Goal: Task Accomplishment & Management: Manage account settings

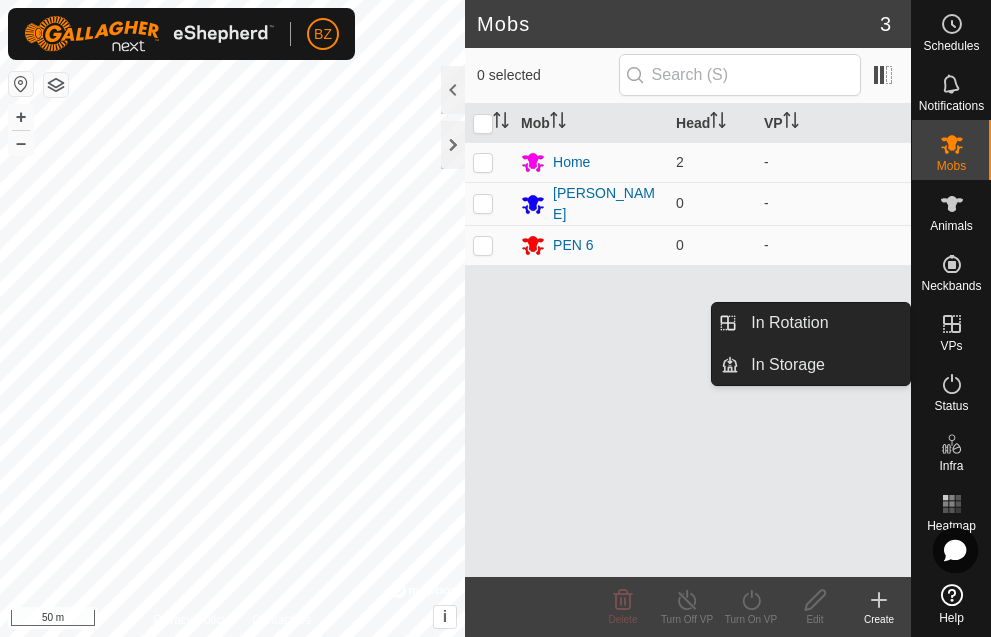
click at [960, 348] on span "VPs" at bounding box center [951, 346] width 22 height 12
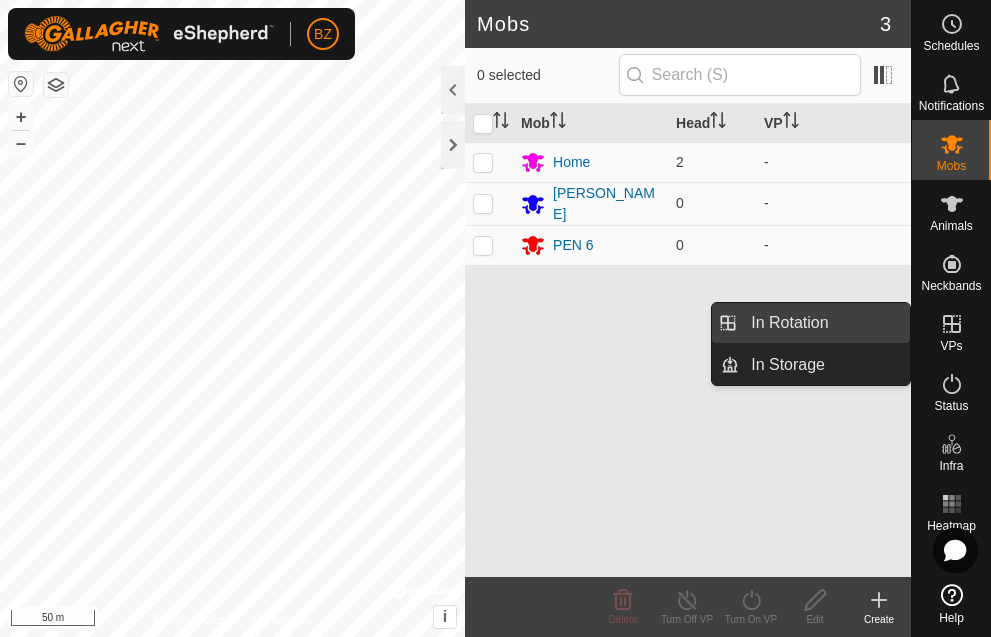
click at [804, 322] on link "In Rotation" at bounding box center [824, 323] width 171 height 40
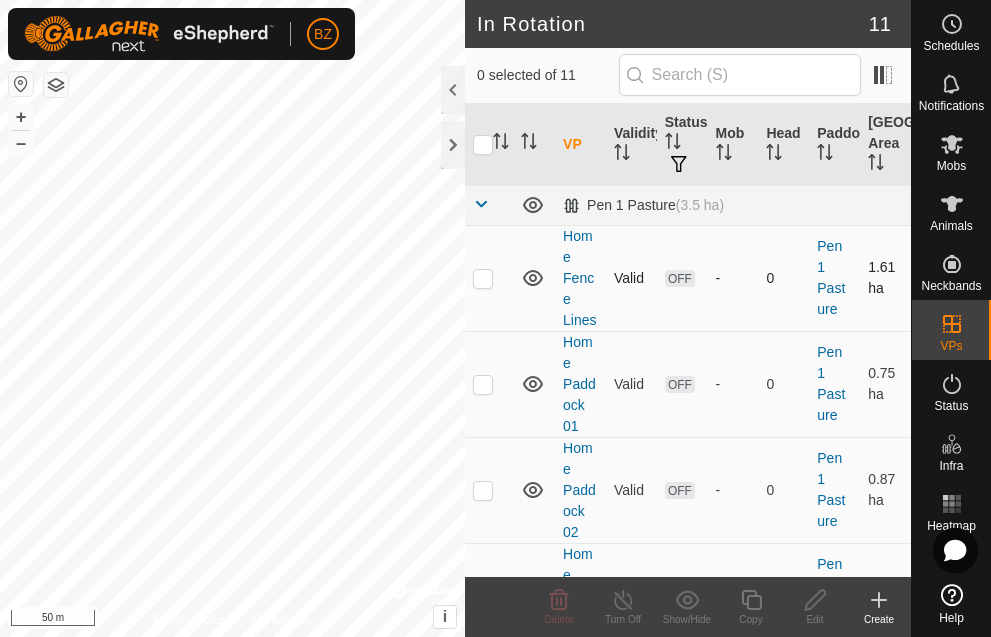
click at [534, 286] on icon at bounding box center [533, 278] width 20 height 16
click at [533, 498] on icon at bounding box center [533, 490] width 20 height 16
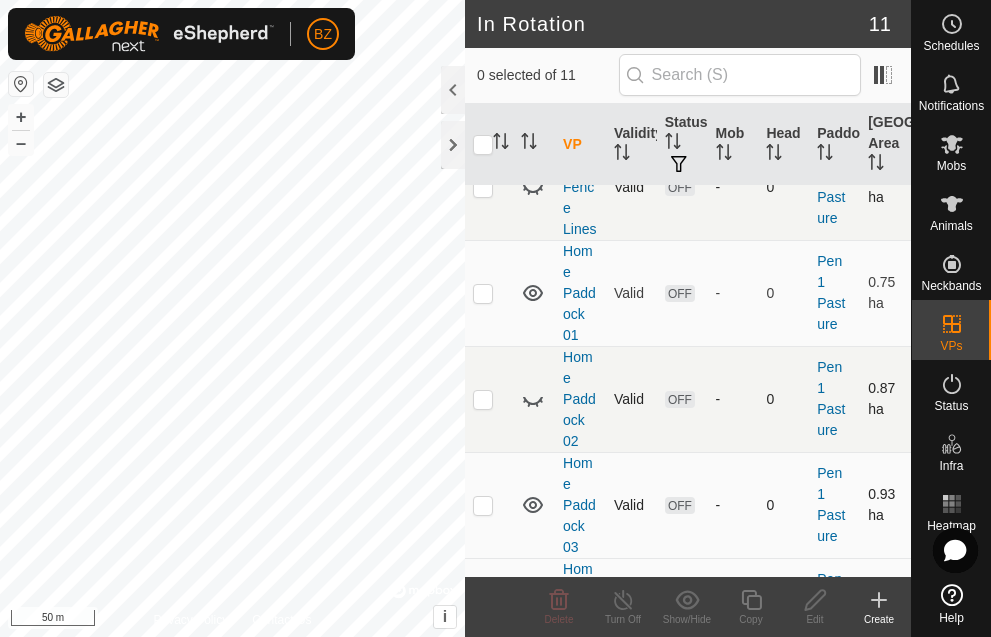
scroll to position [115, 0]
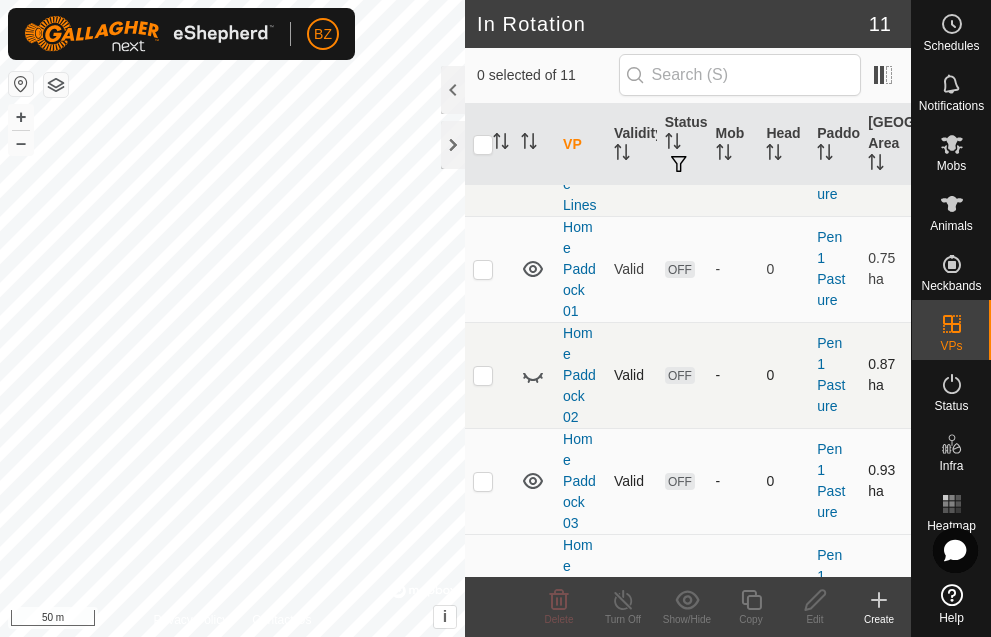
click at [536, 493] on icon at bounding box center [533, 481] width 24 height 24
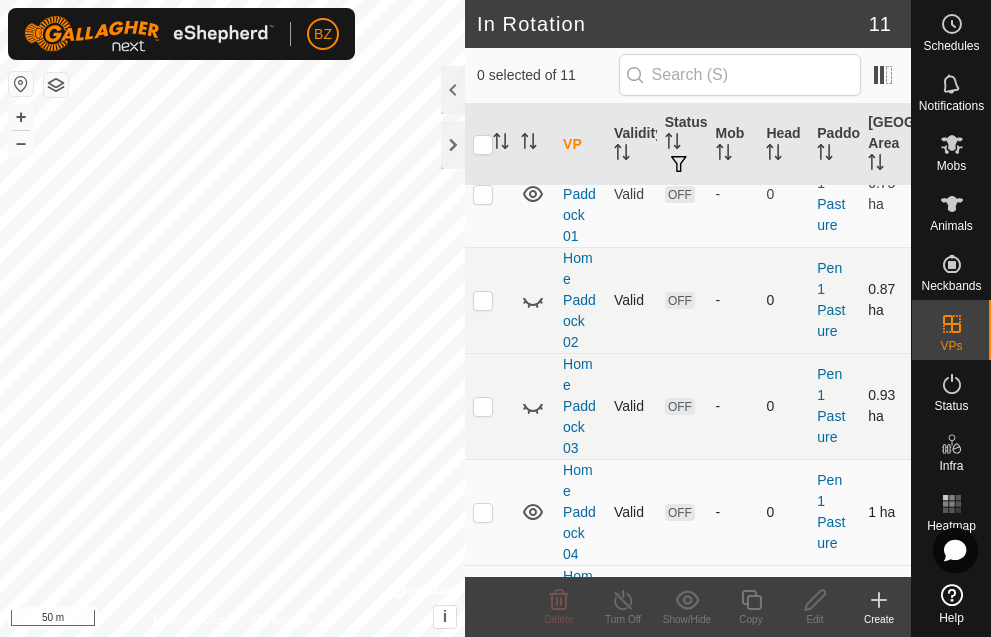
scroll to position [200, 0]
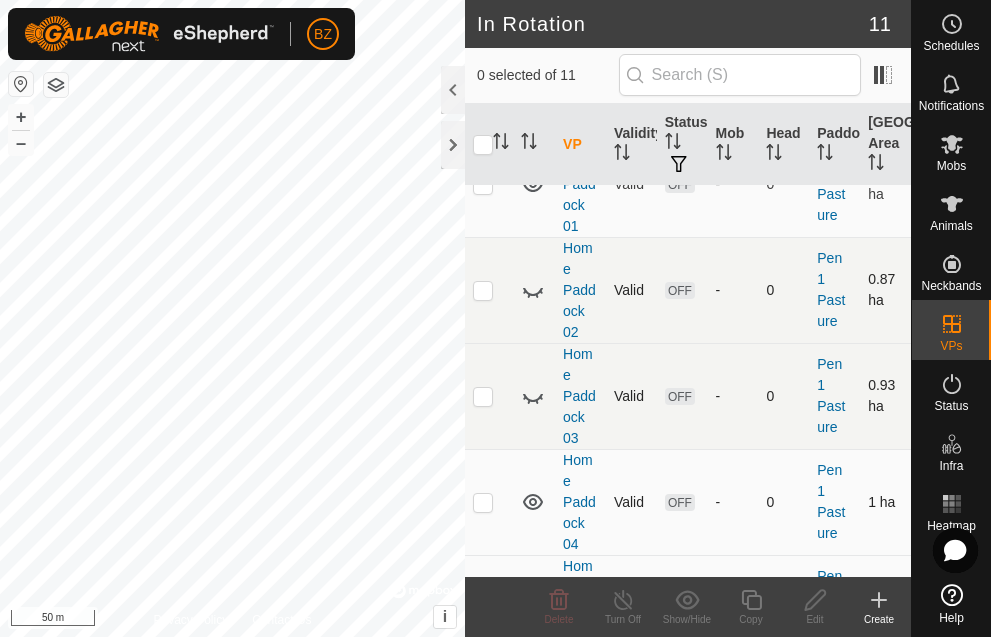
click at [535, 510] on icon at bounding box center [533, 502] width 20 height 16
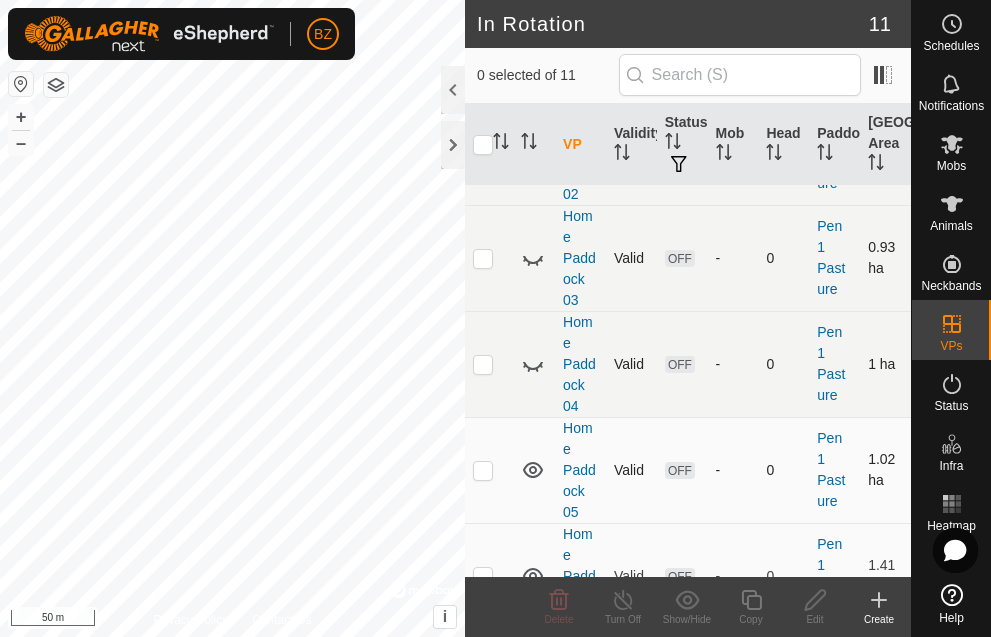
scroll to position [350, 0]
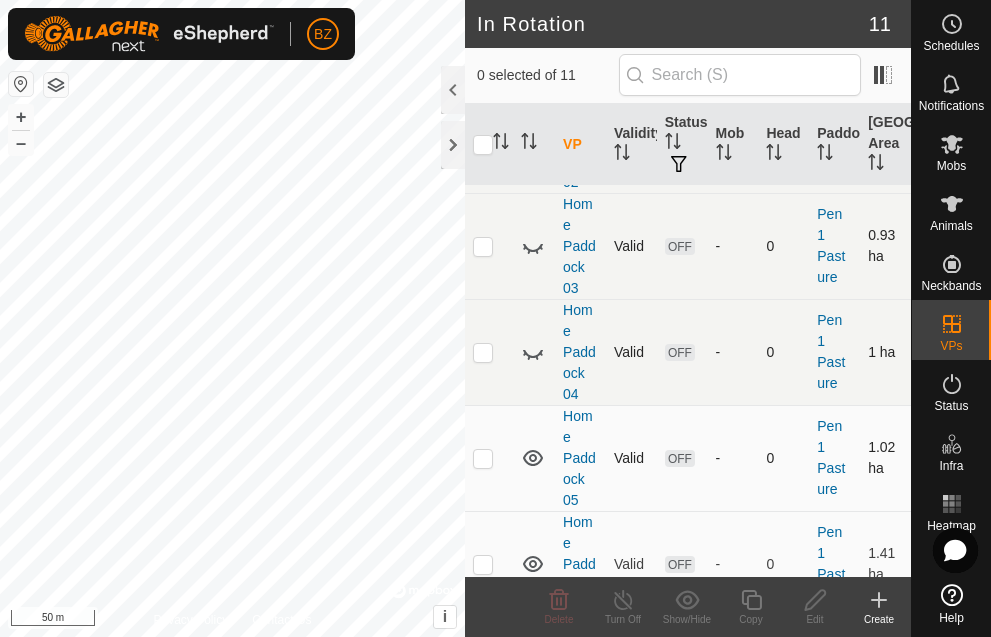
click at [536, 466] on icon at bounding box center [533, 458] width 20 height 16
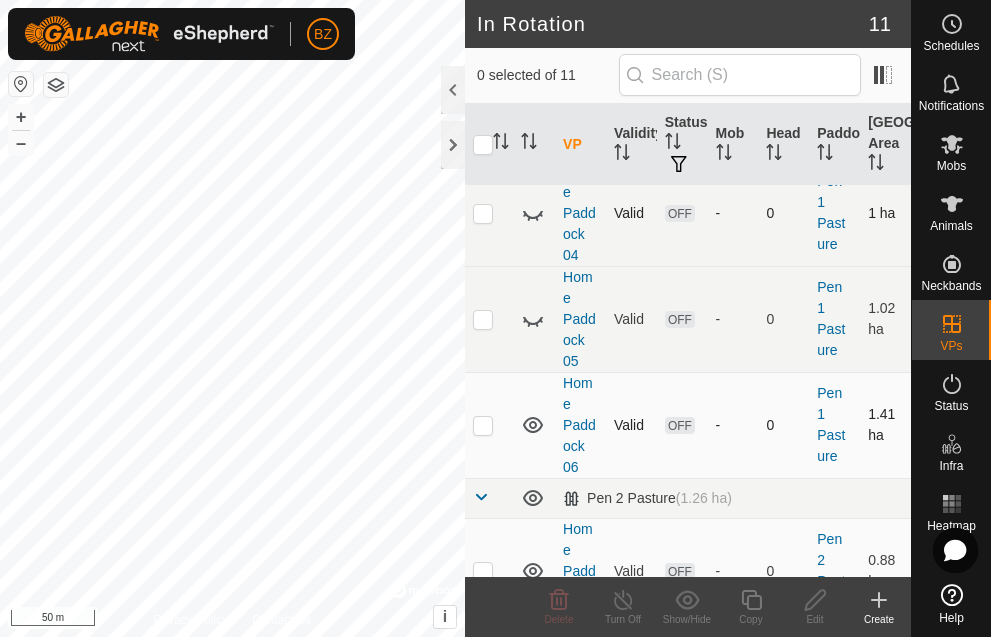
click at [529, 437] on icon at bounding box center [533, 425] width 24 height 24
click at [537, 510] on icon at bounding box center [533, 498] width 24 height 24
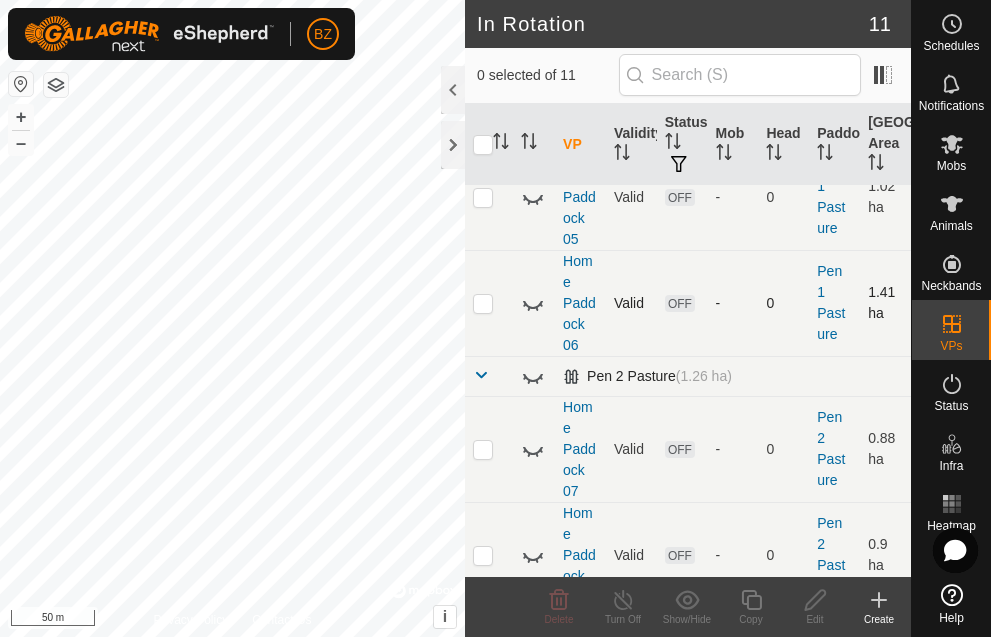
scroll to position [868, 0]
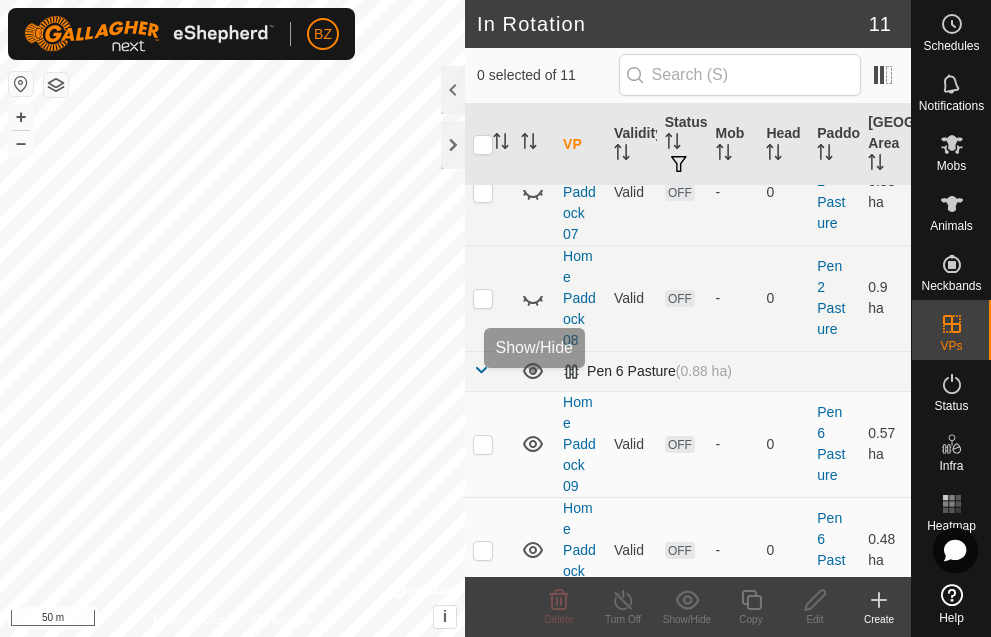
click at [525, 383] on icon at bounding box center [533, 371] width 24 height 24
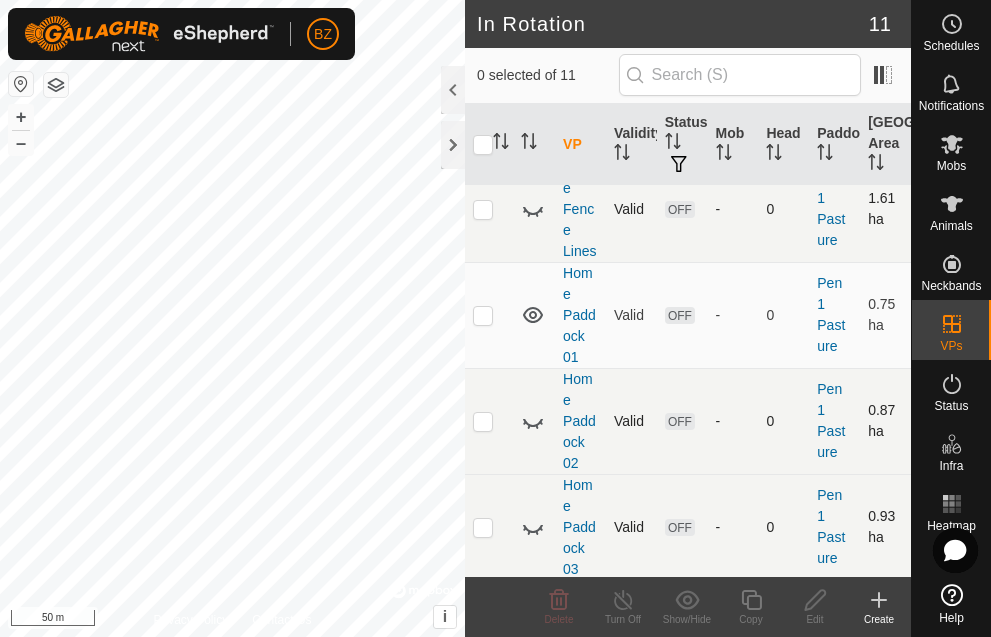
scroll to position [0, 0]
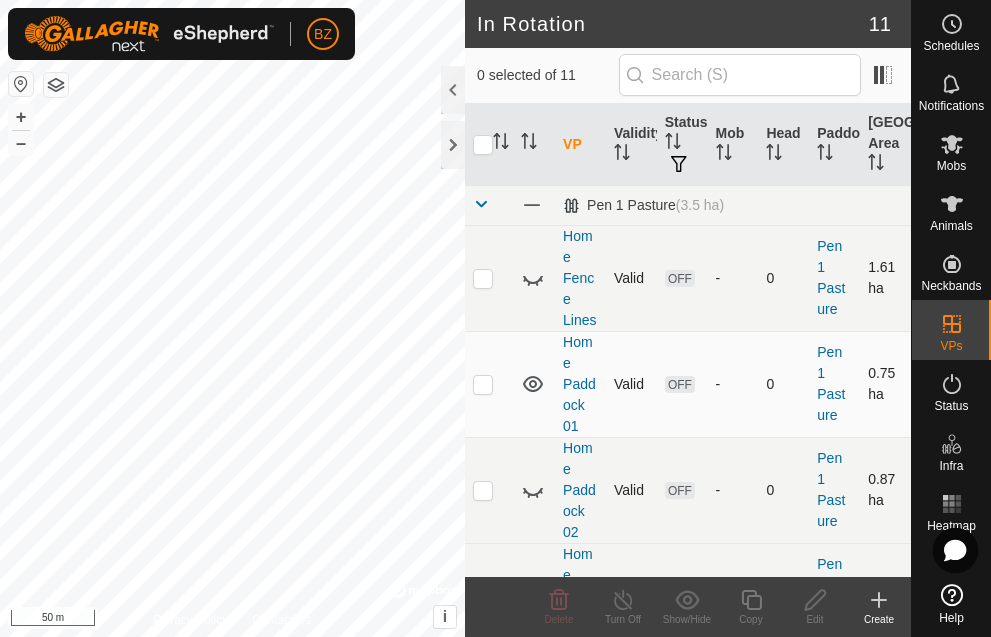
click at [487, 392] on p-checkbox at bounding box center [483, 384] width 20 height 16
checkbox input "true"
click at [818, 601] on icon at bounding box center [815, 600] width 25 height 24
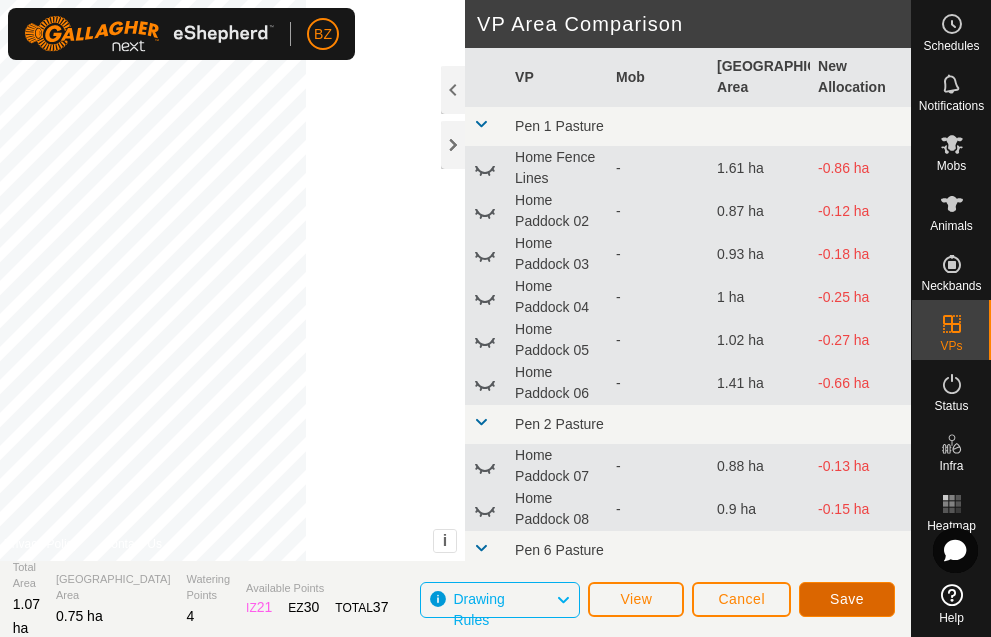
click at [847, 589] on button "Save" at bounding box center [847, 599] width 96 height 35
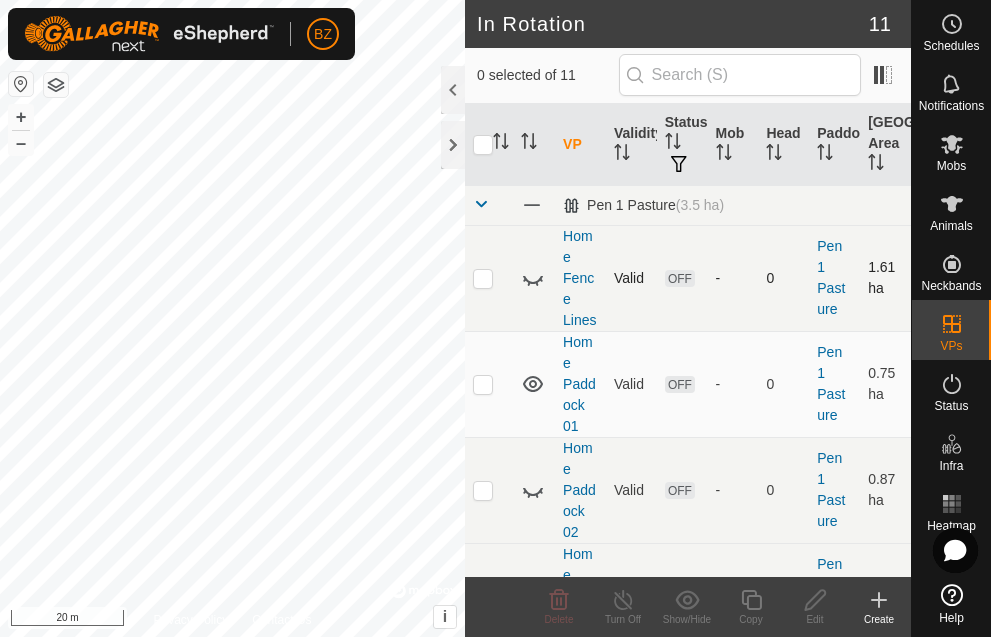
click at [535, 290] on icon at bounding box center [533, 278] width 24 height 24
click at [533, 396] on icon at bounding box center [533, 384] width 24 height 24
click at [484, 286] on p-checkbox at bounding box center [483, 278] width 20 height 16
checkbox input "true"
click at [821, 594] on icon at bounding box center [815, 600] width 25 height 24
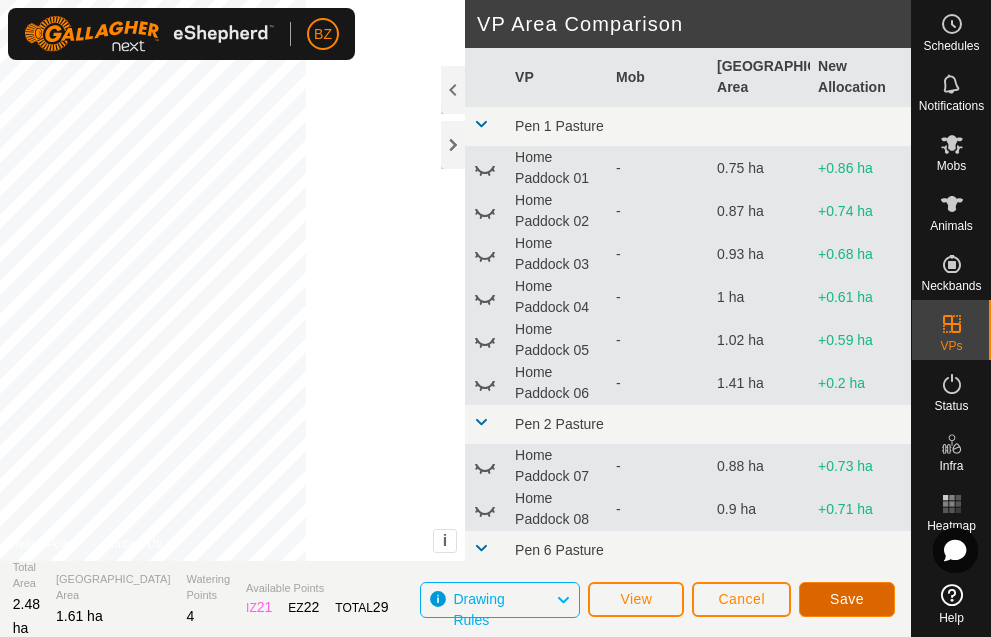
click at [846, 606] on span "Save" at bounding box center [847, 599] width 34 height 16
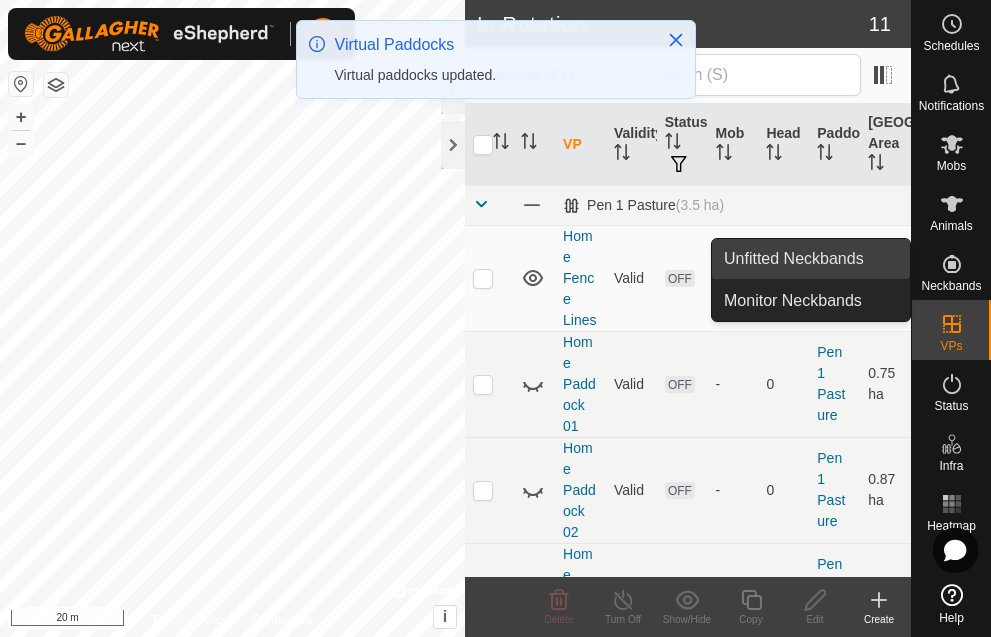
click at [867, 268] on link "Unfitted Neckbands" at bounding box center [811, 259] width 198 height 40
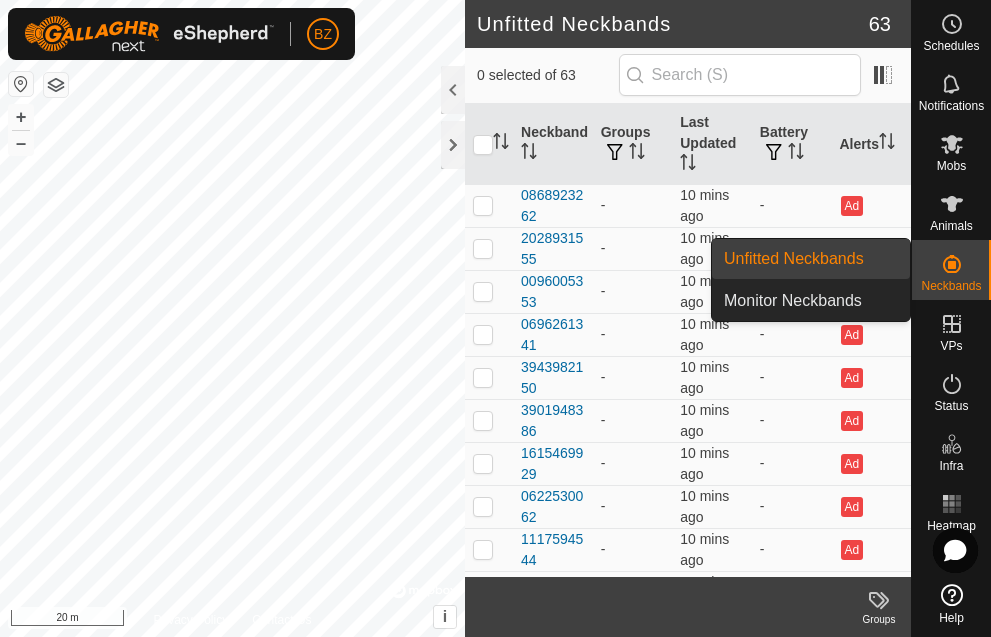
click at [851, 268] on link "Unfitted Neckbands" at bounding box center [811, 259] width 198 height 40
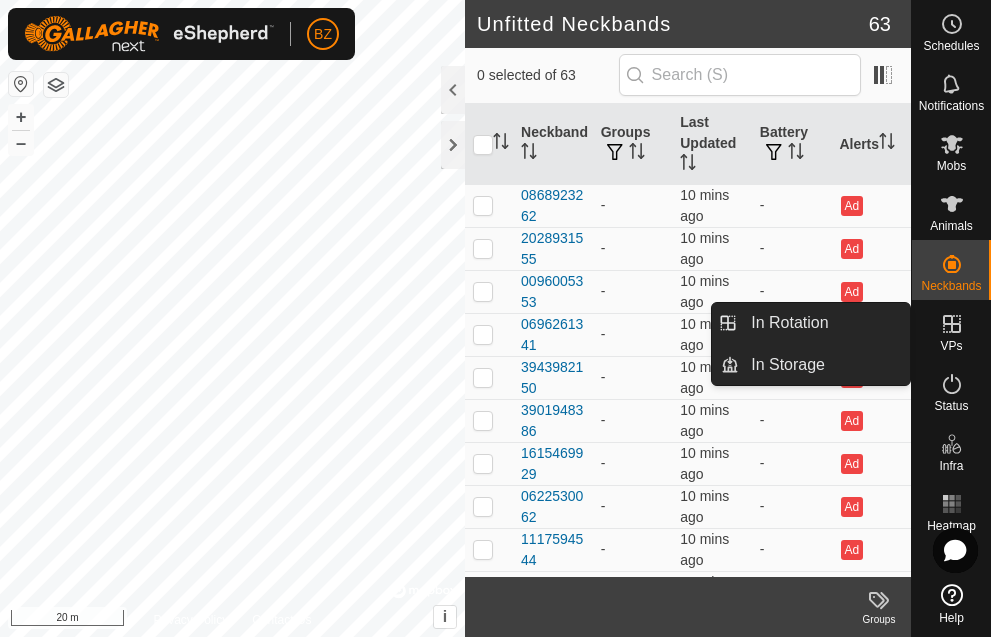
click at [959, 350] on link "In Storage" at bounding box center [904, 367] width 171 height 40
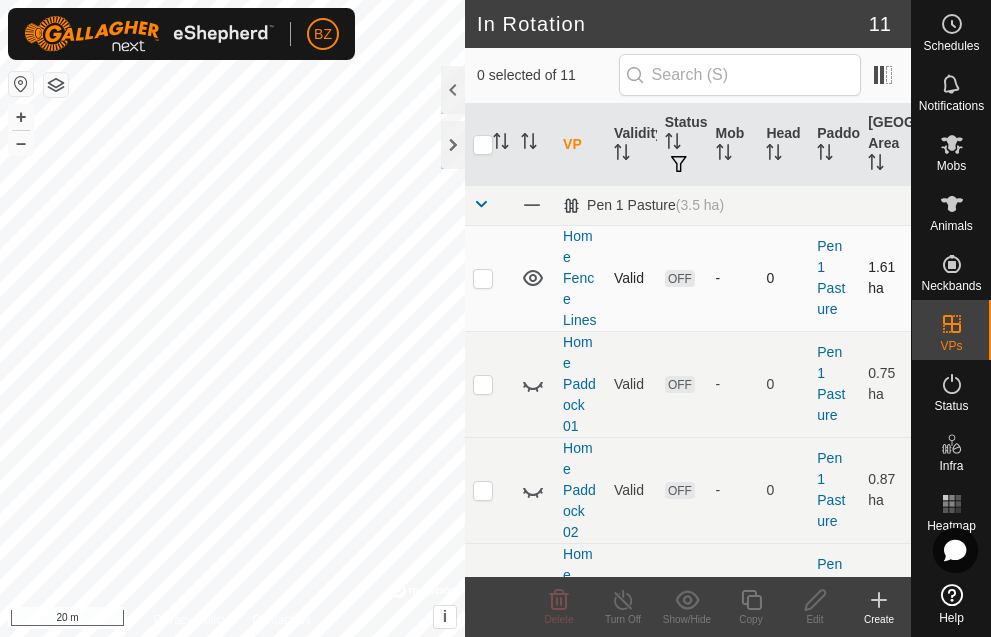
click at [475, 286] on p-checkbox at bounding box center [483, 278] width 20 height 16
checkbox input "true"
click at [805, 599] on icon at bounding box center [815, 600] width 25 height 24
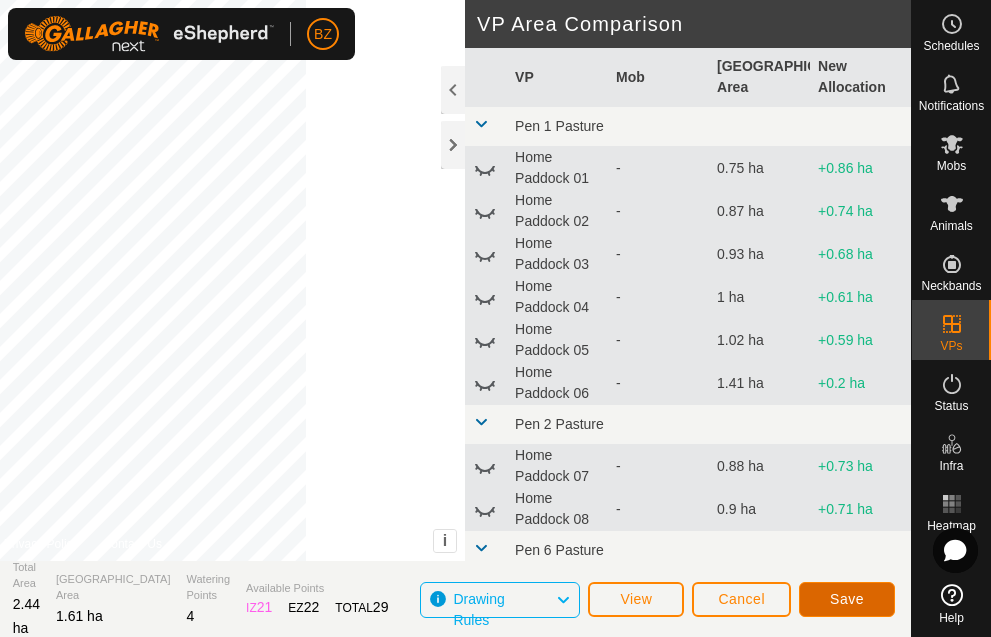
click at [824, 591] on button "Save" at bounding box center [847, 599] width 96 height 35
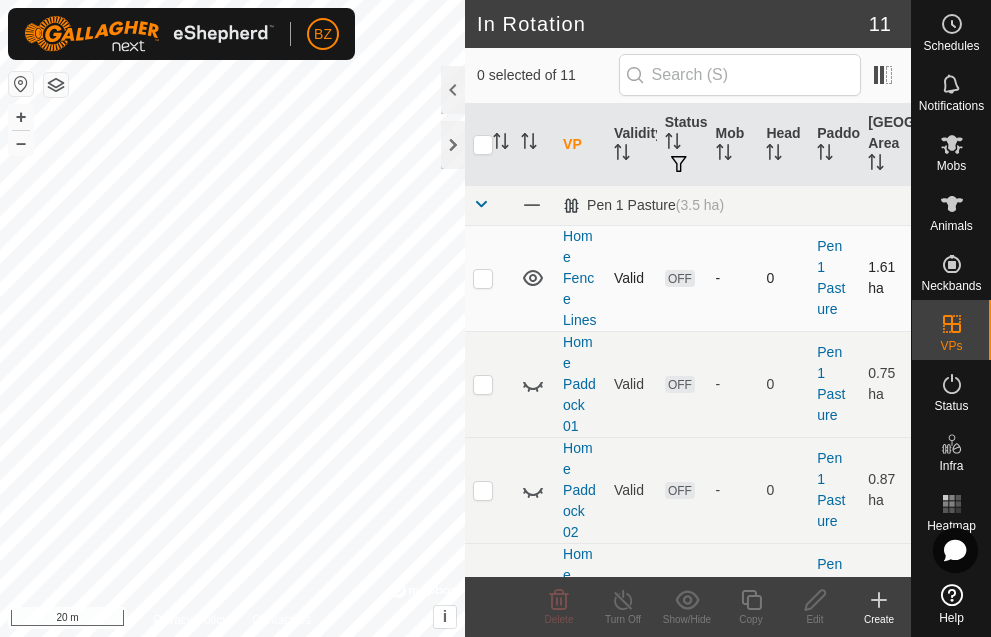
click at [488, 286] on p-checkbox at bounding box center [483, 278] width 20 height 16
click at [489, 286] on p-checkbox at bounding box center [483, 278] width 20 height 16
checkbox input "false"
click at [526, 290] on icon at bounding box center [533, 278] width 24 height 24
click at [529, 208] on icon at bounding box center [533, 205] width 24 height 24
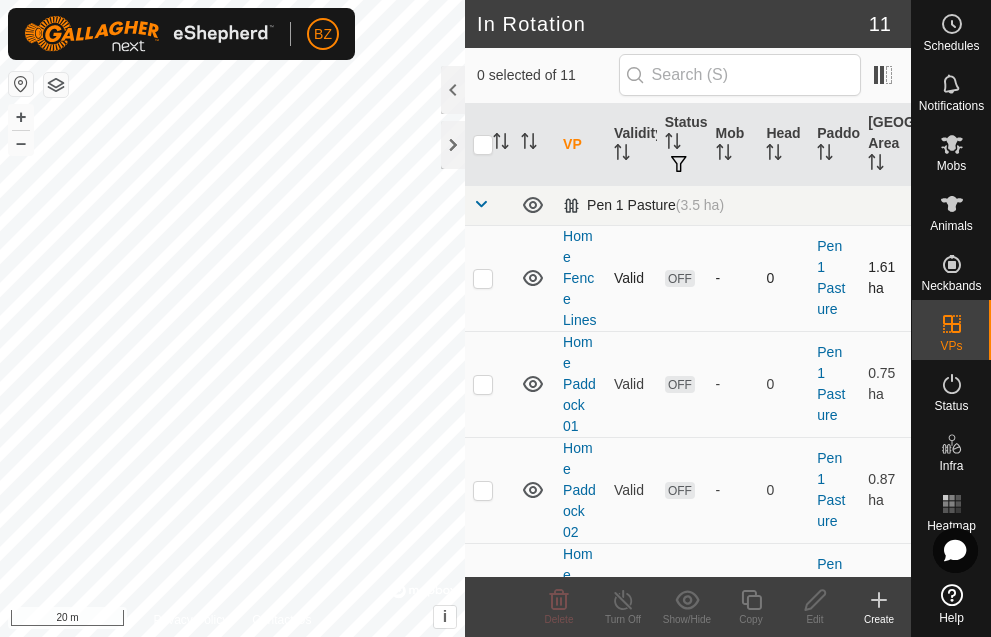
click at [477, 205] on span at bounding box center [481, 204] width 16 height 16
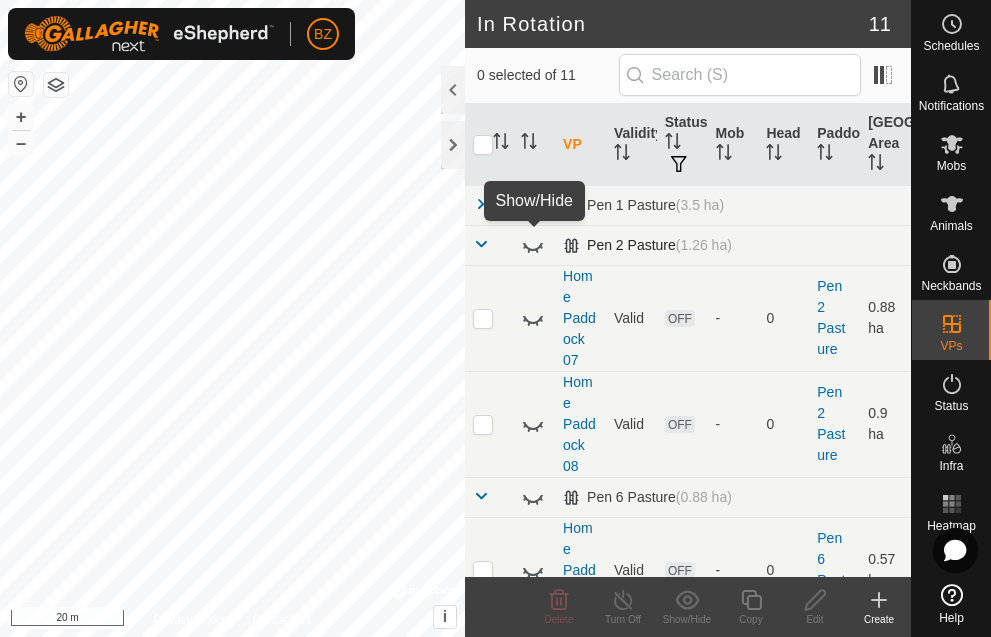
click at [530, 244] on icon at bounding box center [533, 245] width 24 height 24
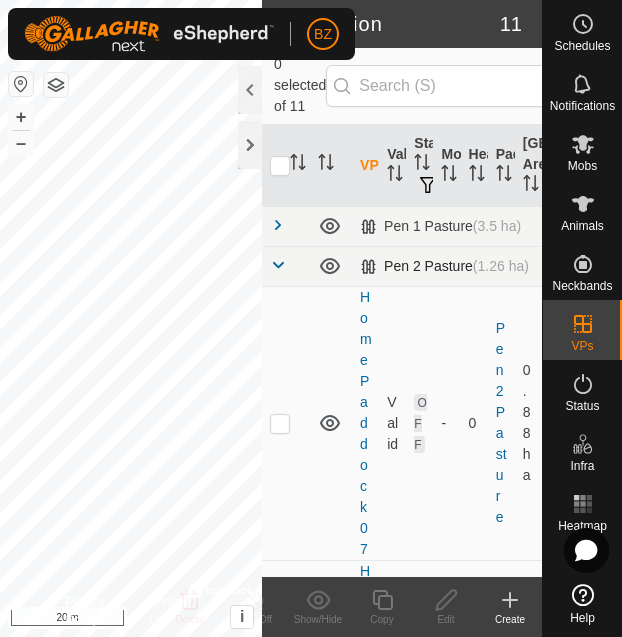
click at [273, 266] on span at bounding box center [278, 265] width 16 height 16
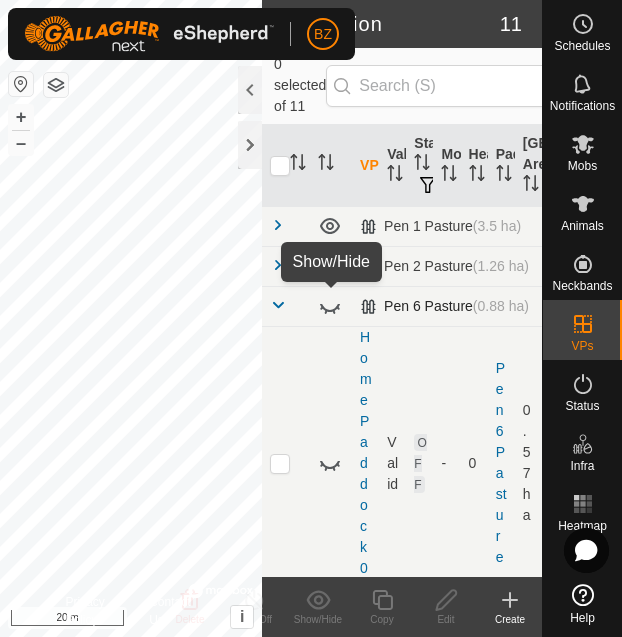
click at [331, 309] on icon at bounding box center [330, 306] width 24 height 24
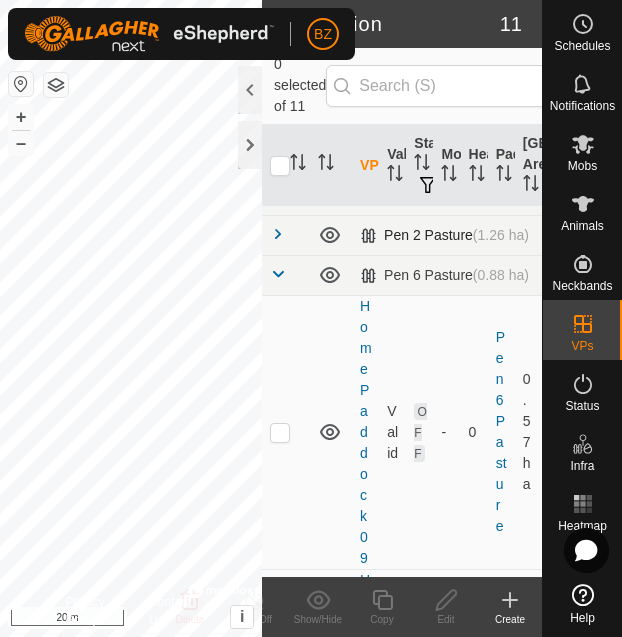
click at [276, 240] on span at bounding box center [278, 234] width 16 height 16
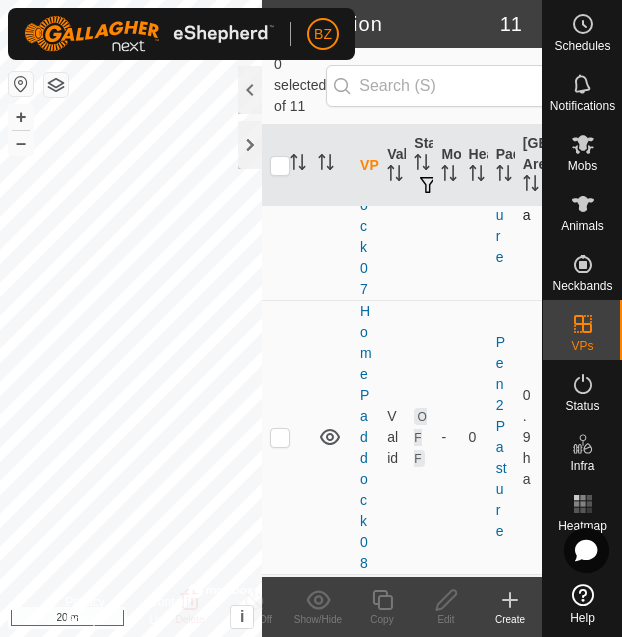
scroll to position [0, 0]
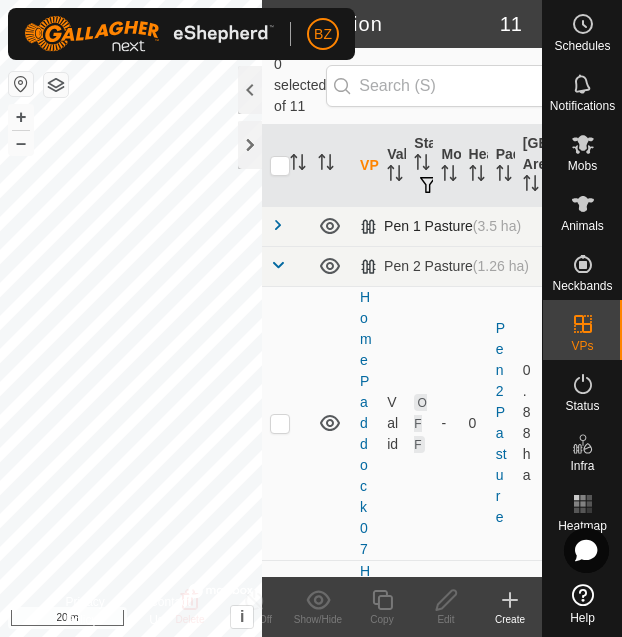
click at [281, 227] on span at bounding box center [278, 225] width 16 height 16
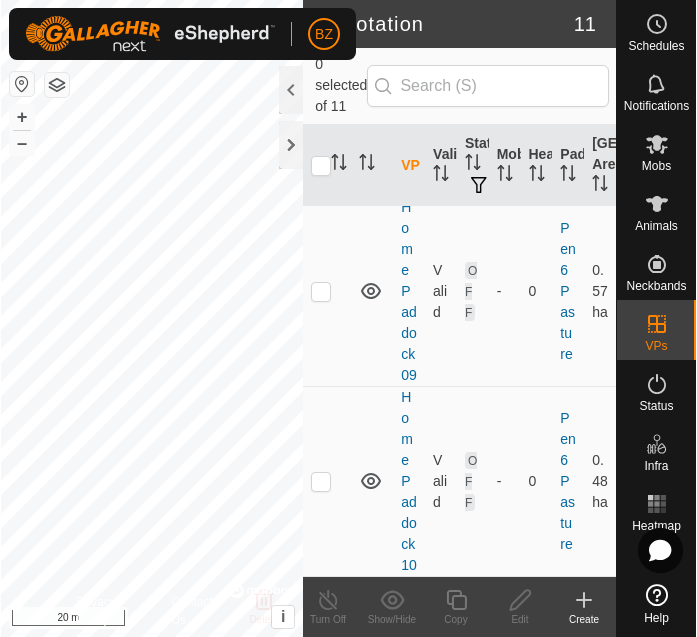
scroll to position [2763, 0]
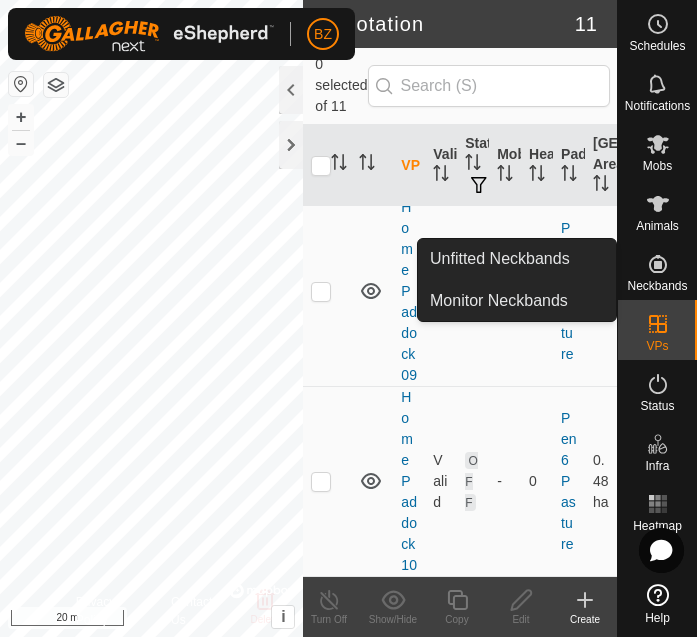
click at [662, 268] on icon at bounding box center [658, 264] width 24 height 24
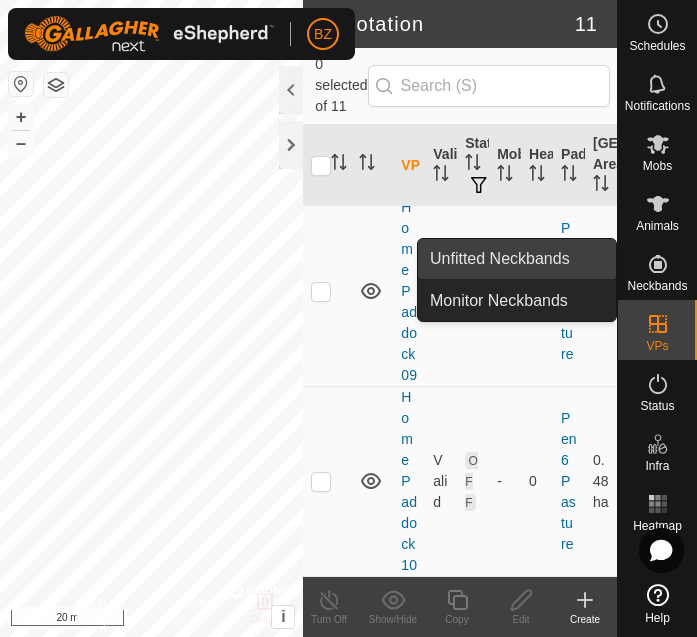
click at [542, 266] on link "Unfitted Neckbands" at bounding box center [517, 259] width 198 height 40
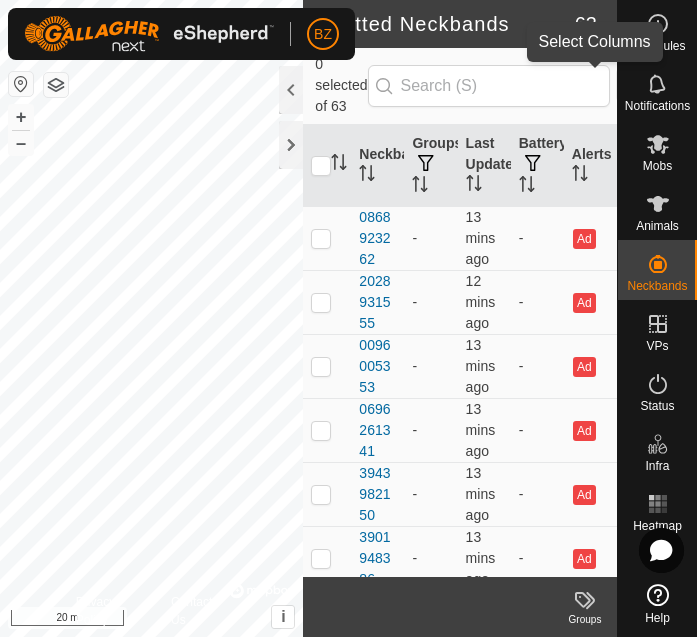
click at [616, 91] on span at bounding box center [632, 85] width 32 height 32
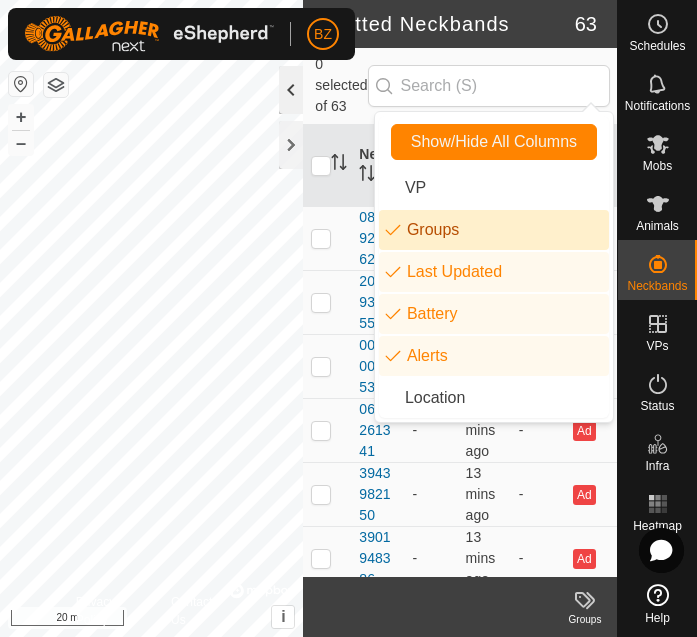
click at [290, 91] on div at bounding box center [291, 90] width 24 height 48
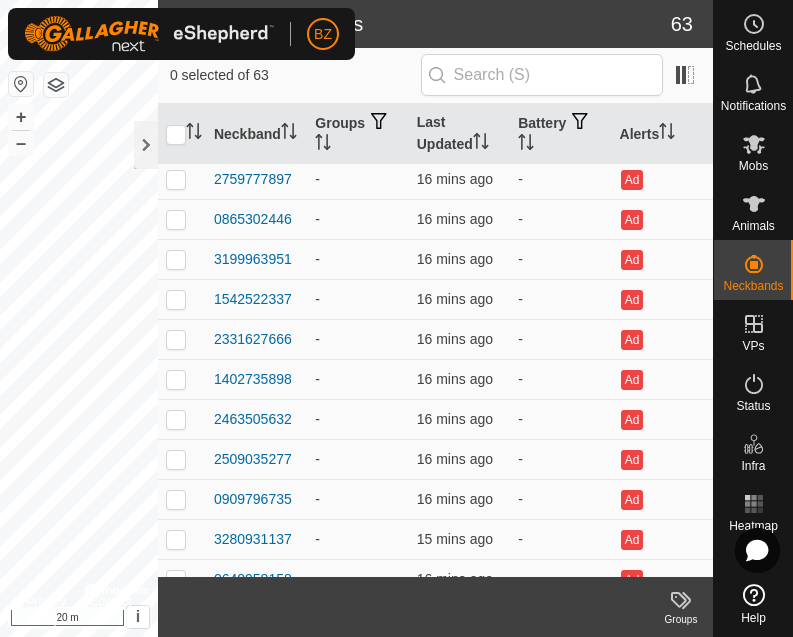
scroll to position [1404, 0]
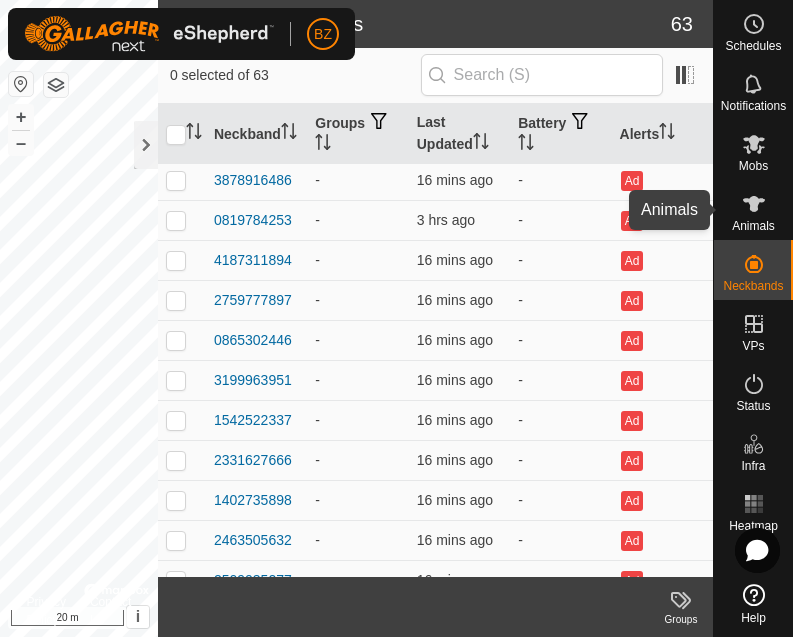
click at [761, 221] on span "Animals" at bounding box center [753, 226] width 43 height 12
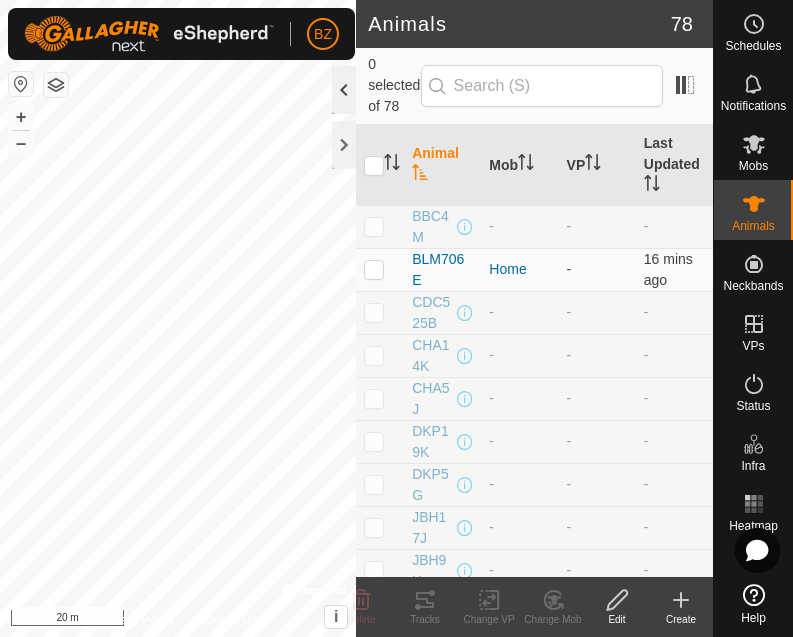
click at [343, 96] on div at bounding box center [344, 90] width 24 height 48
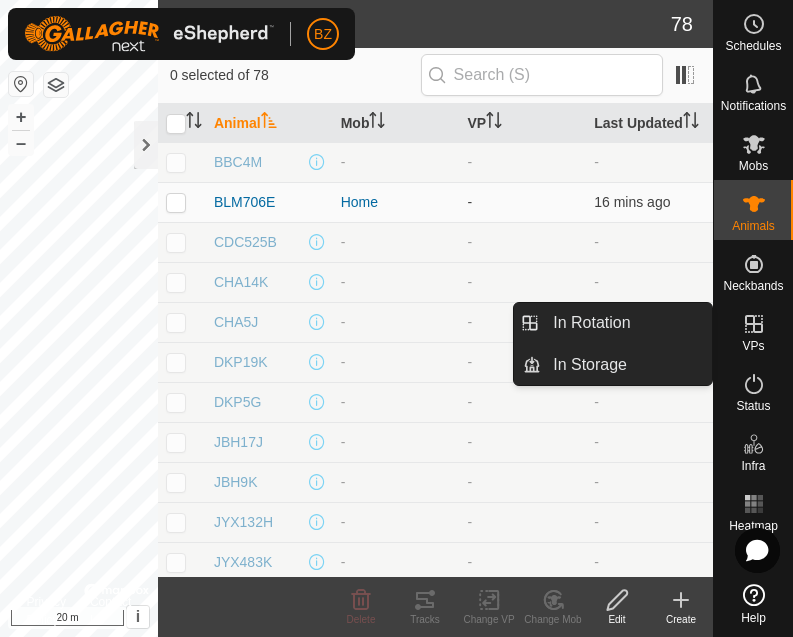
click at [749, 332] on icon at bounding box center [754, 324] width 24 height 24
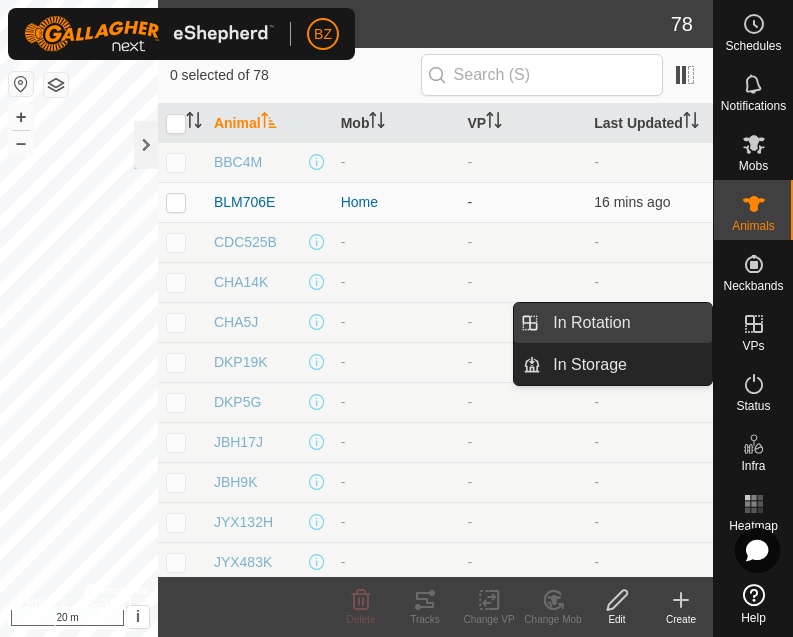
click at [628, 325] on link "In Rotation" at bounding box center [626, 323] width 171 height 40
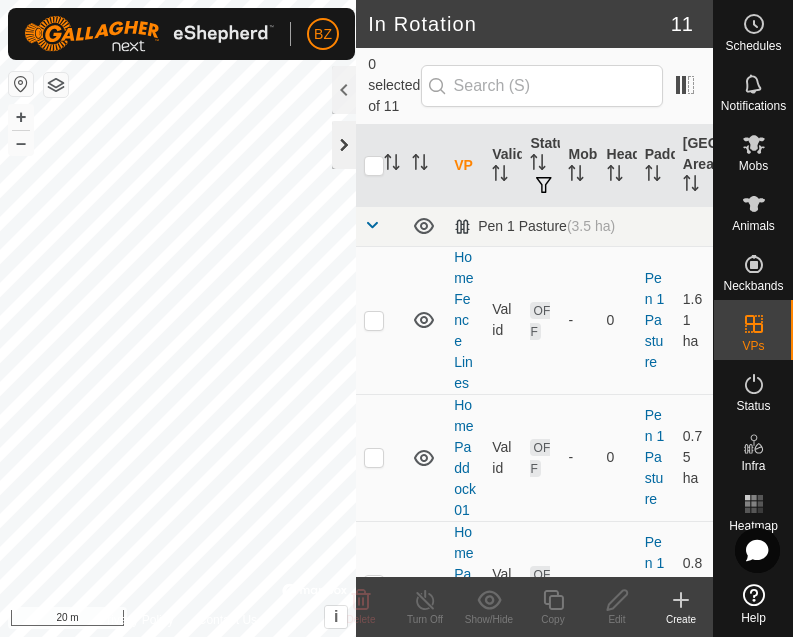
click at [346, 150] on div at bounding box center [344, 145] width 24 height 48
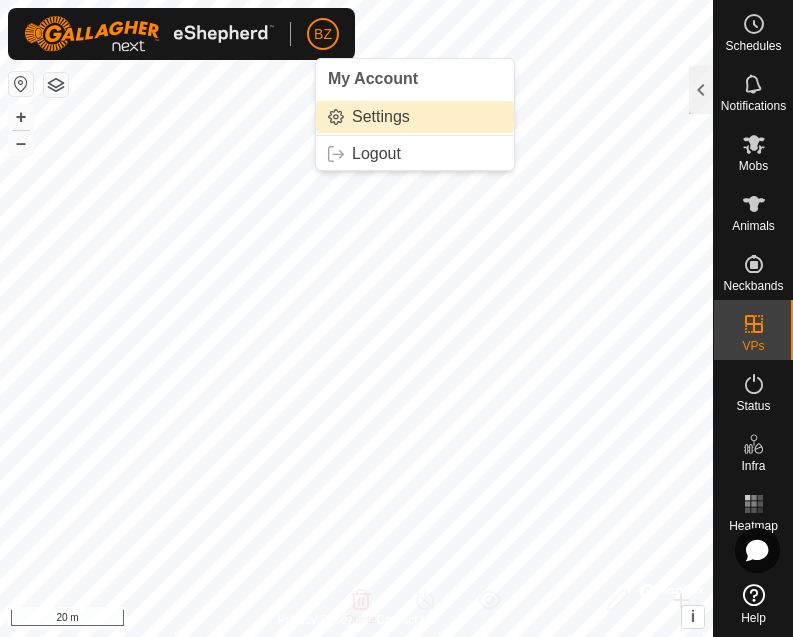
click at [362, 120] on span "Settings" at bounding box center [381, 117] width 58 height 16
click at [373, 116] on link "Settings" at bounding box center [415, 117] width 198 height 32
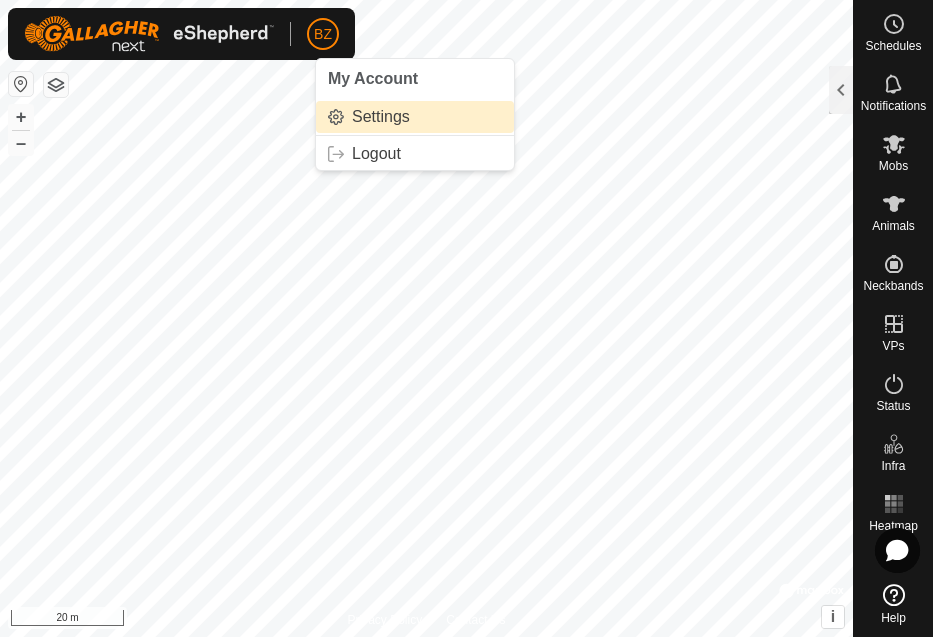
click at [381, 116] on link "Settings" at bounding box center [415, 117] width 198 height 32
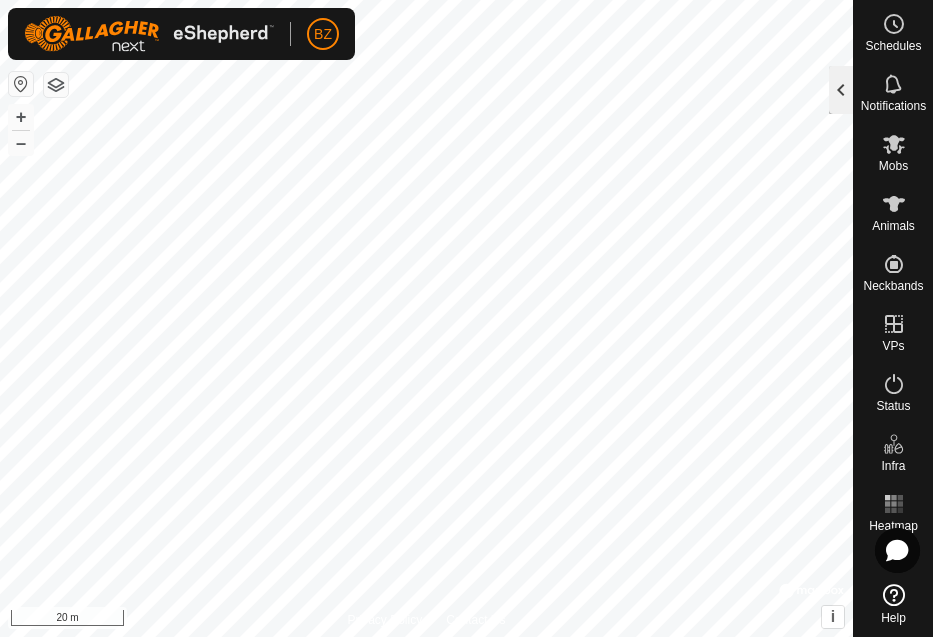
click at [843, 93] on div at bounding box center [841, 90] width 24 height 48
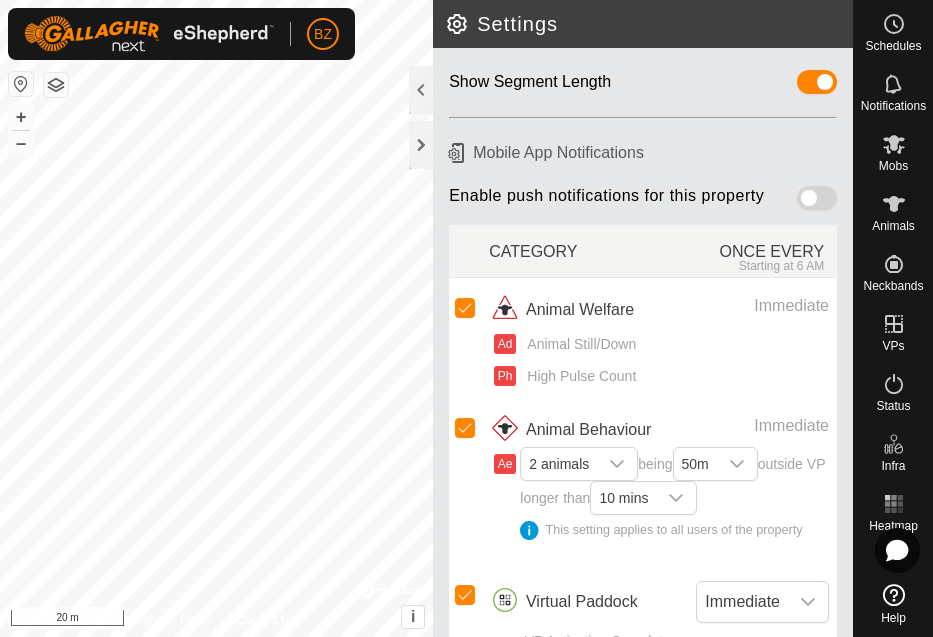
scroll to position [213, 0]
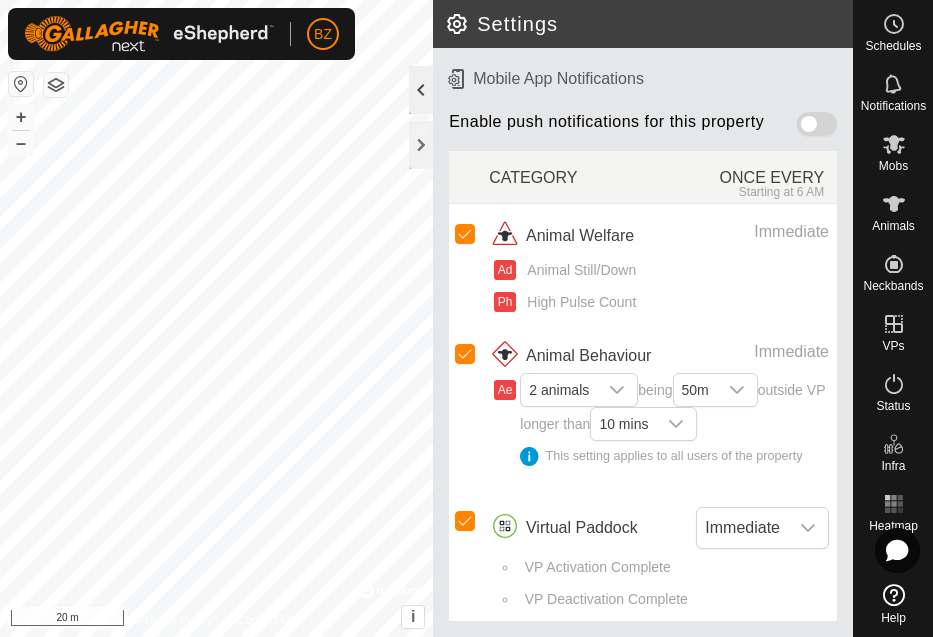
click at [424, 94] on div at bounding box center [421, 90] width 24 height 48
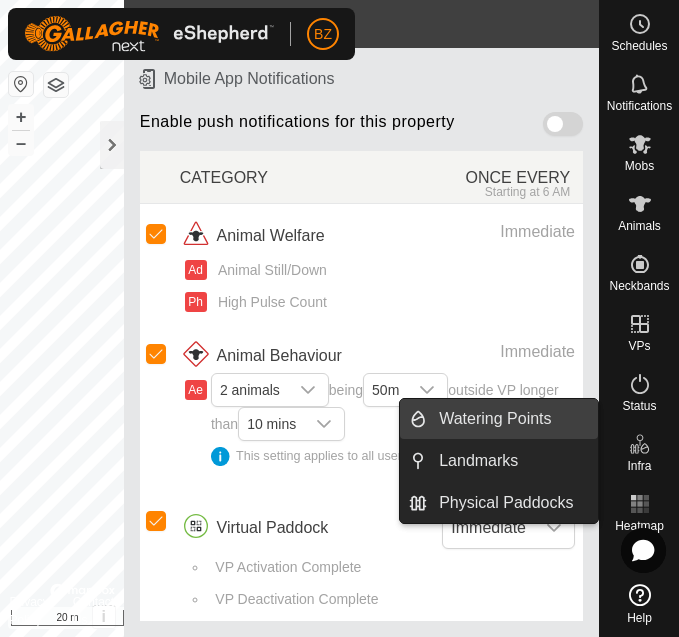
click at [490, 418] on span "Watering Points" at bounding box center [495, 419] width 112 height 24
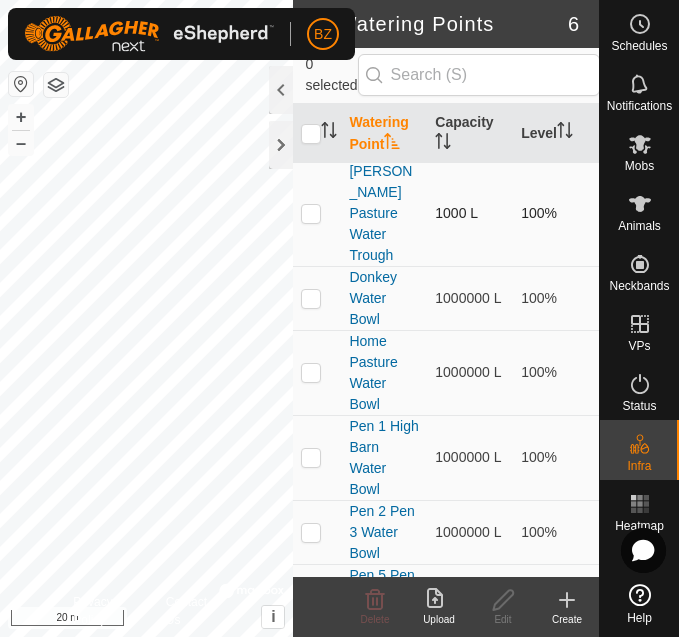
scroll to position [4, 0]
click at [282, 100] on div at bounding box center [281, 90] width 24 height 48
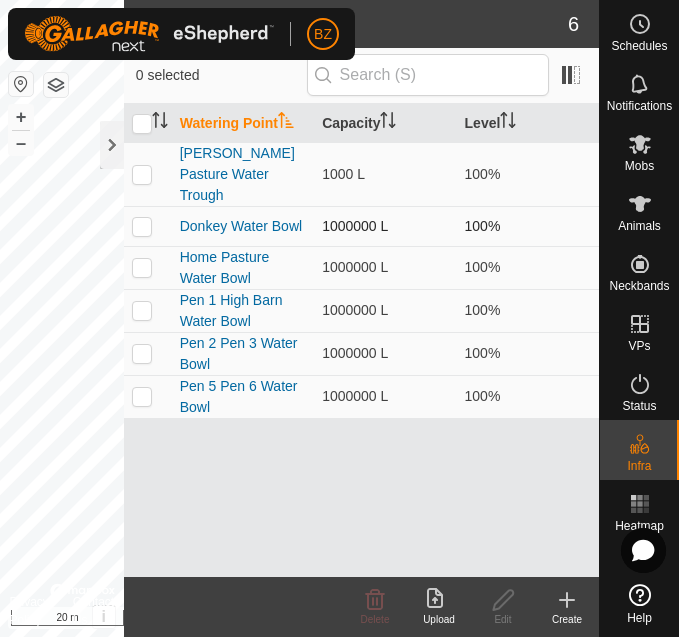
scroll to position [0, 0]
click at [109, 132] on div at bounding box center [112, 145] width 24 height 48
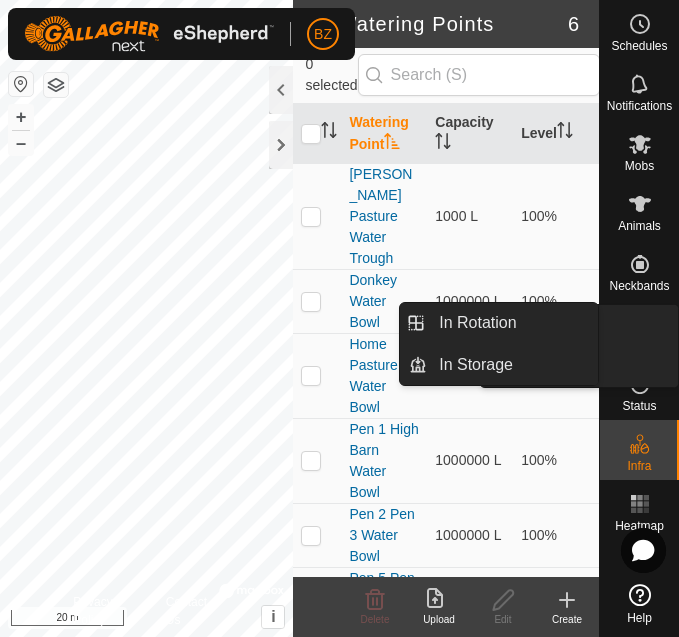
click at [640, 326] on link "In Rotation" at bounding box center [592, 325] width 171 height 40
click at [635, 334] on icon at bounding box center [640, 324] width 24 height 24
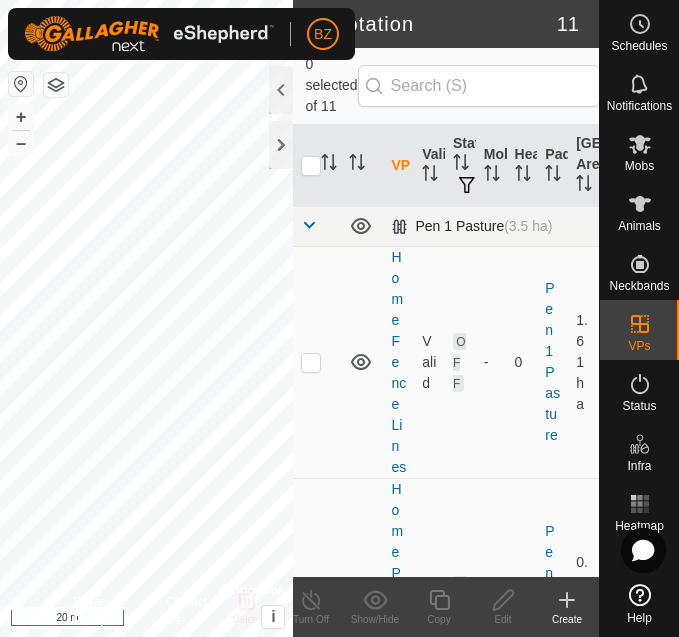
click at [312, 228] on span at bounding box center [309, 225] width 16 height 16
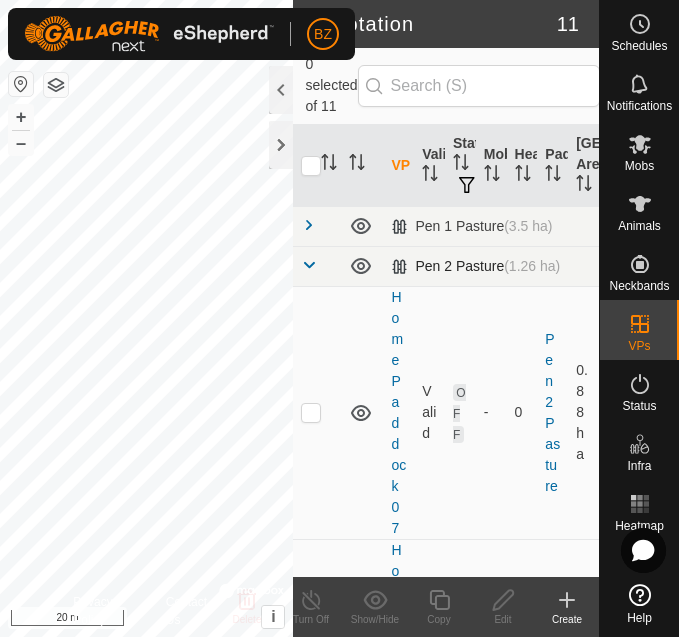
click at [311, 263] on span at bounding box center [309, 265] width 16 height 16
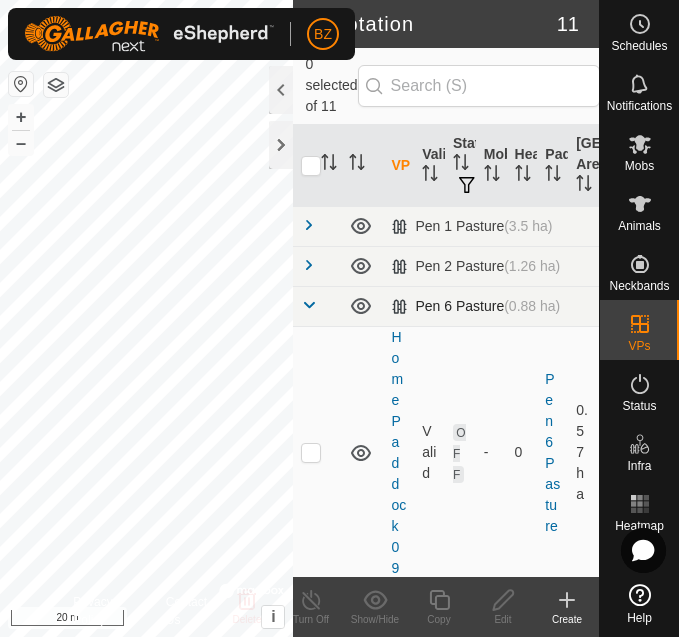
click at [311, 304] on span at bounding box center [309, 305] width 16 height 16
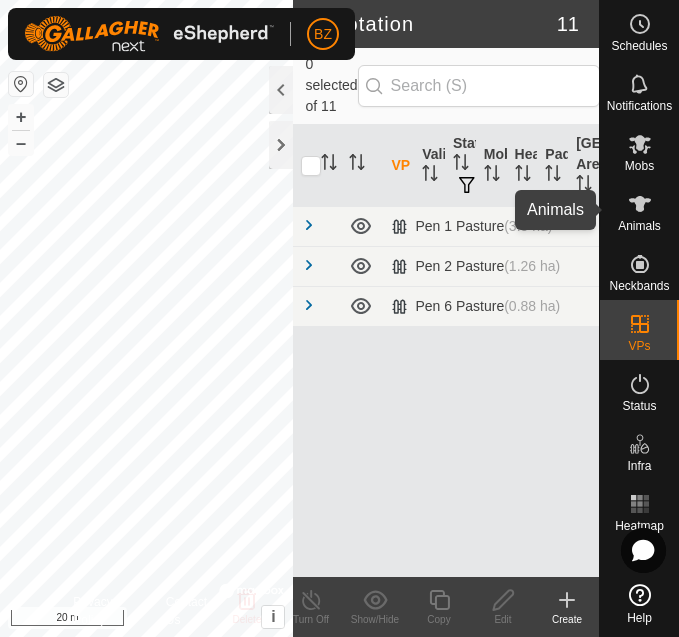
click at [647, 214] on icon at bounding box center [640, 204] width 24 height 24
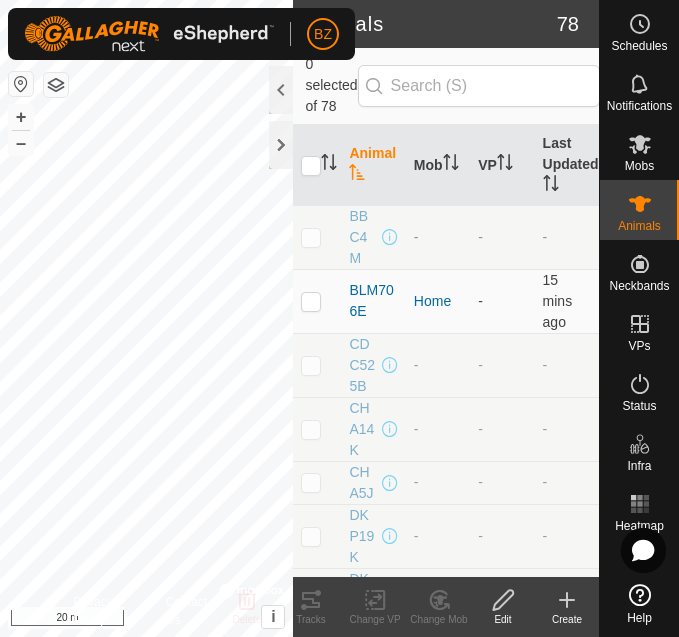
click at [315, 237] on p-checkbox at bounding box center [311, 237] width 20 height 16
checkbox input "true"
click at [514, 599] on icon at bounding box center [503, 600] width 25 height 24
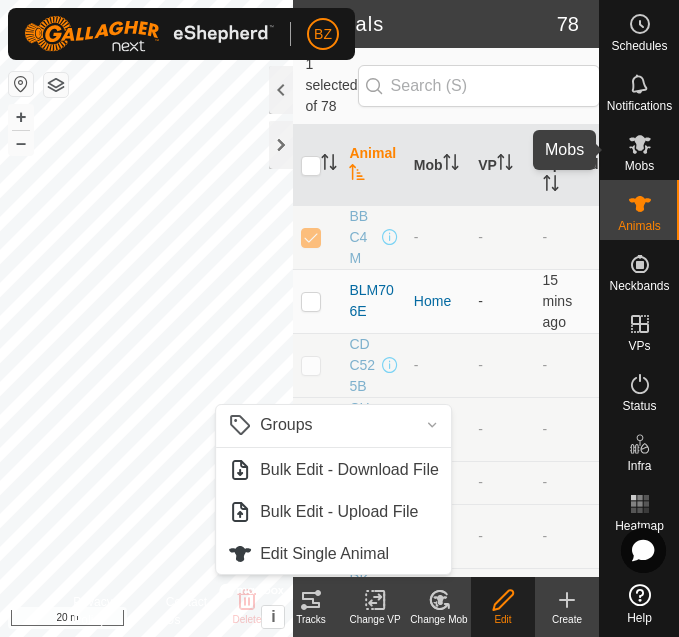
click at [647, 152] on icon at bounding box center [640, 144] width 24 height 24
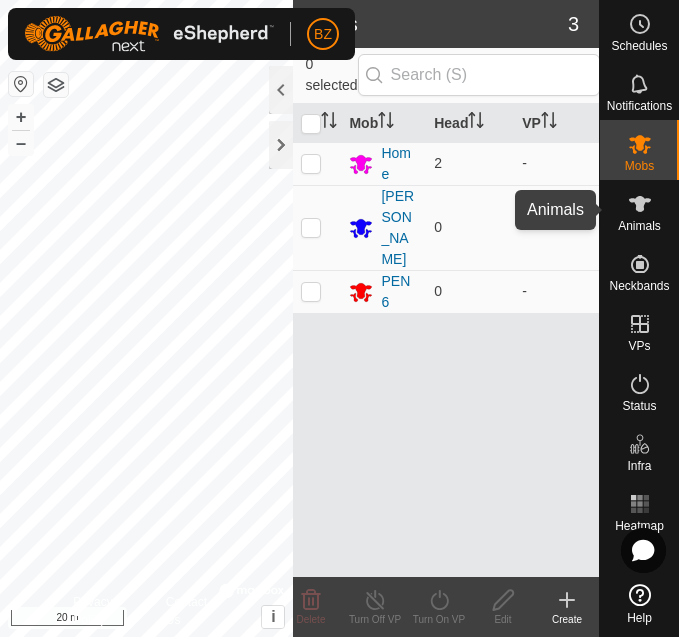
click at [642, 213] on icon at bounding box center [640, 204] width 24 height 24
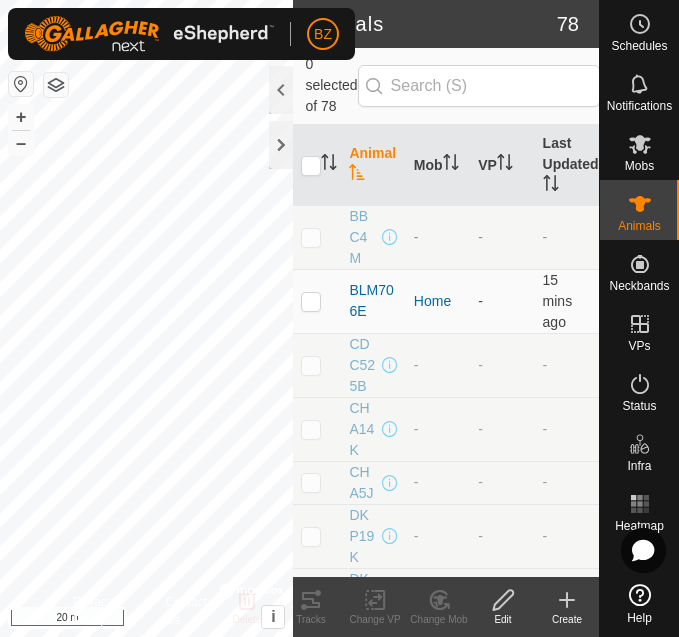
click at [318, 240] on p-checkbox at bounding box center [311, 237] width 20 height 16
checkbox input "true"
click at [279, 96] on div at bounding box center [281, 90] width 24 height 48
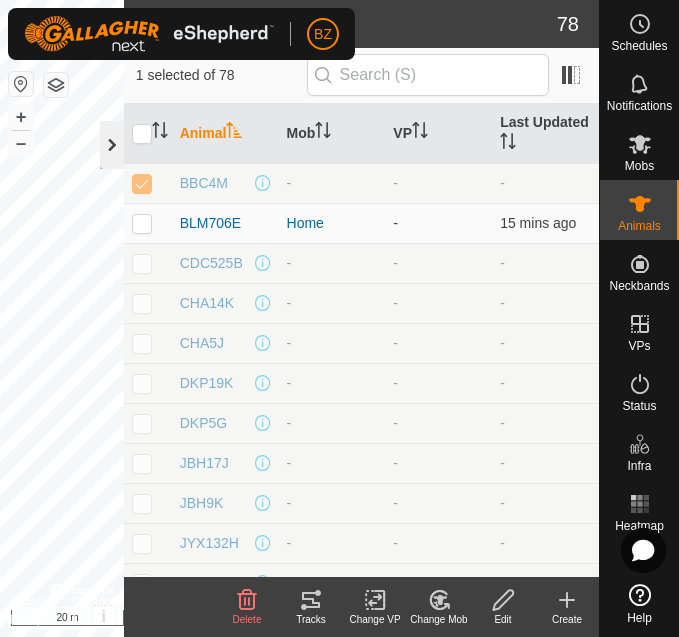
click at [114, 140] on div at bounding box center [112, 145] width 24 height 48
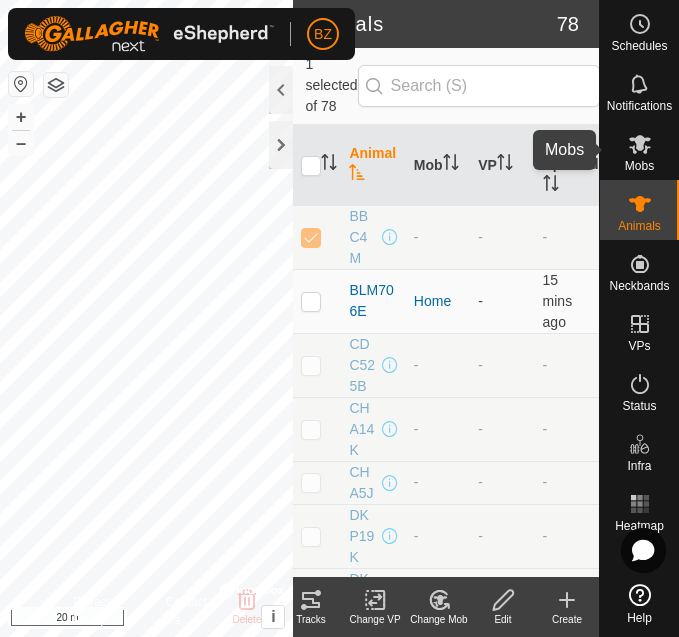
click at [638, 160] on span "Mobs" at bounding box center [639, 166] width 29 height 12
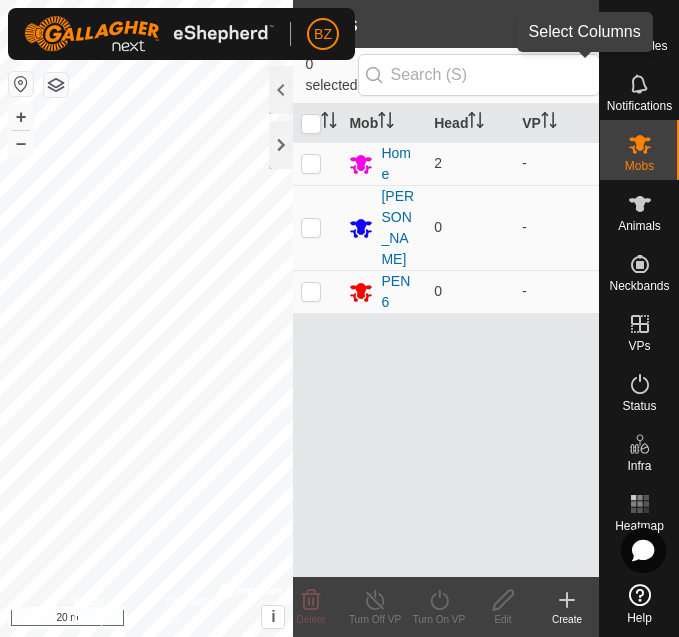
click at [606, 76] on span at bounding box center [622, 75] width 32 height 32
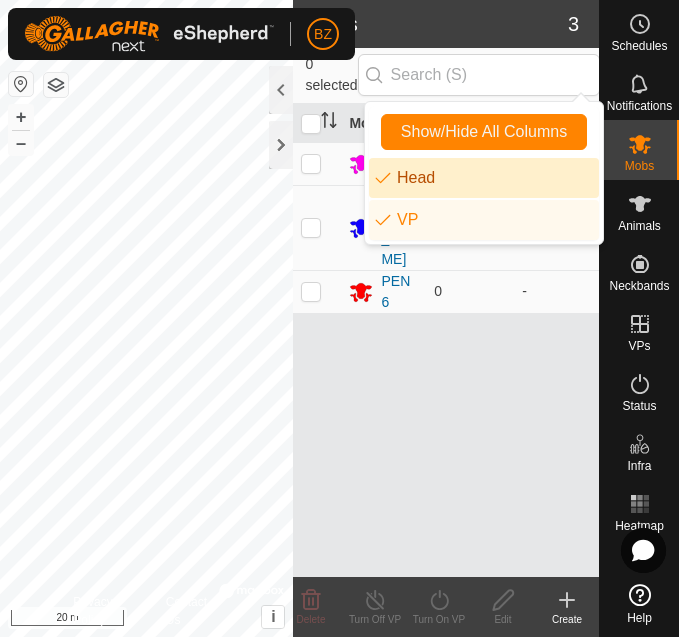
click at [355, 337] on div "Mob Head VP Home 2 - Campbell 0 - PEN 6 0 -" at bounding box center [446, 340] width 306 height 473
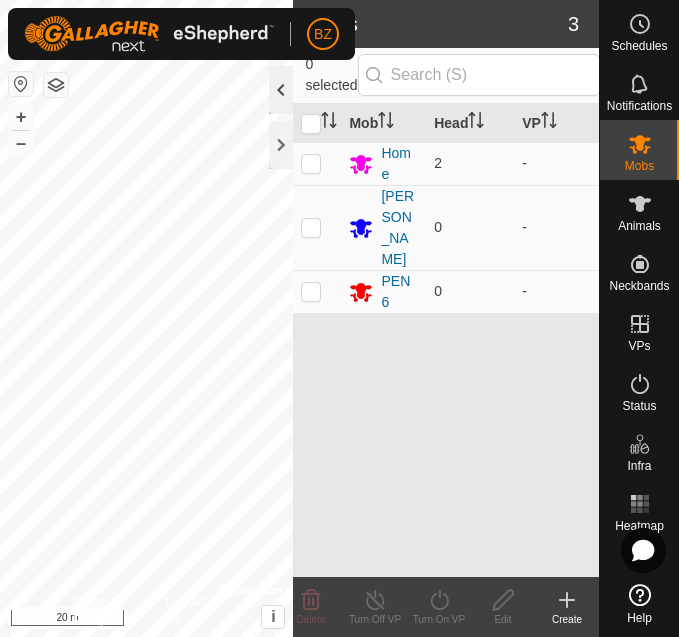
click at [275, 94] on div at bounding box center [281, 90] width 24 height 48
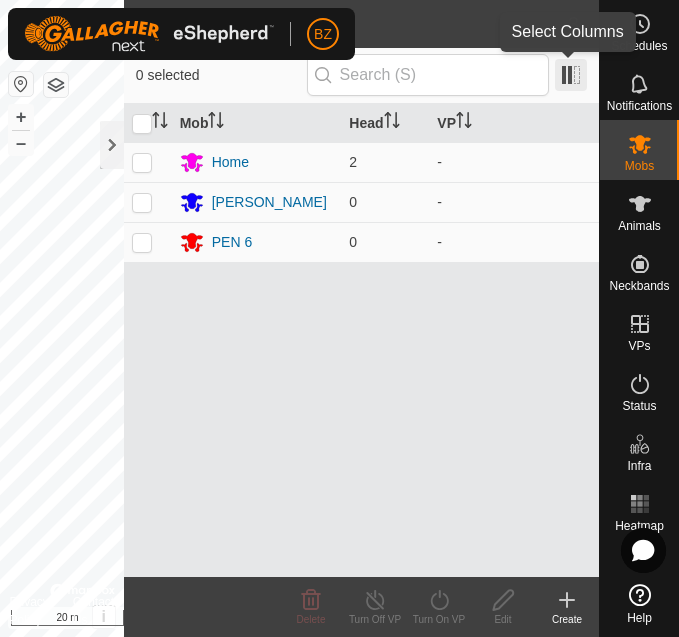
click at [564, 79] on span at bounding box center [571, 75] width 32 height 32
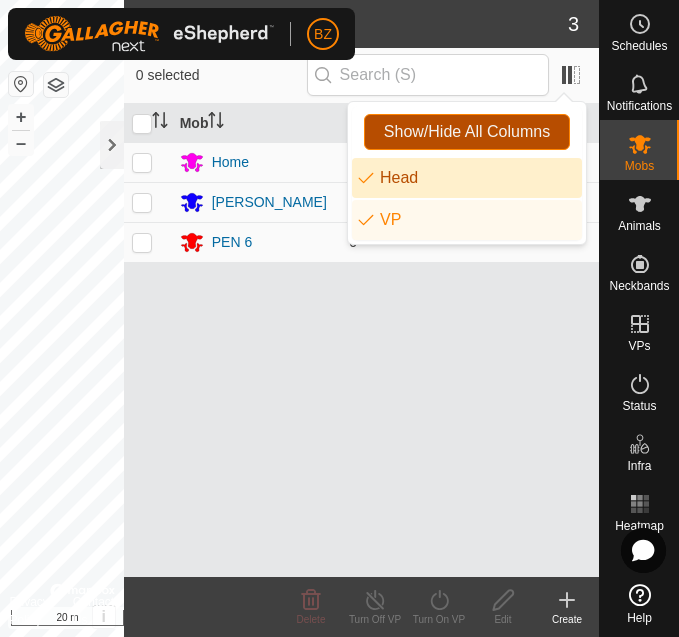
click at [470, 133] on span "Show/Hide All Columns" at bounding box center [467, 132] width 166 height 18
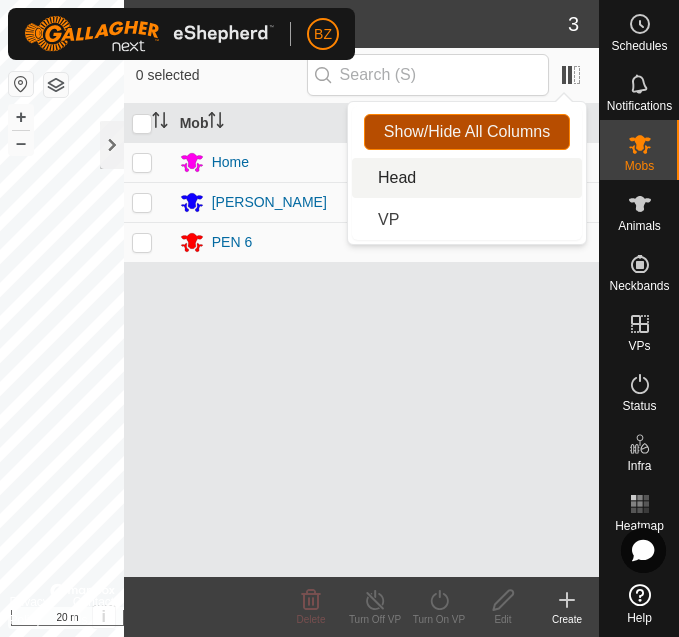
click at [470, 133] on span "Show/Hide All Columns" at bounding box center [467, 132] width 166 height 18
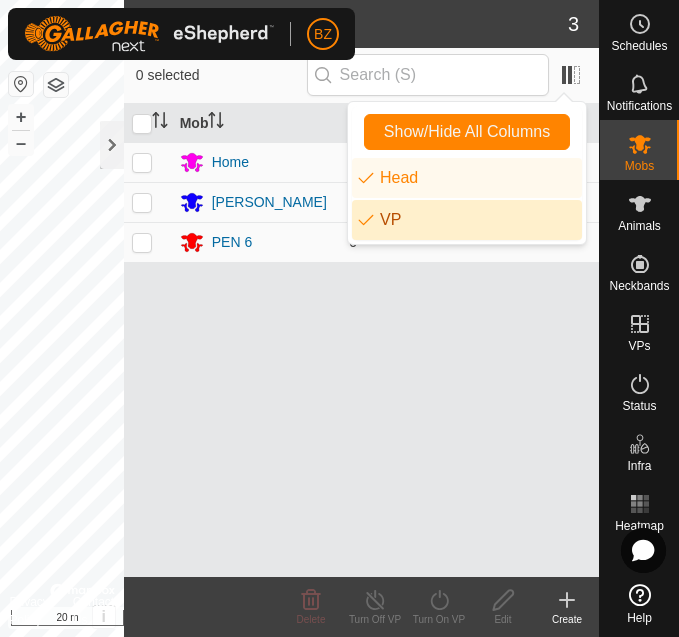
click at [437, 362] on div "Mob Head VP Home 2 - Campbell 0 - PEN 6 0 -" at bounding box center [361, 340] width 475 height 473
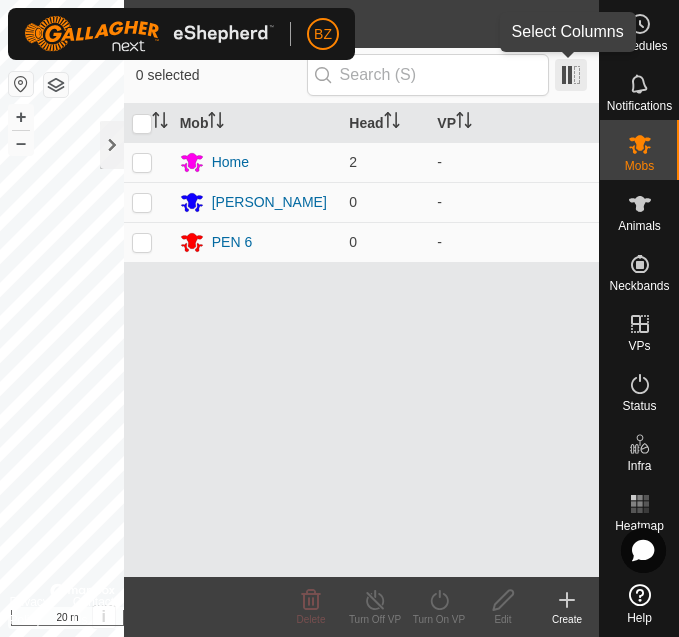
click at [577, 80] on span at bounding box center [571, 75] width 32 height 32
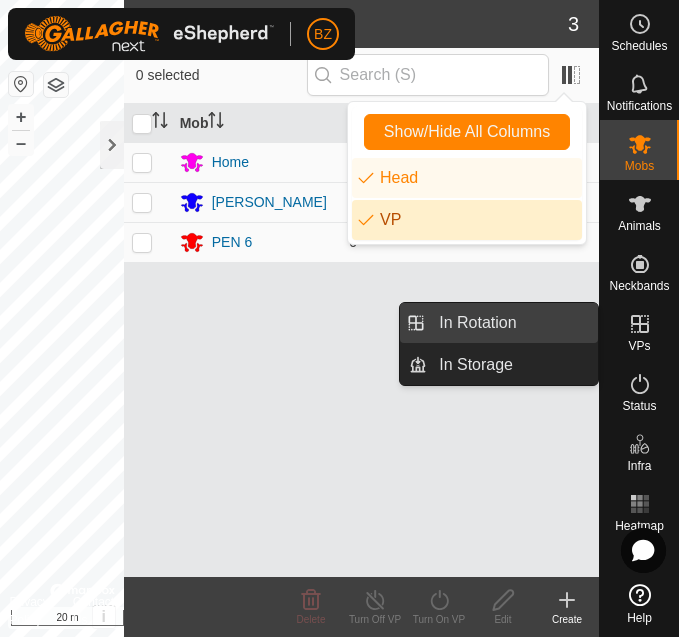
click at [473, 334] on link "In Rotation" at bounding box center [512, 323] width 171 height 40
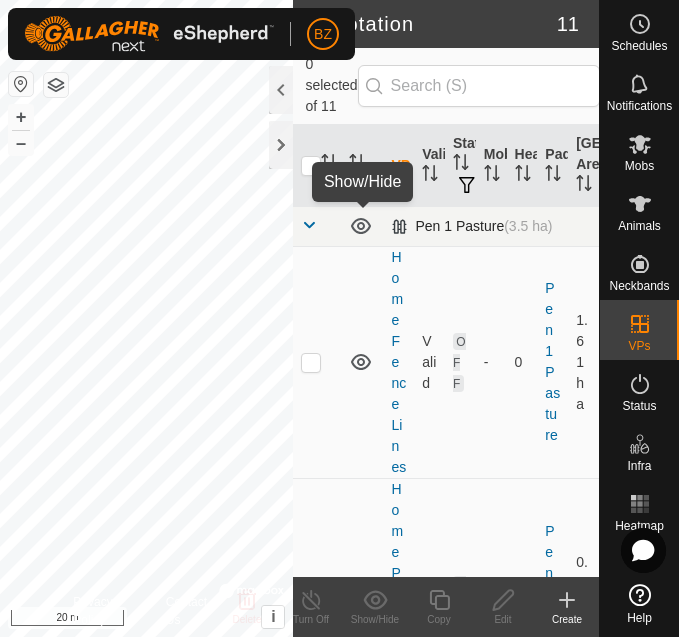
click at [364, 229] on icon at bounding box center [361, 226] width 24 height 24
click at [306, 227] on span at bounding box center [309, 225] width 16 height 16
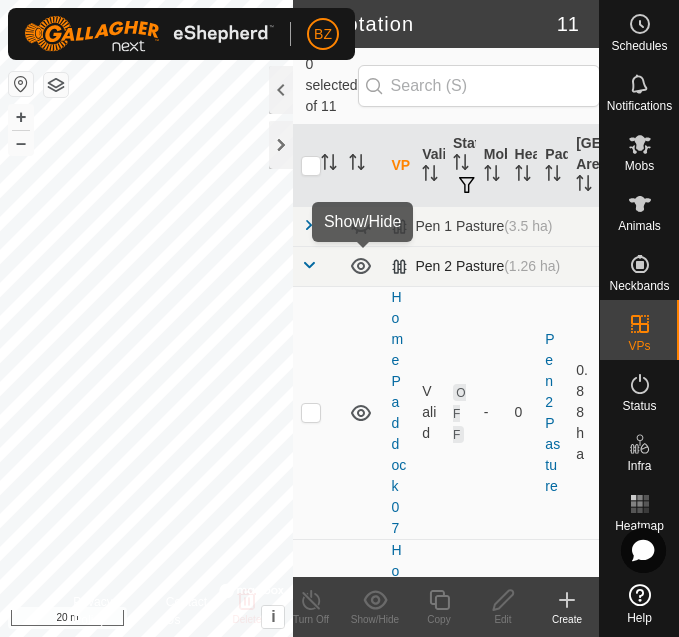
click at [363, 266] on icon at bounding box center [361, 266] width 24 height 24
click at [315, 266] on span at bounding box center [309, 265] width 16 height 16
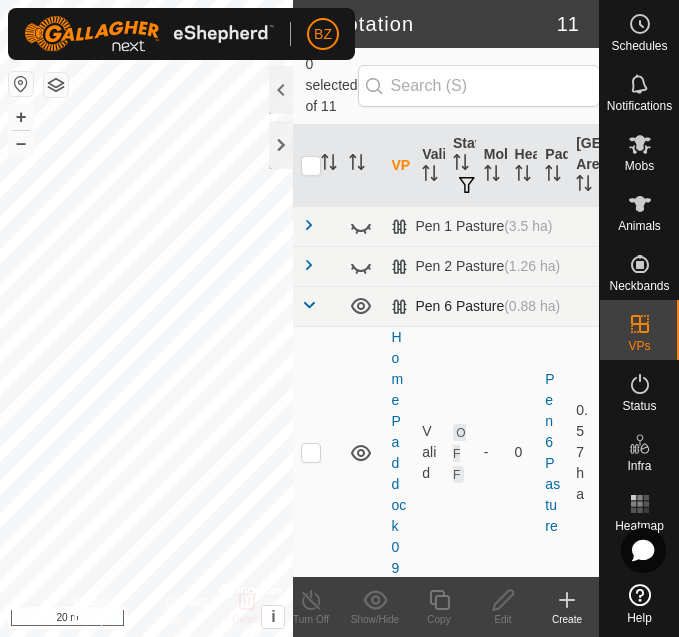
click at [312, 309] on span at bounding box center [309, 305] width 16 height 16
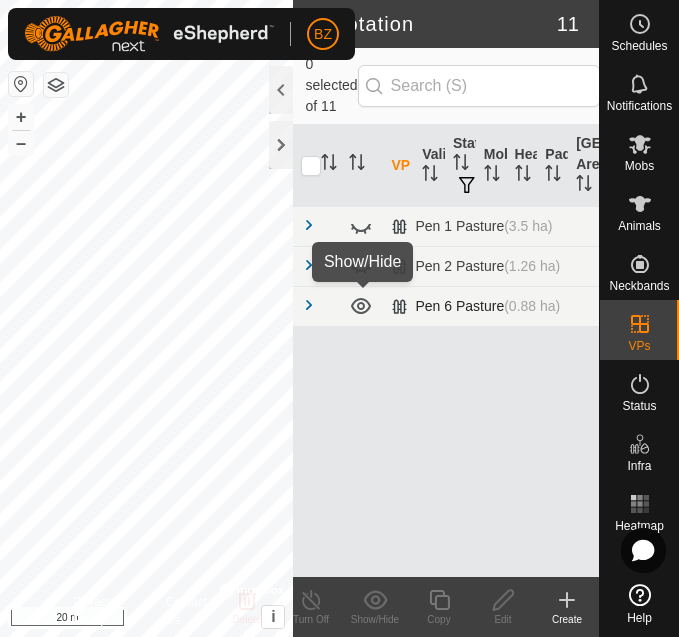
click at [352, 308] on icon at bounding box center [361, 306] width 20 height 16
click at [314, 227] on span at bounding box center [309, 225] width 16 height 16
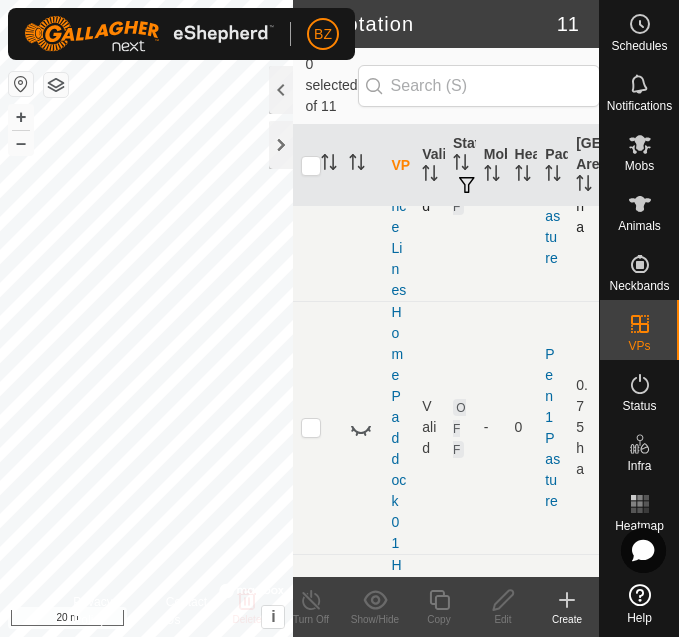
scroll to position [361, 0]
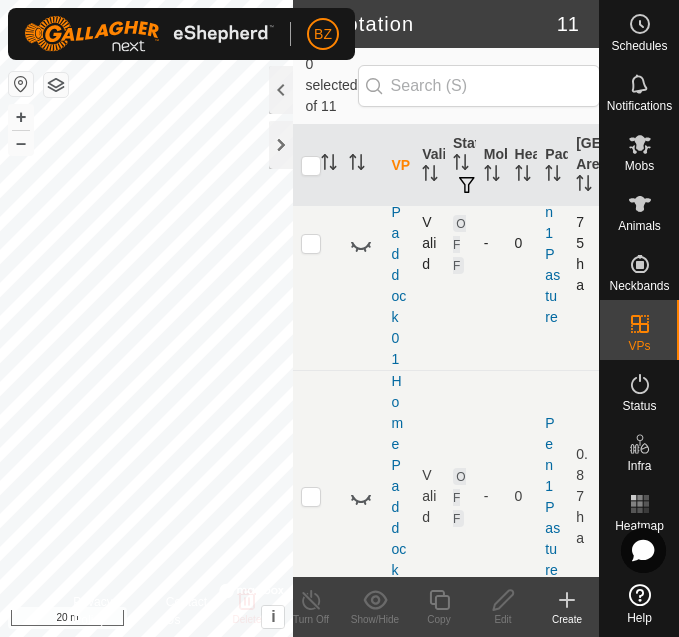
click at [306, 251] on p-checkbox at bounding box center [311, 243] width 20 height 16
checkbox input "true"
click at [364, 250] on icon at bounding box center [361, 246] width 20 height 8
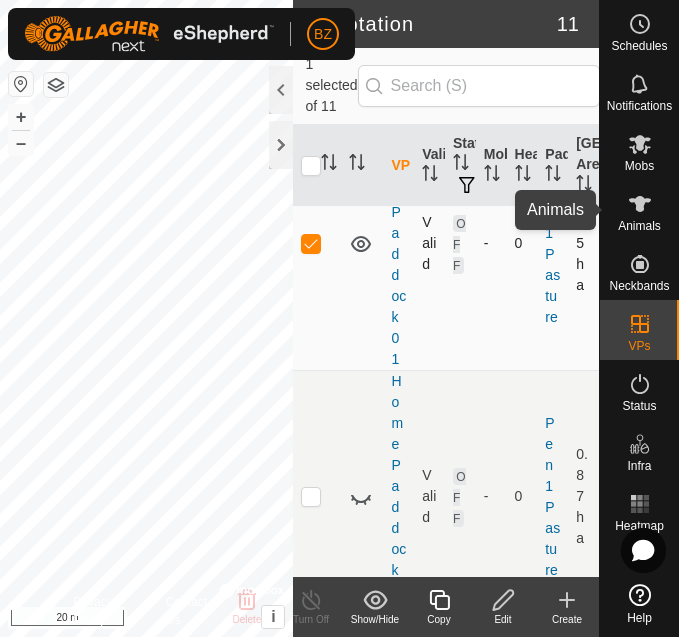
click at [646, 220] on span "Animals" at bounding box center [639, 226] width 43 height 12
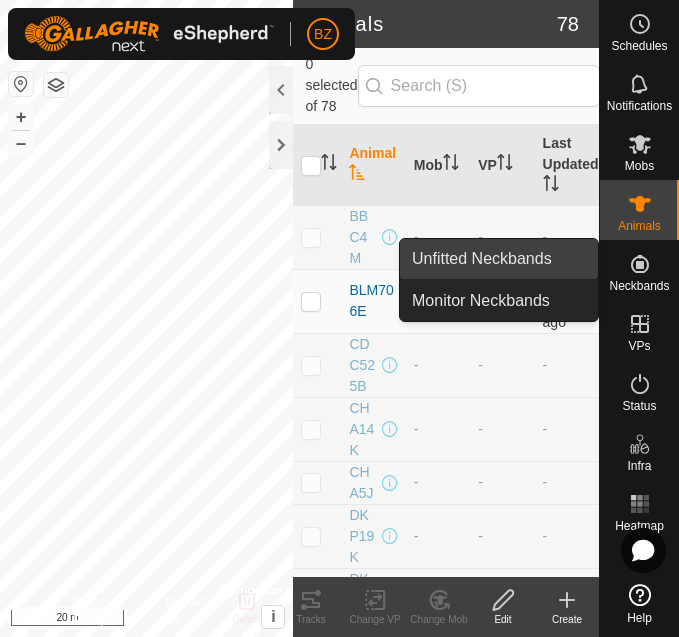
click at [481, 267] on link "Unfitted Neckbands" at bounding box center [499, 259] width 198 height 40
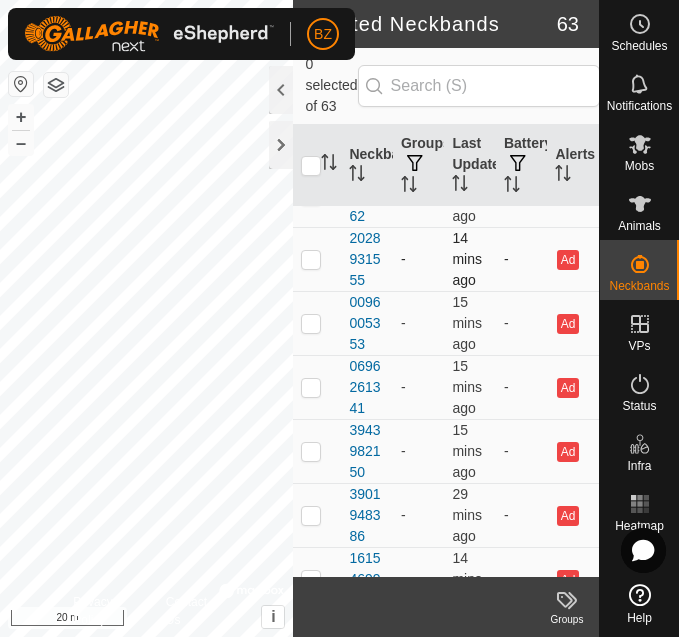
scroll to position [22, 0]
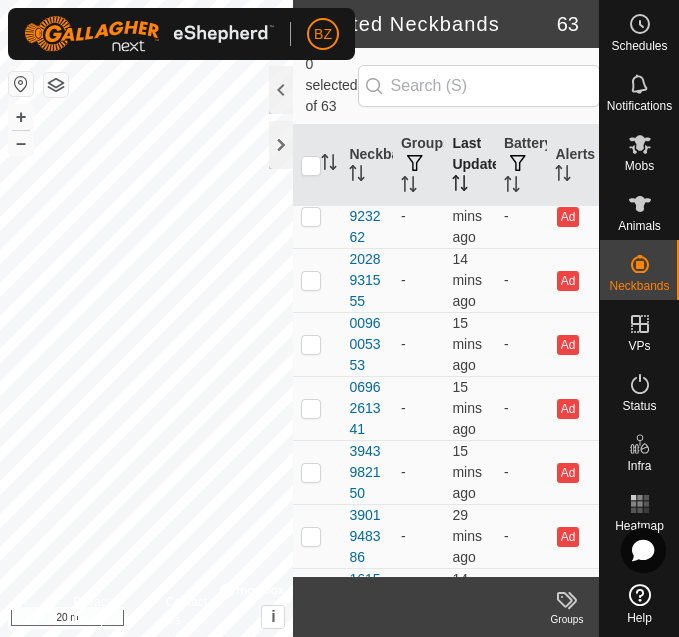
click at [460, 165] on th "Last Updated" at bounding box center [470, 166] width 52 height 82
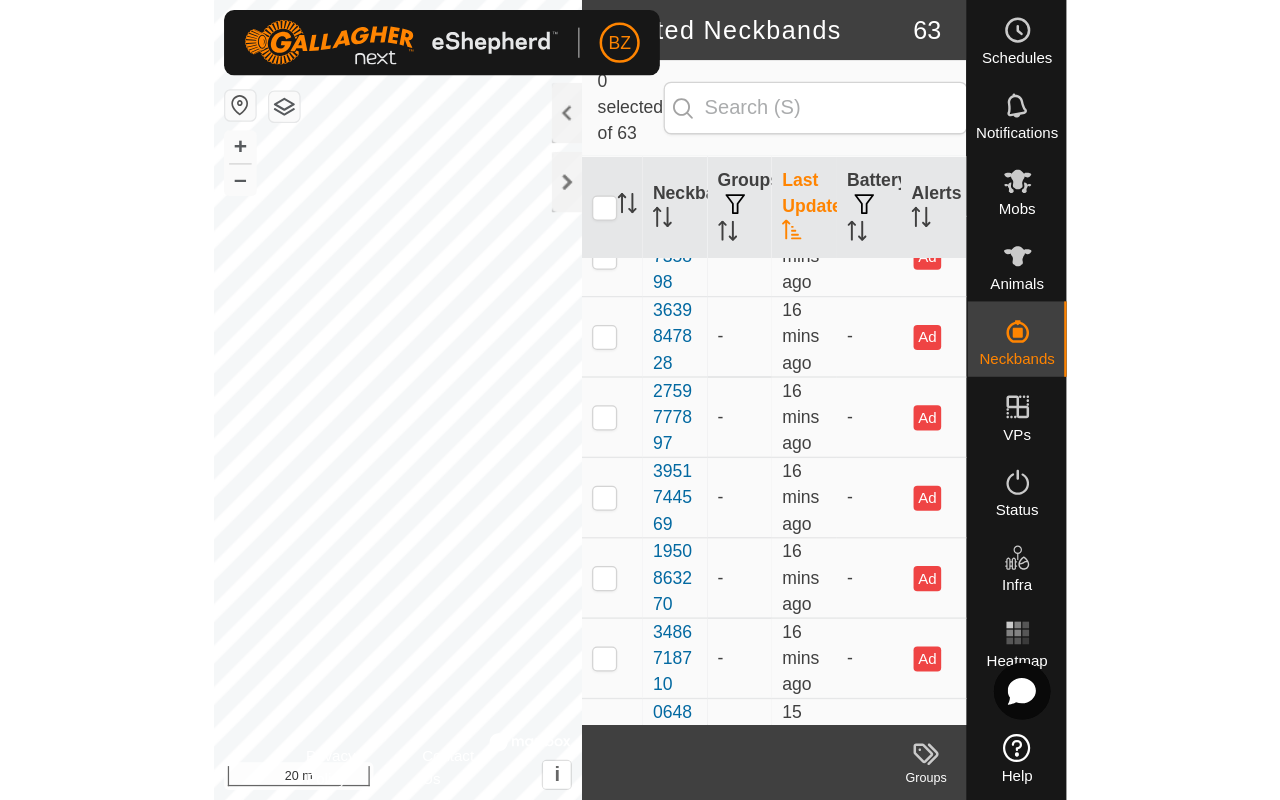
scroll to position [1291, 0]
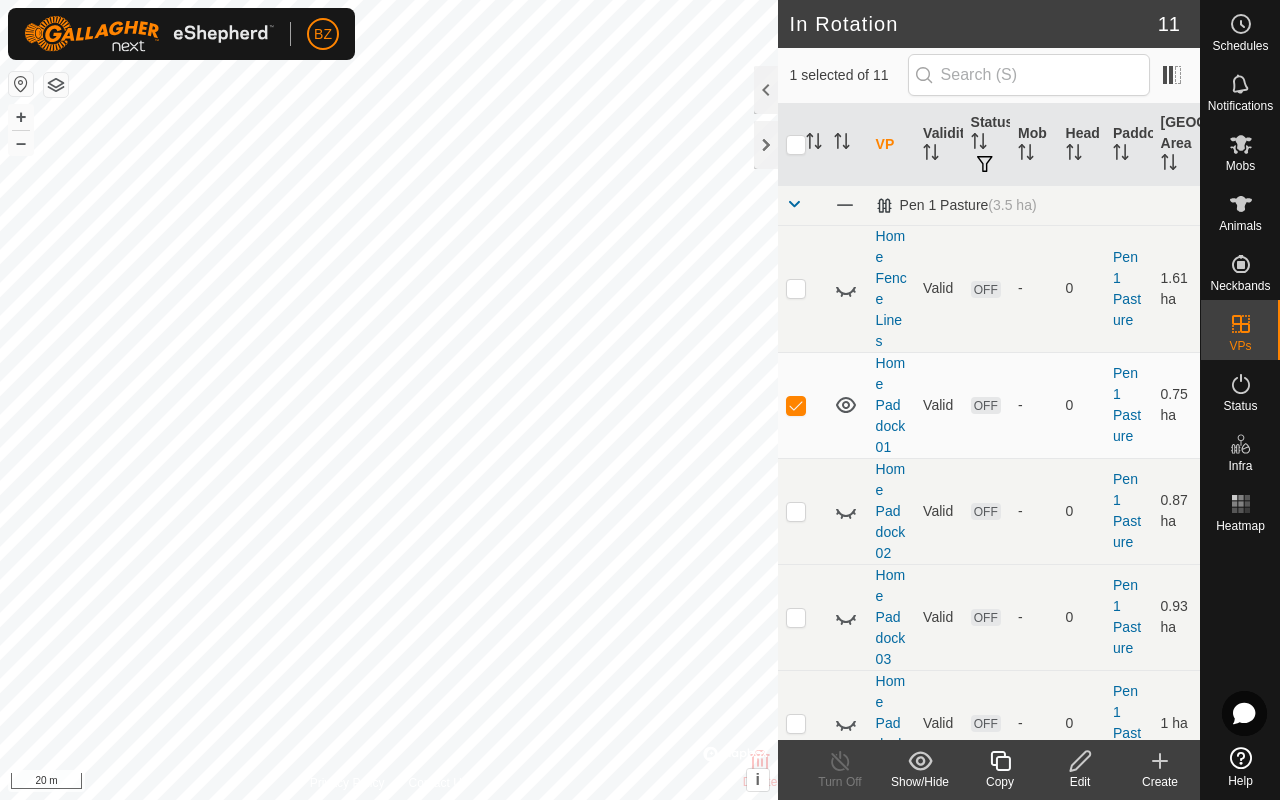
click at [678, 287] on p-checkbox at bounding box center [796, 288] width 20 height 16
checkbox input "true"
click at [678, 397] on p-checkbox at bounding box center [796, 405] width 20 height 16
checkbox input "false"
drag, startPoint x: 288, startPoint y: 29, endPoint x: 845, endPoint y: 293, distance: 616.2
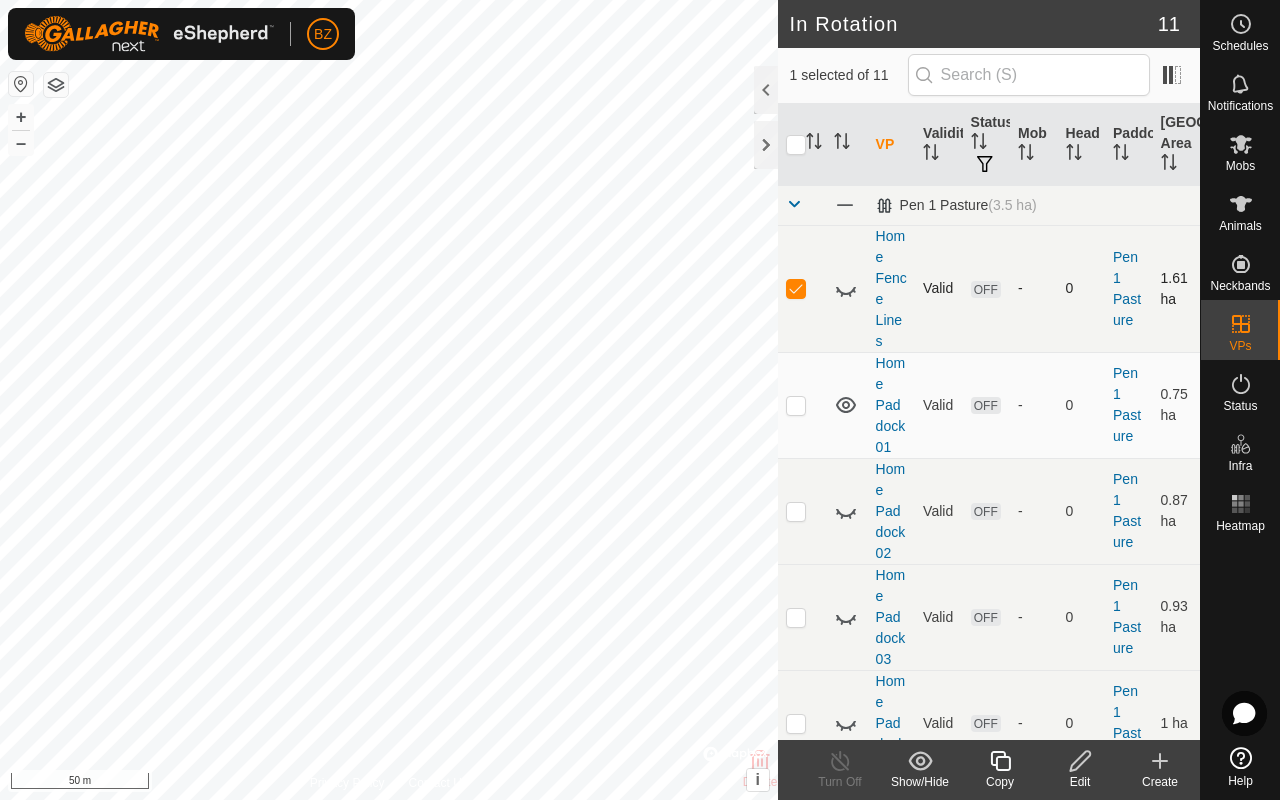
click at [678, 293] on icon at bounding box center [846, 291] width 20 height 8
drag, startPoint x: 845, startPoint y: 293, endPoint x: 801, endPoint y: 287, distance: 44.4
click at [678, 287] on p-checkbox at bounding box center [796, 288] width 20 height 16
click at [678, 291] on p-checkbox at bounding box center [796, 288] width 20 height 16
checkbox input "true"
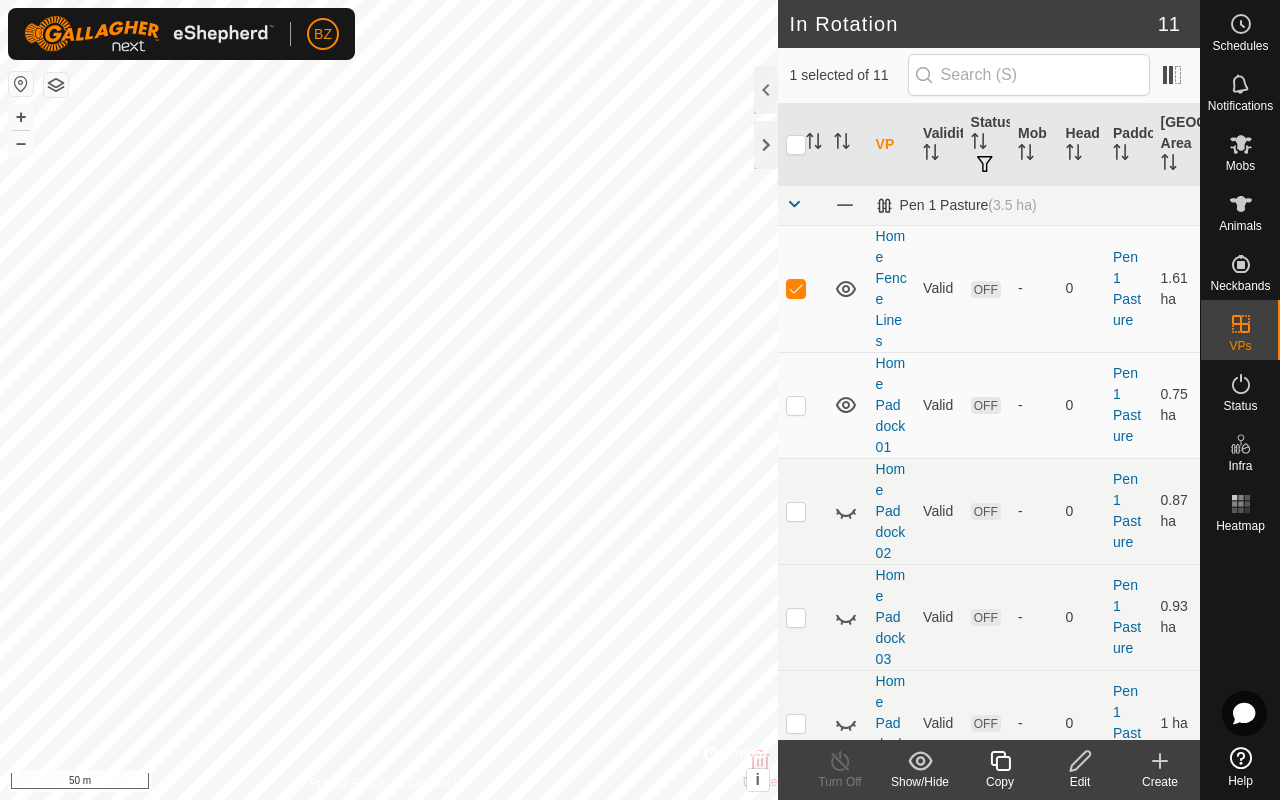
drag, startPoint x: 801, startPoint y: 287, endPoint x: 1082, endPoint y: 766, distance: 555.2
click at [678, 636] on icon at bounding box center [1080, 761] width 25 height 24
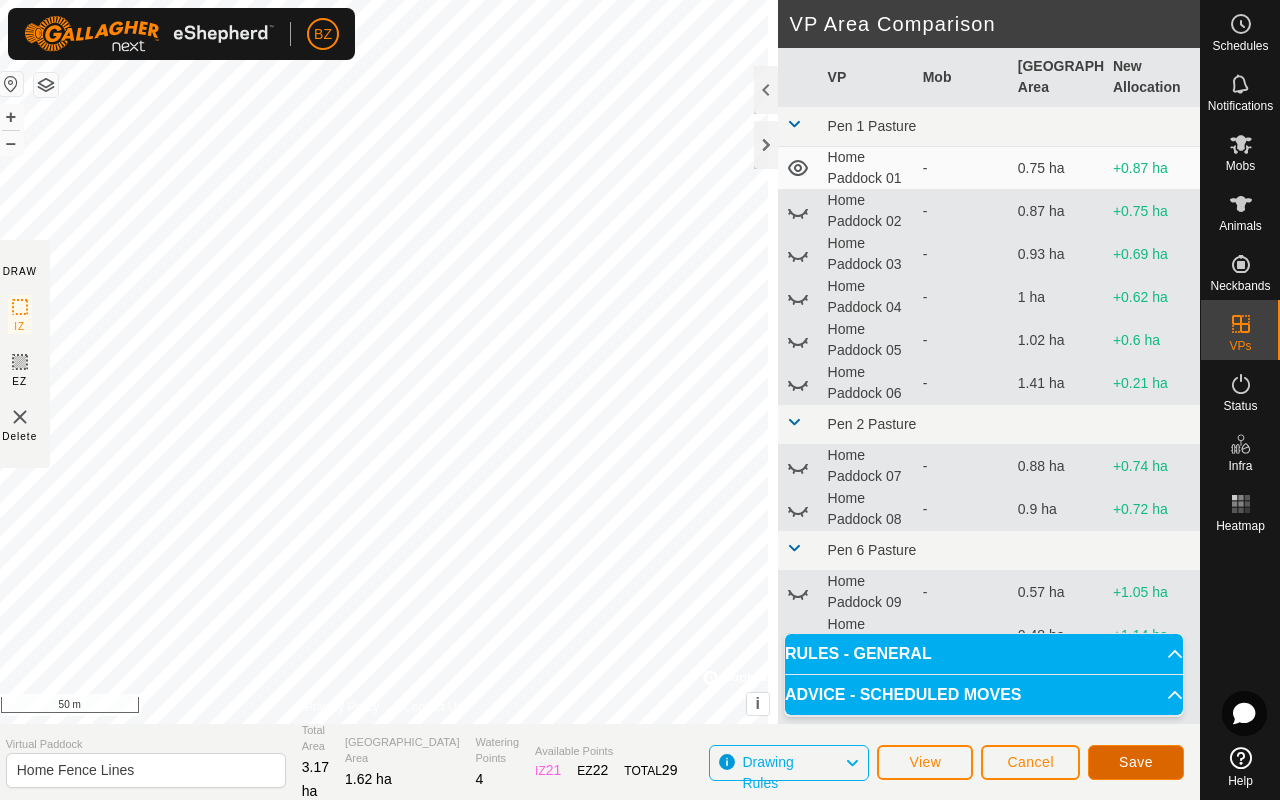
click at [678, 636] on span "Save" at bounding box center [1136, 762] width 34 height 16
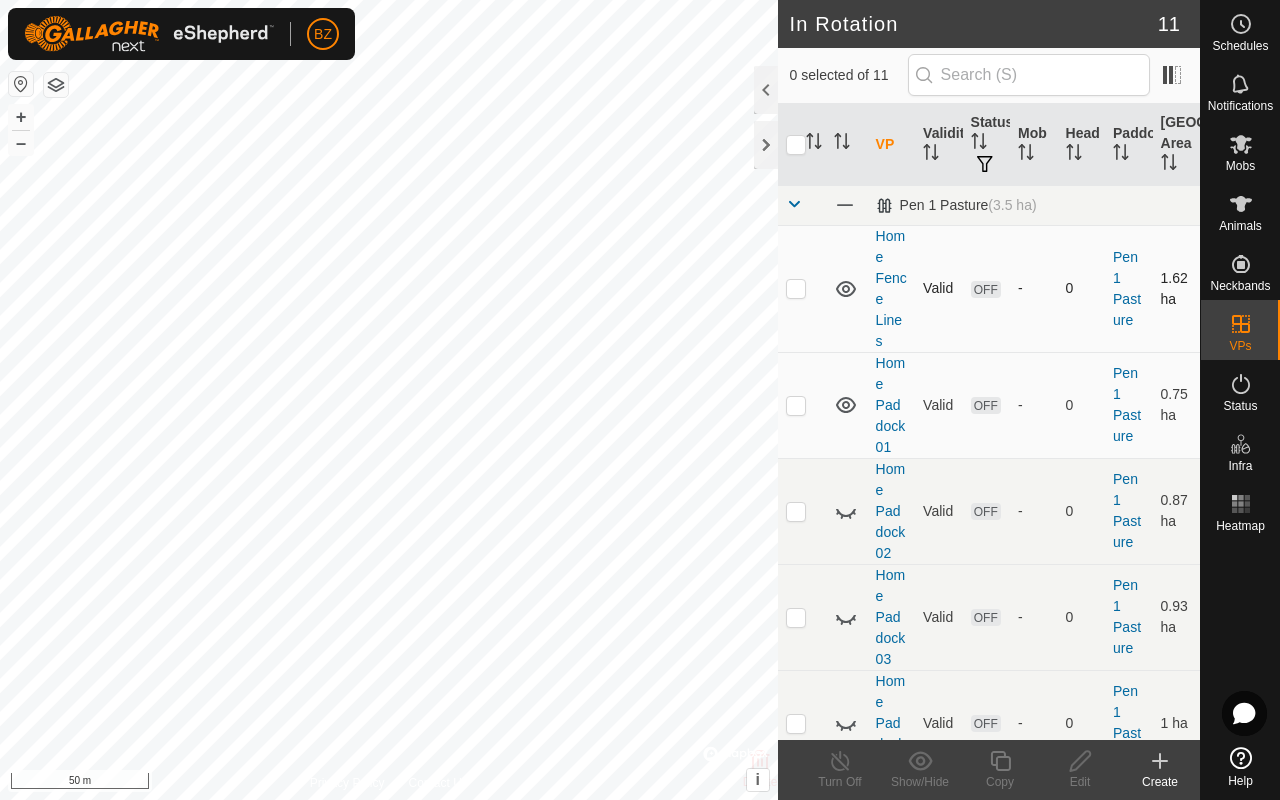
drag, startPoint x: 430, startPoint y: 405, endPoint x: 846, endPoint y: 289, distance: 431.7
click at [678, 289] on icon at bounding box center [846, 289] width 24 height 24
click at [678, 408] on link "Home Paddock 01" at bounding box center [891, 405] width 30 height 100
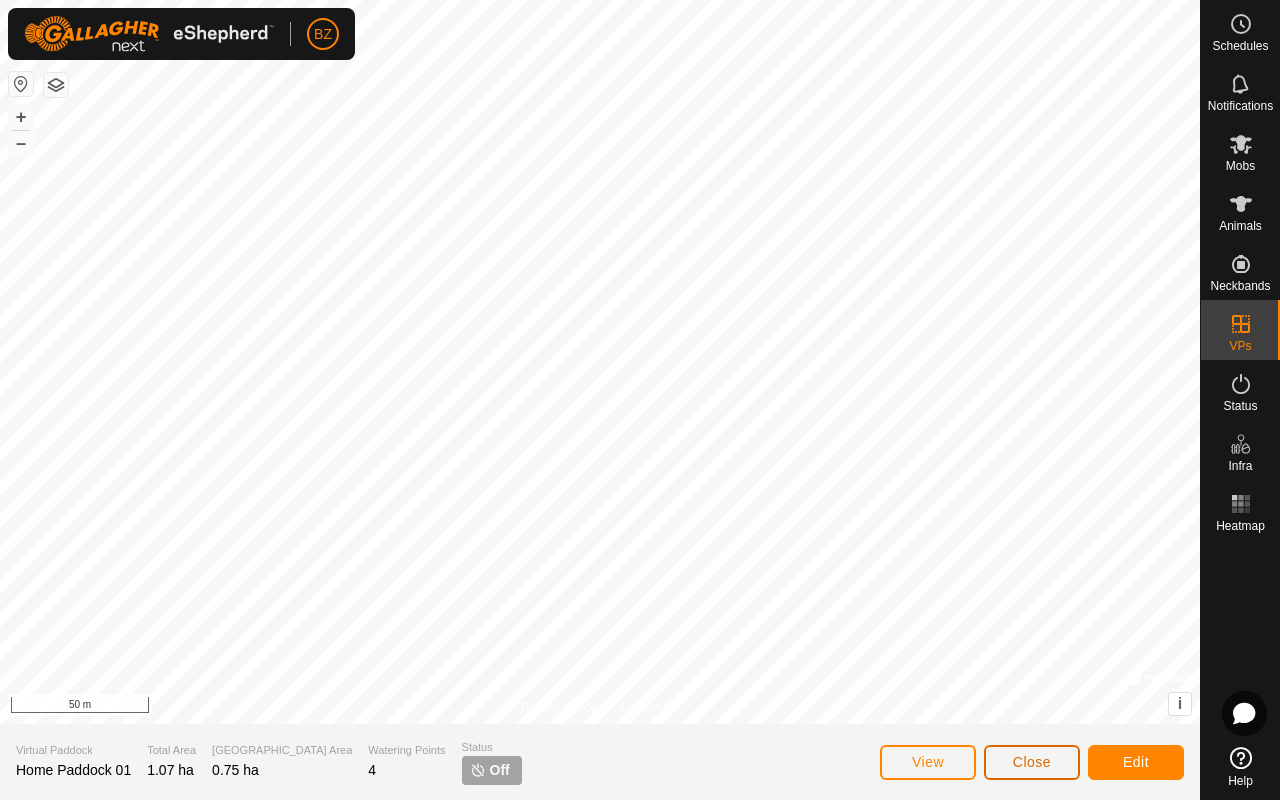
click at [678, 636] on span "Close" at bounding box center [1032, 762] width 38 height 16
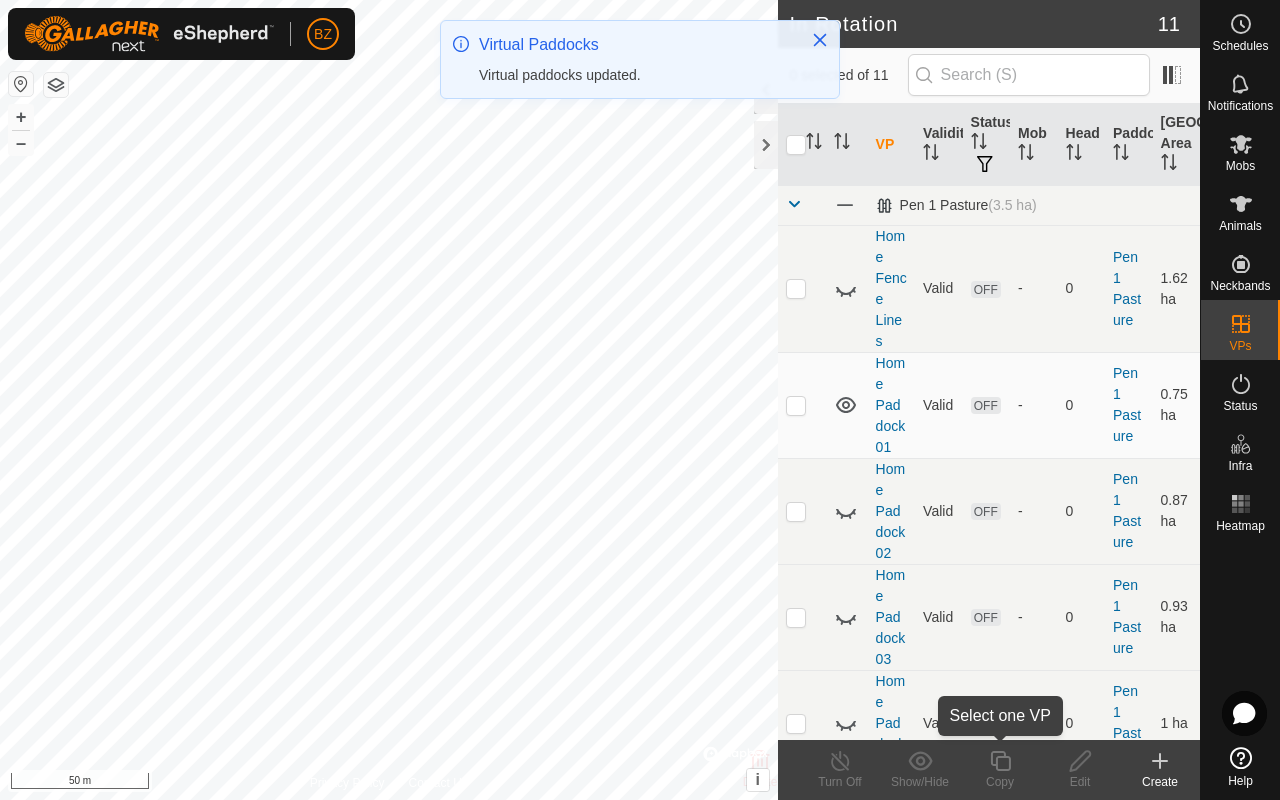
click at [678, 406] on p-checkbox at bounding box center [796, 405] width 20 height 16
checkbox input "true"
drag, startPoint x: 846, startPoint y: 289, endPoint x: 1004, endPoint y: 771, distance: 507.1
click at [678, 636] on icon at bounding box center [1000, 761] width 25 height 24
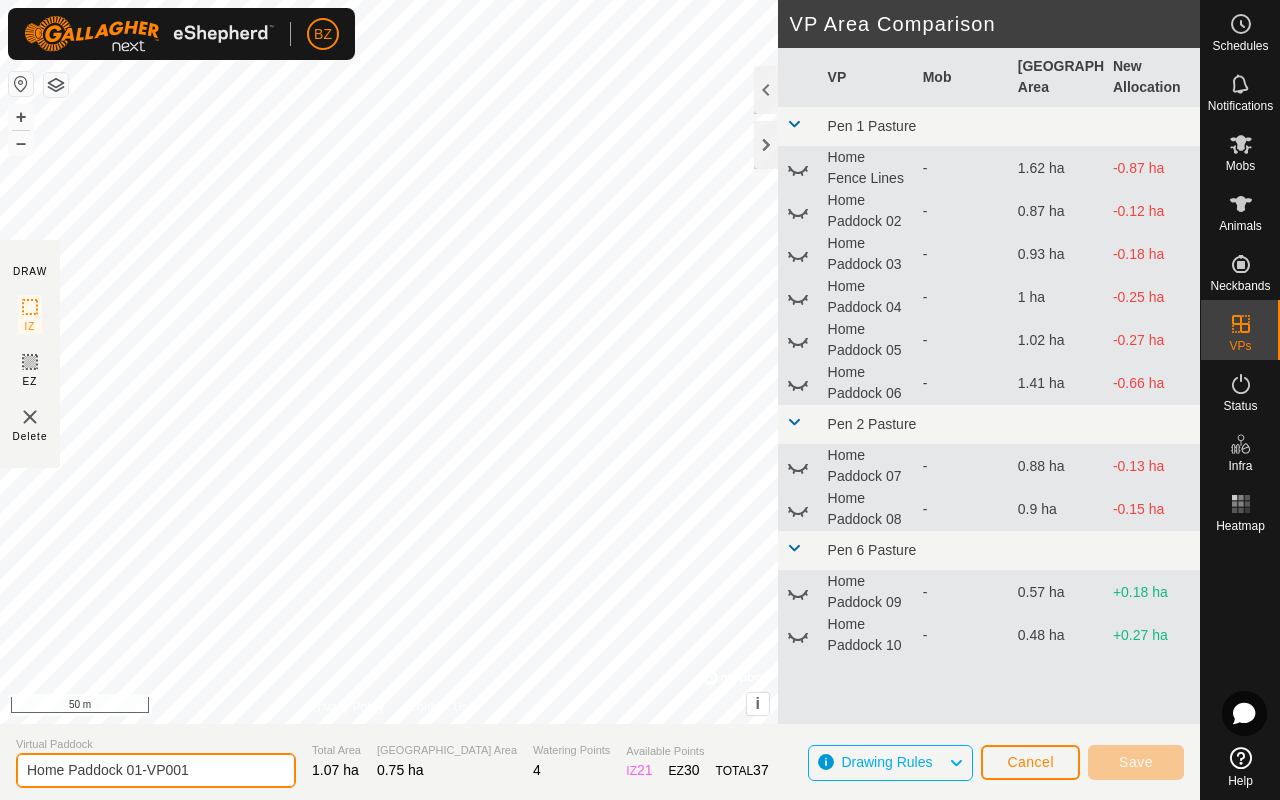
click at [210, 636] on input "Home Paddock 01-VP001" at bounding box center [156, 770] width 280 height 35
type input "Home Paddock 01-02"
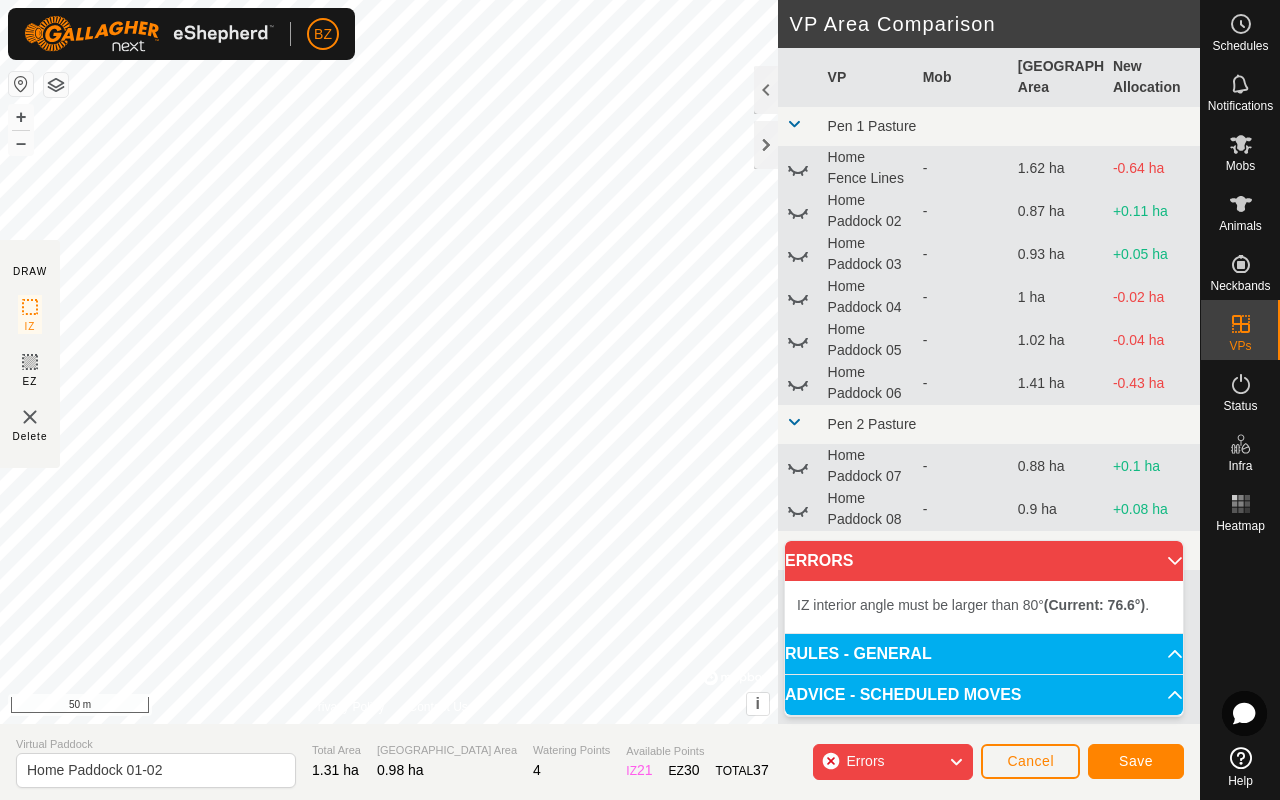
click at [678, 215] on icon at bounding box center [798, 211] width 24 height 24
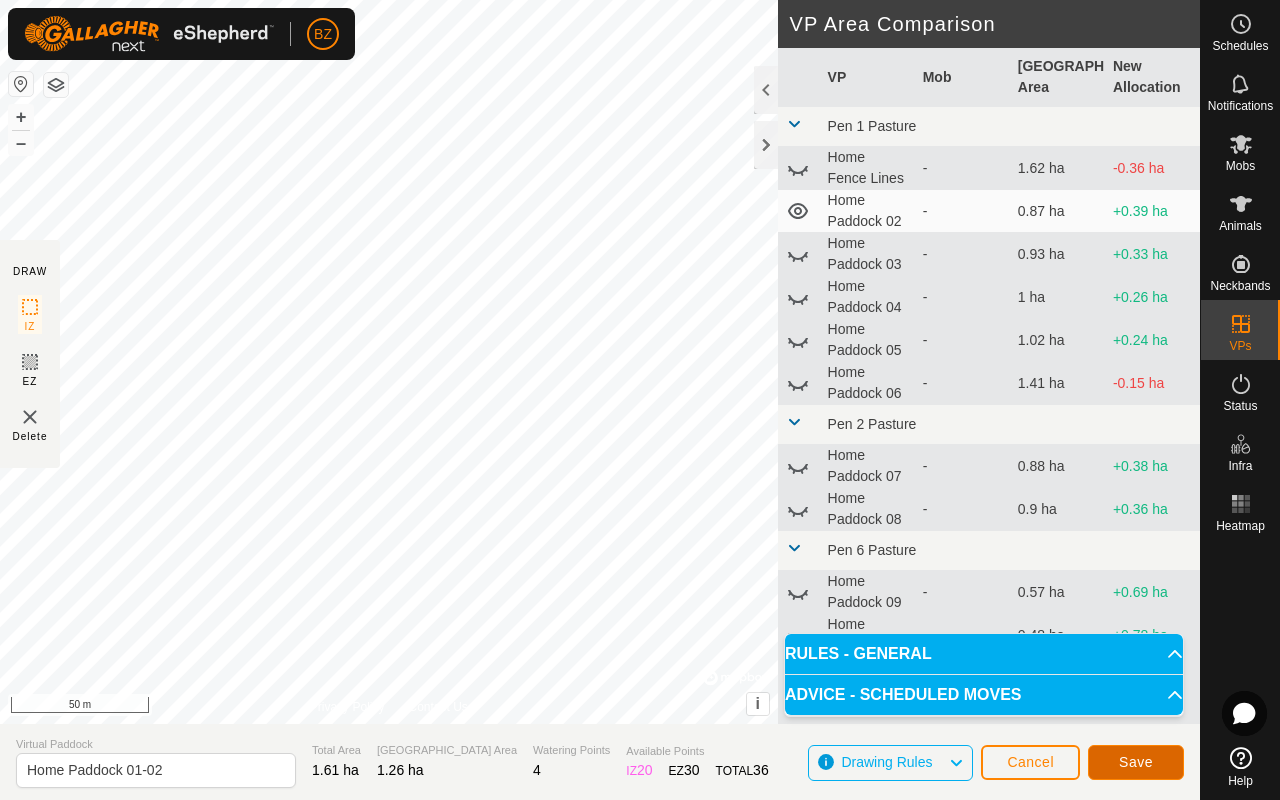
click at [678, 636] on span "Save" at bounding box center [1136, 762] width 34 height 16
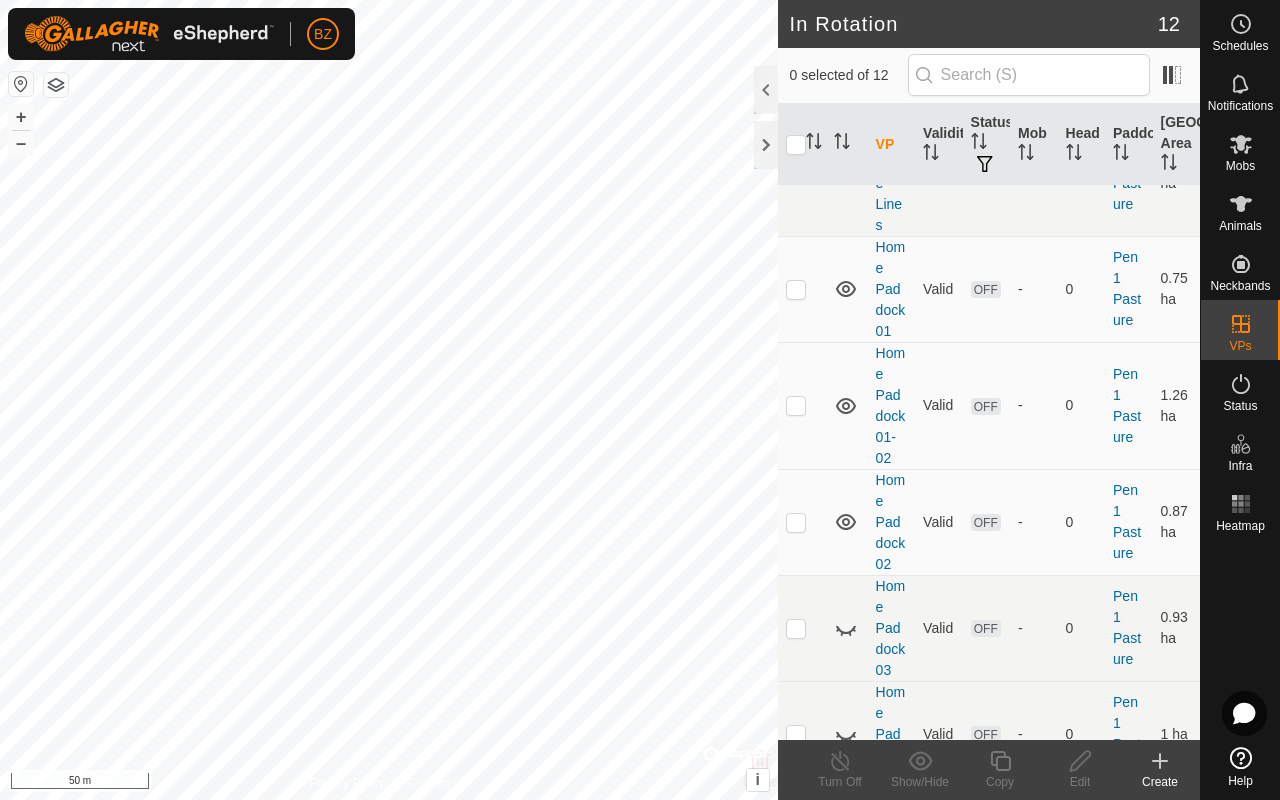
scroll to position [136, 0]
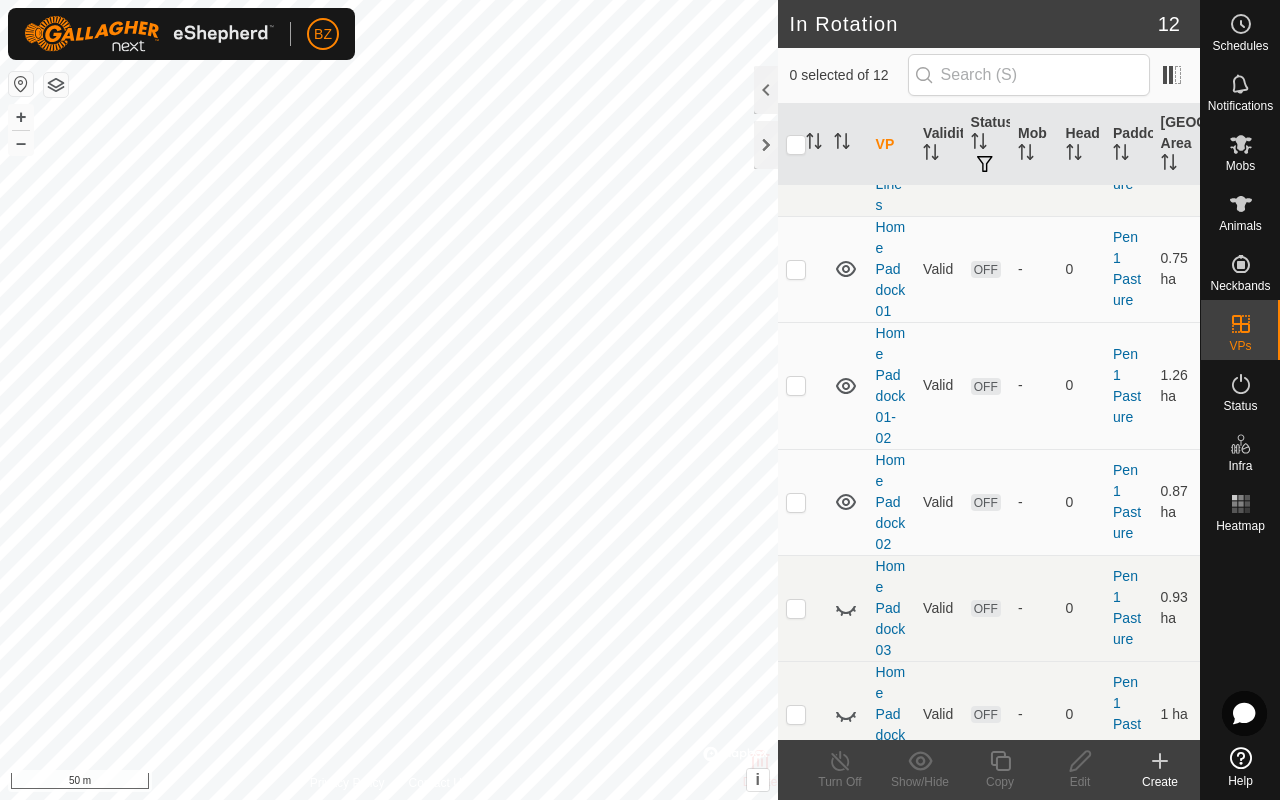
click at [678, 531] on td "Home Paddock 02" at bounding box center [891, 502] width 47 height 106
click at [678, 269] on icon at bounding box center [846, 269] width 20 height 16
click at [678, 396] on icon at bounding box center [846, 386] width 24 height 24
click at [678, 510] on p-checkbox at bounding box center [796, 502] width 20 height 16
checkbox input "true"
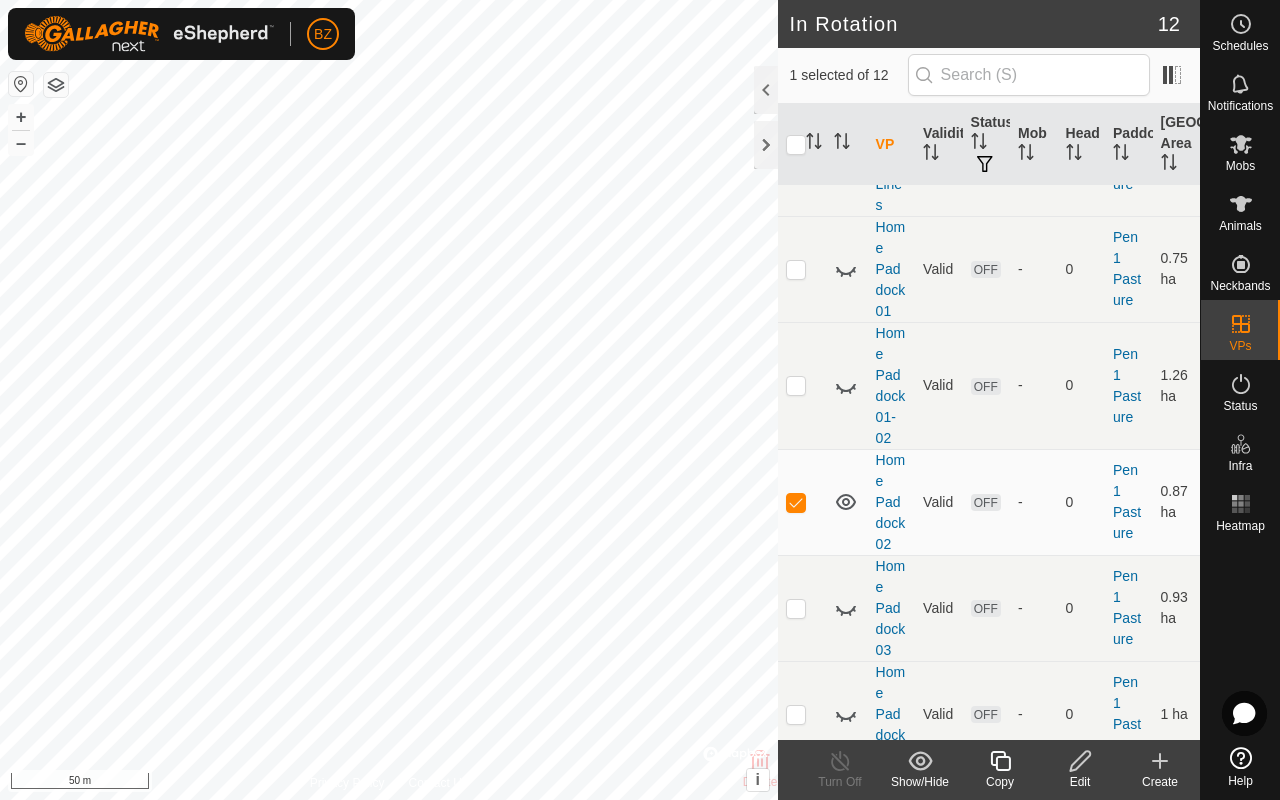
click at [678, 636] on icon at bounding box center [1000, 761] width 20 height 20
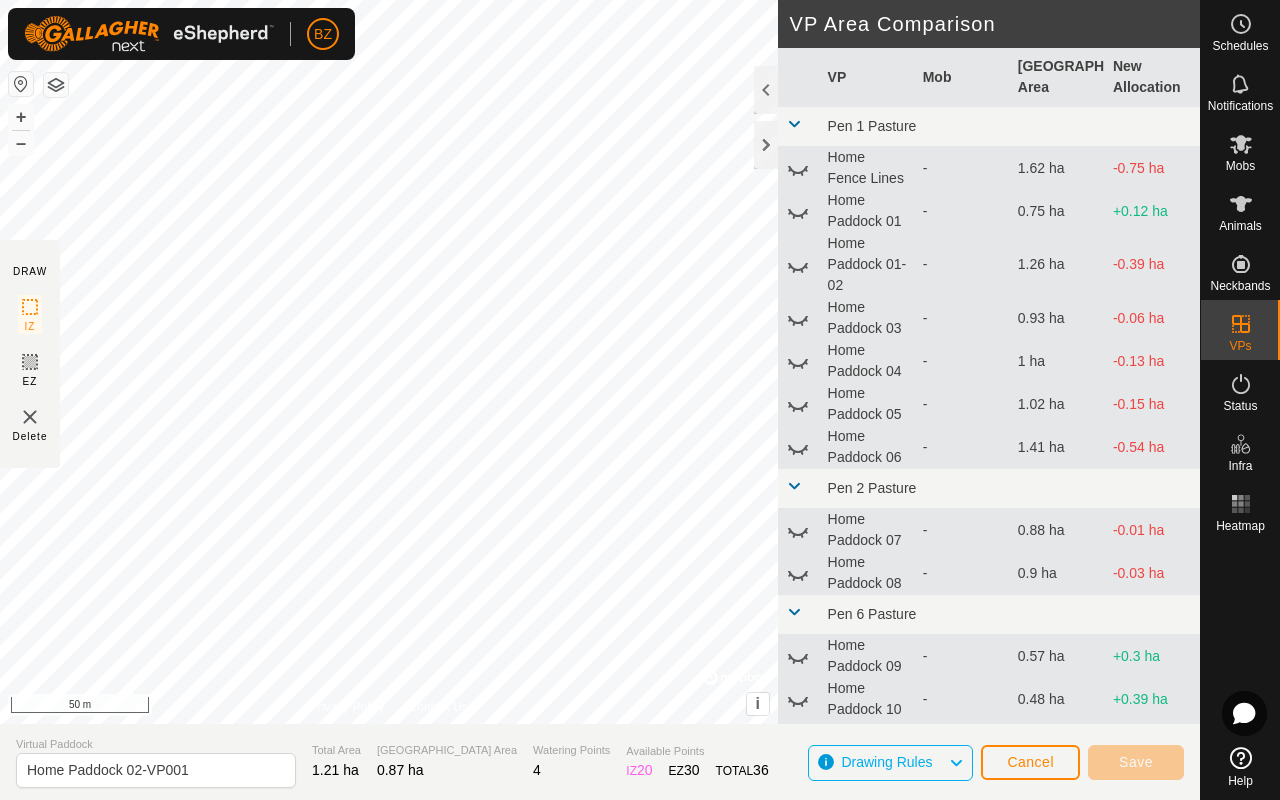
click at [678, 319] on icon at bounding box center [798, 318] width 24 height 24
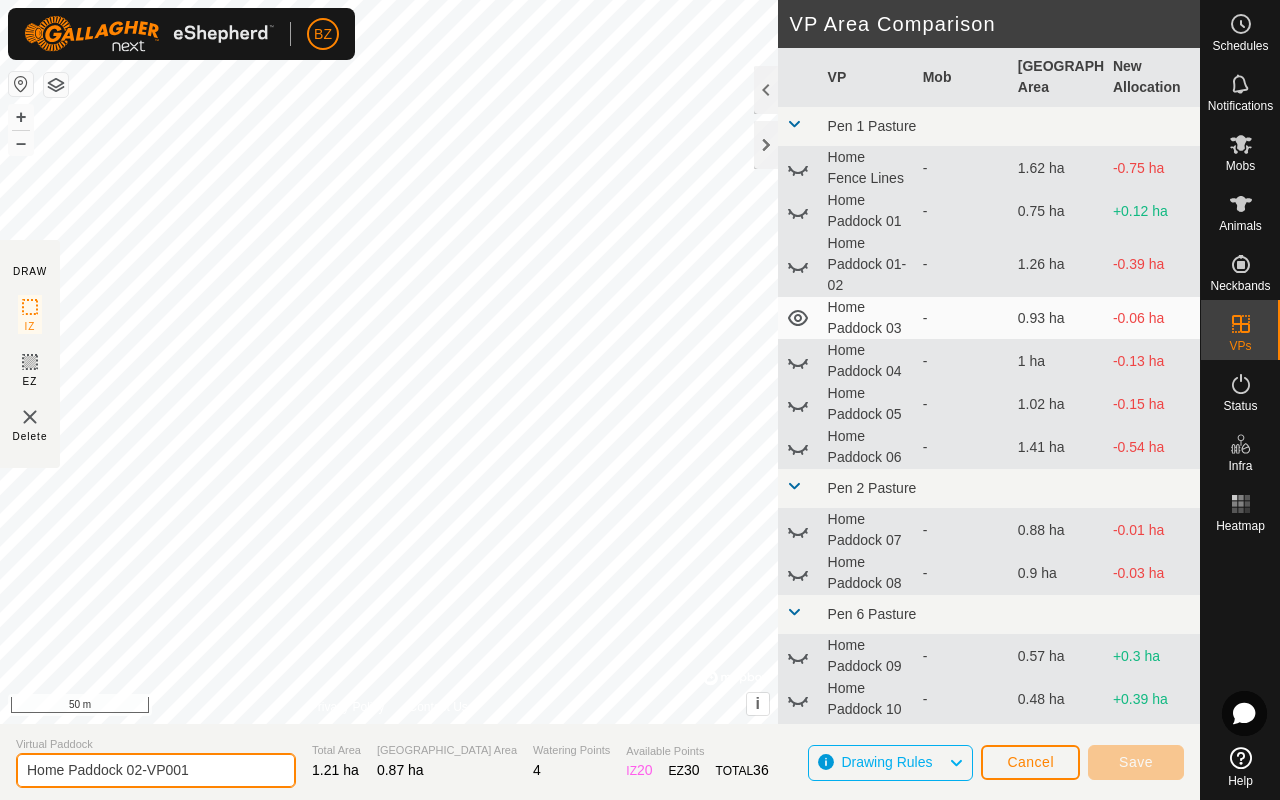
drag, startPoint x: 1004, startPoint y: 771, endPoint x: 203, endPoint y: 772, distance: 800.7
click at [203, 636] on input "Home Paddock 02-VP001" at bounding box center [156, 770] width 280 height 35
type input "Home Paddock 02-03"
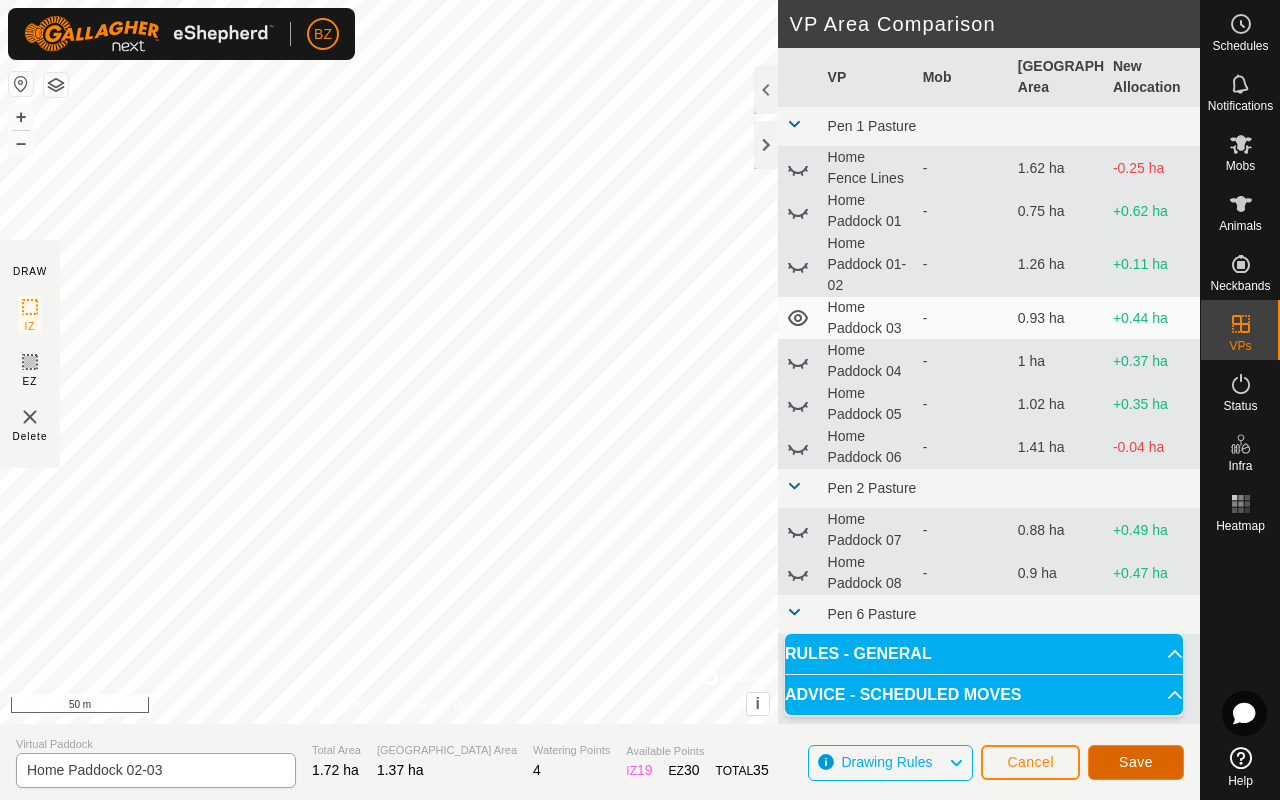
click at [678, 636] on span "Save" at bounding box center [1136, 762] width 34 height 16
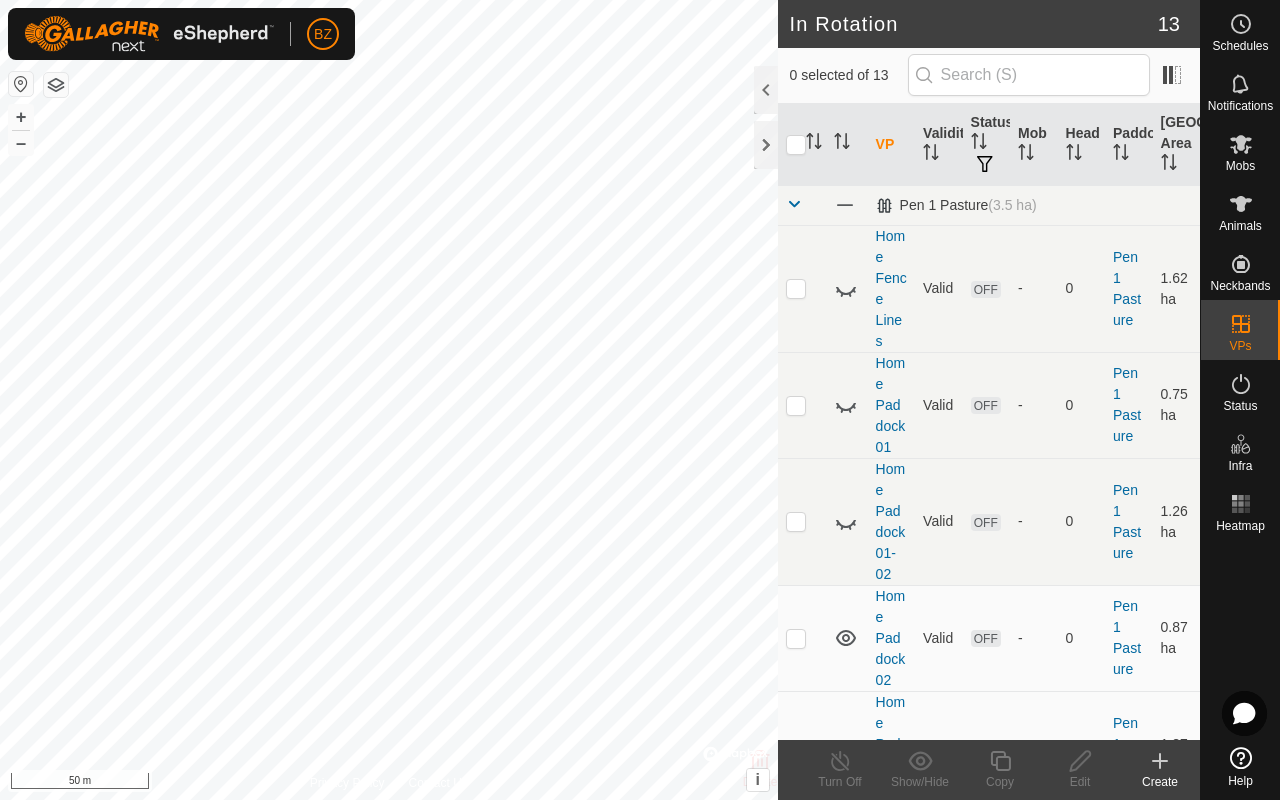
click at [678, 410] on icon at bounding box center [849, 411] width 3 height 4
click at [678, 399] on icon at bounding box center [846, 405] width 20 height 16
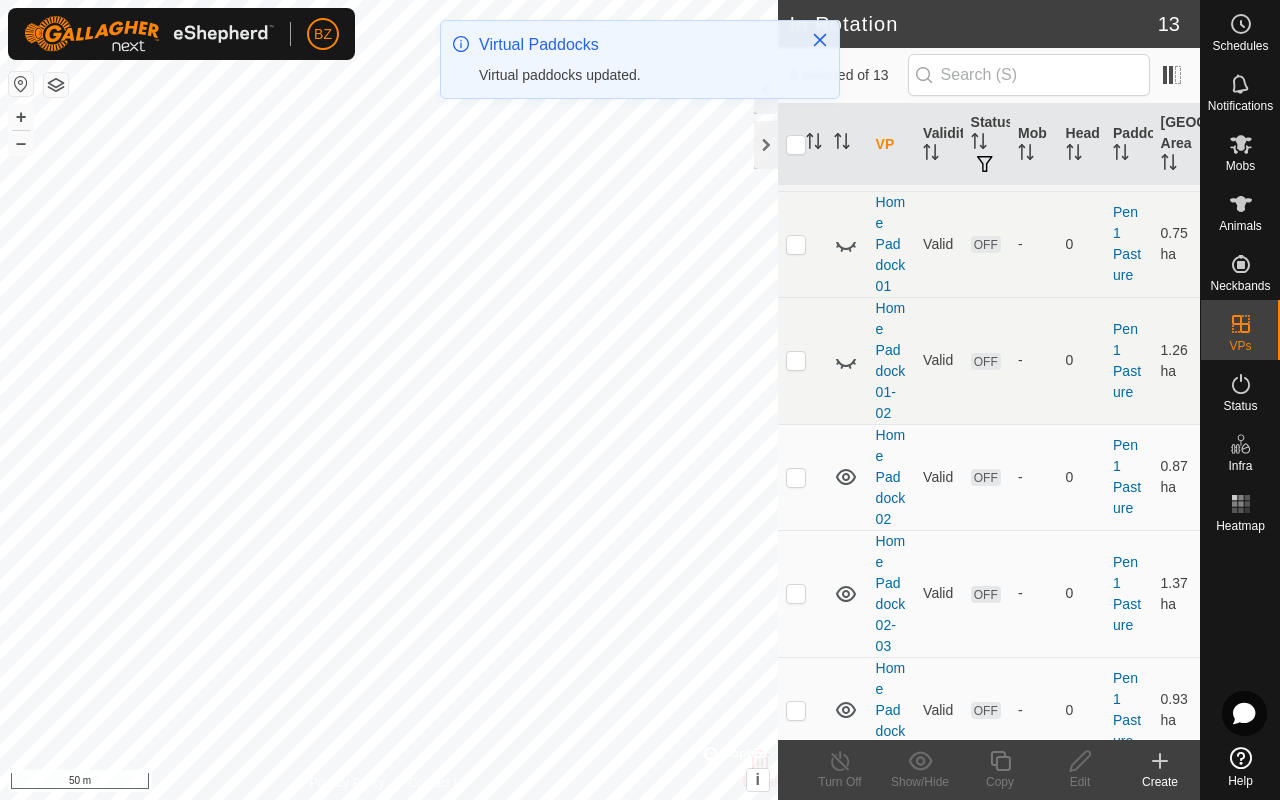
scroll to position [180, 0]
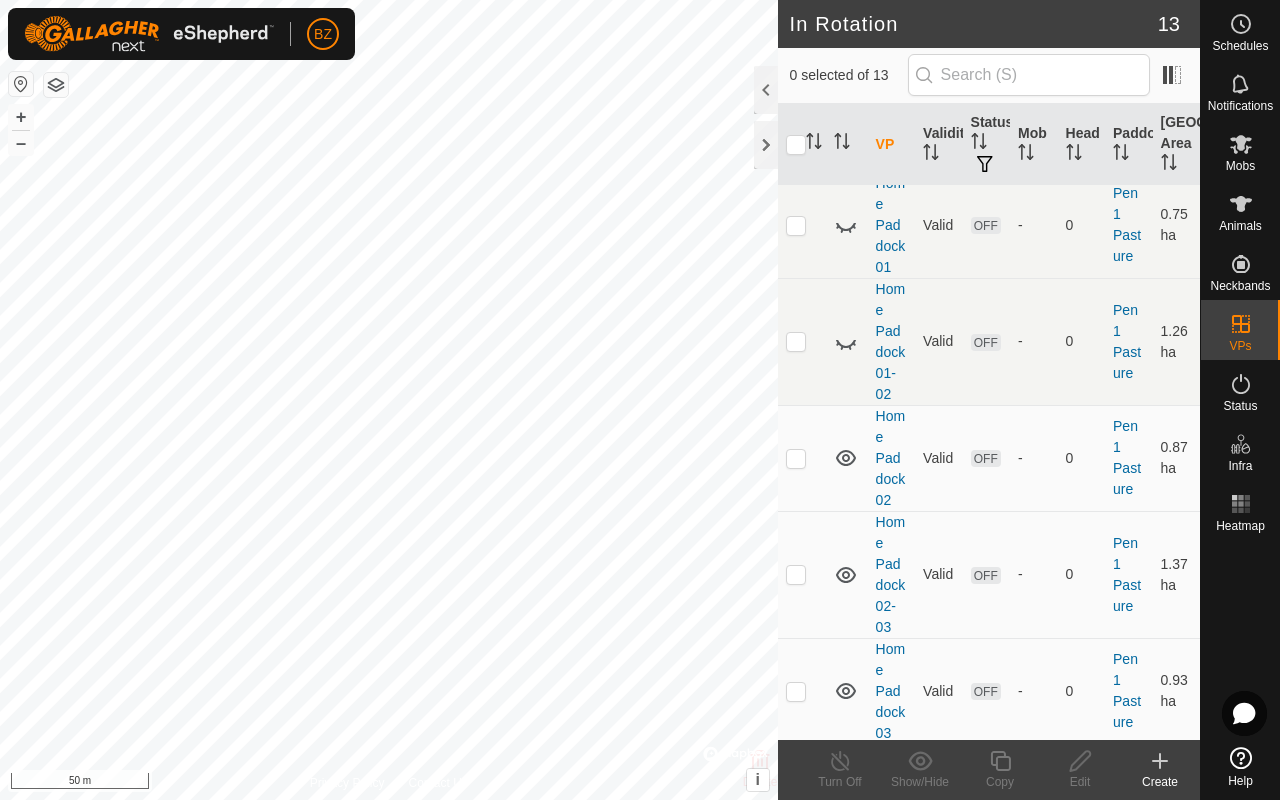
click at [678, 466] on icon at bounding box center [846, 458] width 20 height 16
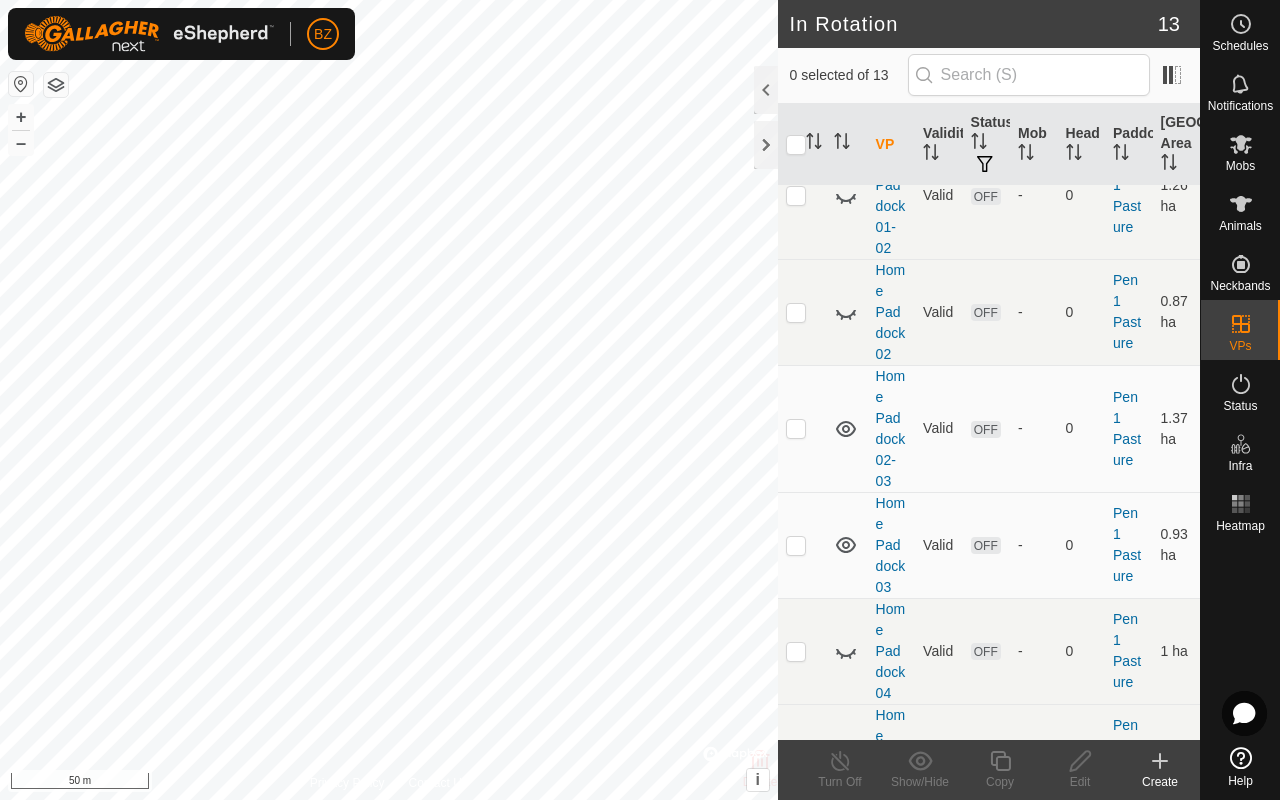
scroll to position [327, 0]
drag, startPoint x: 203, startPoint y: 772, endPoint x: 846, endPoint y: 462, distance: 713.6
click at [678, 436] on icon at bounding box center [846, 428] width 20 height 16
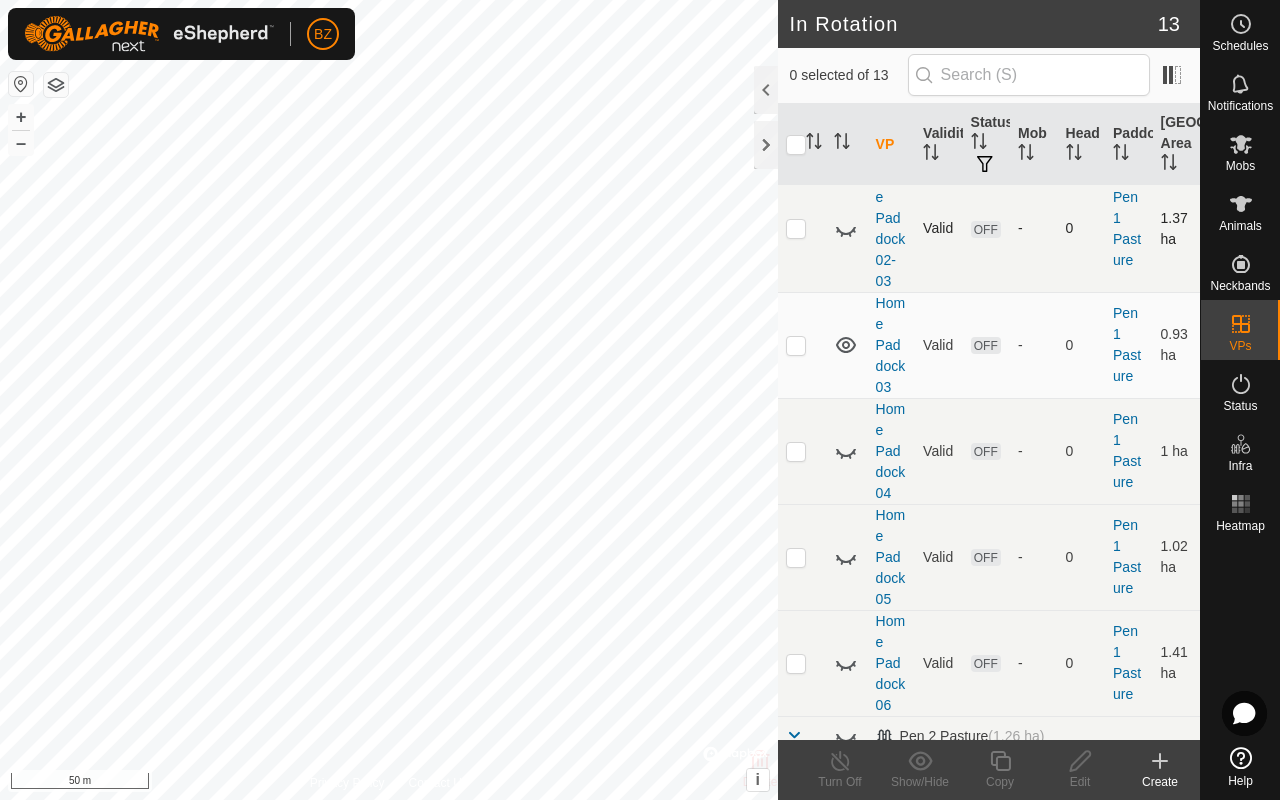
scroll to position [542, 0]
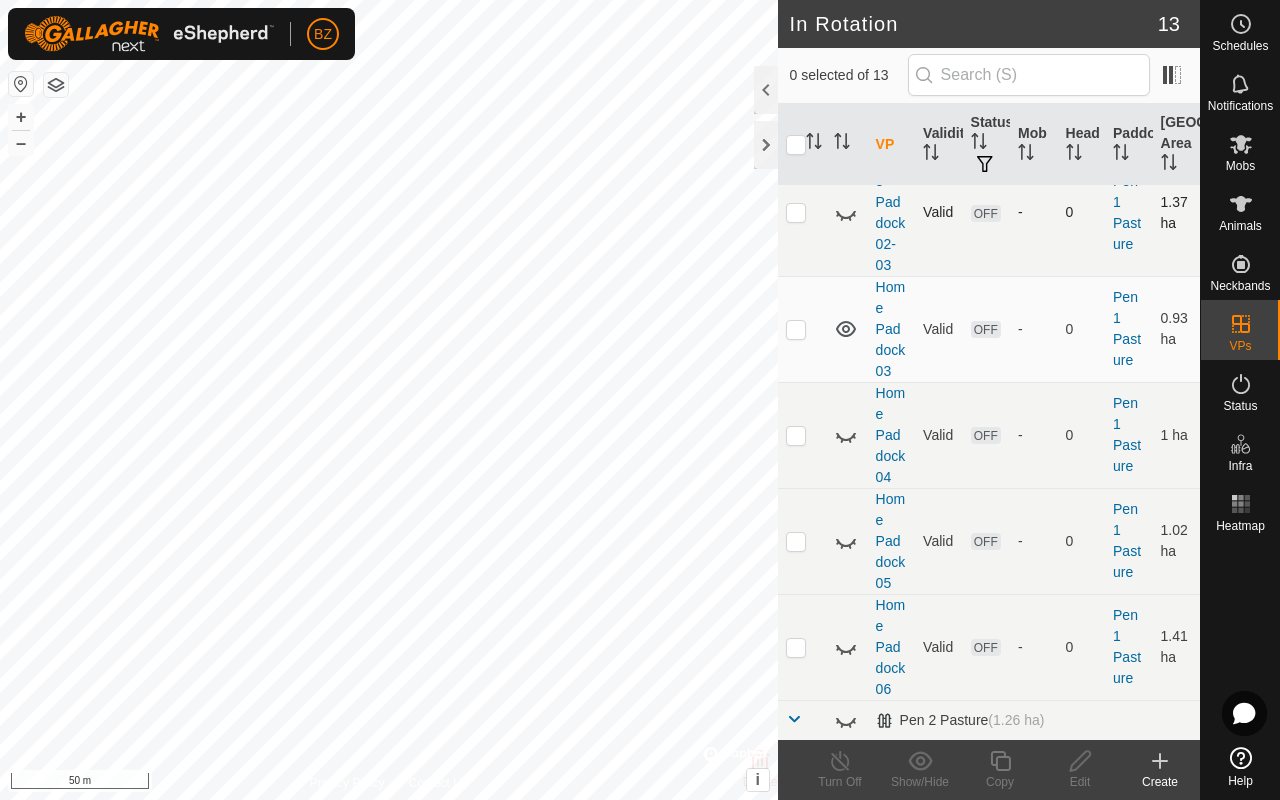
click at [678, 441] on icon at bounding box center [846, 437] width 20 height 8
click at [678, 337] on p-checkbox at bounding box center [796, 329] width 20 height 16
checkbox input "true"
click at [678, 636] on icon at bounding box center [1000, 761] width 25 height 24
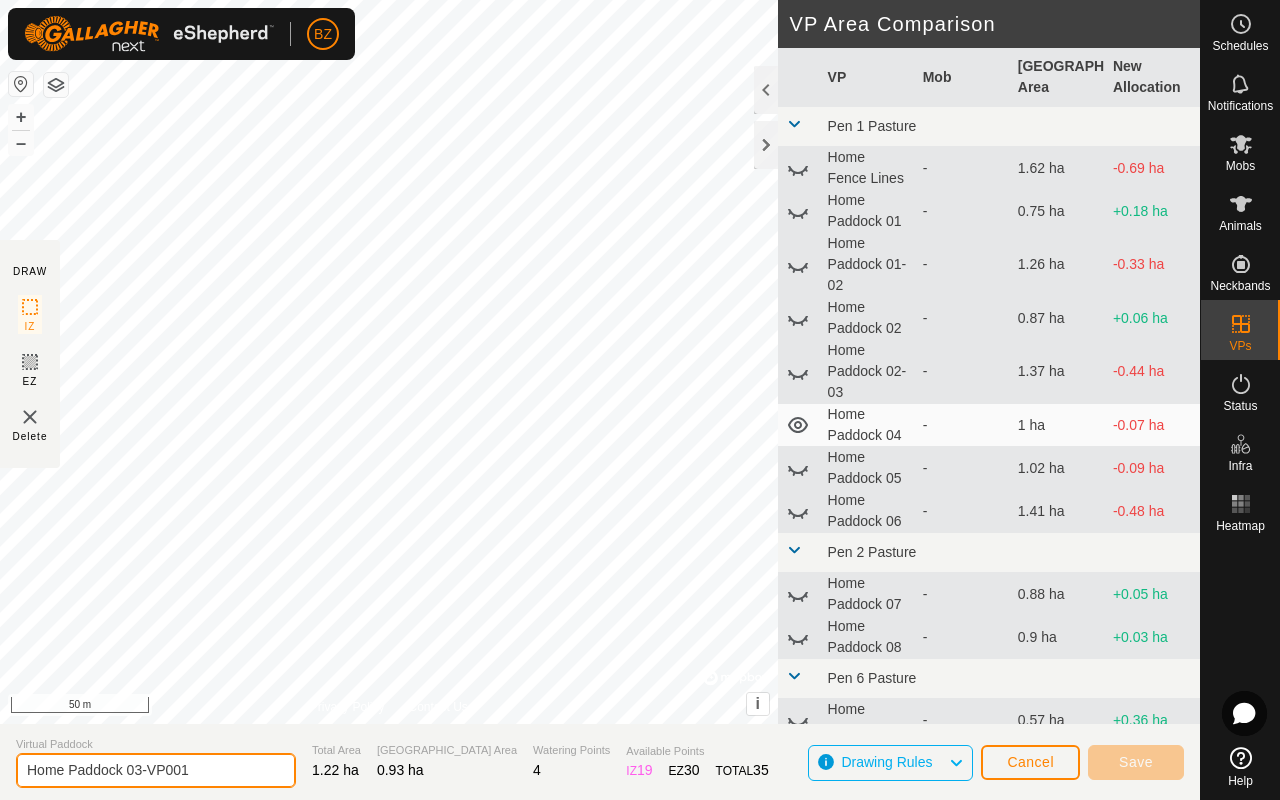
drag, startPoint x: 846, startPoint y: 462, endPoint x: 221, endPoint y: 768, distance: 695.7
click at [221, 636] on input "Home Paddock 03-VP001" at bounding box center [156, 770] width 280 height 35
type input "Home Paddock 03-04"
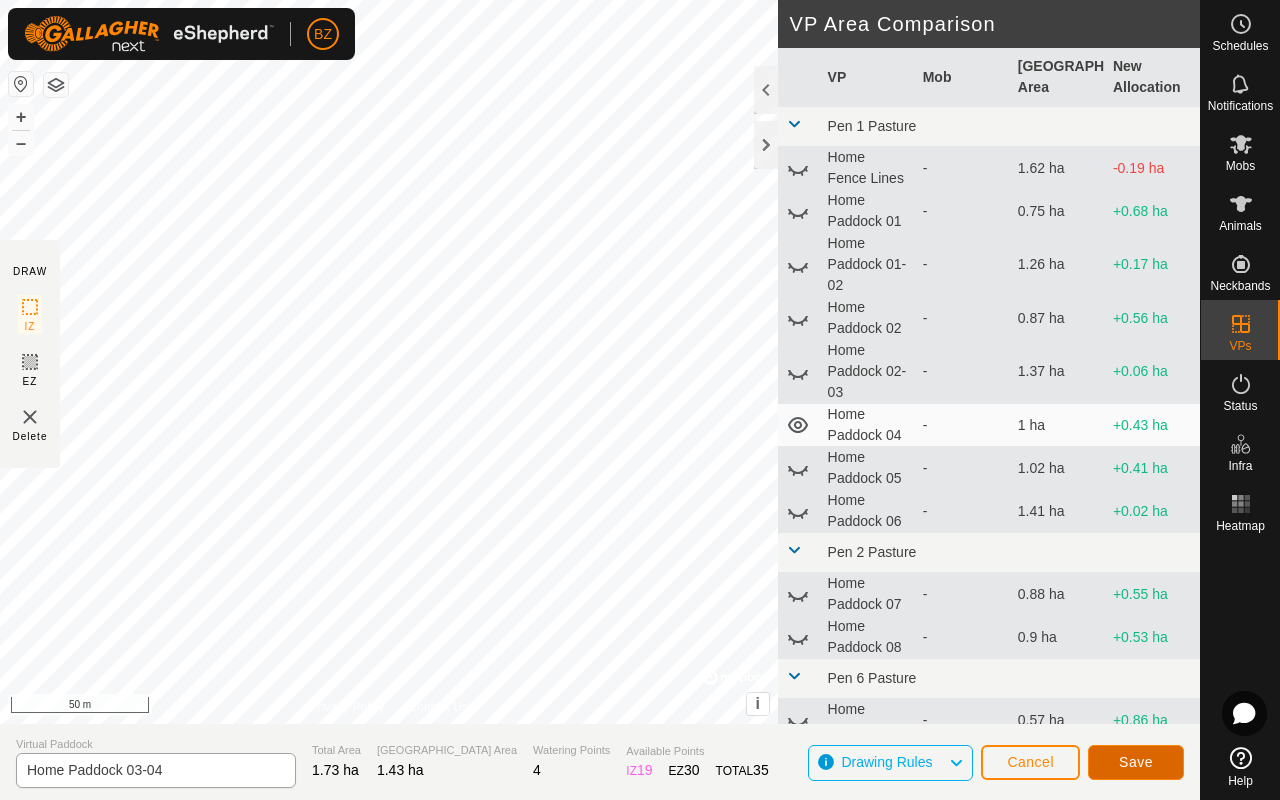
click at [678, 636] on span "Save" at bounding box center [1136, 762] width 34 height 16
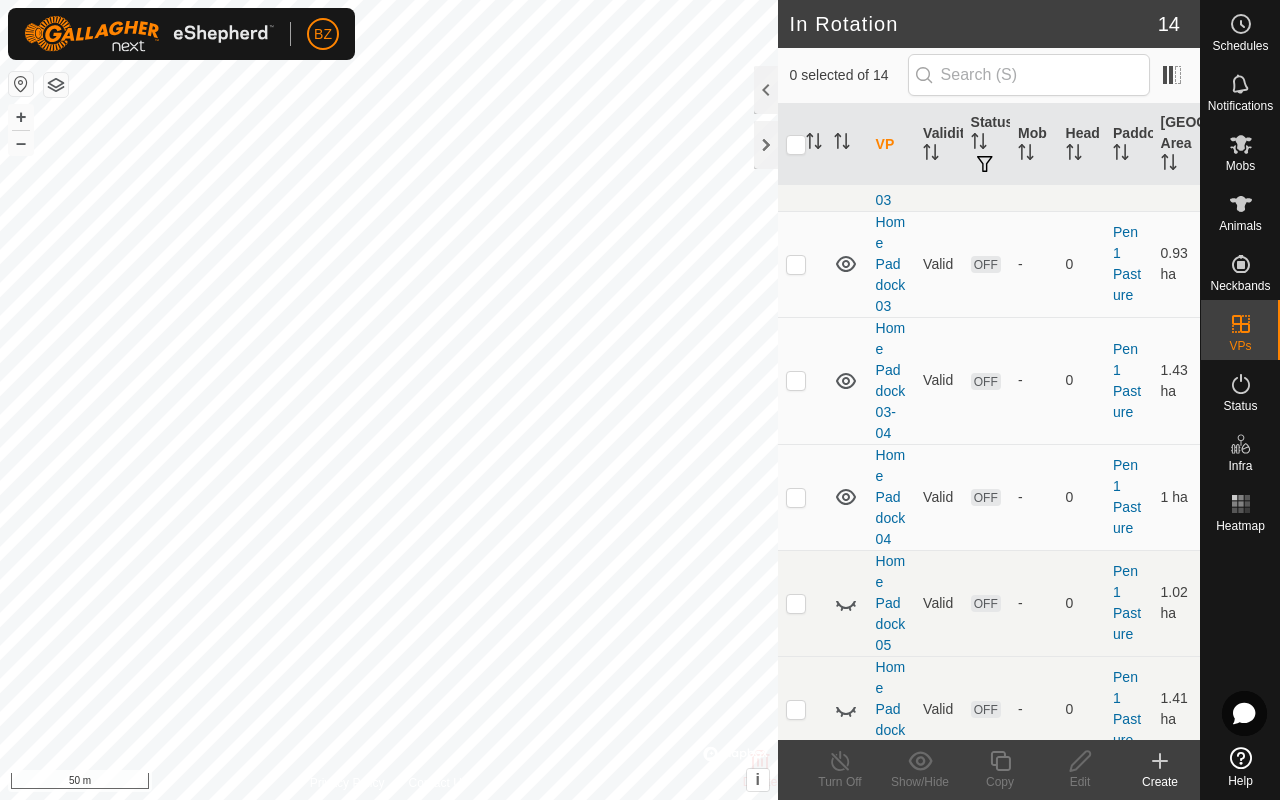
scroll to position [600, 0]
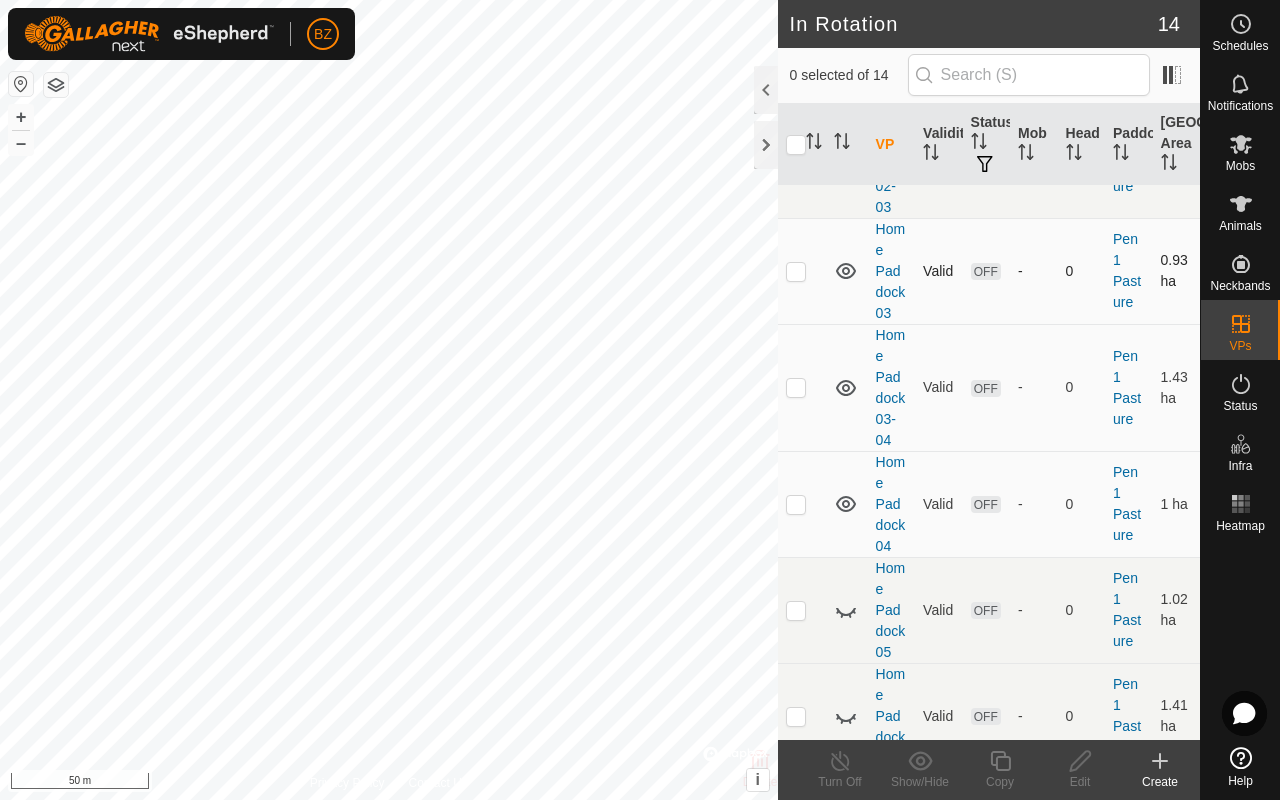
drag, startPoint x: 221, startPoint y: 768, endPoint x: 848, endPoint y: 311, distance: 775.6
click at [678, 279] on icon at bounding box center [846, 271] width 20 height 16
drag, startPoint x: 848, startPoint y: 311, endPoint x: 846, endPoint y: 441, distance: 130.0
click at [678, 400] on icon at bounding box center [846, 388] width 24 height 24
click at [678, 512] on icon at bounding box center [846, 504] width 20 height 16
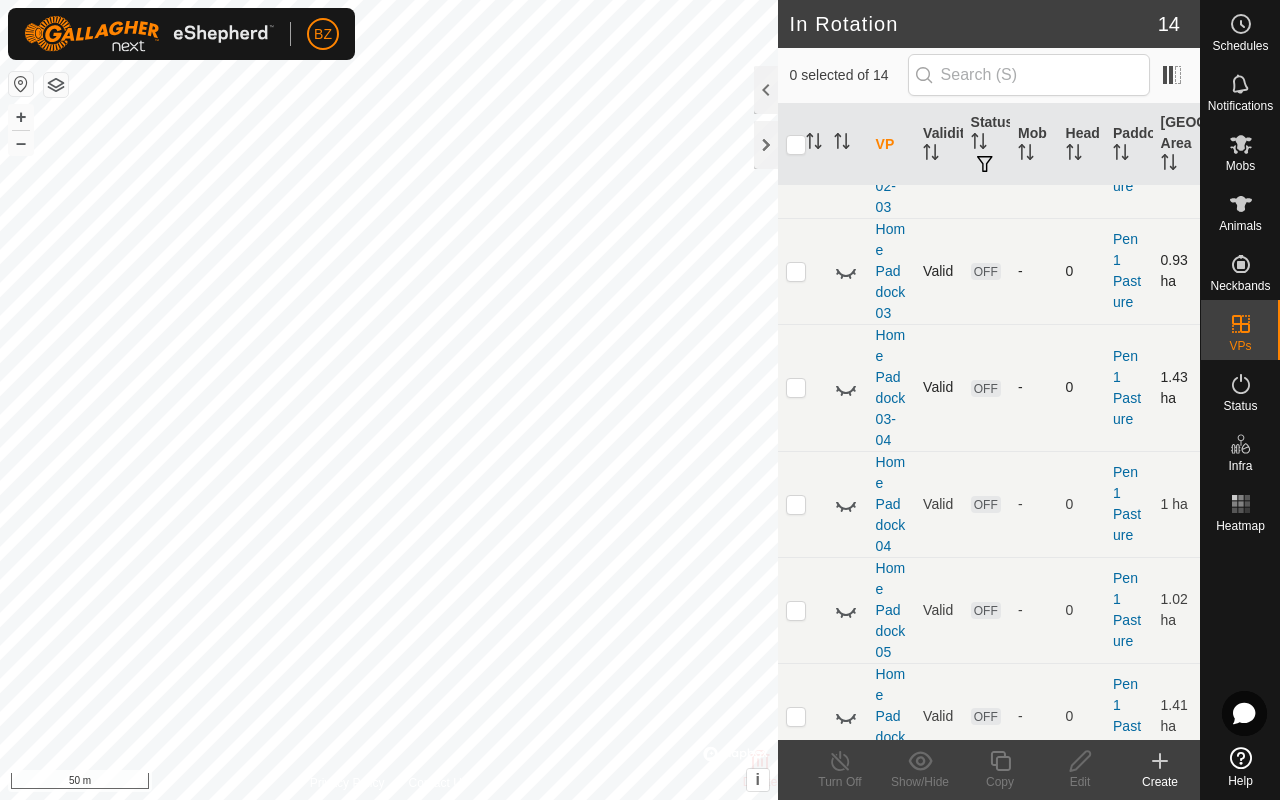
drag, startPoint x: 846, startPoint y: 441, endPoint x: 1017, endPoint y: 419, distance: 172.4
click at [678, 419] on tbody "Pen 1 Pasture (3.5 ha) Home Fence Lines Valid OFF - 0 Pen 1 Pasture 1.62 ha Hom…" at bounding box center [989, 428] width 422 height 1687
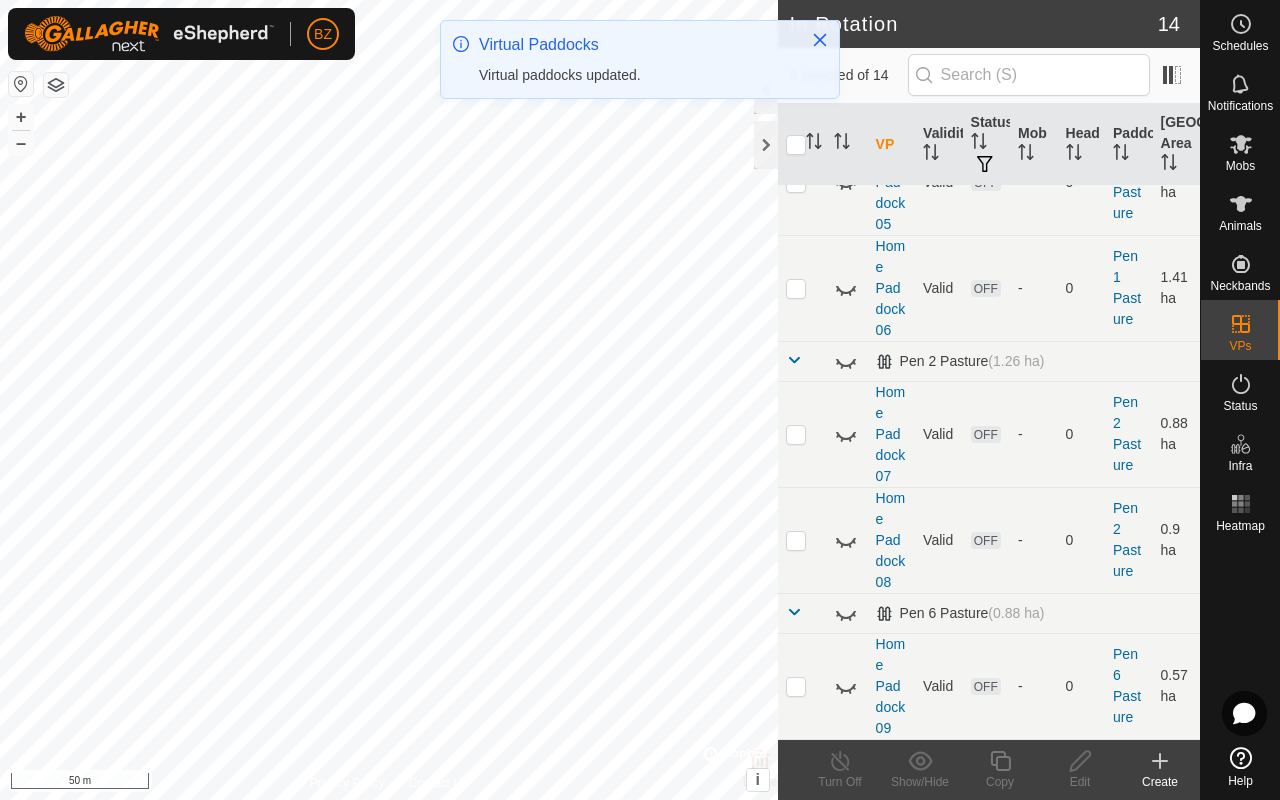
scroll to position [1024, 0]
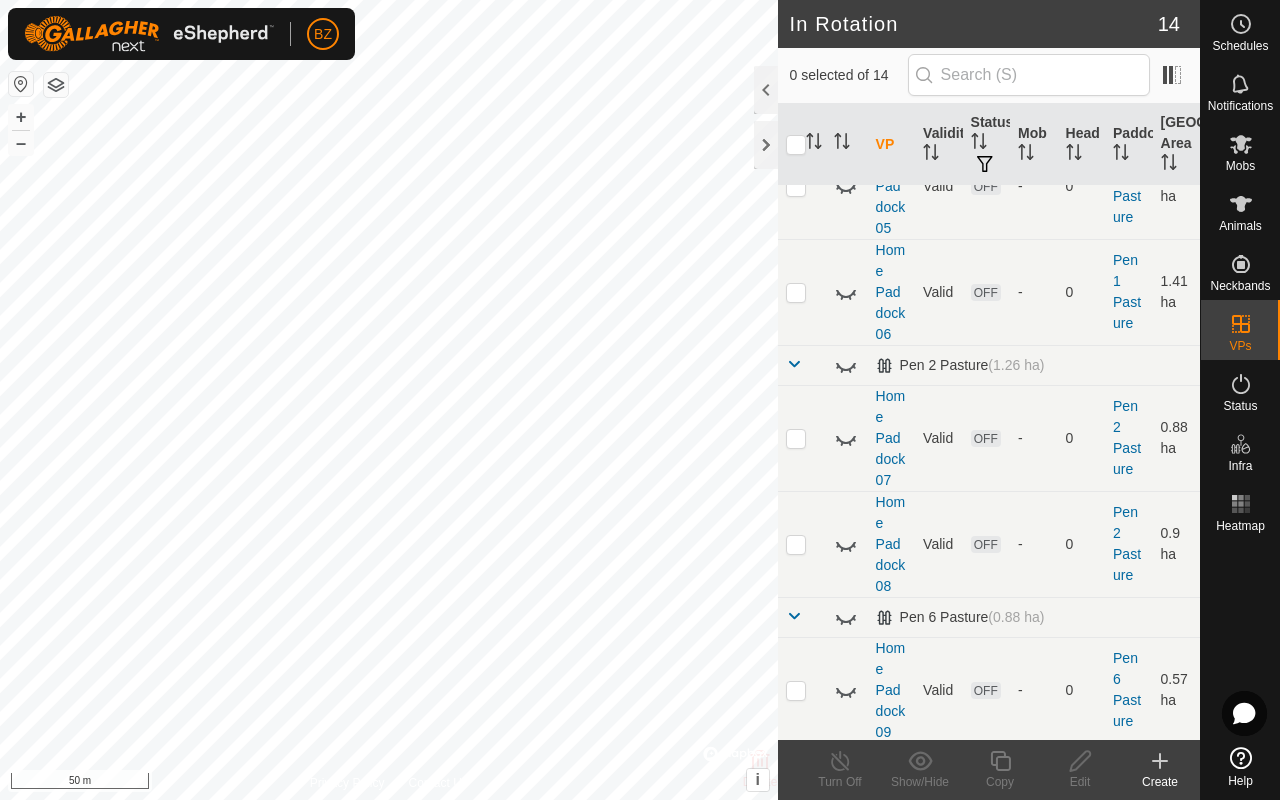
click at [678, 194] on p-checkbox at bounding box center [796, 186] width 20 height 16
checkbox input "true"
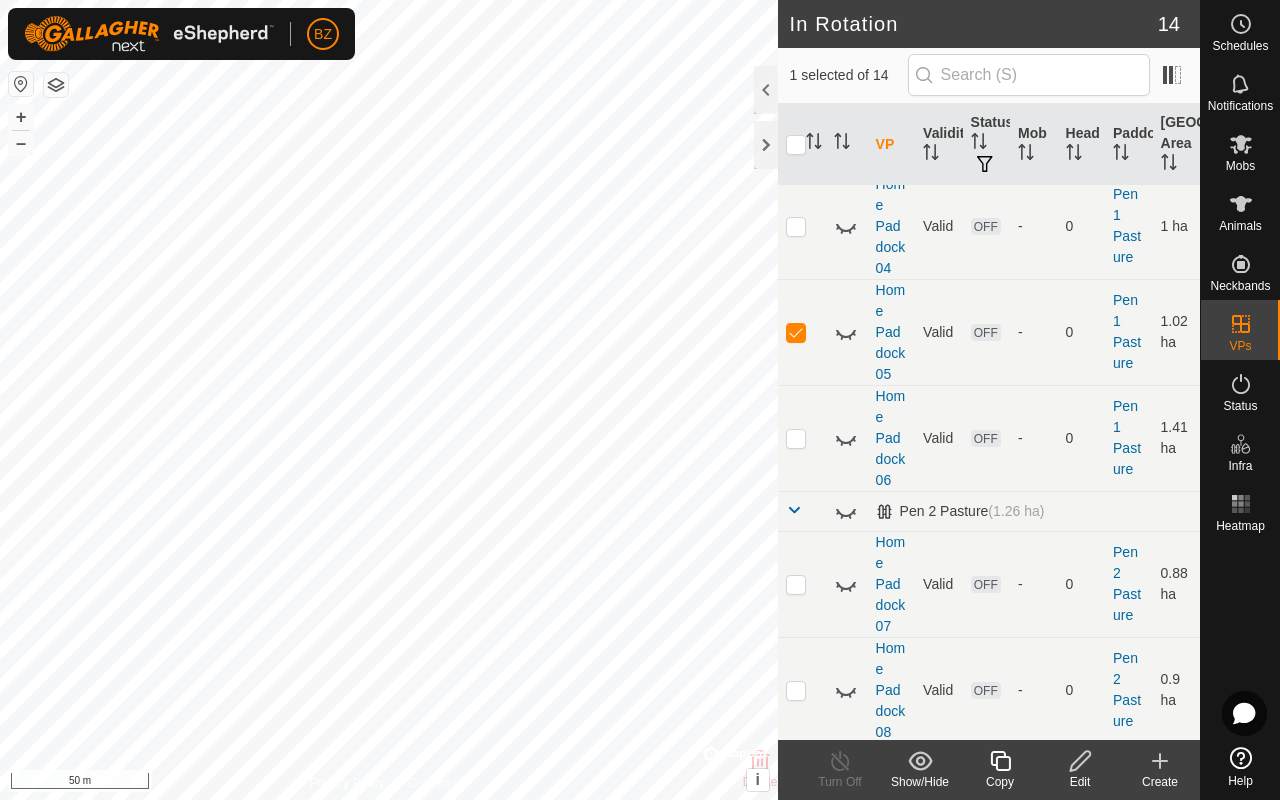
scroll to position [863, 0]
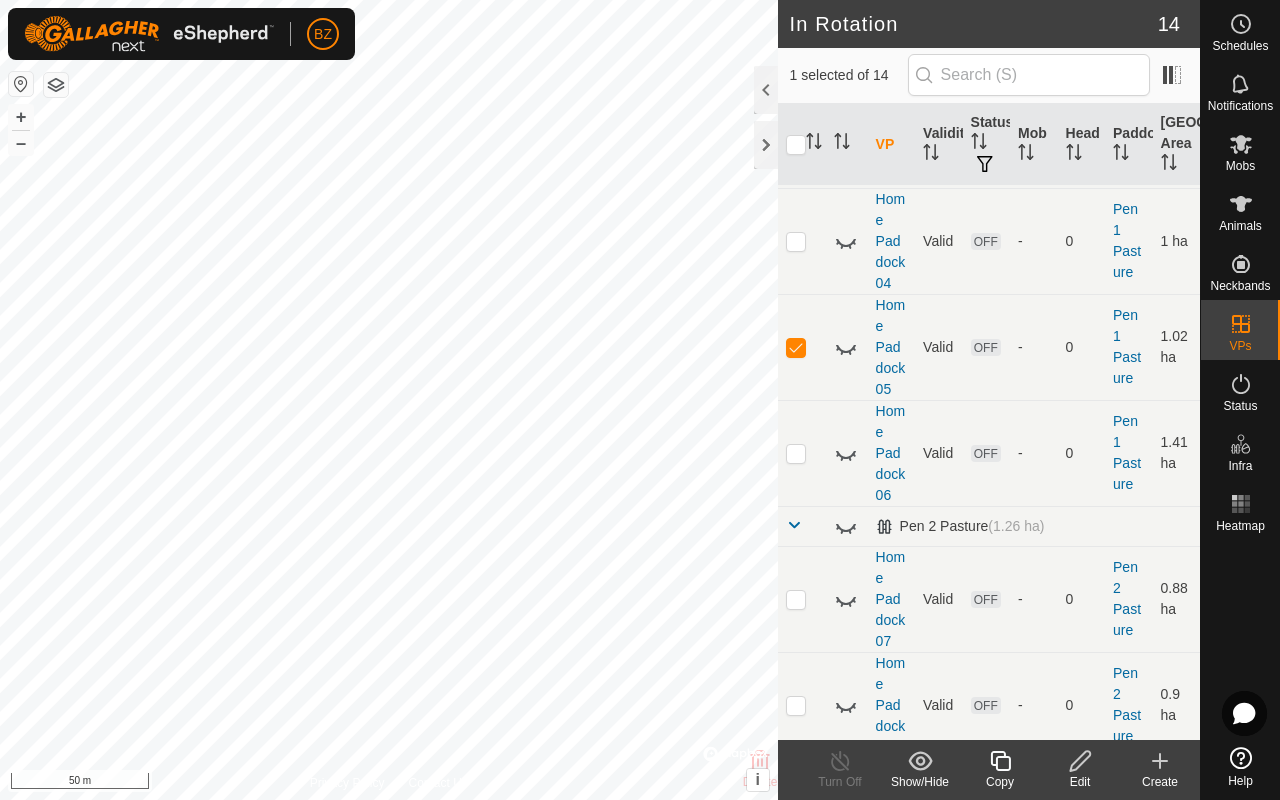
click at [678, 249] on p-checkbox at bounding box center [796, 241] width 20 height 16
checkbox input "true"
click at [678, 249] on icon at bounding box center [841, 247] width 3 height 4
click at [678, 359] on icon at bounding box center [846, 347] width 24 height 24
click at [678, 355] on p-checkbox at bounding box center [796, 347] width 20 height 16
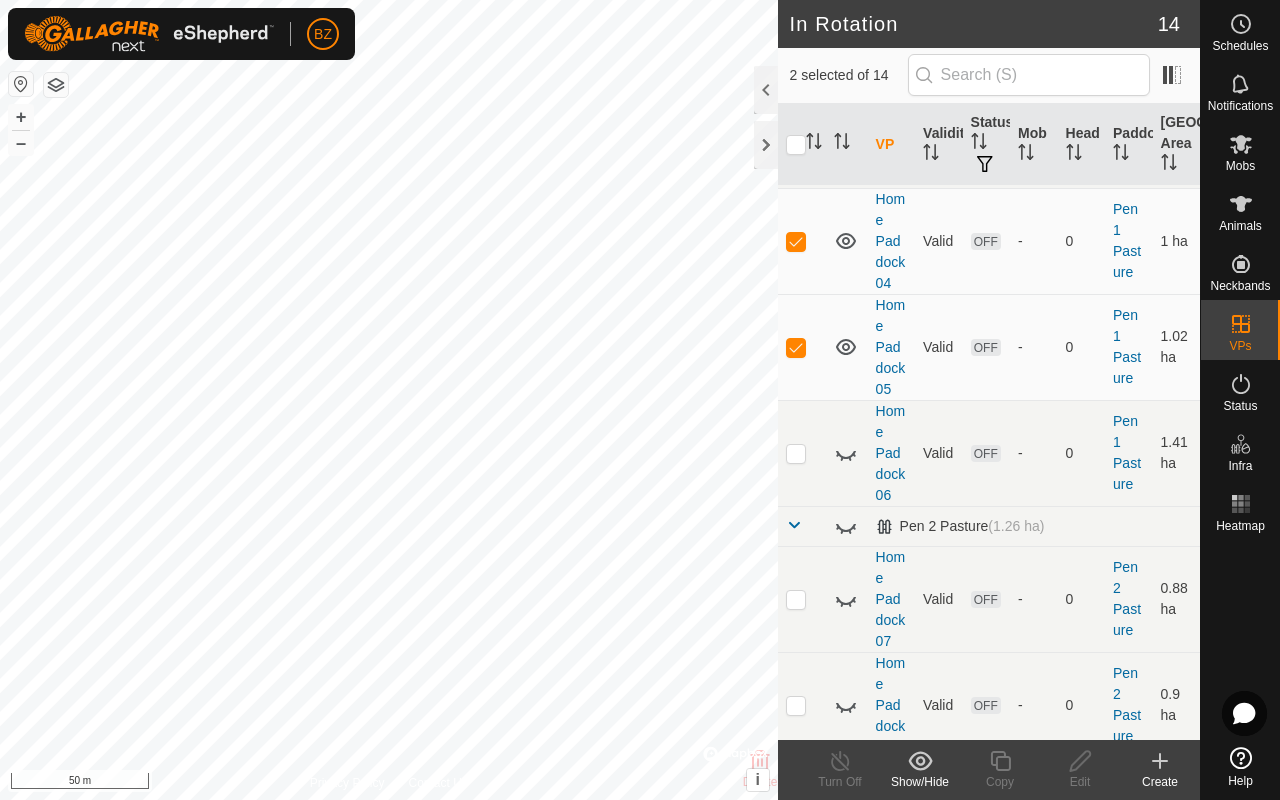
checkbox input "false"
drag, startPoint x: 1017, startPoint y: 419, endPoint x: 1003, endPoint y: 764, distance: 345.2
click at [678, 636] on icon at bounding box center [1000, 761] width 25 height 24
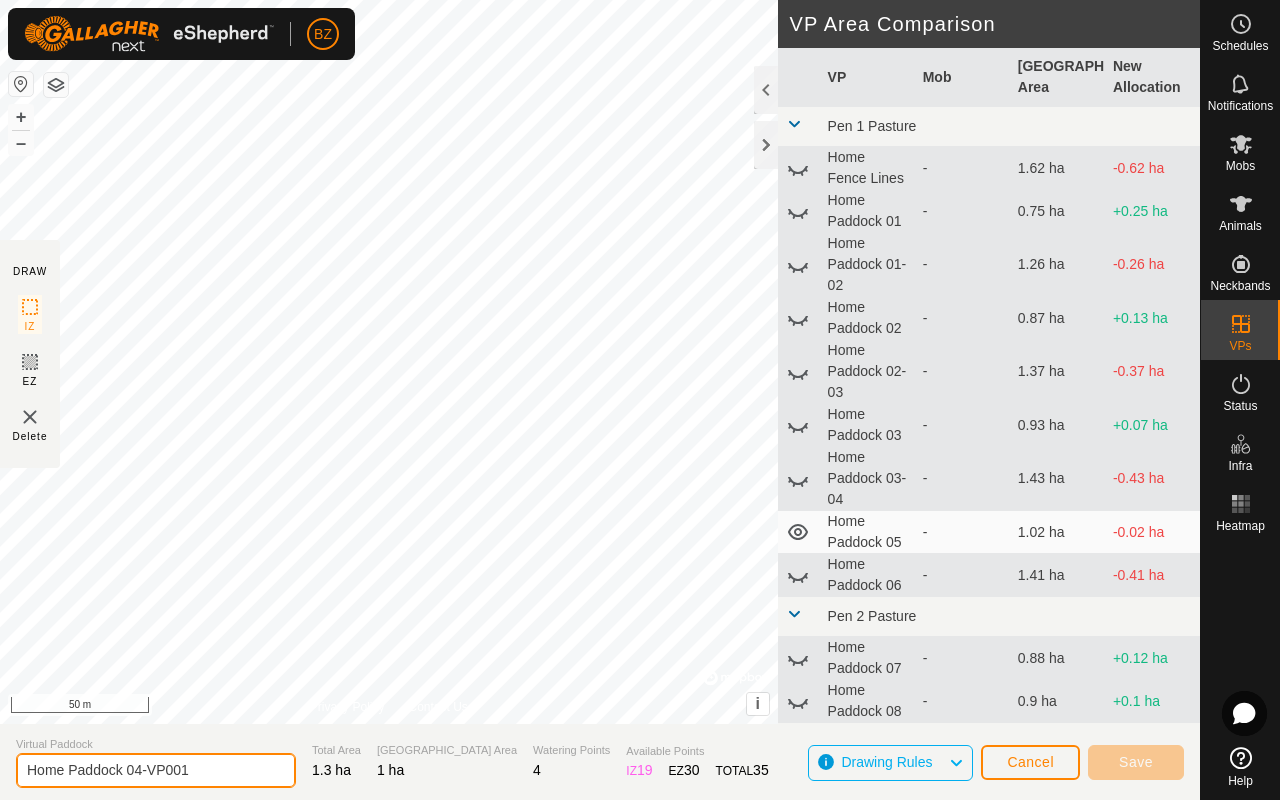
click at [206, 636] on input "Home Paddock 04-VP001" at bounding box center [156, 770] width 280 height 35
type input "Home Paddock 04-05"
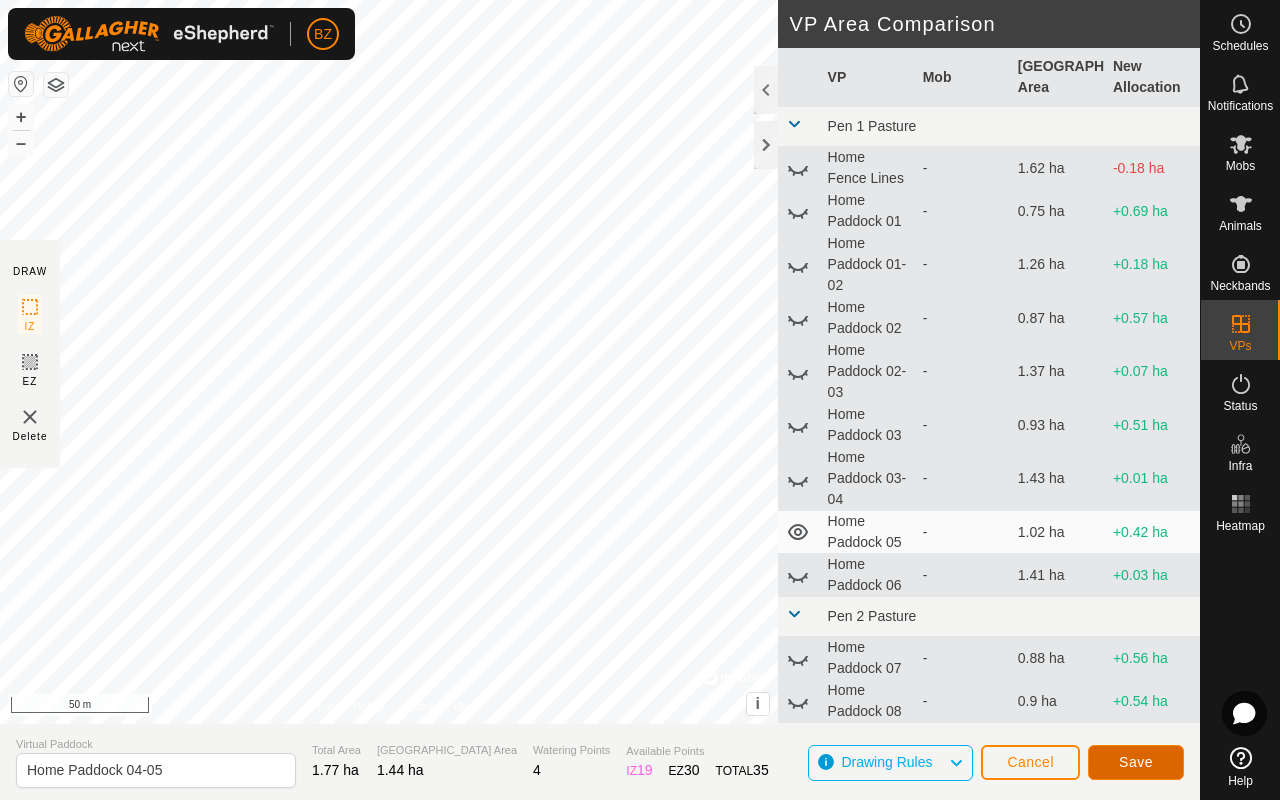
click at [678, 636] on span "Save" at bounding box center [1136, 762] width 34 height 16
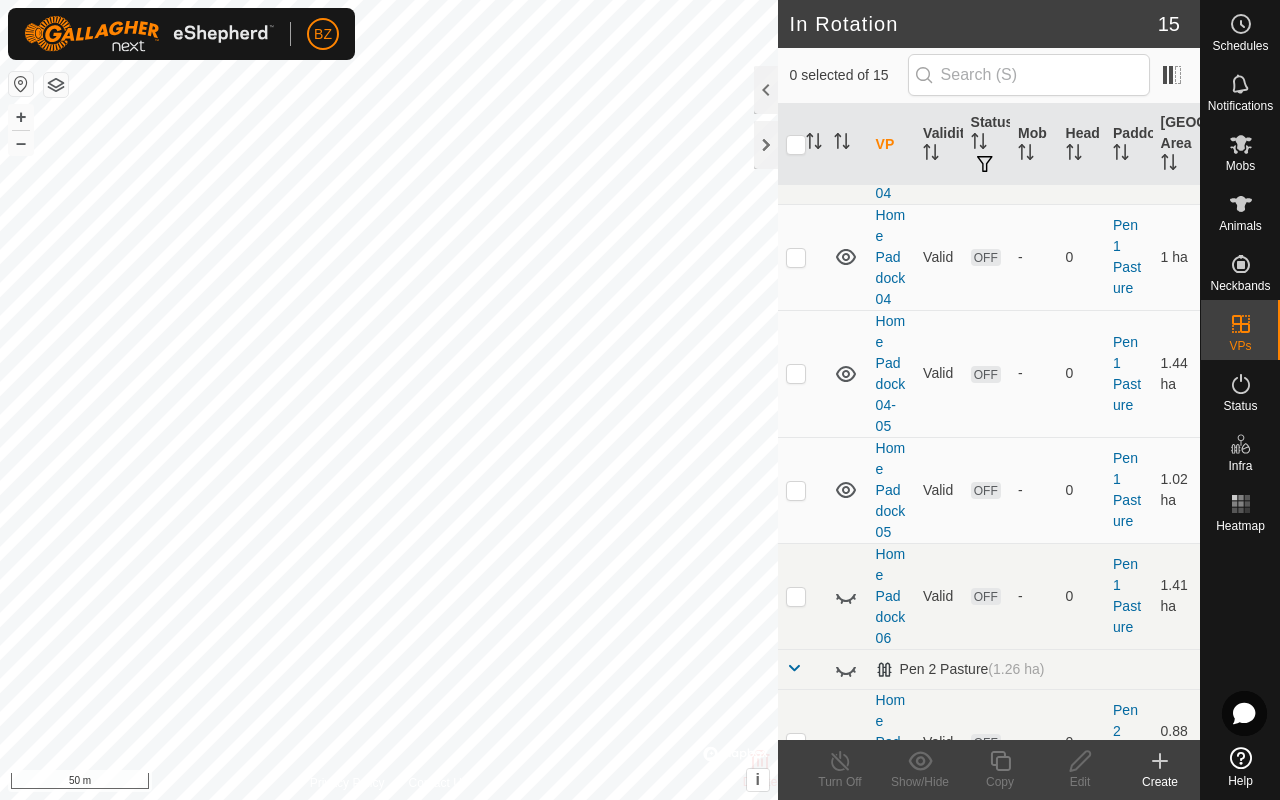
scroll to position [836, 0]
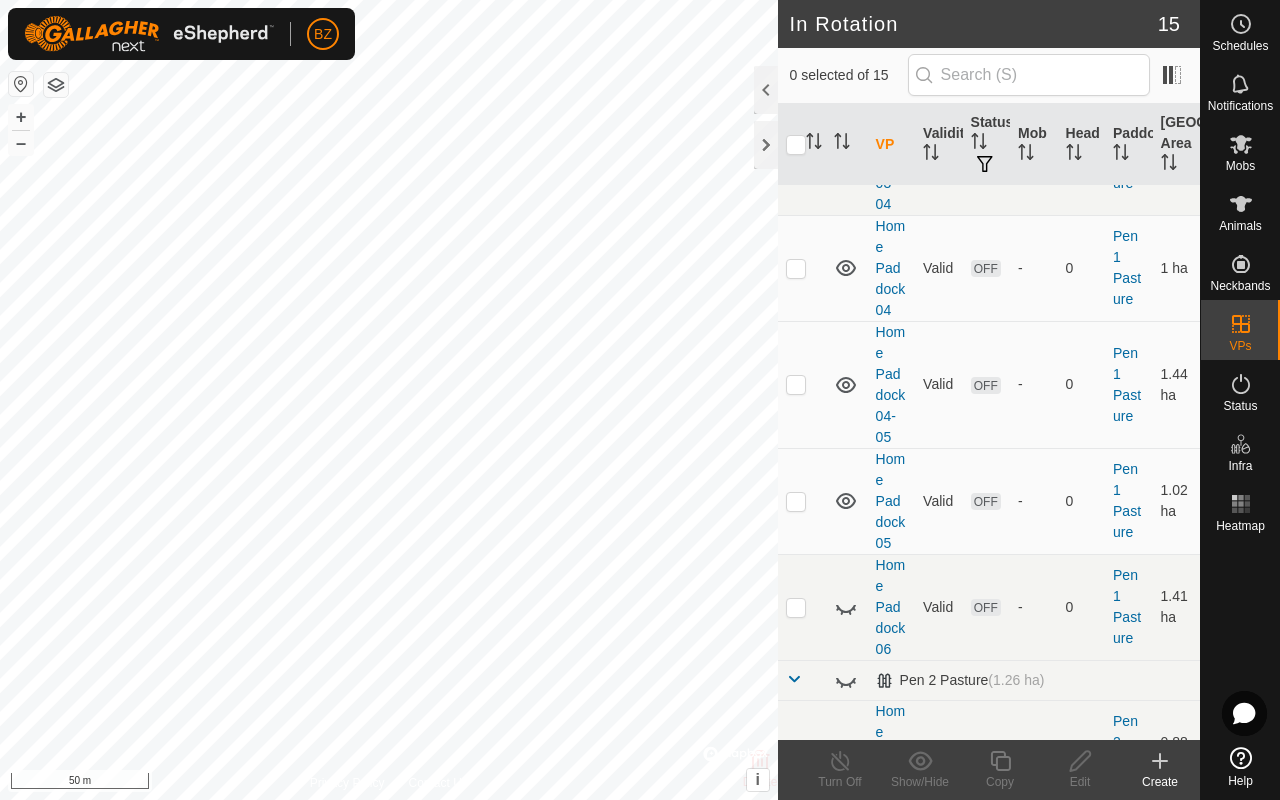
click at [678, 280] on icon at bounding box center [846, 268] width 24 height 24
click at [678, 397] on icon at bounding box center [846, 385] width 24 height 24
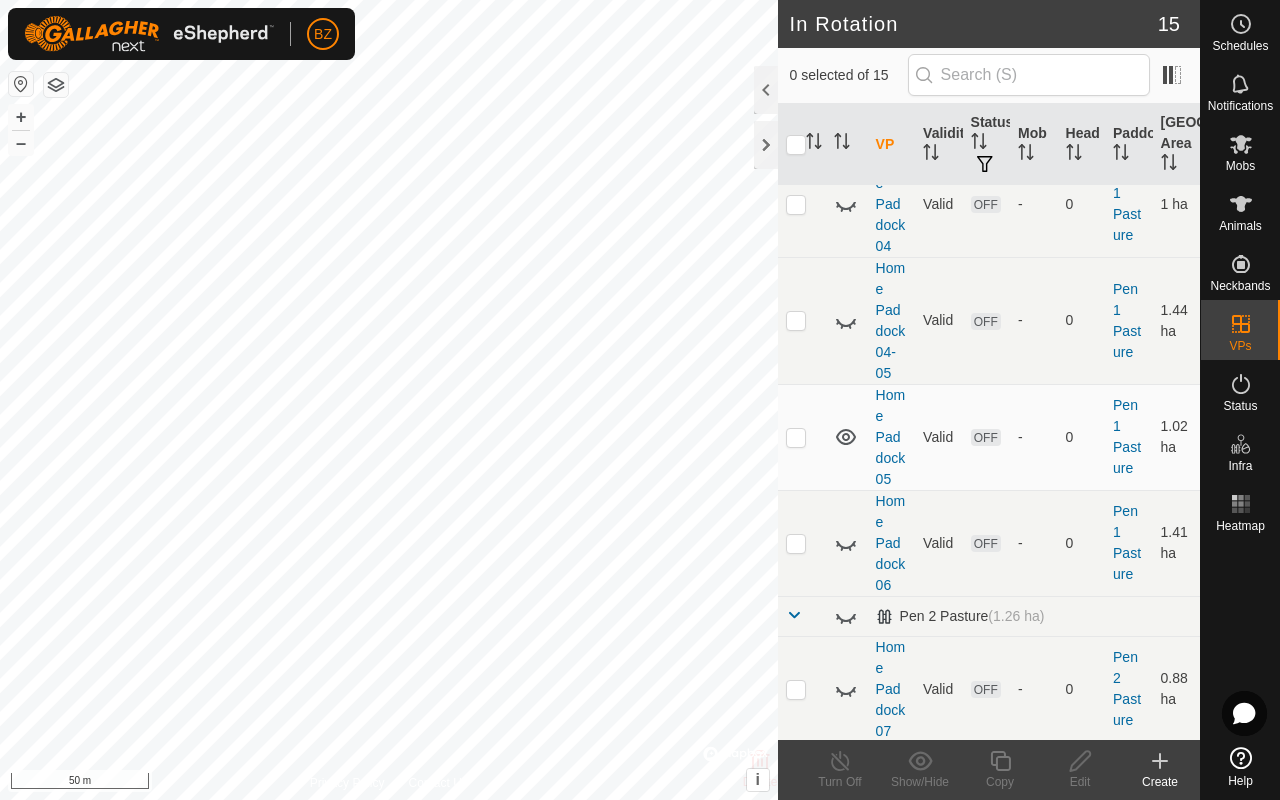
scroll to position [922, 0]
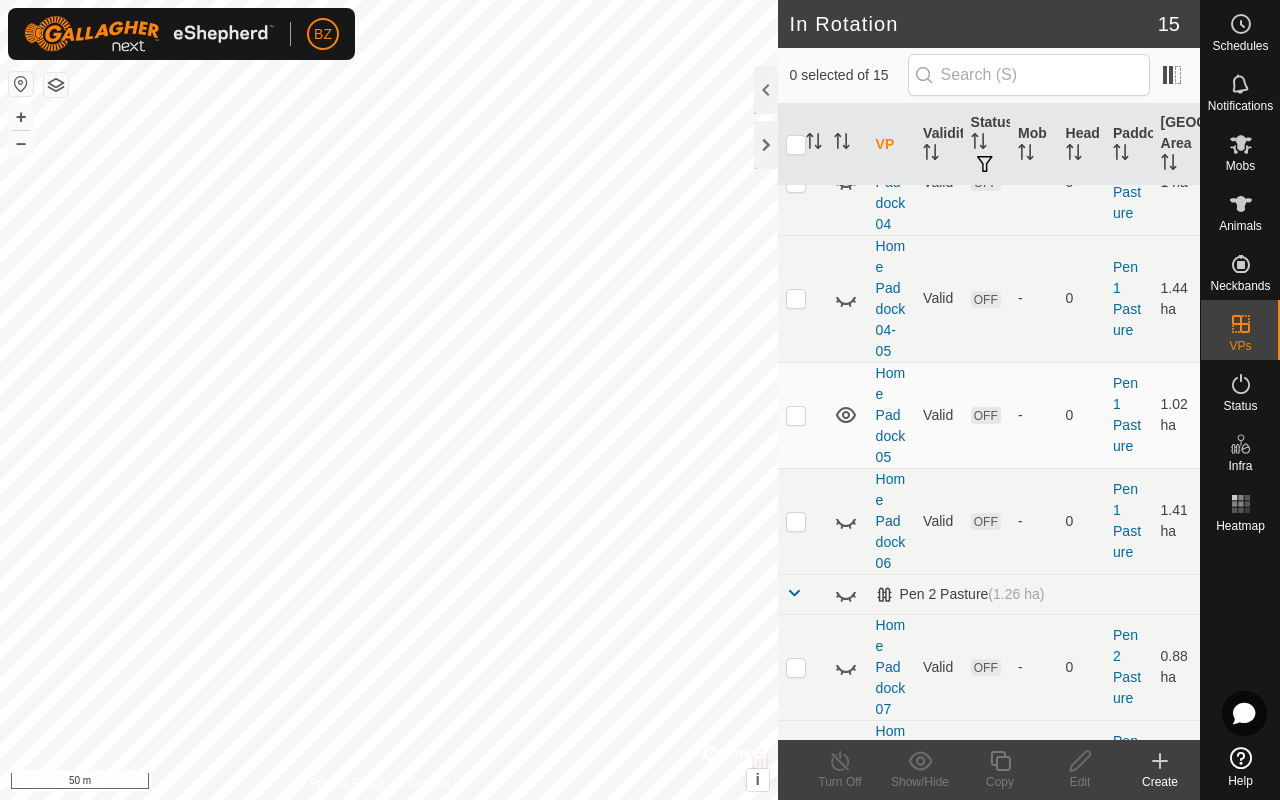
click at [678, 527] on icon at bounding box center [846, 523] width 20 height 8
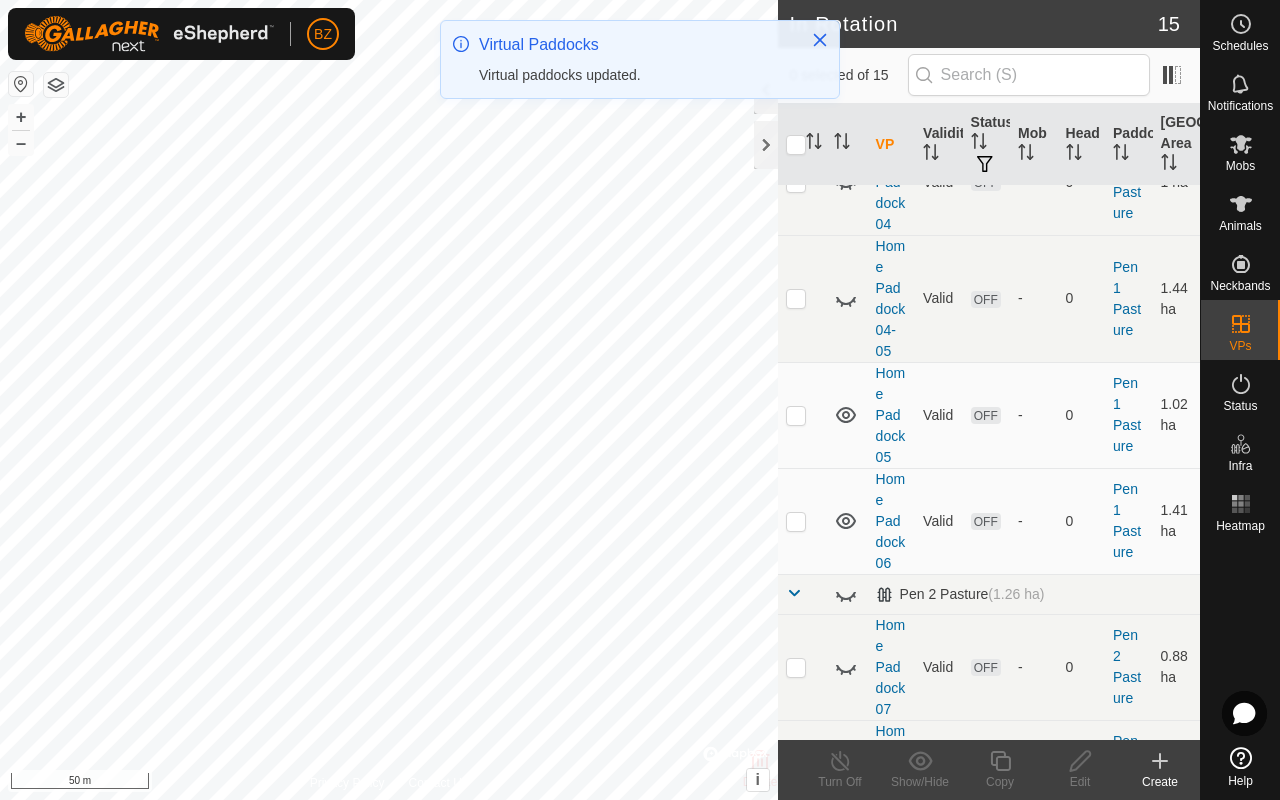
click at [678, 423] on p-checkbox at bounding box center [796, 415] width 20 height 16
checkbox input "true"
click at [678, 636] on icon at bounding box center [1000, 761] width 25 height 24
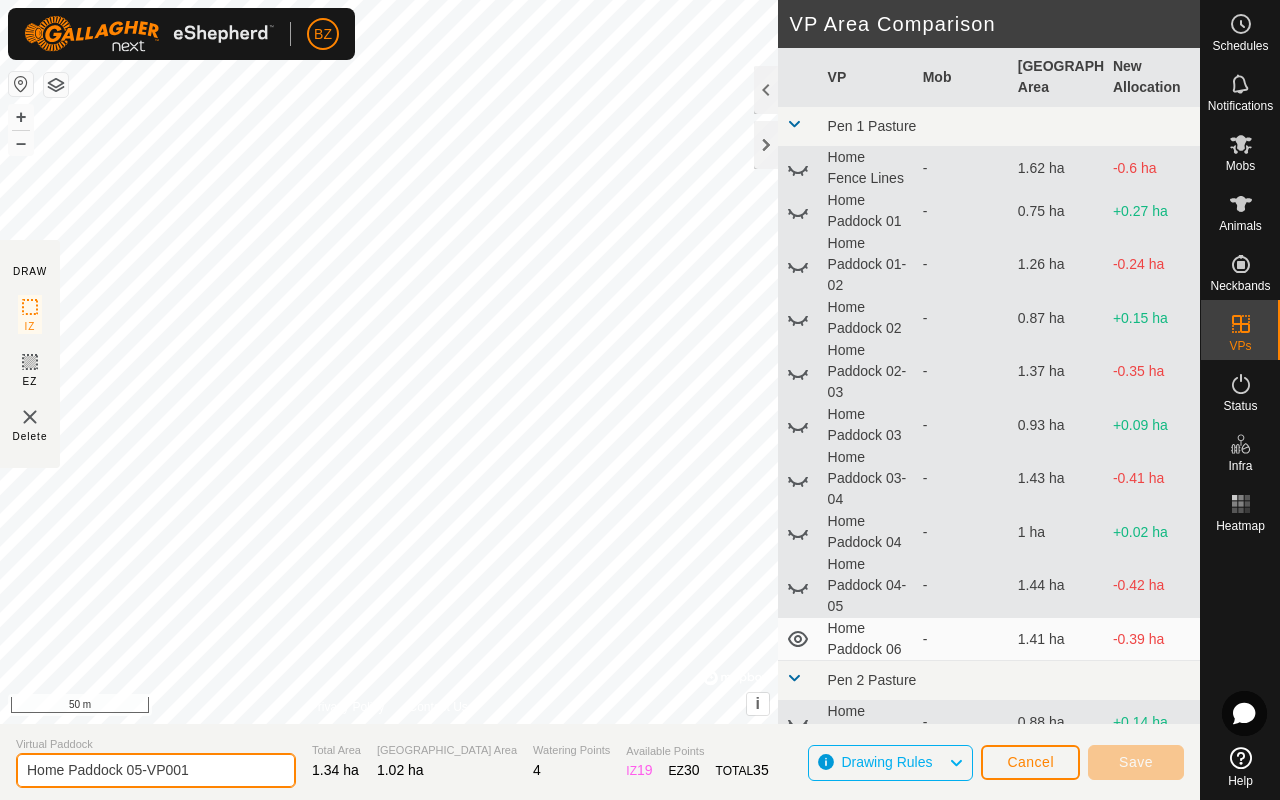
click at [216, 636] on input "Home Paddock 05-VP001" at bounding box center [156, 770] width 280 height 35
type input "Home Paddock 05-06"
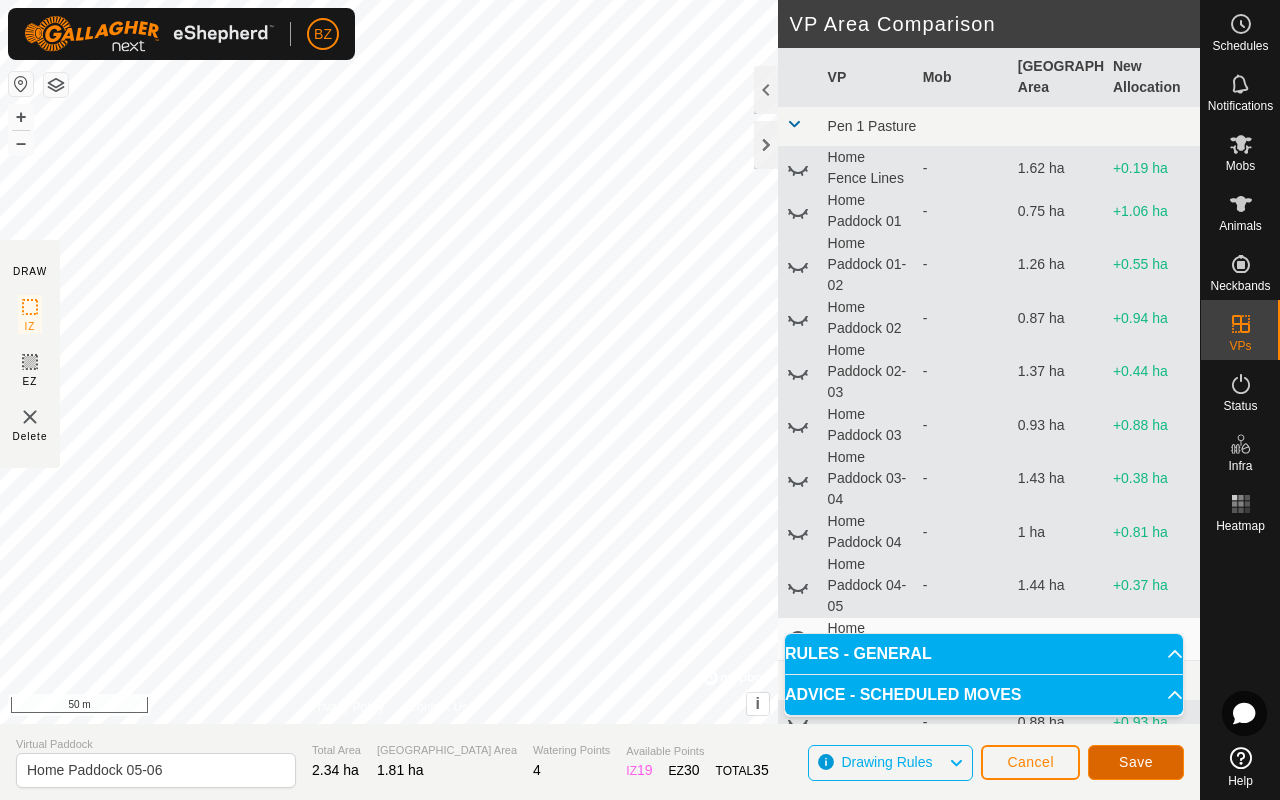
click at [678, 636] on span "Save" at bounding box center [1136, 762] width 34 height 16
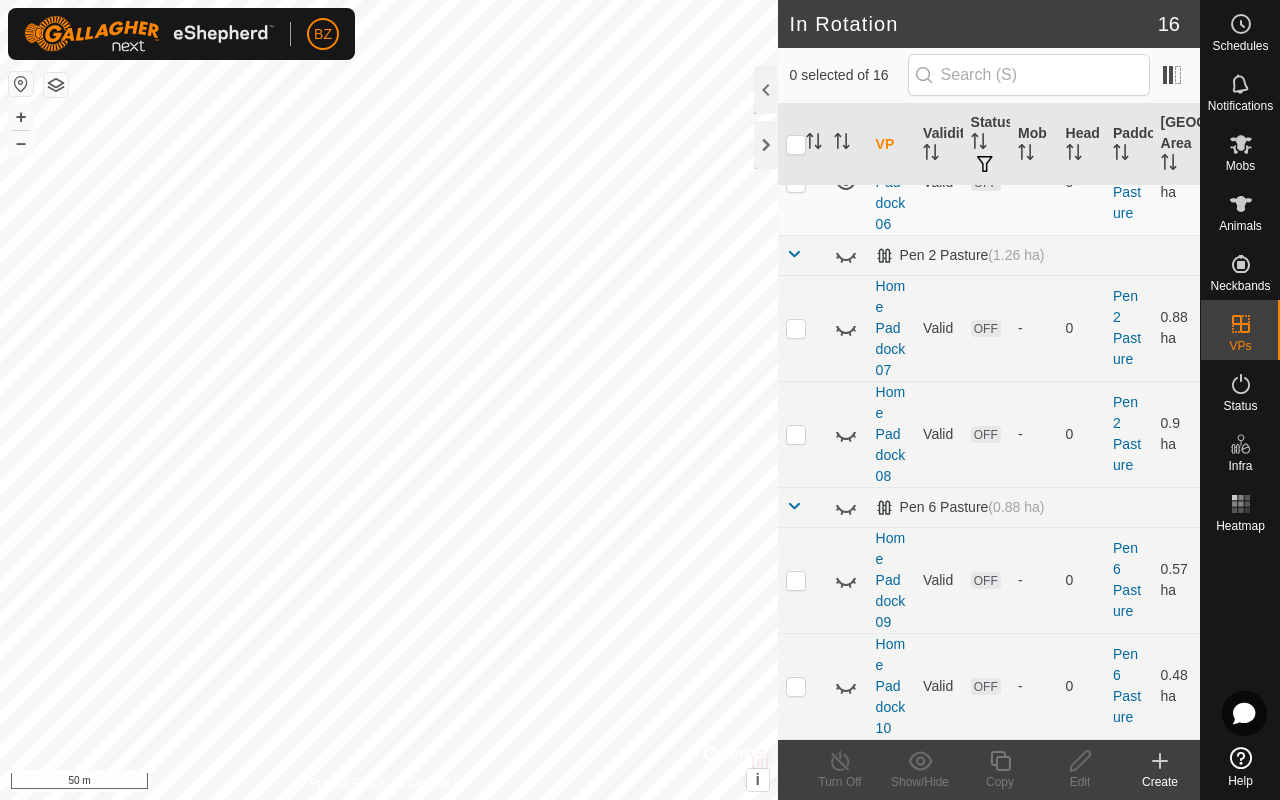
scroll to position [1137, 0]
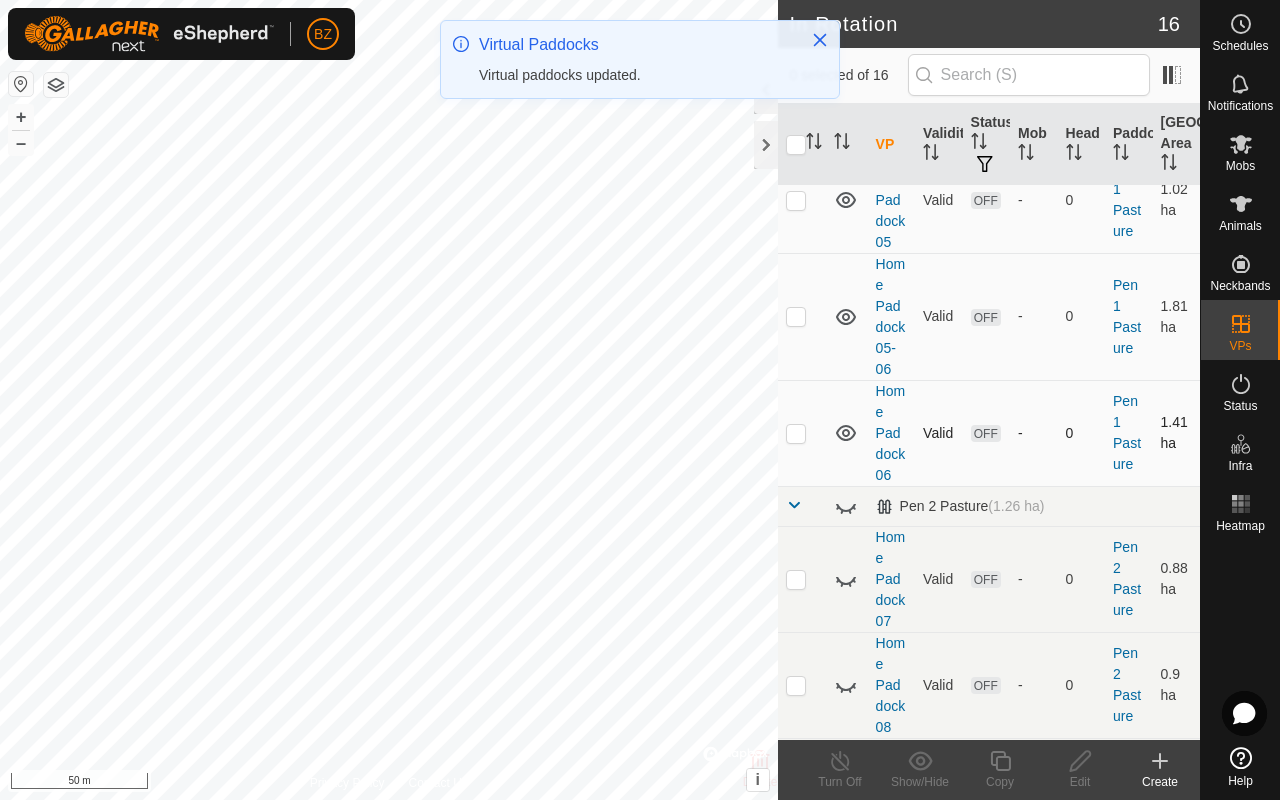
click at [678, 441] on p-checkbox at bounding box center [796, 433] width 20 height 16
checkbox input "true"
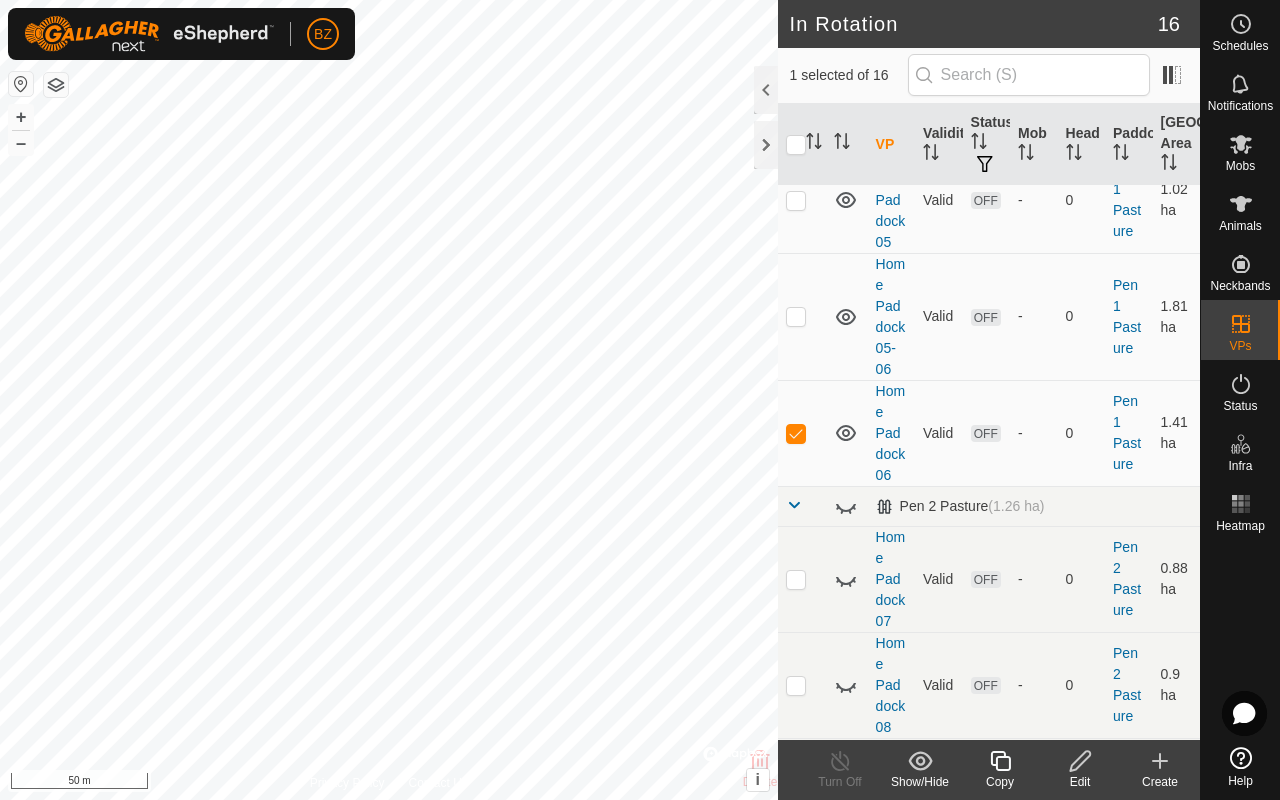
click at [678, 636] on edit-svg-icon at bounding box center [1080, 761] width 80 height 24
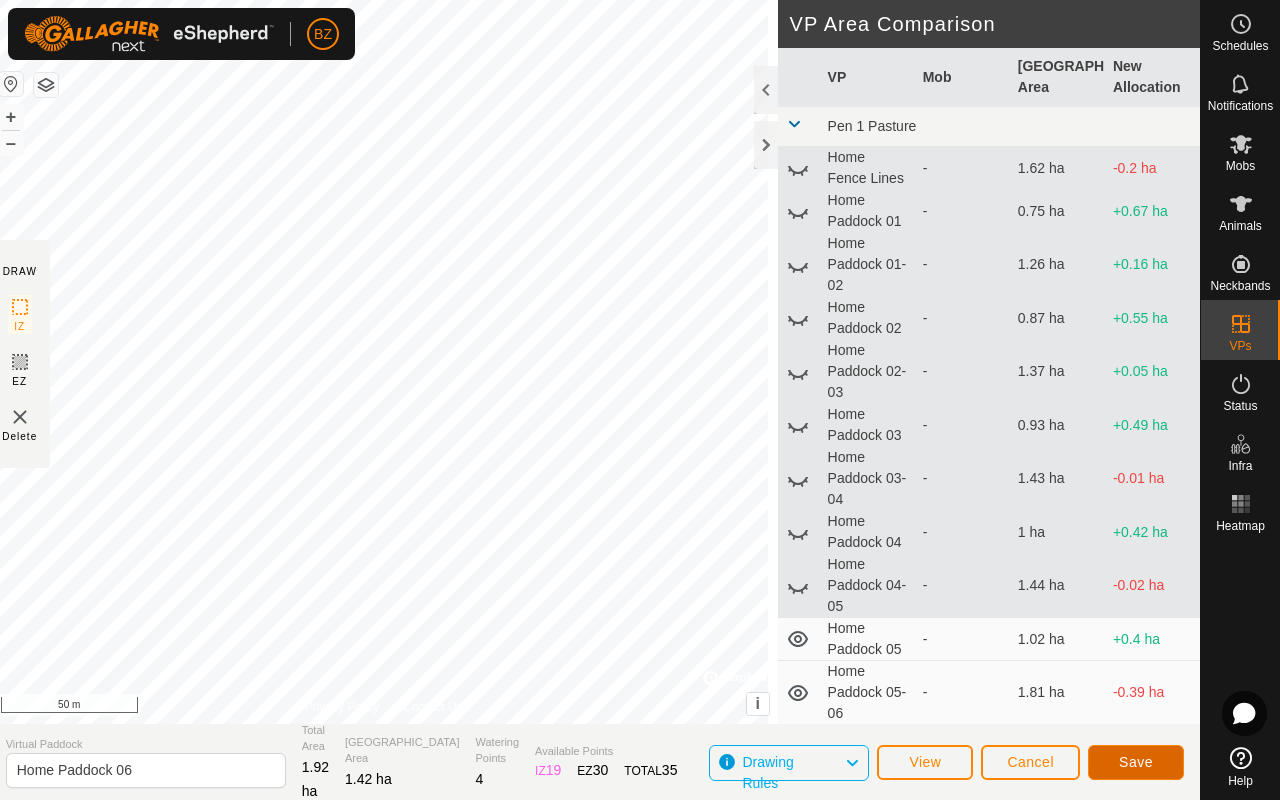
click at [678, 636] on span "Save" at bounding box center [1136, 762] width 34 height 16
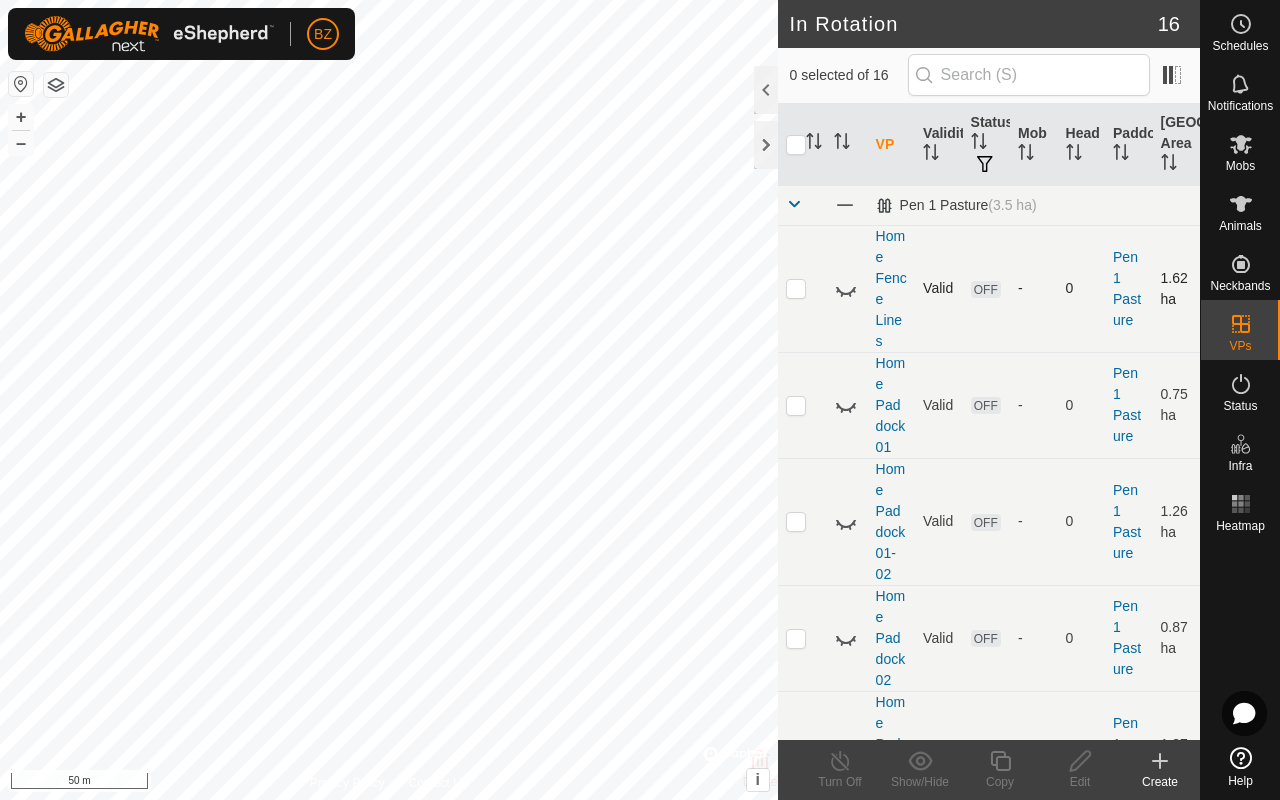
click at [678, 289] on icon at bounding box center [846, 289] width 24 height 24
click at [678, 289] on icon at bounding box center [846, 289] width 20 height 16
click at [678, 406] on icon at bounding box center [846, 405] width 24 height 24
click at [678, 320] on div "In Rotation 16 0 selected of 16 VP Validity Status Mob Head Paddock Grazing Are…" at bounding box center [600, 400] width 1200 height 800
click at [678, 403] on p-checkbox at bounding box center [796, 405] width 20 height 16
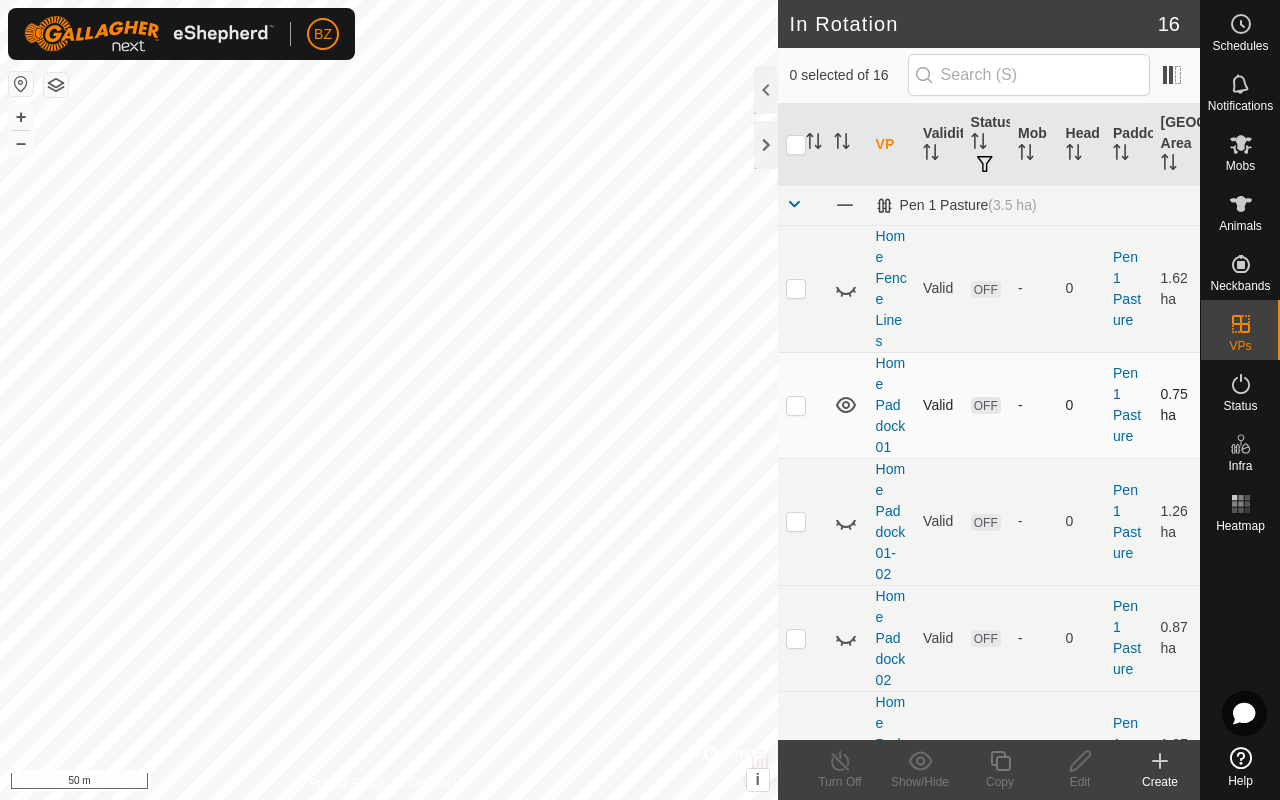
checkbox input "true"
click at [678, 636] on icon at bounding box center [1080, 761] width 25 height 24
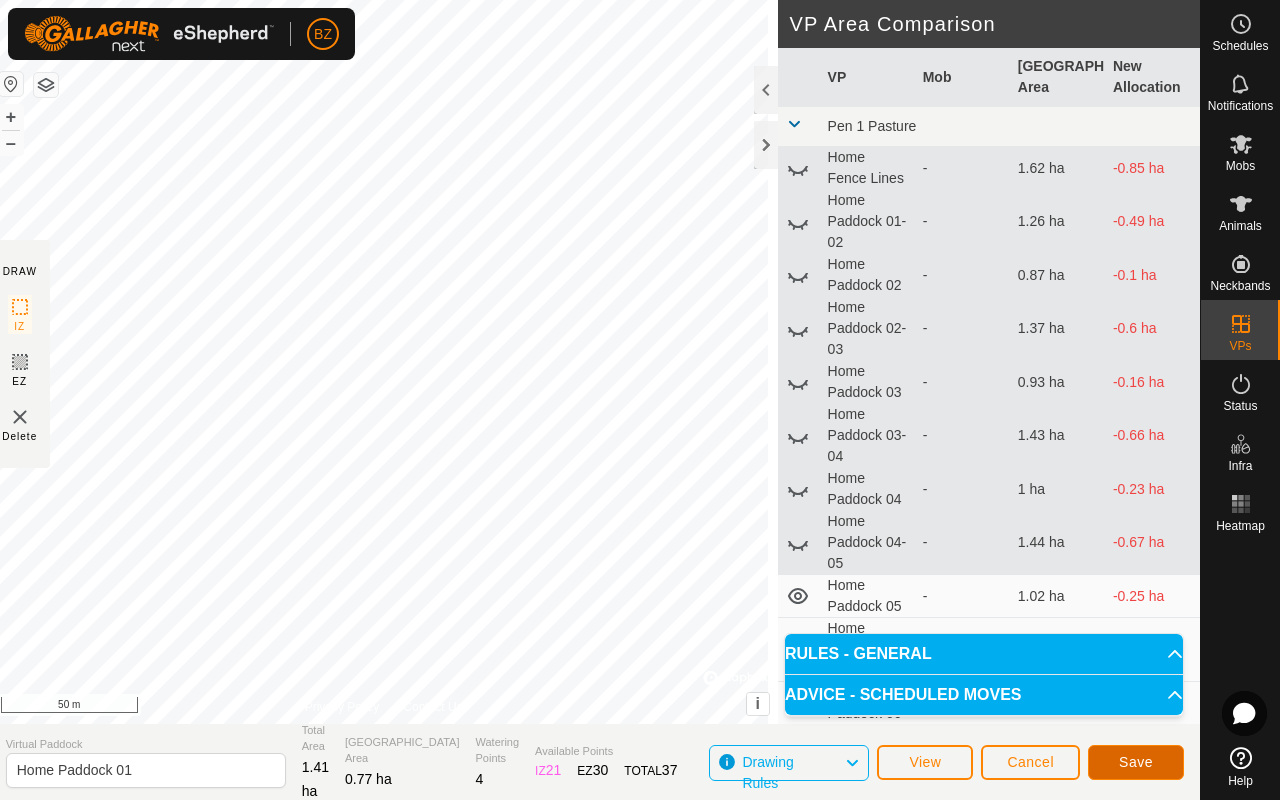
click at [678, 636] on span "Save" at bounding box center [1136, 762] width 34 height 16
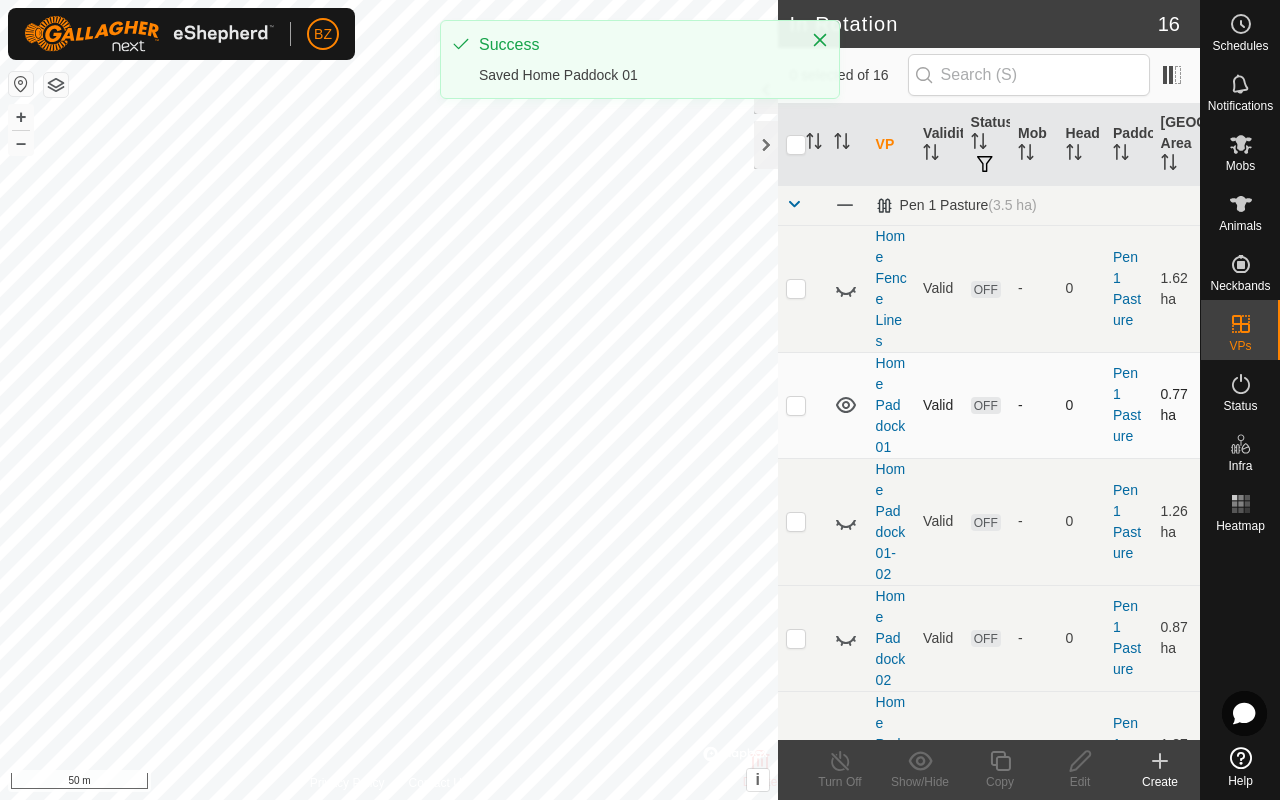
click at [678, 410] on p-checkbox at bounding box center [796, 405] width 20 height 16
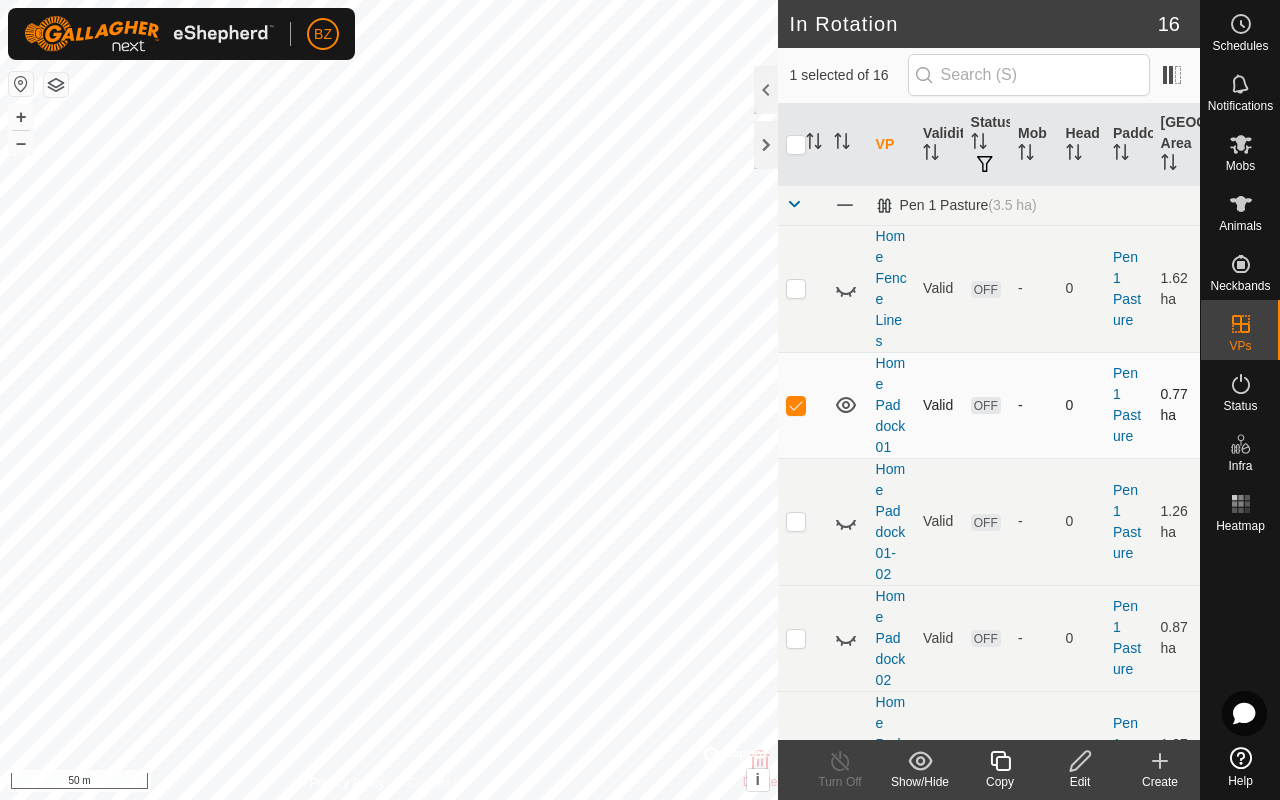
click at [678, 409] on p-checkbox at bounding box center [796, 405] width 20 height 16
checkbox input "false"
click at [678, 405] on icon at bounding box center [846, 405] width 20 height 16
click at [678, 533] on icon at bounding box center [846, 522] width 24 height 24
click at [678, 404] on icon at bounding box center [846, 405] width 24 height 24
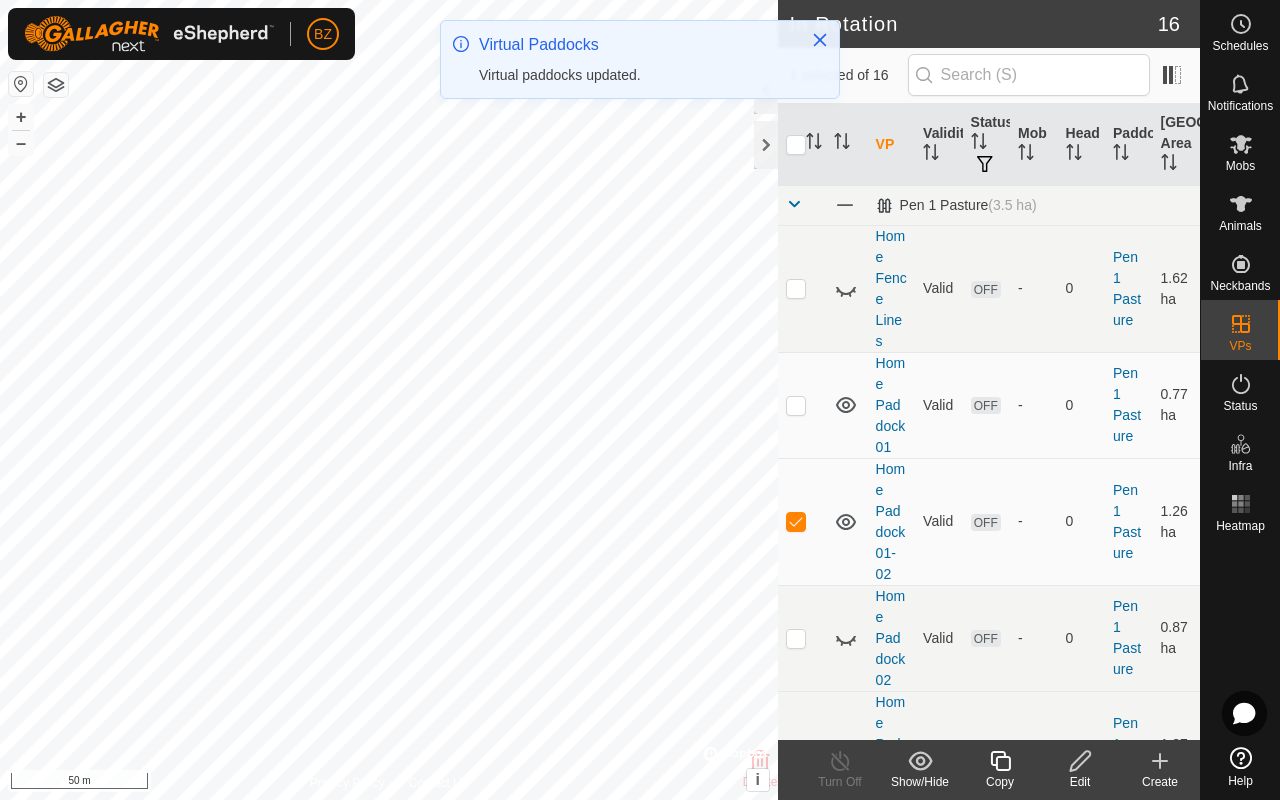
click at [678, 636] on icon at bounding box center [1080, 761] width 25 height 24
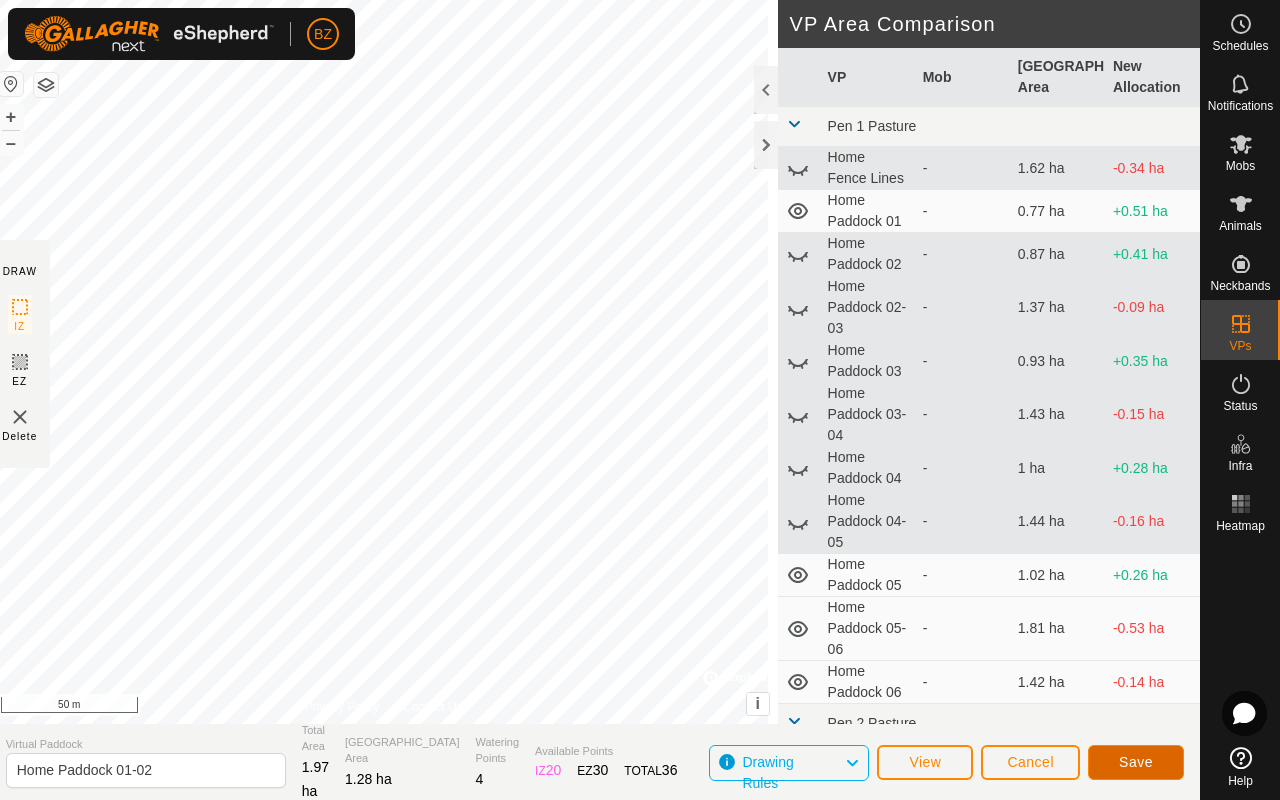
click at [678, 636] on button "Save" at bounding box center [1136, 762] width 96 height 35
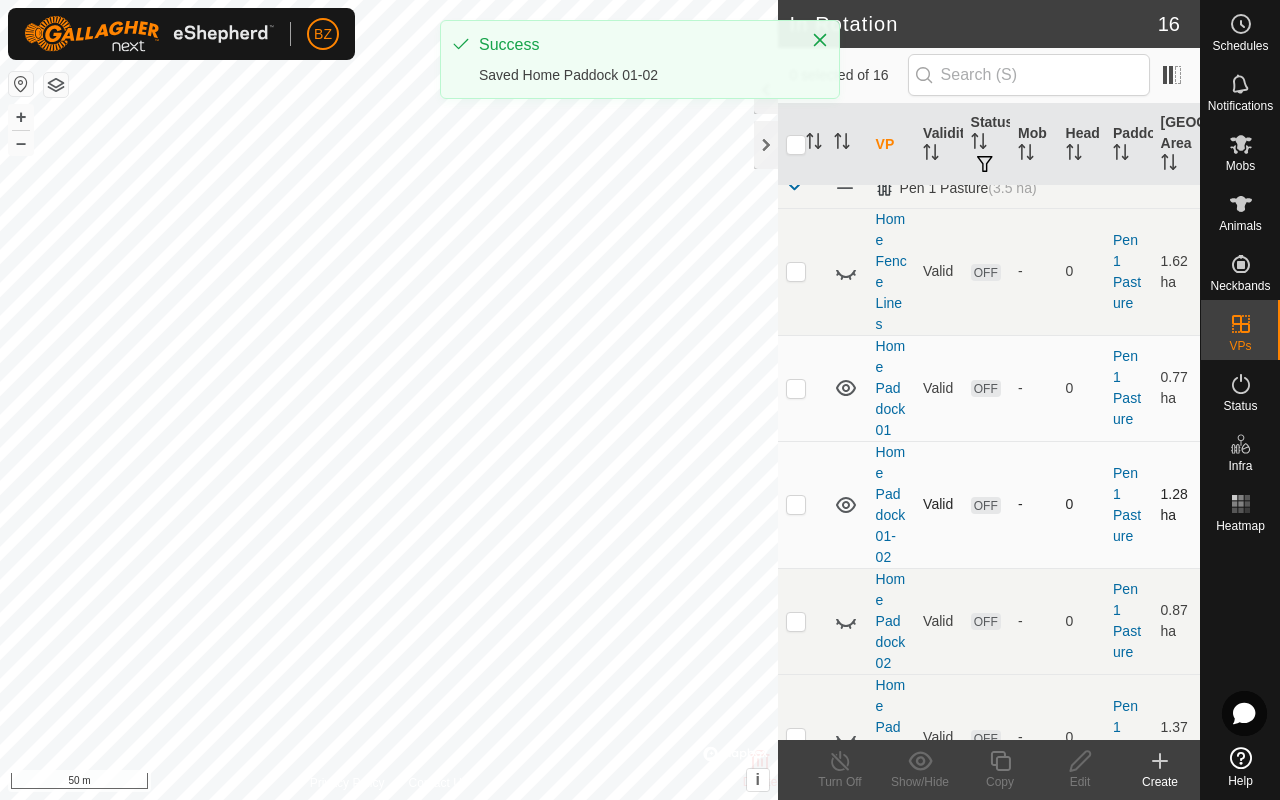
scroll to position [18, 0]
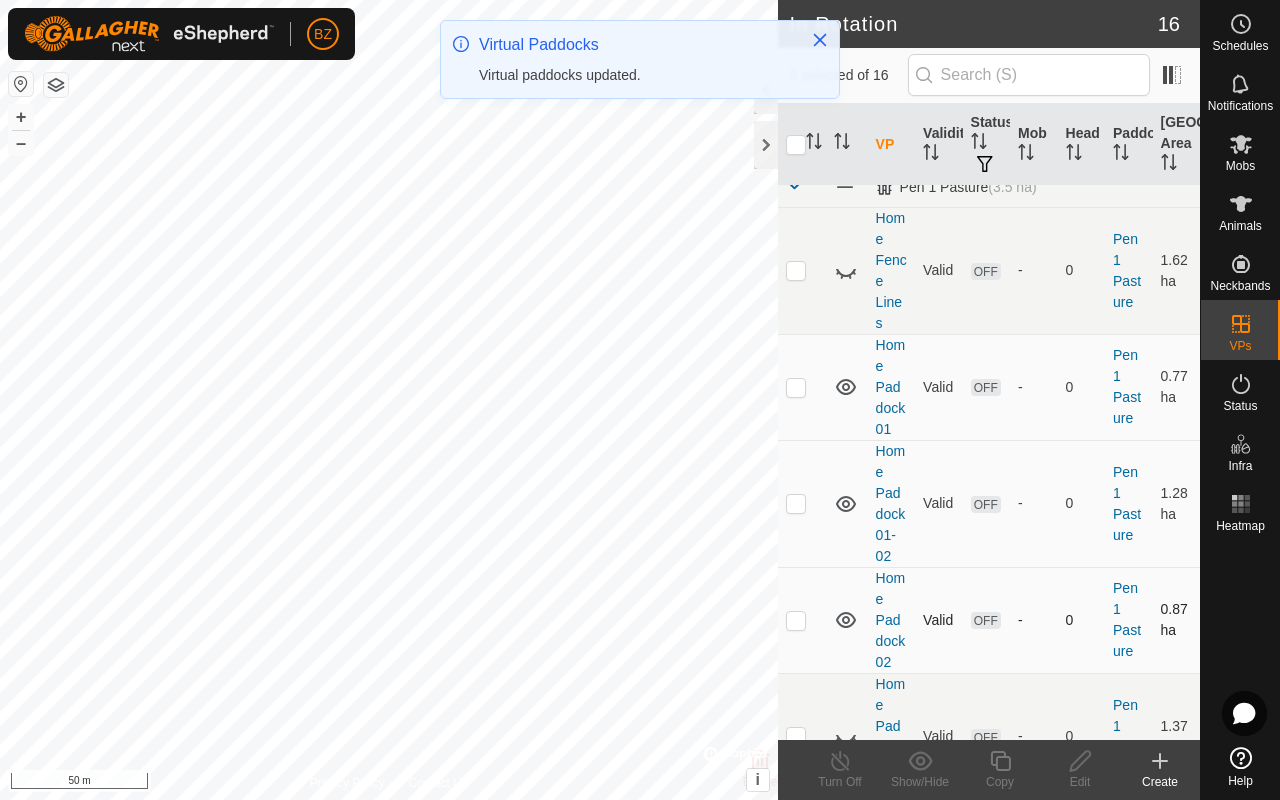
click at [678, 628] on p-checkbox at bounding box center [796, 620] width 20 height 16
checkbox input "true"
click at [678, 636] on div "Edit" at bounding box center [1080, 782] width 80 height 18
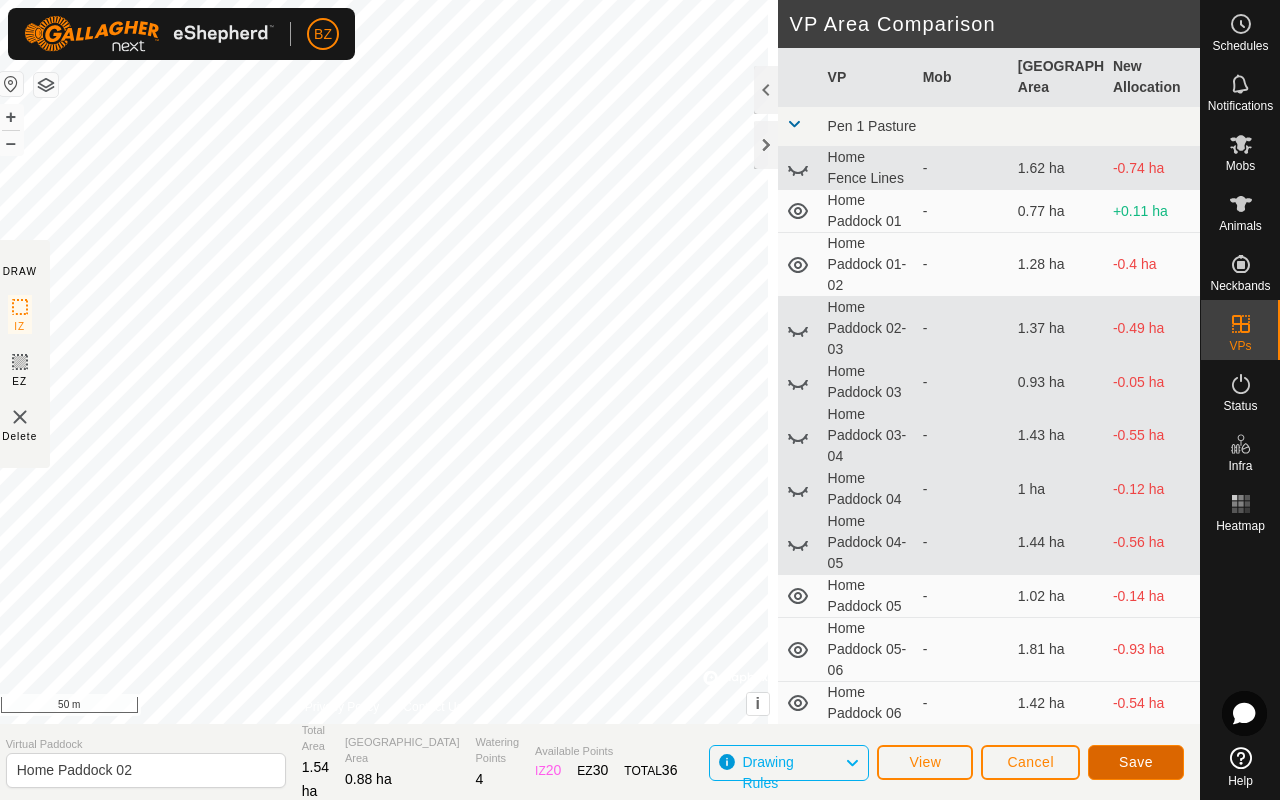
click at [678, 636] on span "Save" at bounding box center [1136, 762] width 34 height 16
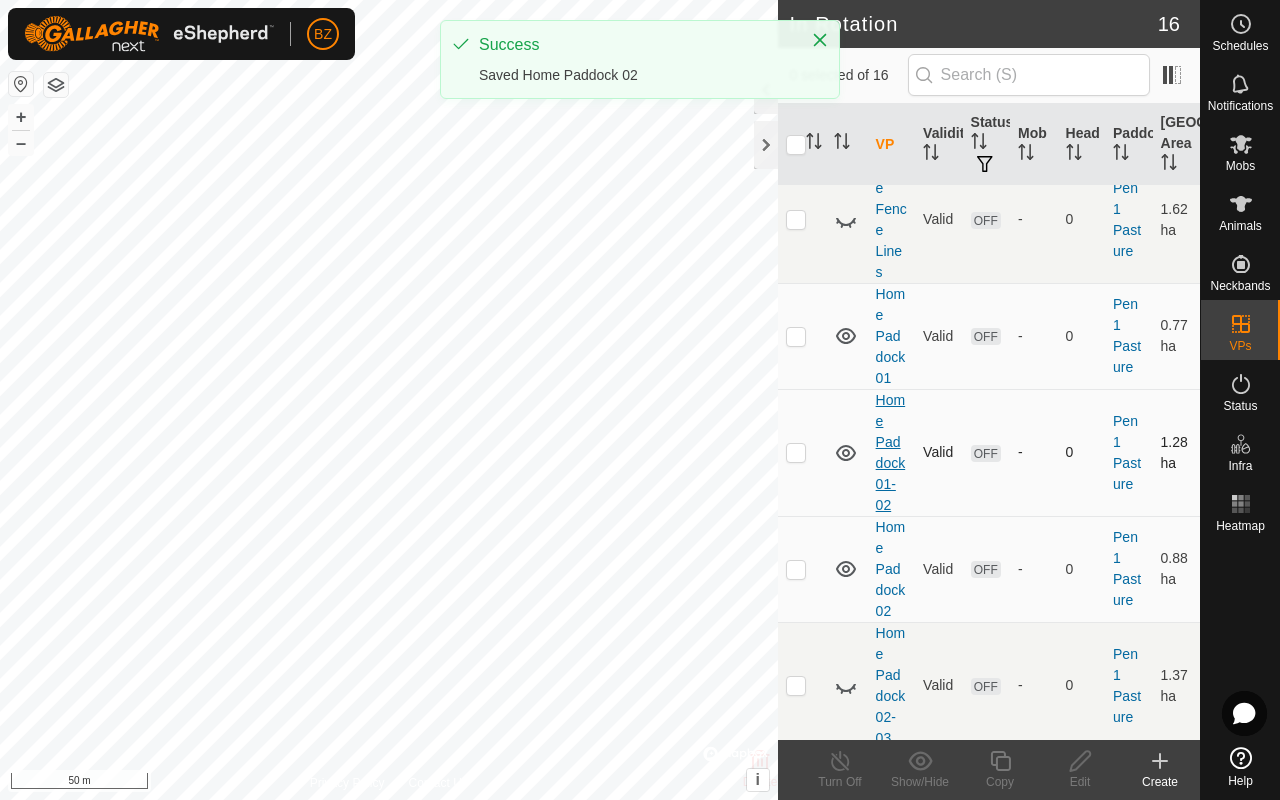
scroll to position [182, 0]
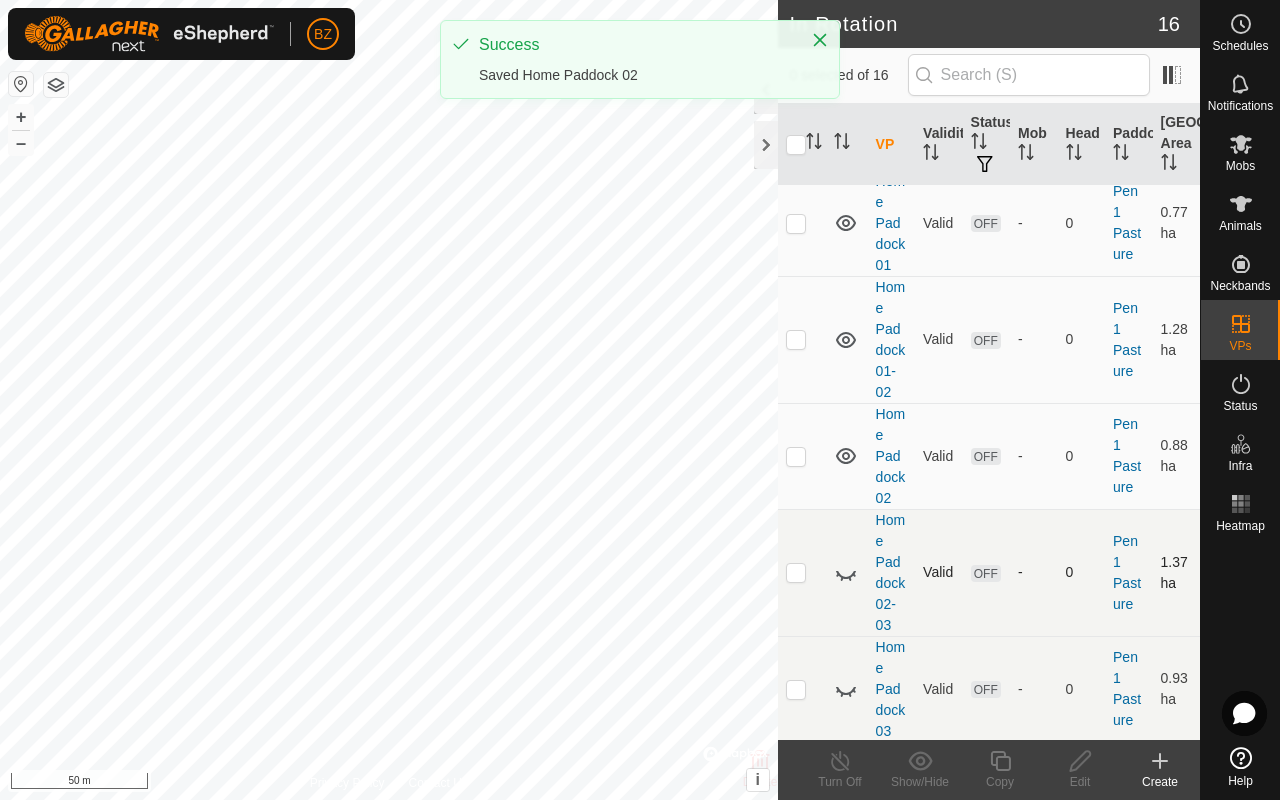
click at [678, 585] on icon at bounding box center [846, 573] width 24 height 24
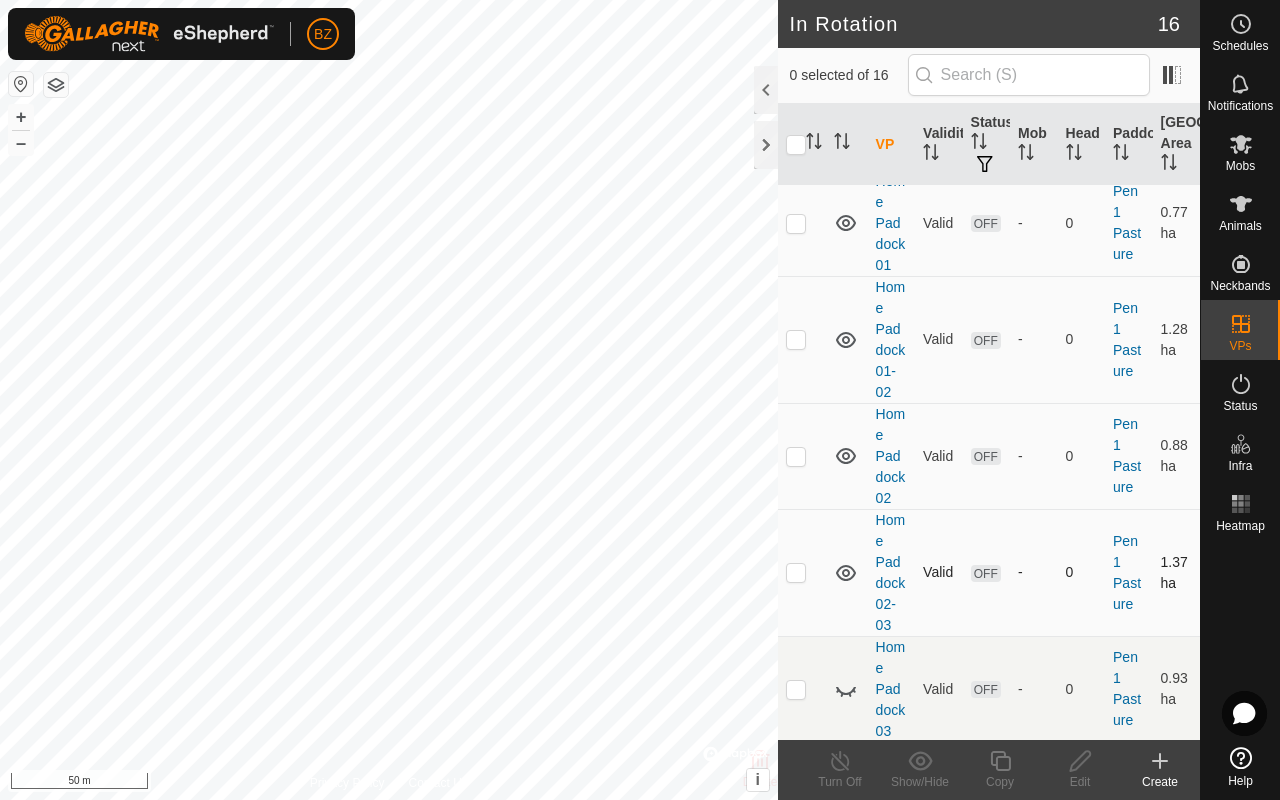
click at [678, 580] on p-checkbox at bounding box center [796, 572] width 20 height 16
checkbox input "true"
click at [678, 636] on icon at bounding box center [1080, 761] width 25 height 24
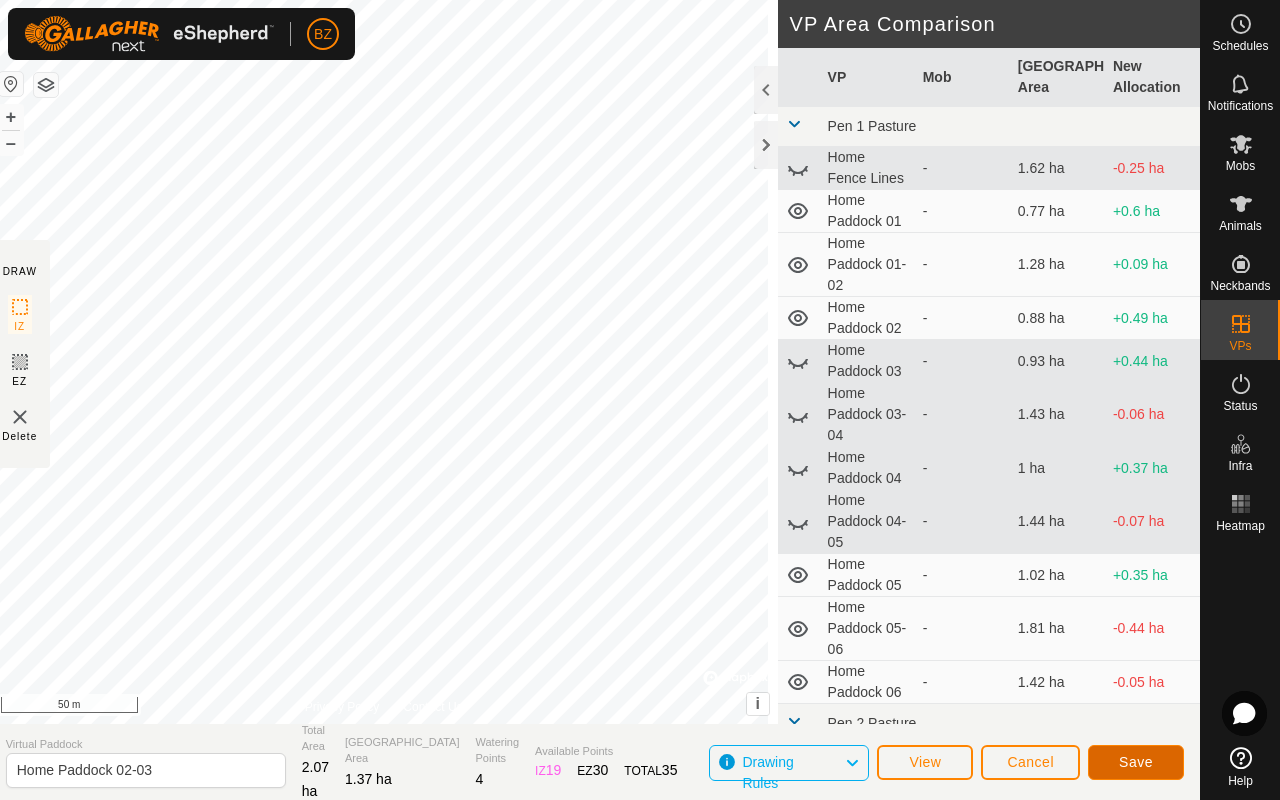
click at [678, 636] on span "Save" at bounding box center [1136, 762] width 34 height 16
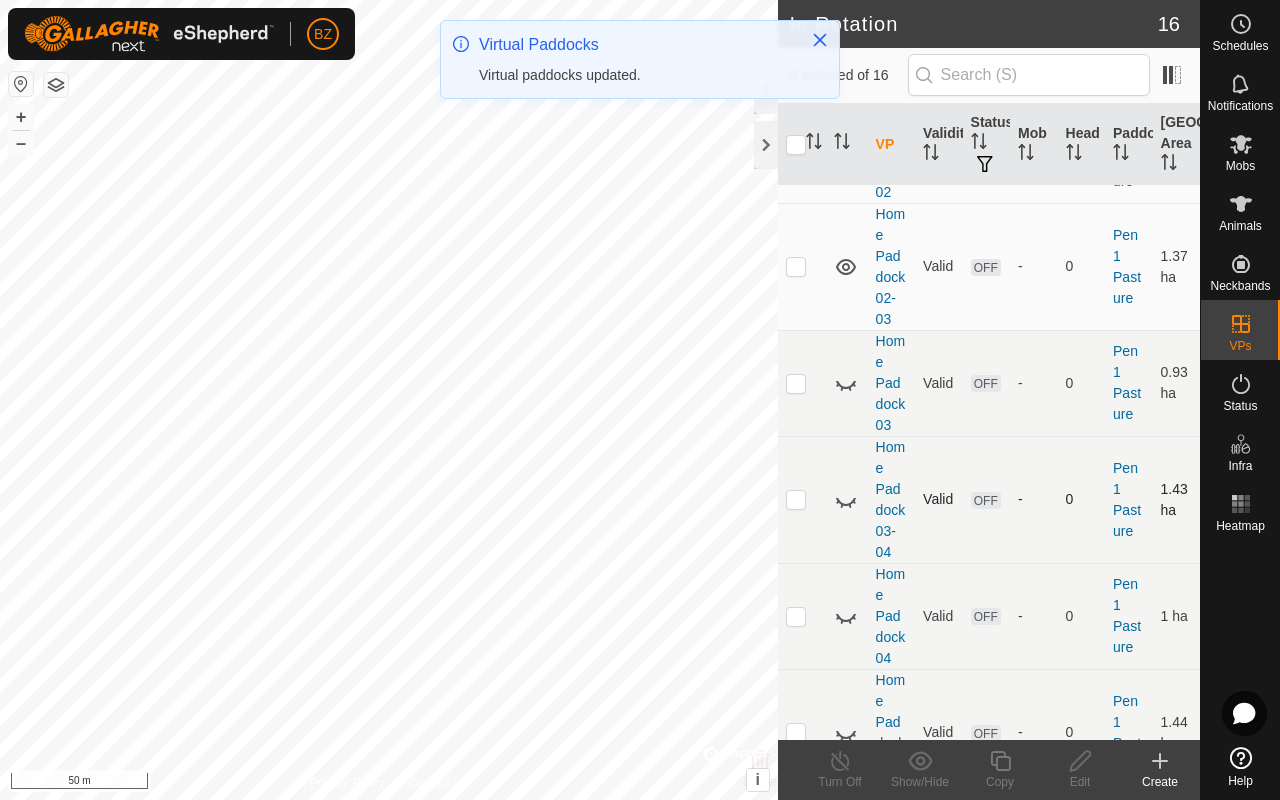
scroll to position [495, 0]
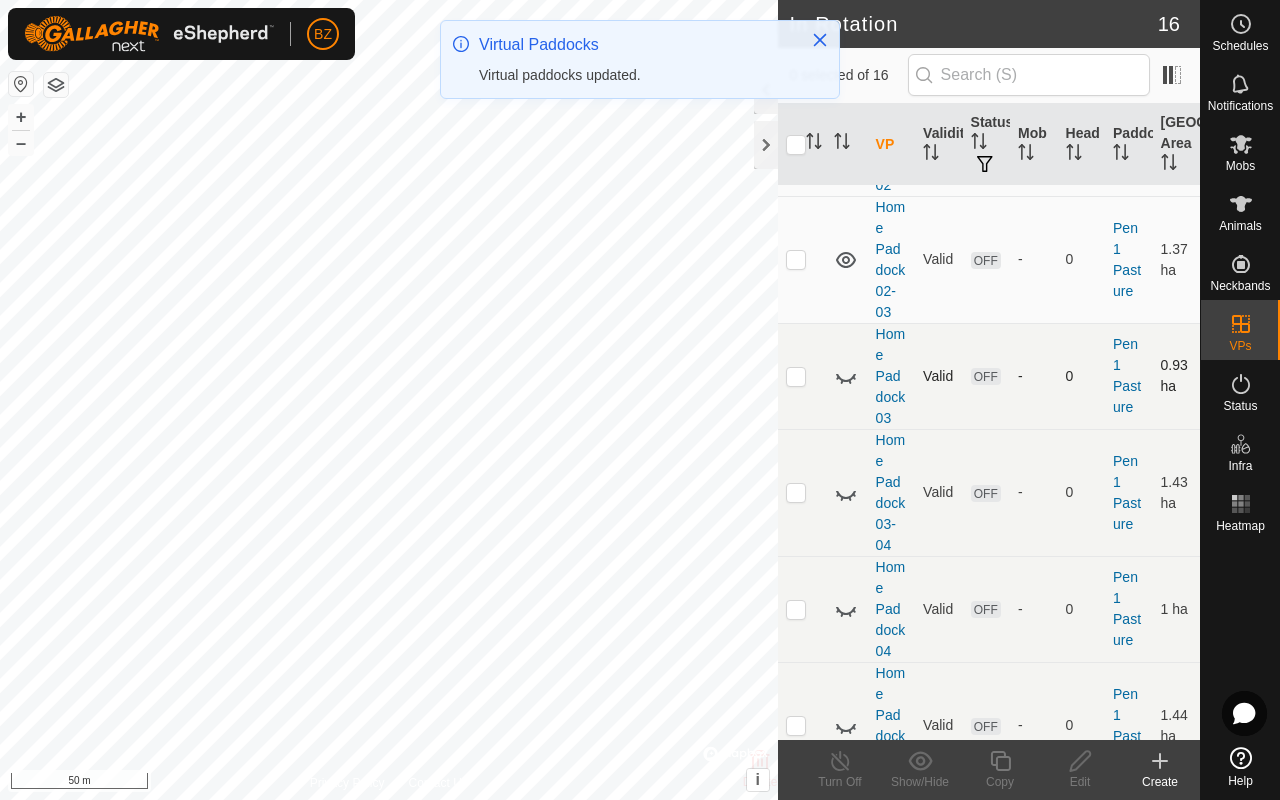
click at [678, 382] on icon at bounding box center [846, 378] width 20 height 8
click at [678, 417] on td at bounding box center [802, 376] width 48 height 106
checkbox input "true"
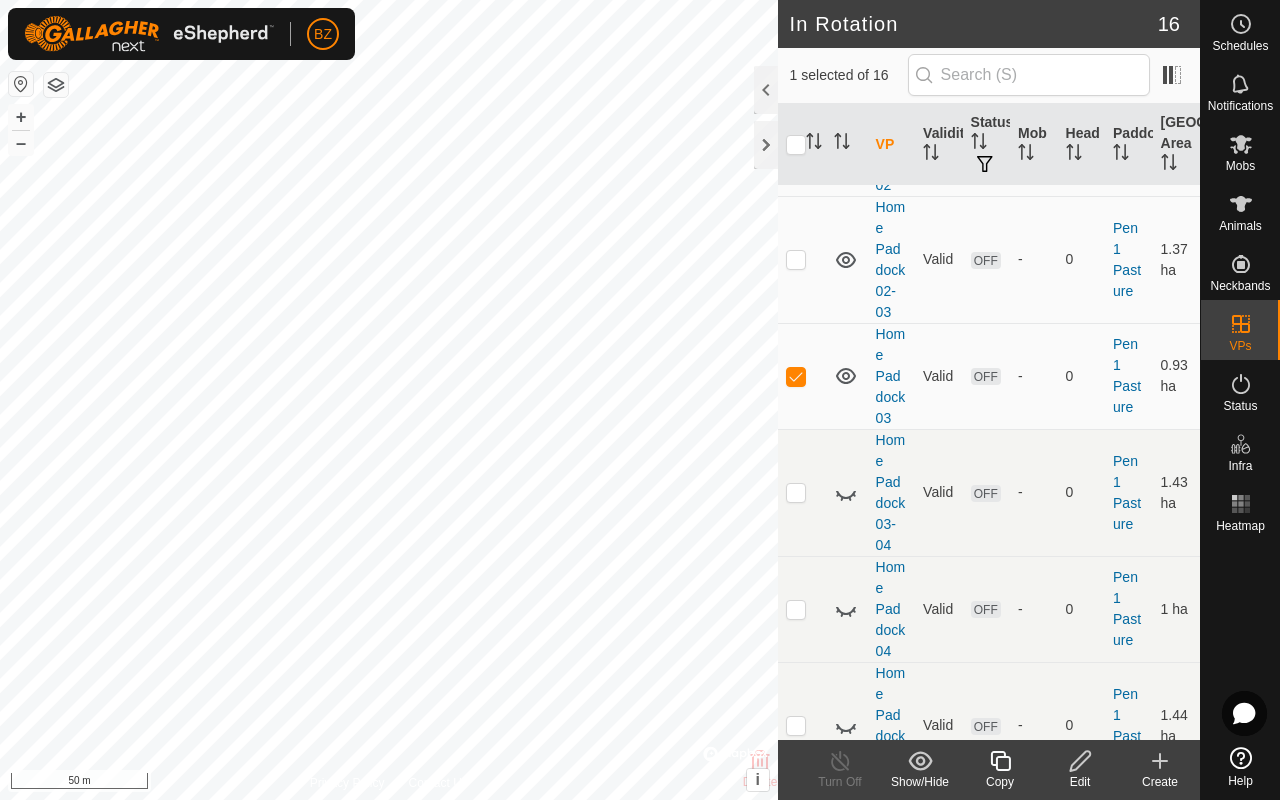
click at [678, 636] on div "Edit" at bounding box center [1080, 782] width 80 height 18
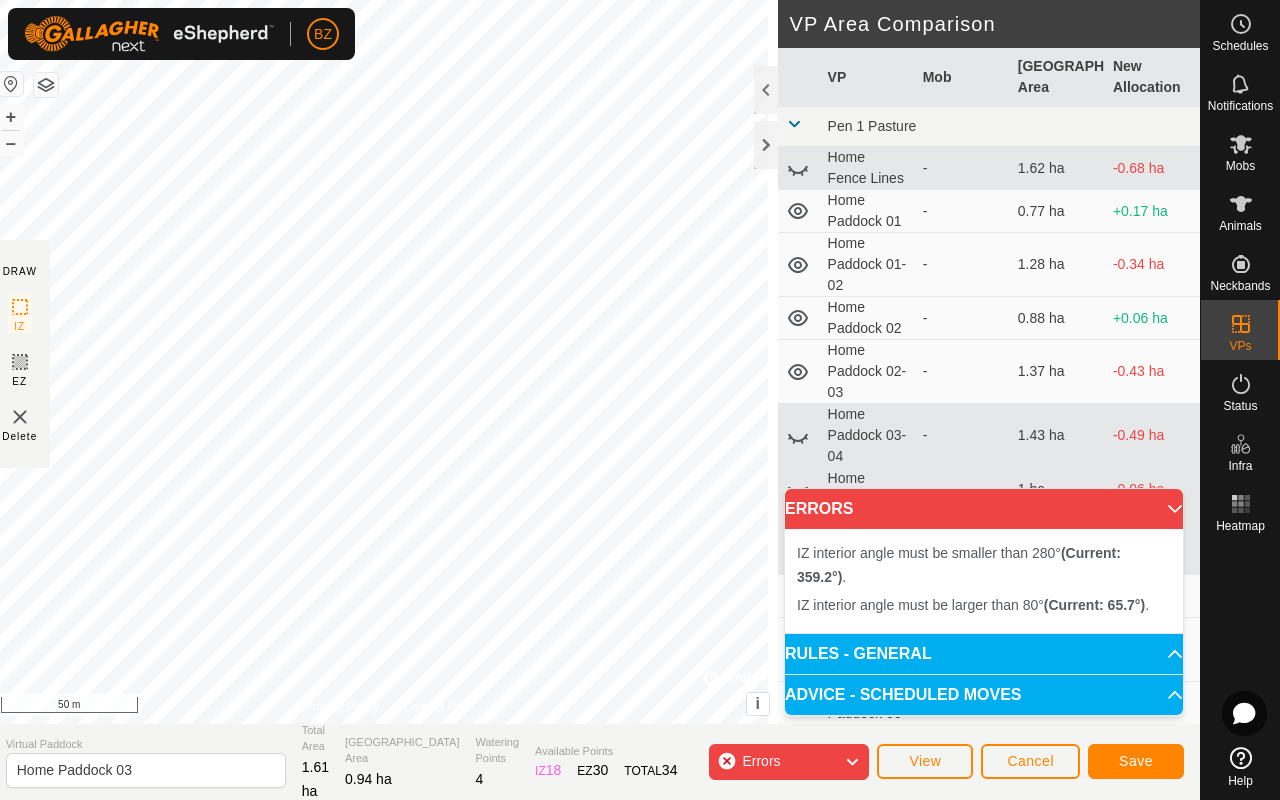
click at [567, 478] on div "IZ interior angle must be smaller than 280° (Current: 359.2°) . + – ⇧ i © Mapbo…" at bounding box center [384, 362] width 788 height 724
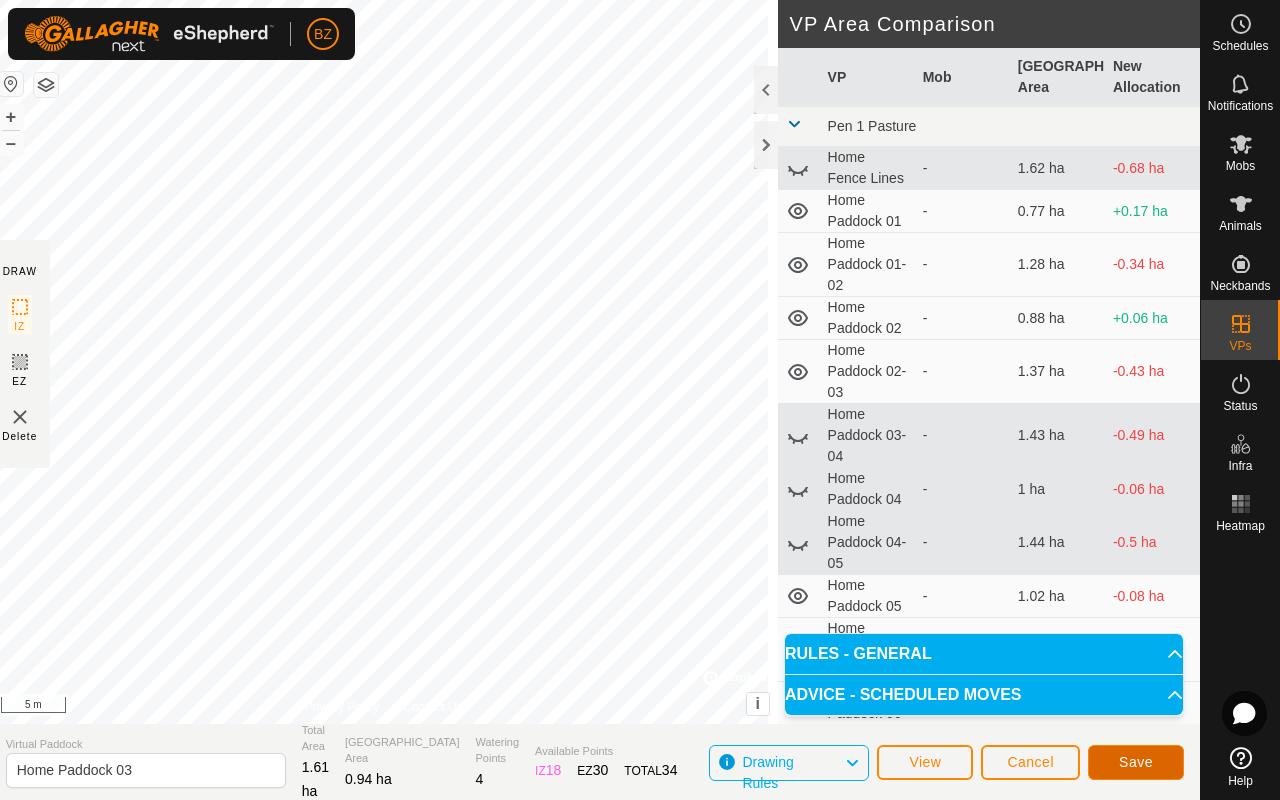
click at [678, 636] on button "Save" at bounding box center [1136, 762] width 96 height 35
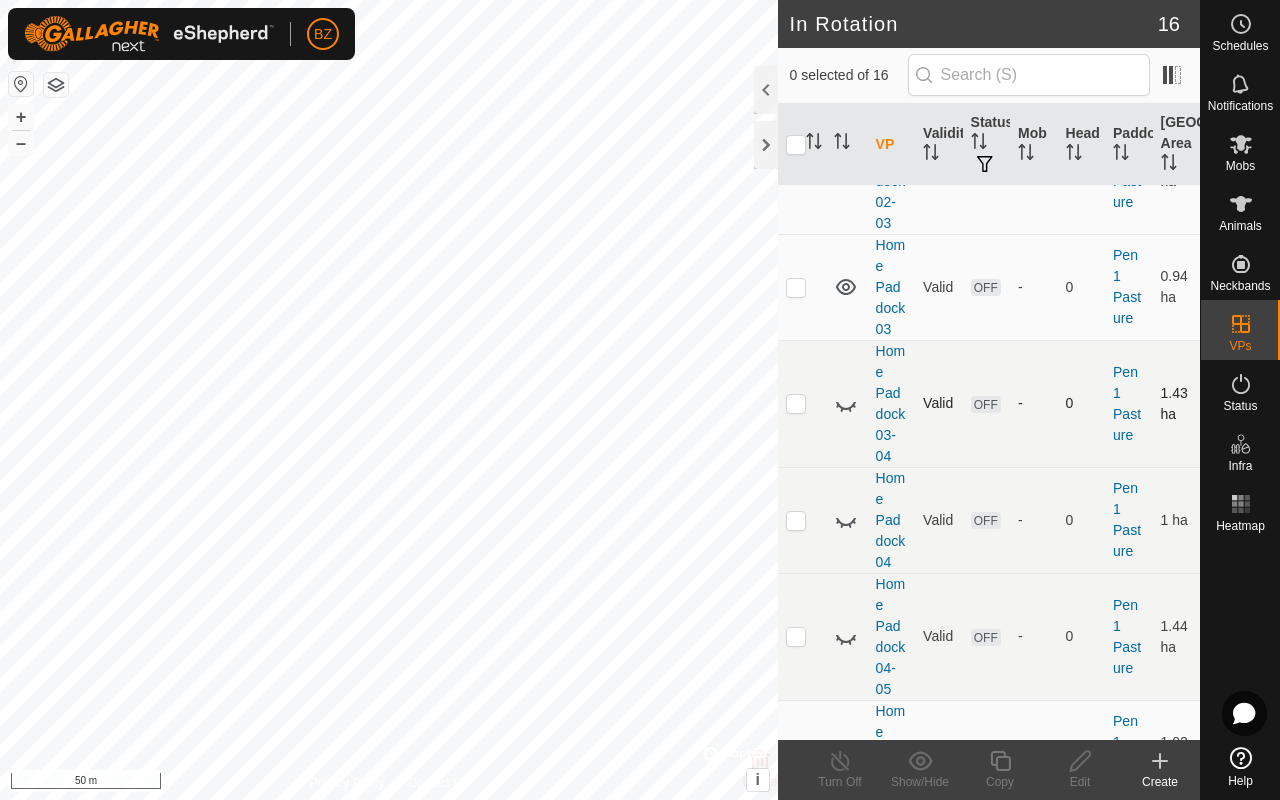
scroll to position [579, 0]
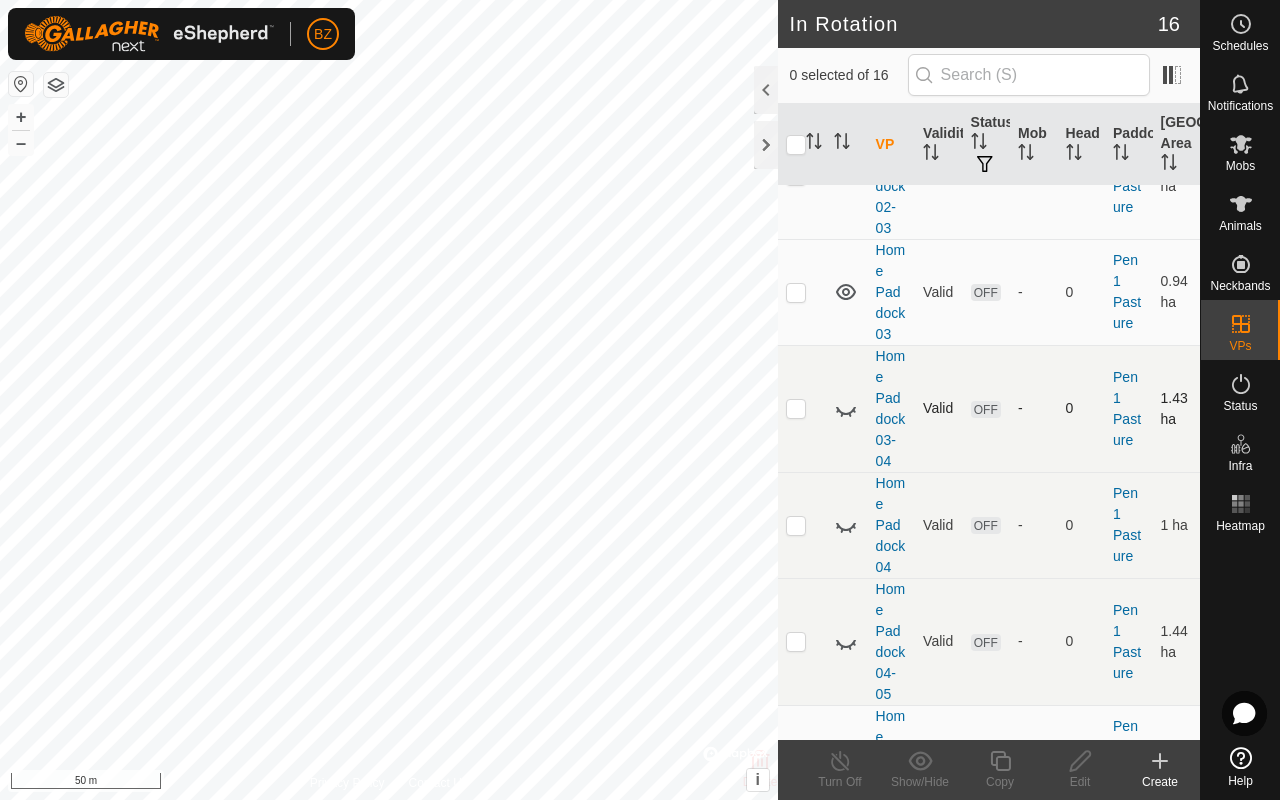
click at [678, 415] on icon at bounding box center [846, 411] width 20 height 8
click at [678, 416] on p-checkbox at bounding box center [796, 408] width 20 height 16
checkbox input "true"
click at [678, 636] on icon at bounding box center [1080, 761] width 25 height 24
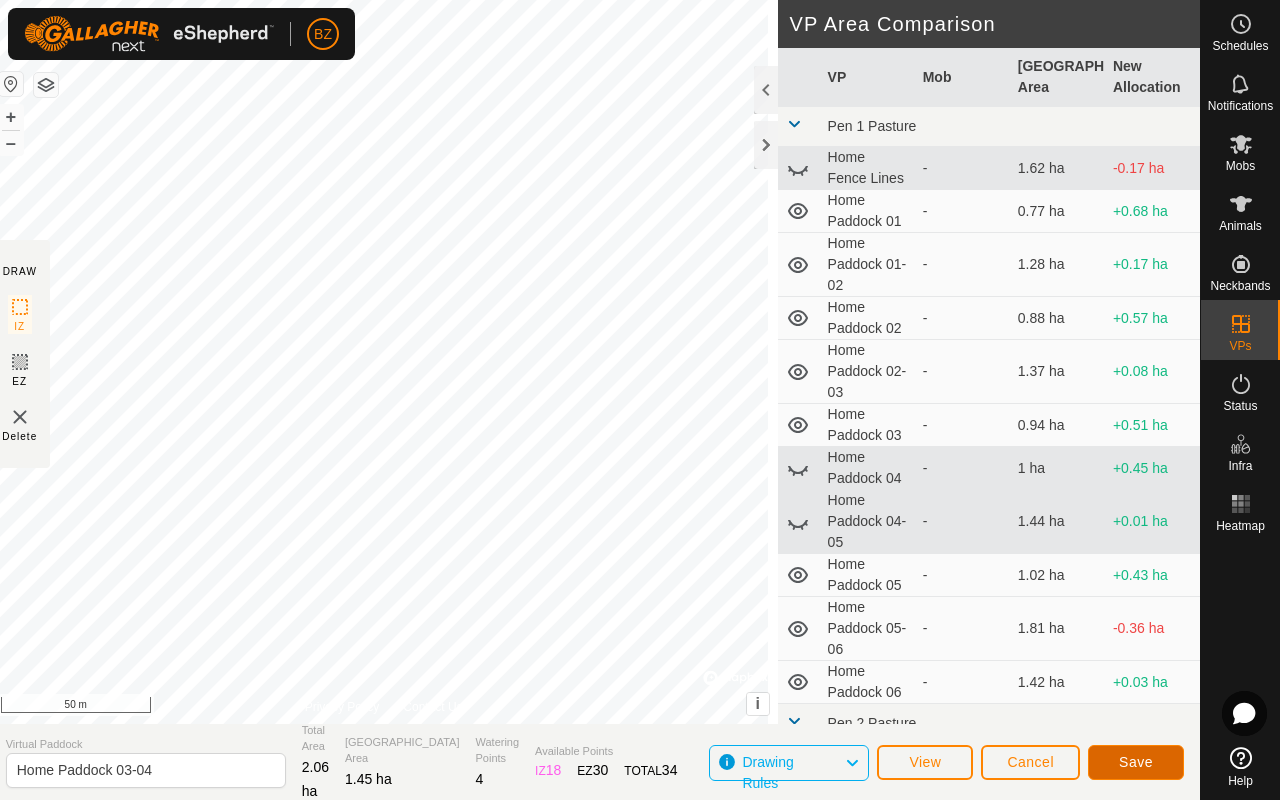
click at [678, 636] on span "Save" at bounding box center [1136, 762] width 34 height 16
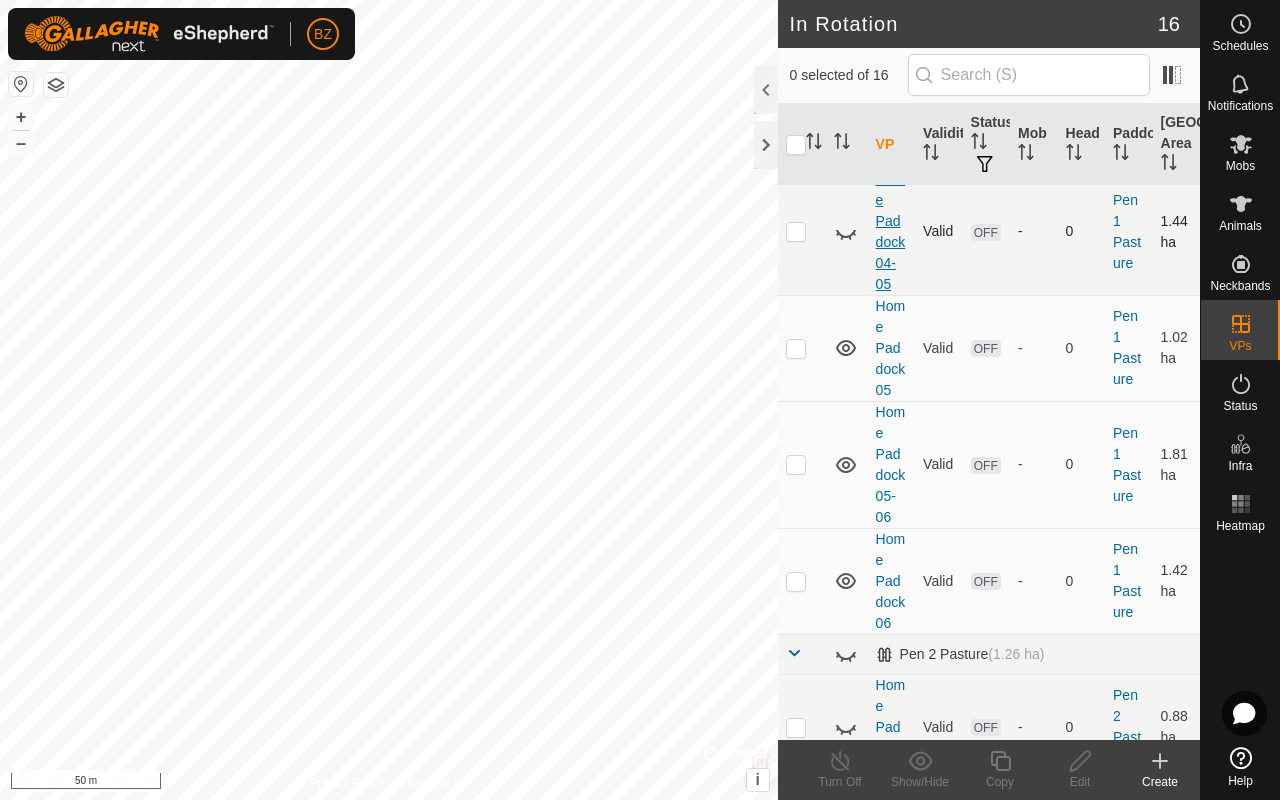
scroll to position [747, 0]
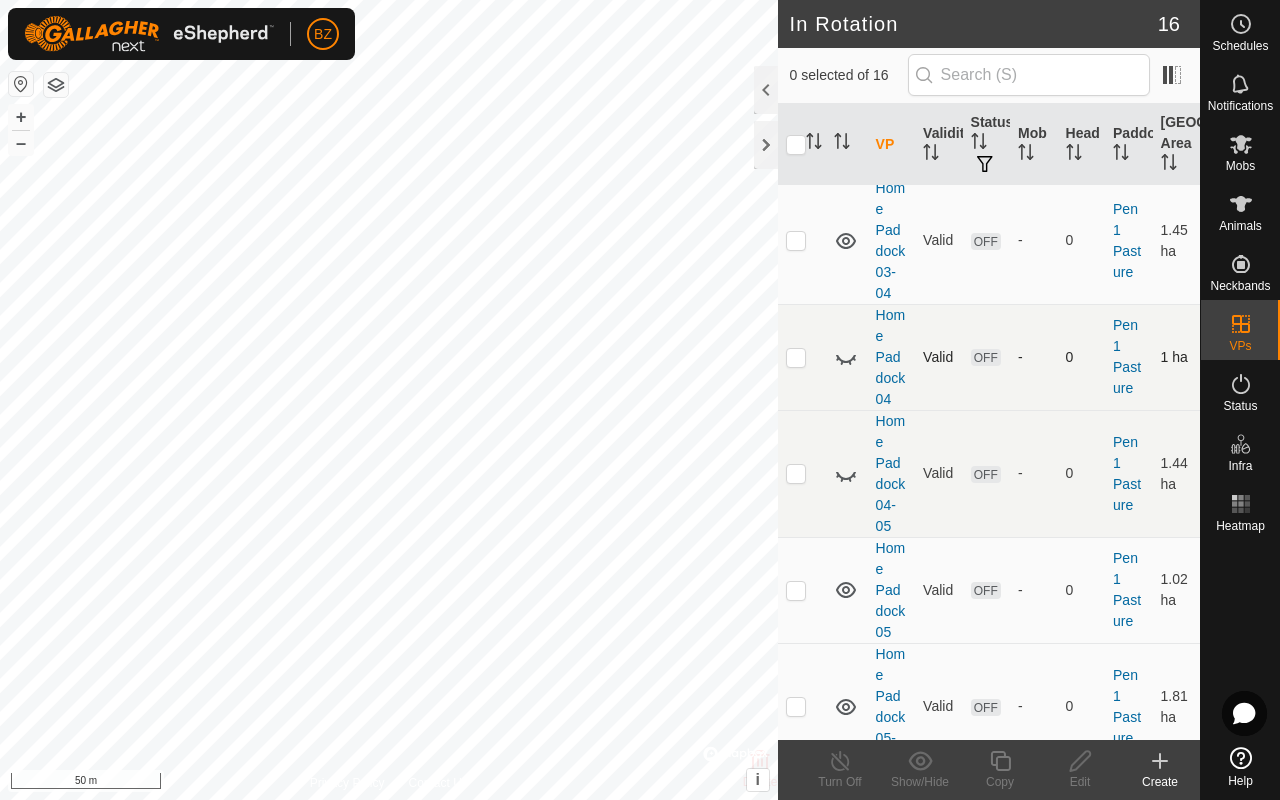
click at [678, 369] on icon at bounding box center [846, 357] width 24 height 24
click at [678, 365] on p-checkbox at bounding box center [796, 357] width 20 height 16
checkbox input "true"
click at [678, 636] on icon at bounding box center [1080, 761] width 25 height 24
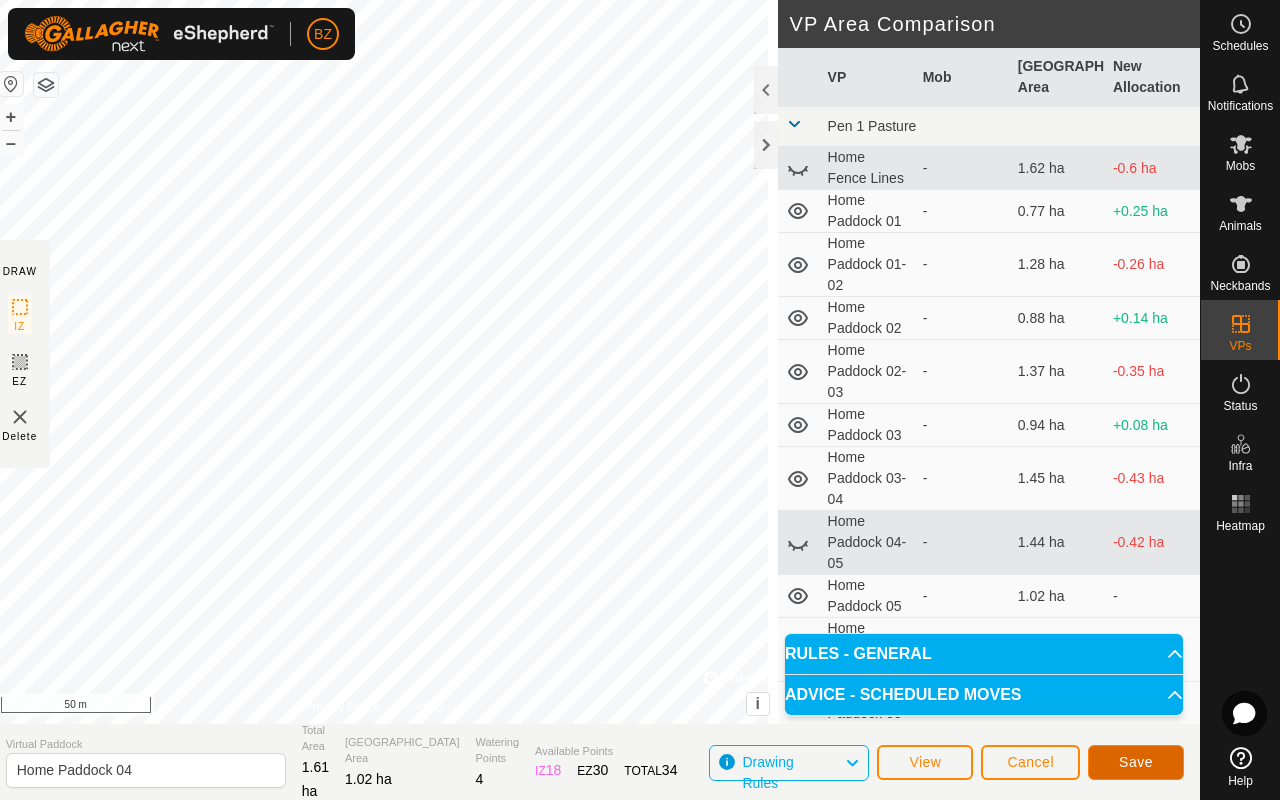
click at [678, 636] on span "Save" at bounding box center [1136, 762] width 34 height 16
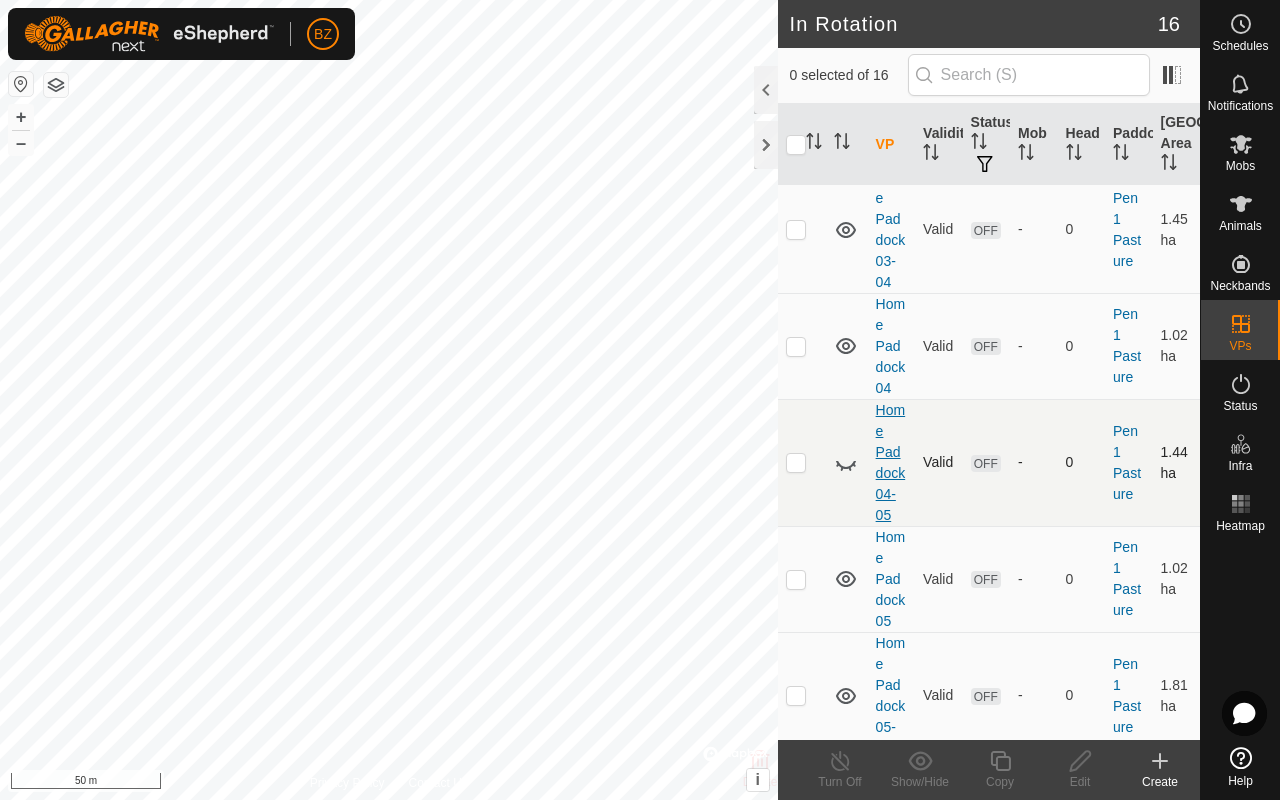
scroll to position [777, 0]
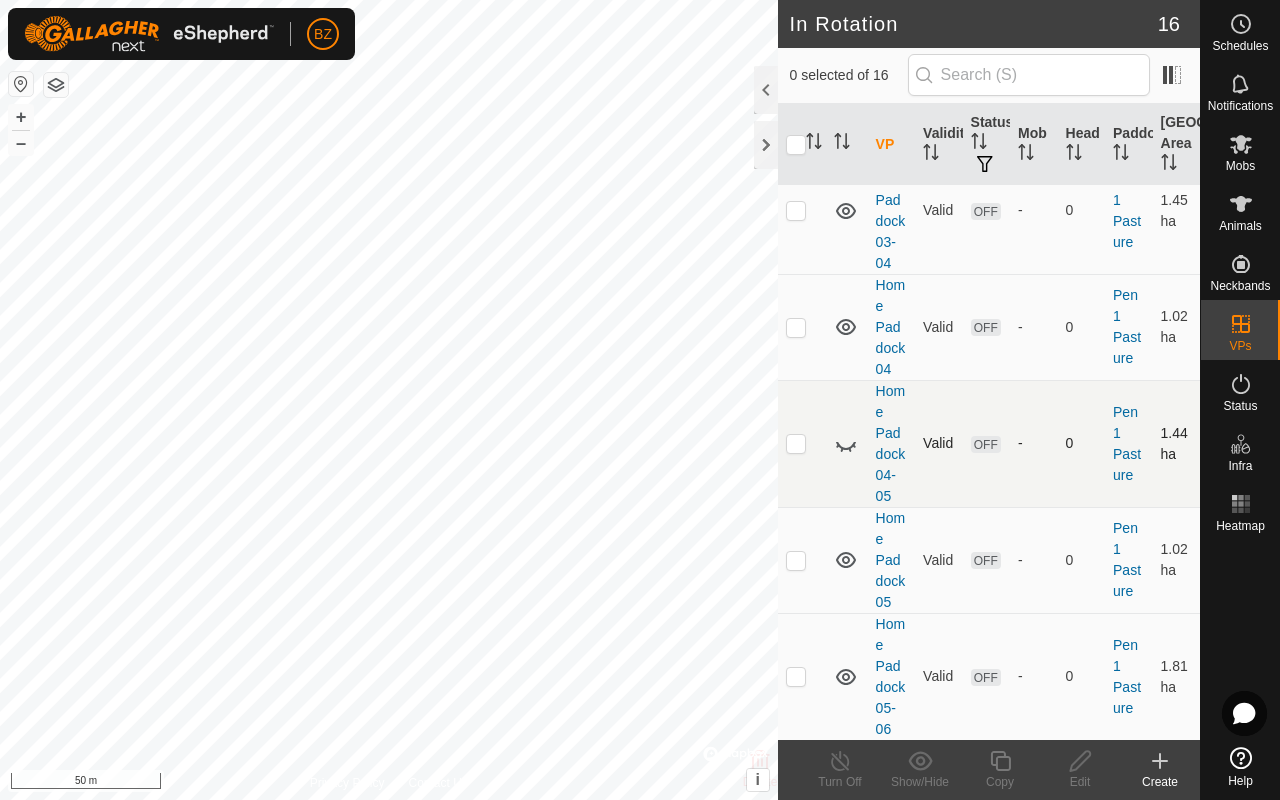
click at [678, 456] on icon at bounding box center [846, 444] width 24 height 24
click at [678, 451] on p-checkbox at bounding box center [796, 443] width 20 height 16
checkbox input "true"
click at [678, 636] on div "Edit" at bounding box center [1080, 782] width 80 height 18
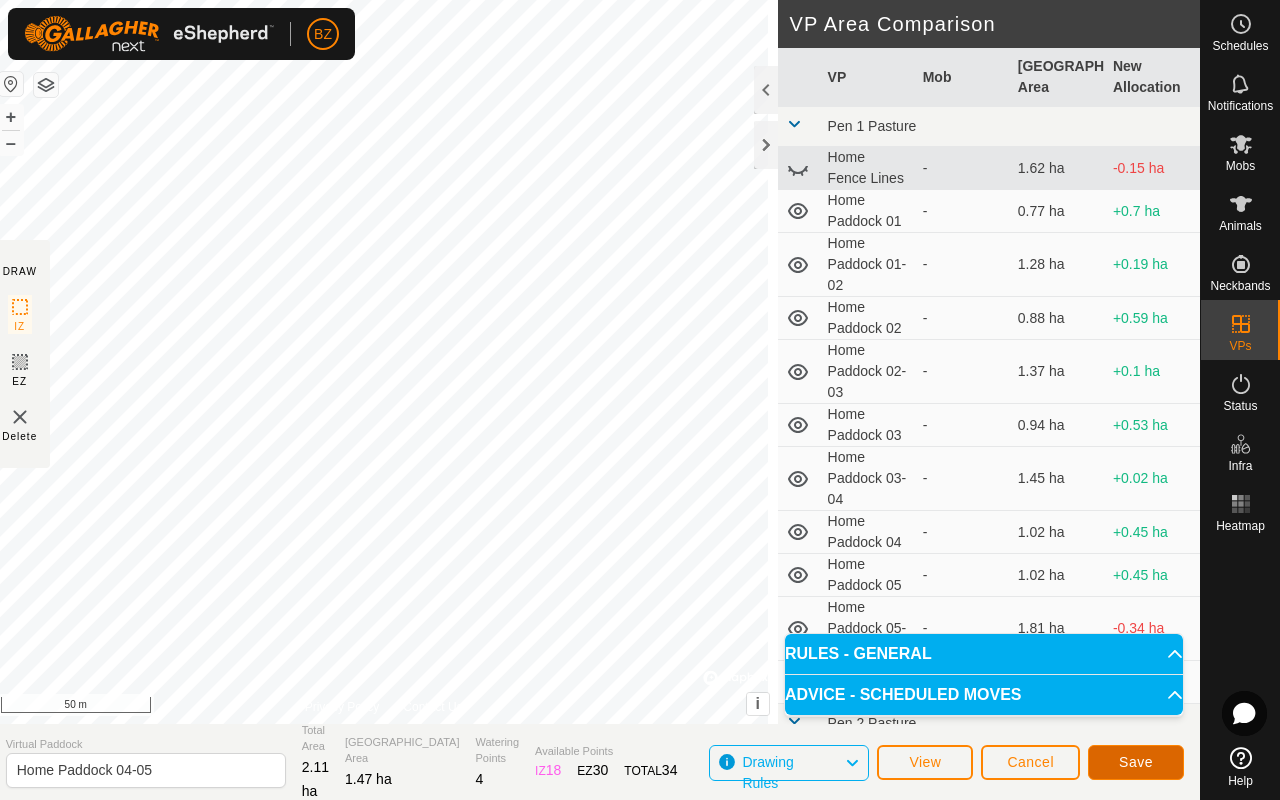
click at [678, 636] on span "Save" at bounding box center [1136, 762] width 34 height 16
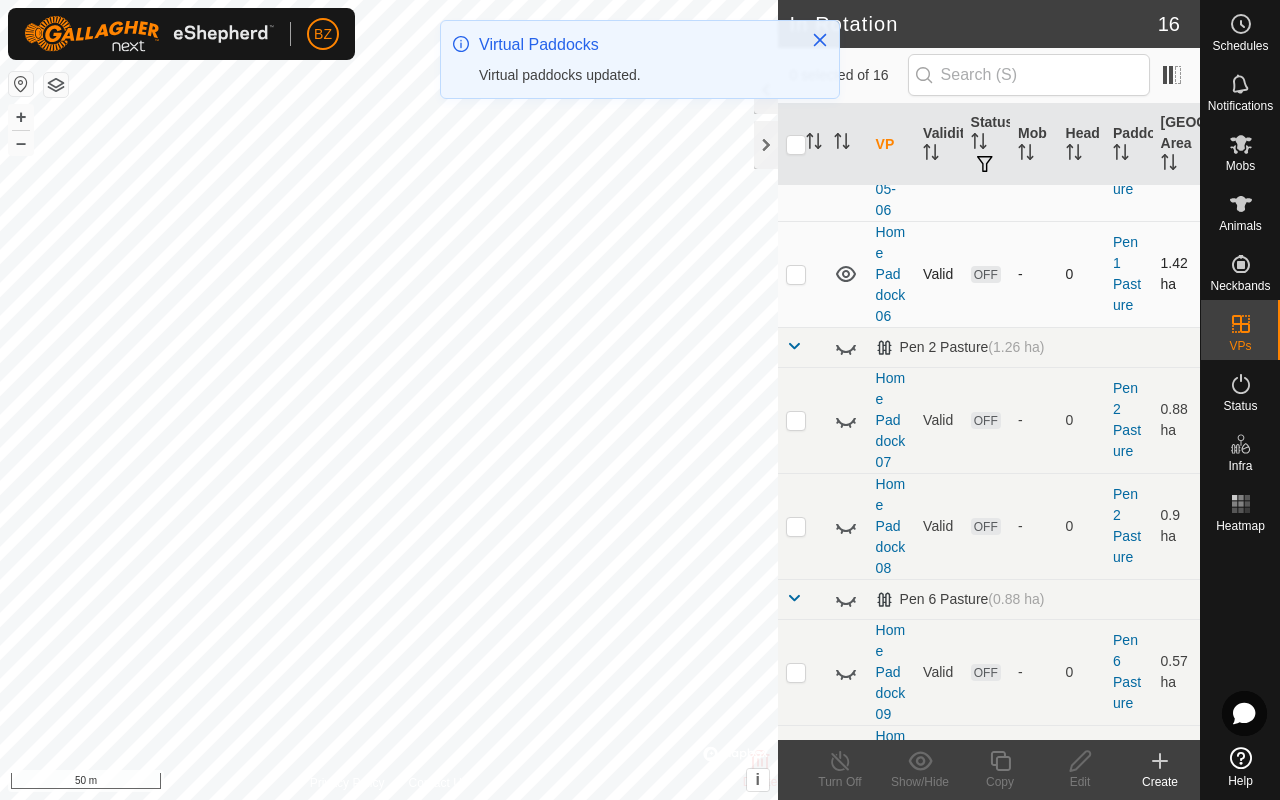
scroll to position [1270, 0]
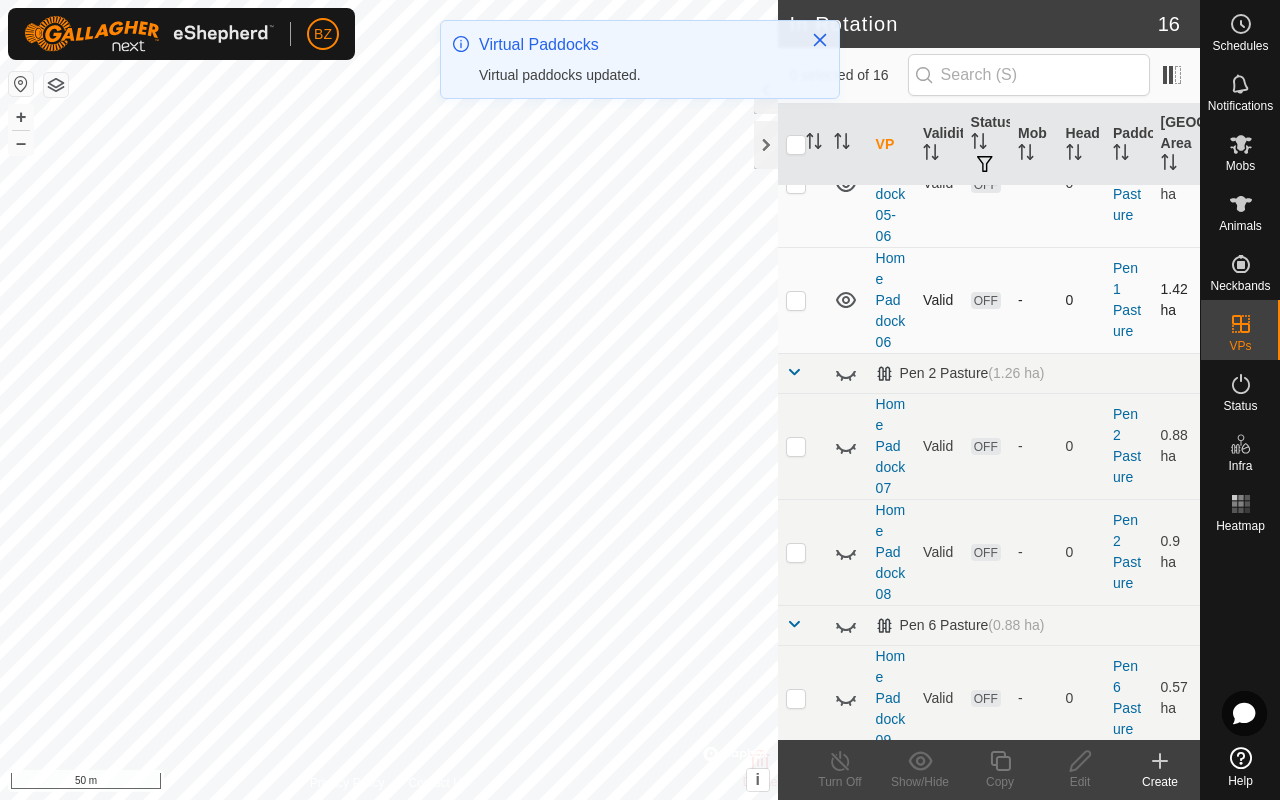
click at [678, 308] on p-checkbox at bounding box center [796, 300] width 20 height 16
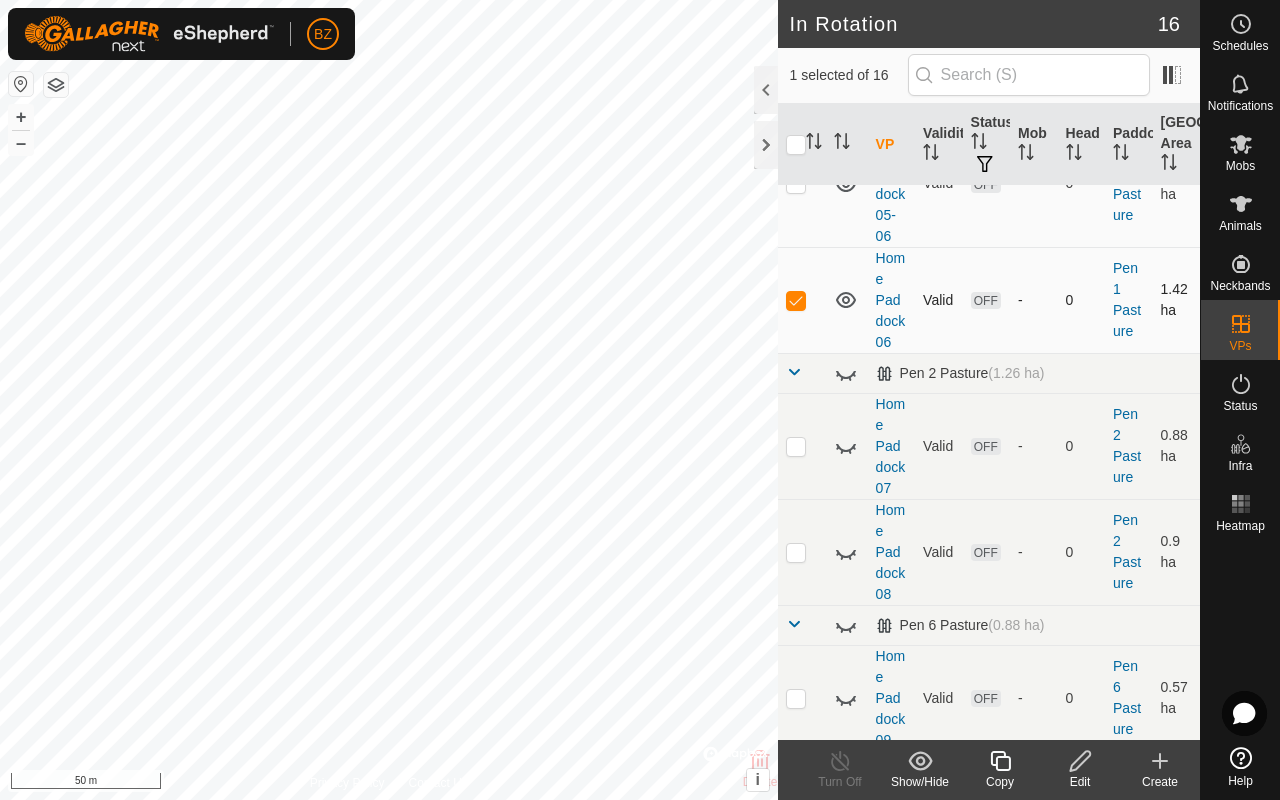
click at [678, 308] on p-checkbox at bounding box center [796, 300] width 20 height 16
checkbox input "false"
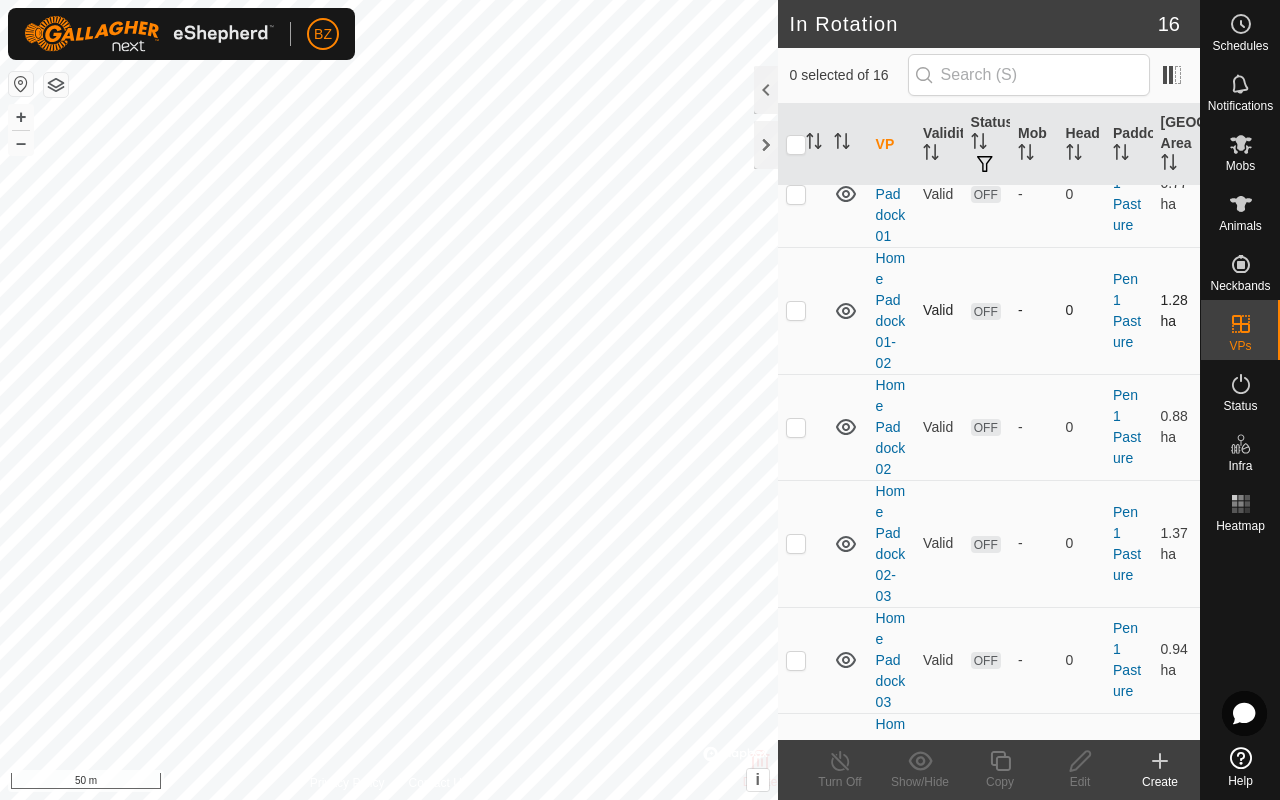
scroll to position [0, 0]
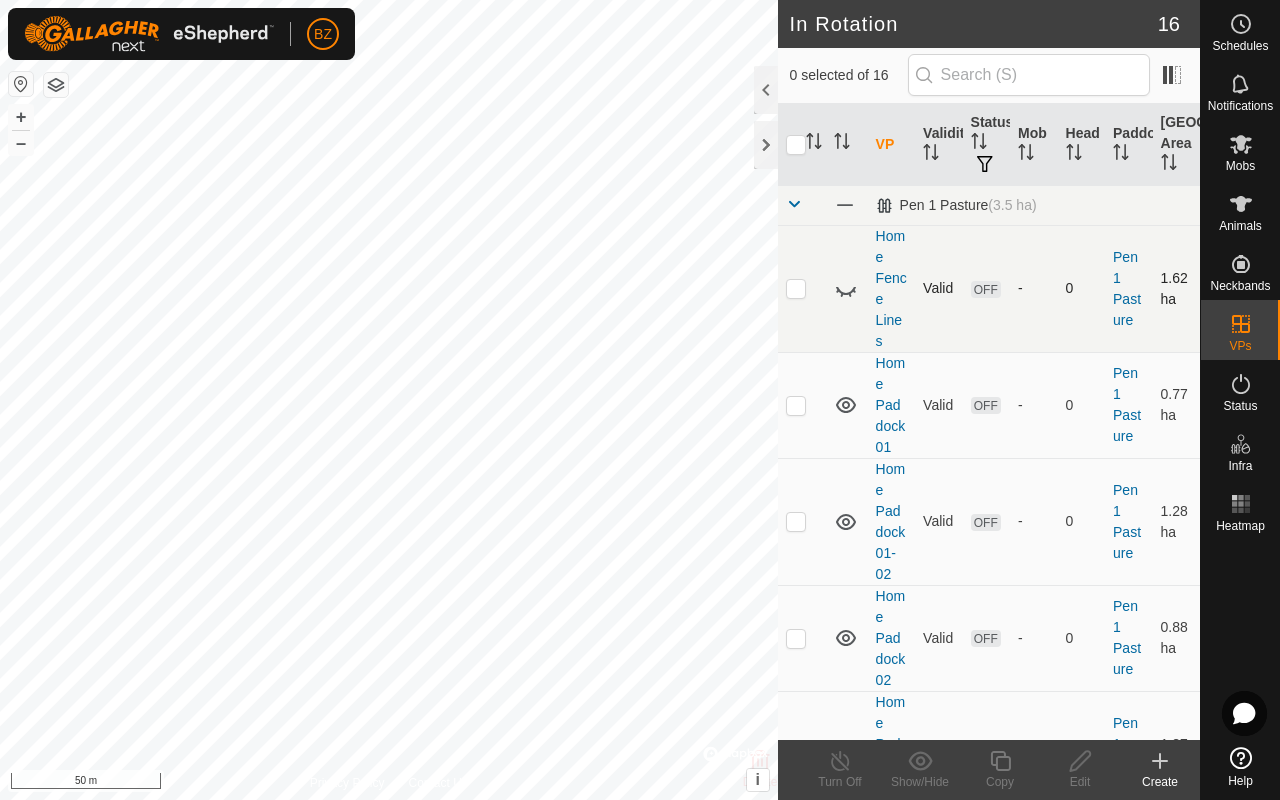
click at [678, 291] on icon at bounding box center [846, 289] width 24 height 24
click at [678, 404] on icon at bounding box center [846, 405] width 20 height 16
click at [678, 523] on icon at bounding box center [846, 522] width 24 height 24
click at [678, 636] on icon at bounding box center [846, 638] width 20 height 16
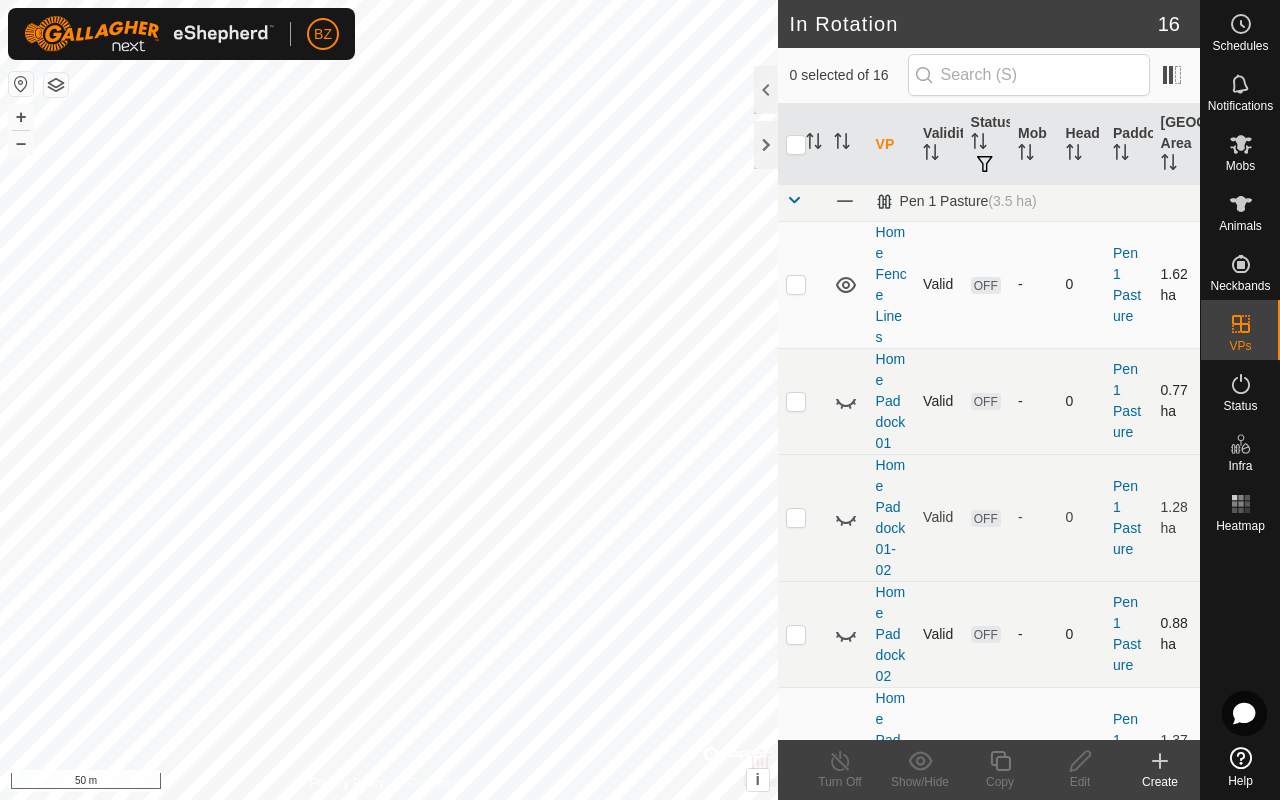
click at [678, 398] on icon at bounding box center [846, 401] width 24 height 24
click at [678, 530] on icon at bounding box center [846, 518] width 24 height 24
click at [678, 636] on icon at bounding box center [846, 634] width 24 height 24
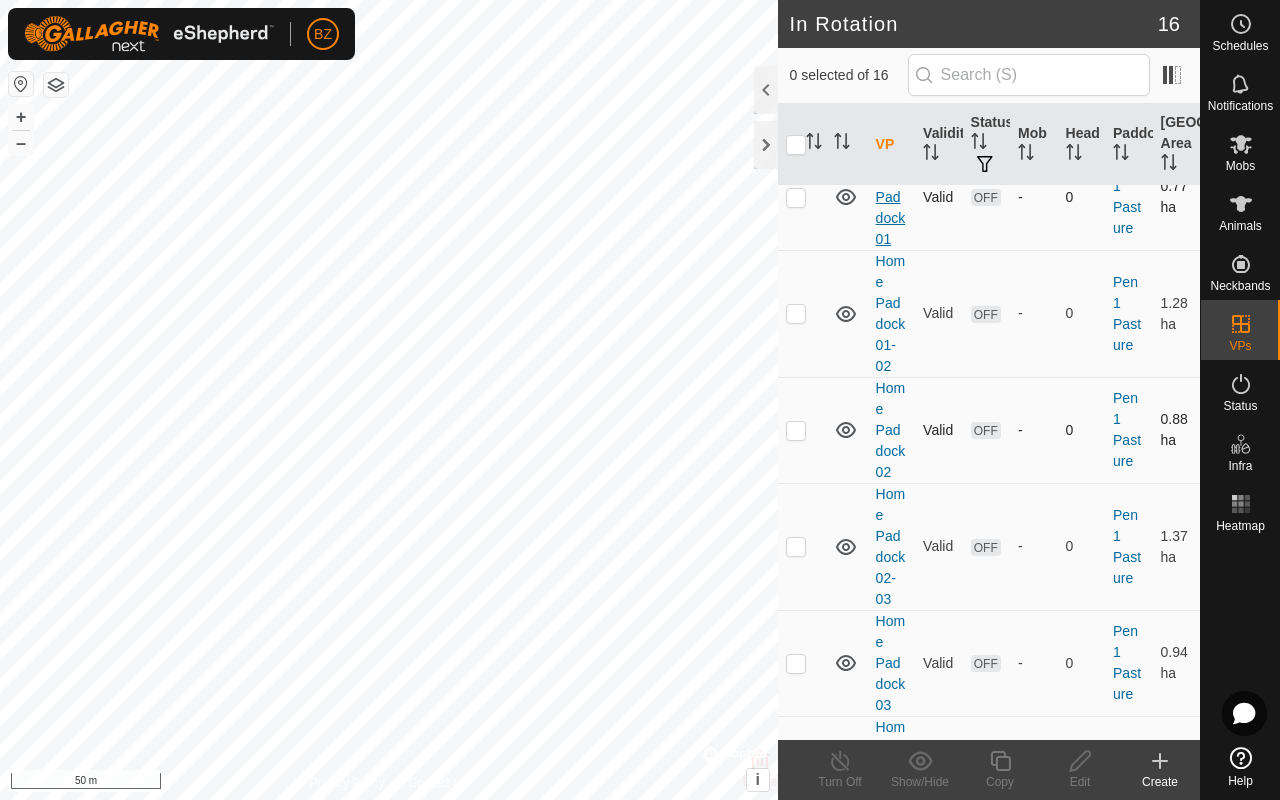
scroll to position [0, 0]
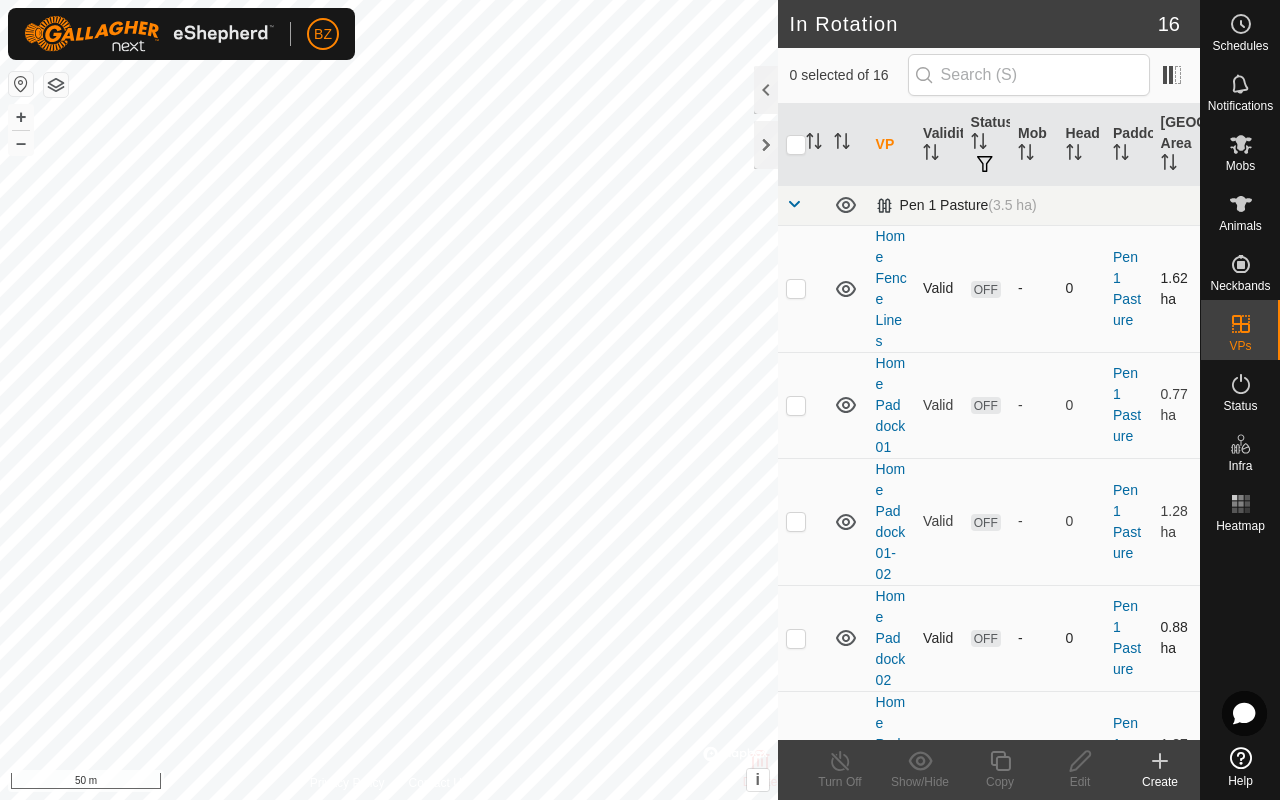
click at [678, 207] on span at bounding box center [794, 204] width 16 height 16
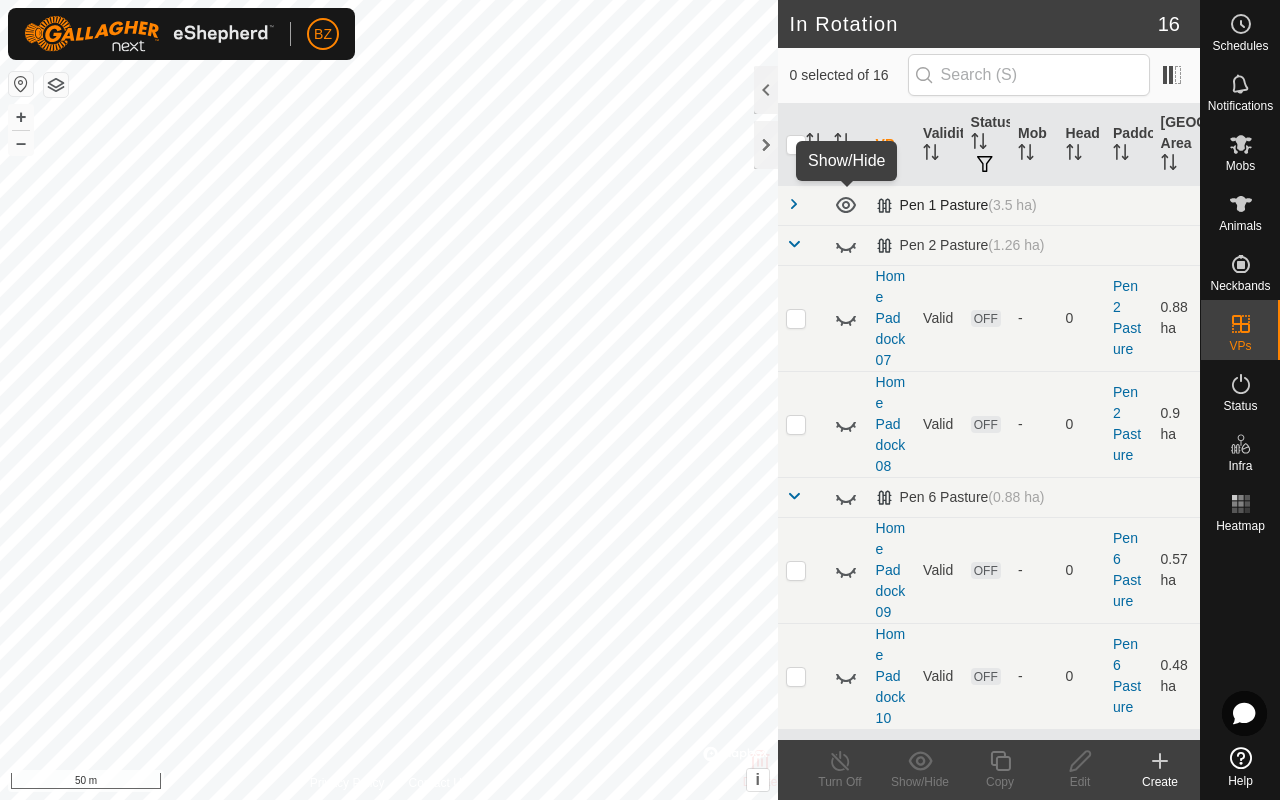
click at [678, 206] on icon at bounding box center [846, 205] width 24 height 24
click at [678, 426] on icon at bounding box center [846, 424] width 24 height 24
click at [678, 426] on icon at bounding box center [846, 424] width 20 height 16
click at [678, 497] on icon at bounding box center [846, 497] width 24 height 24
click at [678, 496] on icon at bounding box center [846, 497] width 24 height 24
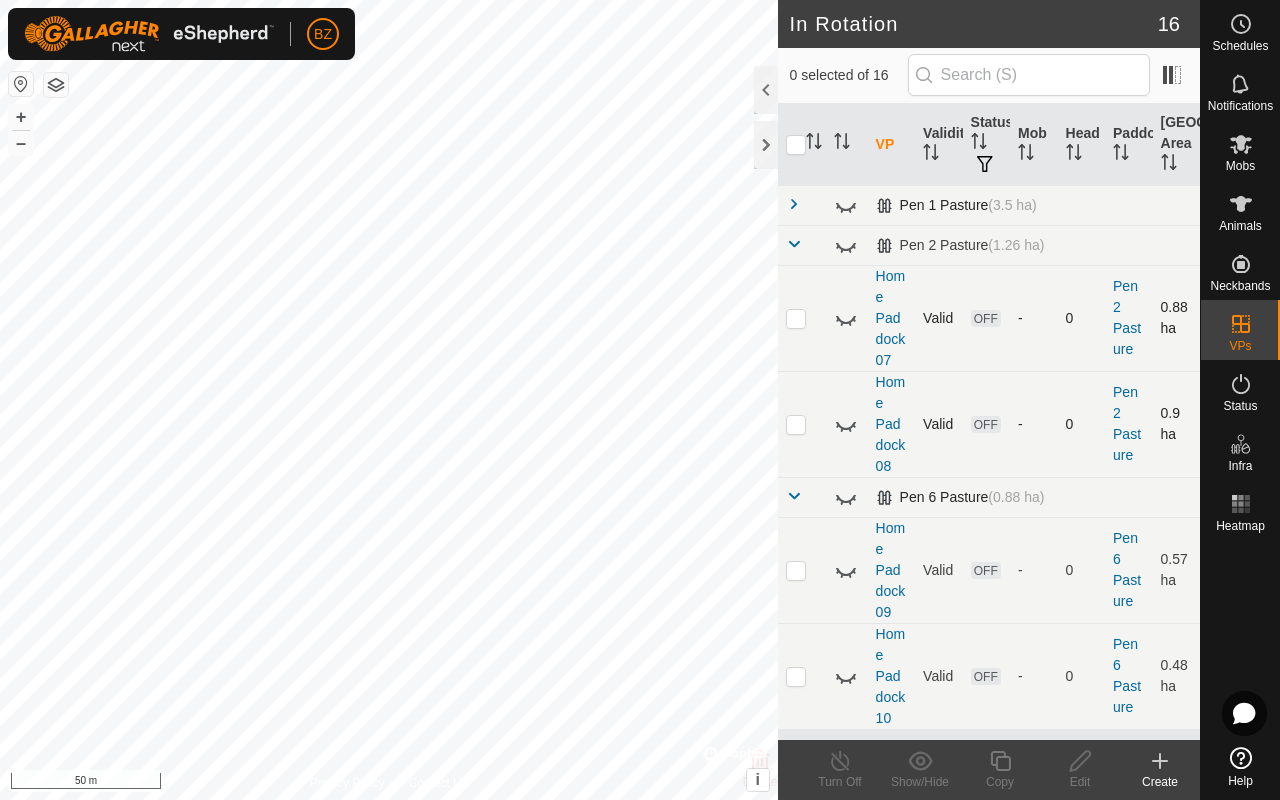
click at [678, 318] on icon at bounding box center [846, 318] width 24 height 24
click at [678, 435] on icon at bounding box center [846, 424] width 24 height 24
click at [678, 319] on p-checkbox at bounding box center [796, 318] width 20 height 16
checkbox input "true"
click at [678, 636] on icon at bounding box center [1080, 761] width 25 height 24
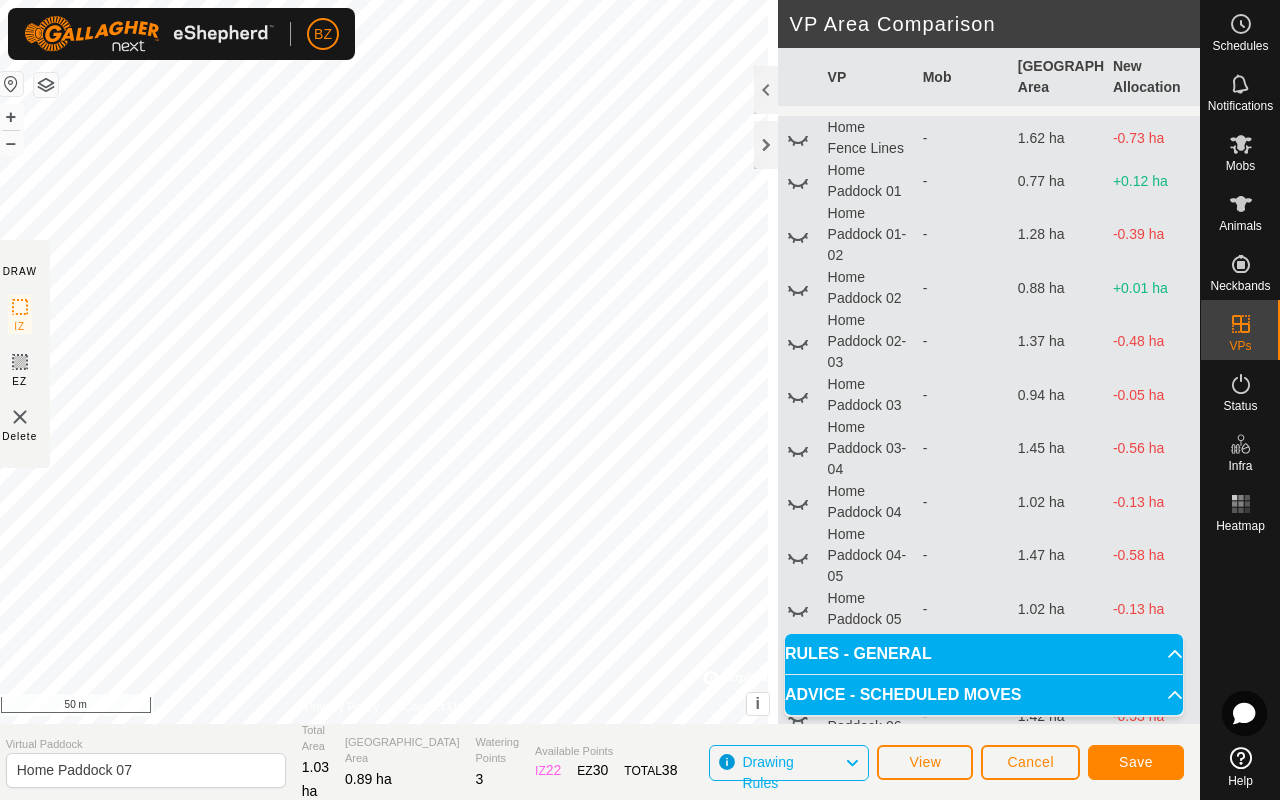
scroll to position [11, 0]
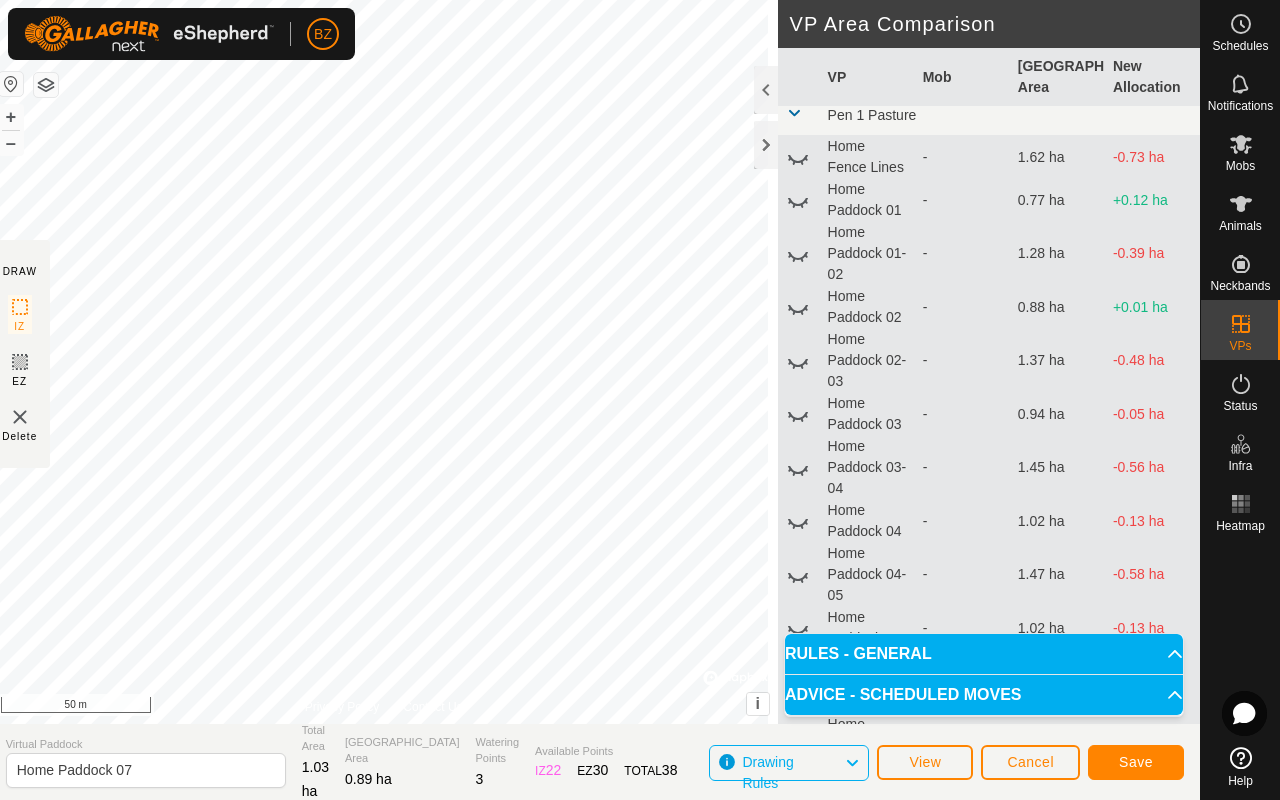
click at [678, 212] on icon at bounding box center [798, 200] width 24 height 24
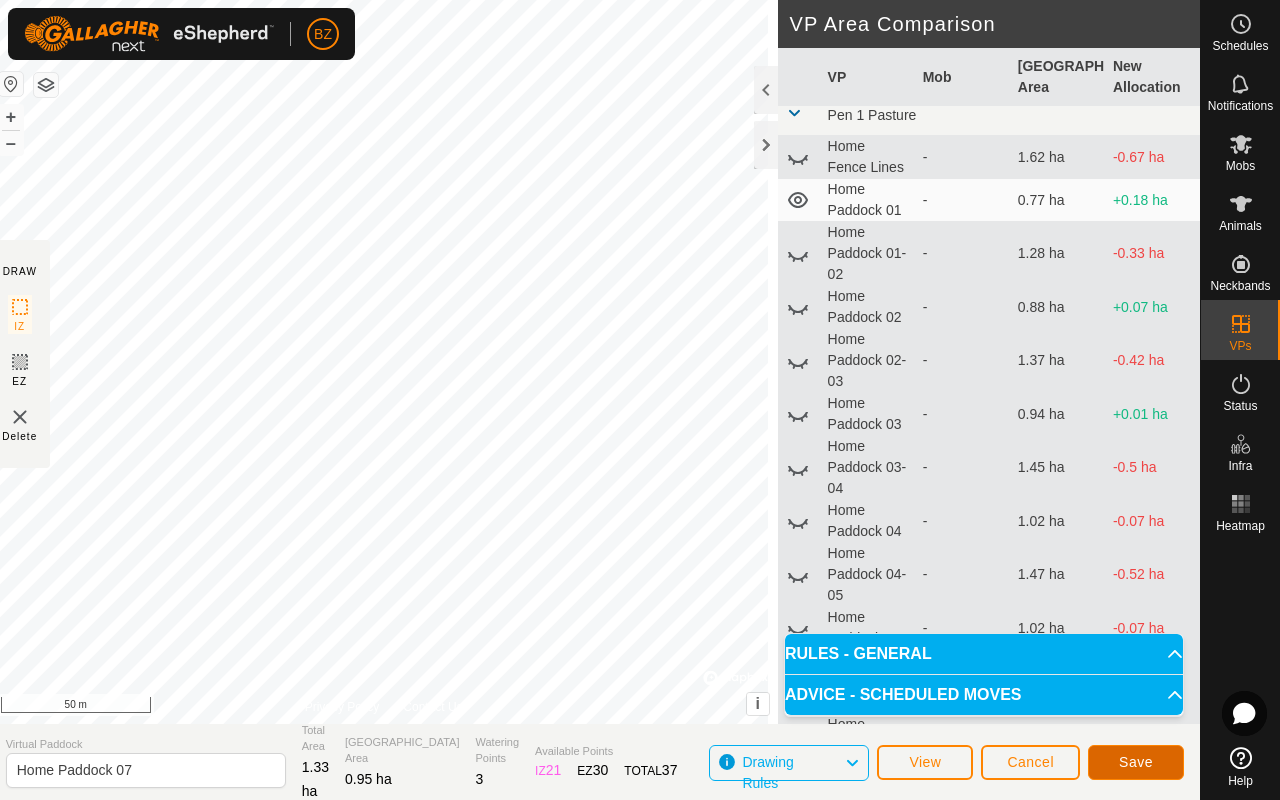
click at [678, 636] on button "Save" at bounding box center [1136, 762] width 96 height 35
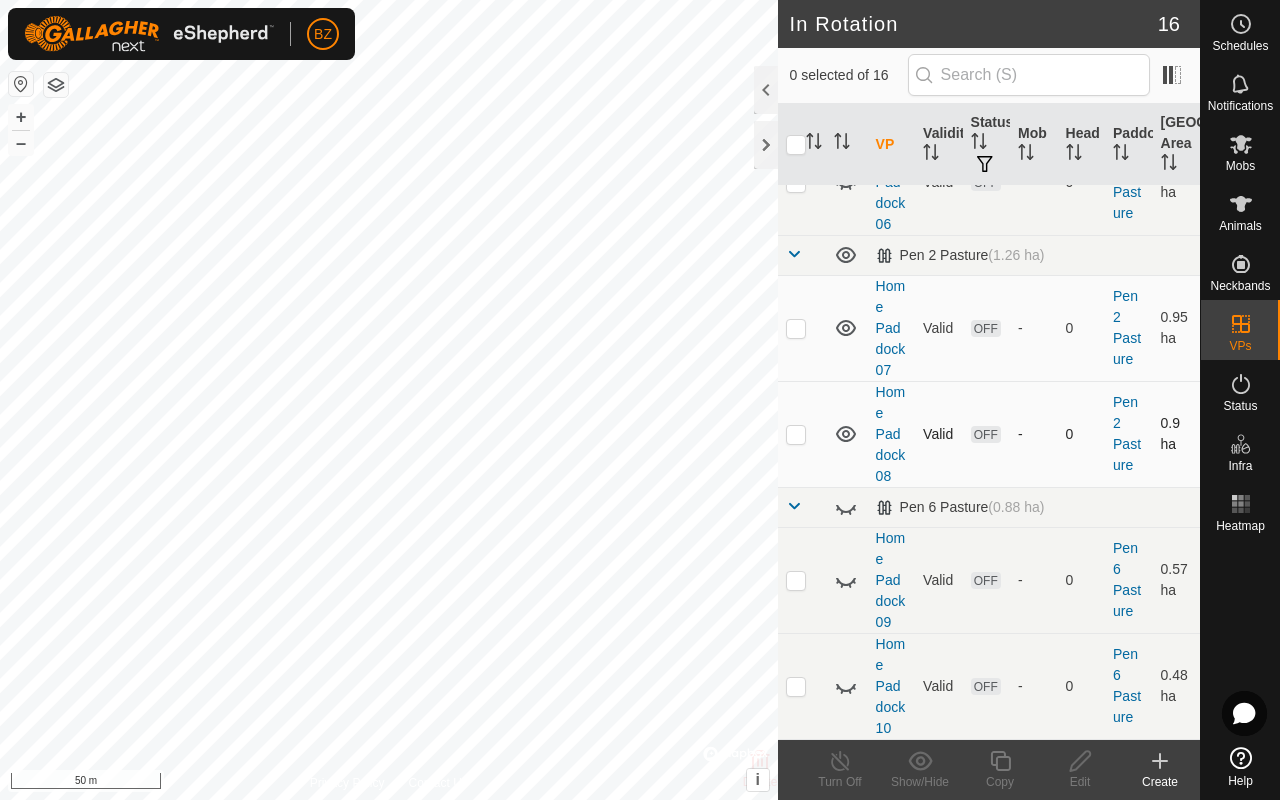
scroll to position [1441, 0]
click at [678, 442] on p-checkbox at bounding box center [796, 434] width 20 height 16
checkbox input "true"
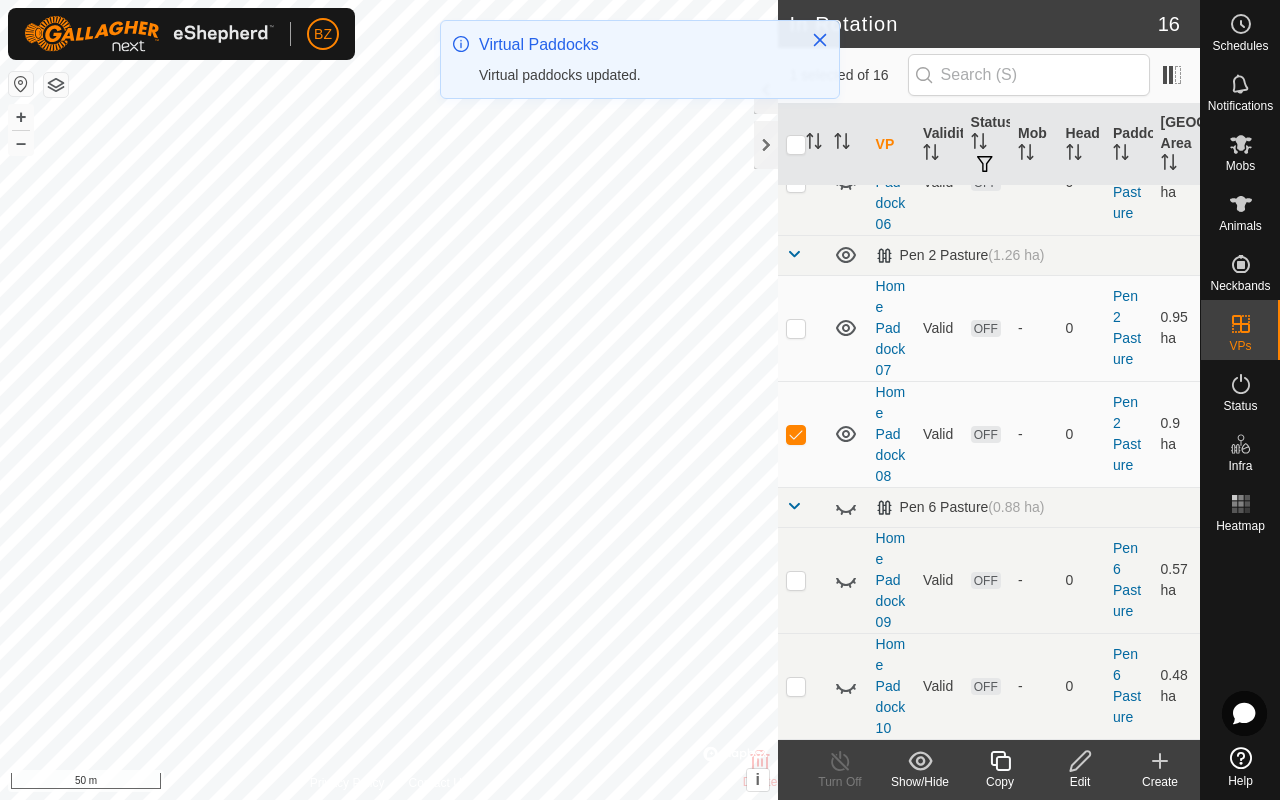
click at [678, 636] on icon at bounding box center [1080, 761] width 25 height 24
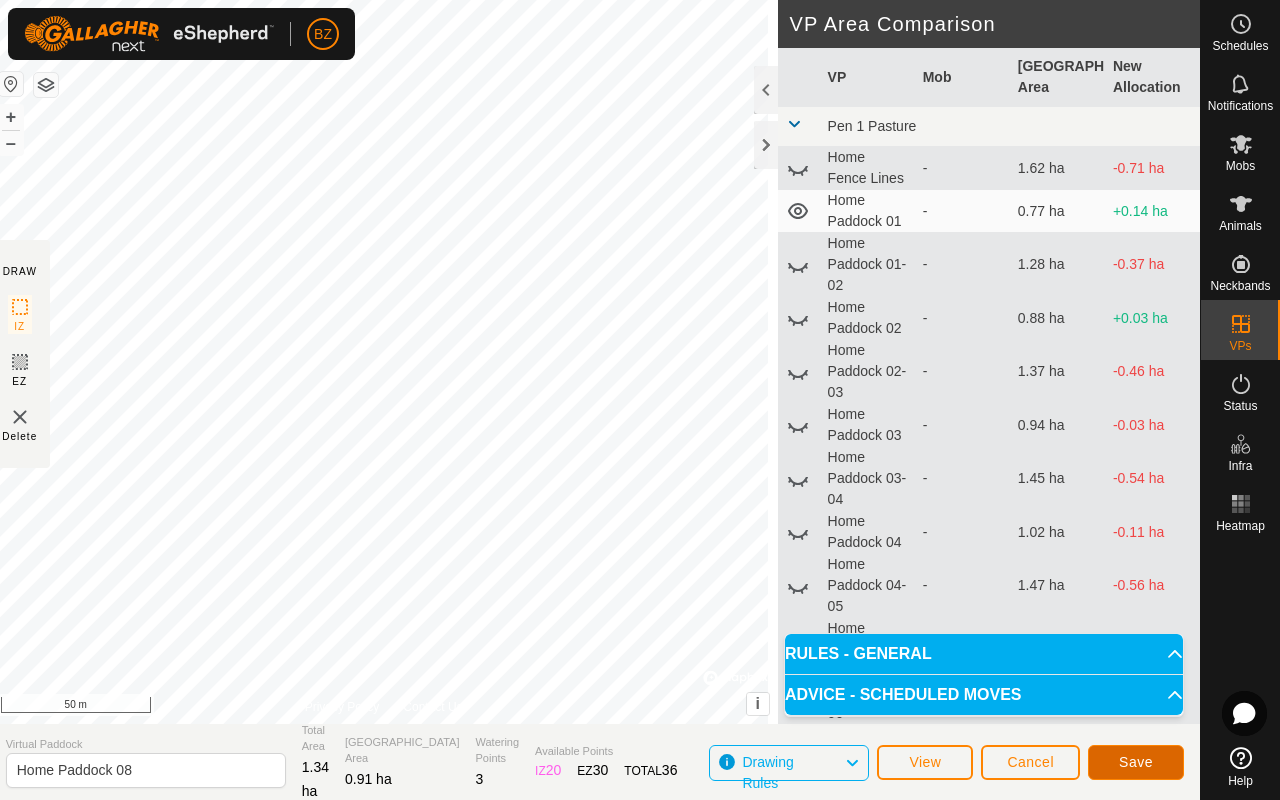
click at [678, 636] on span "Save" at bounding box center [1136, 762] width 34 height 16
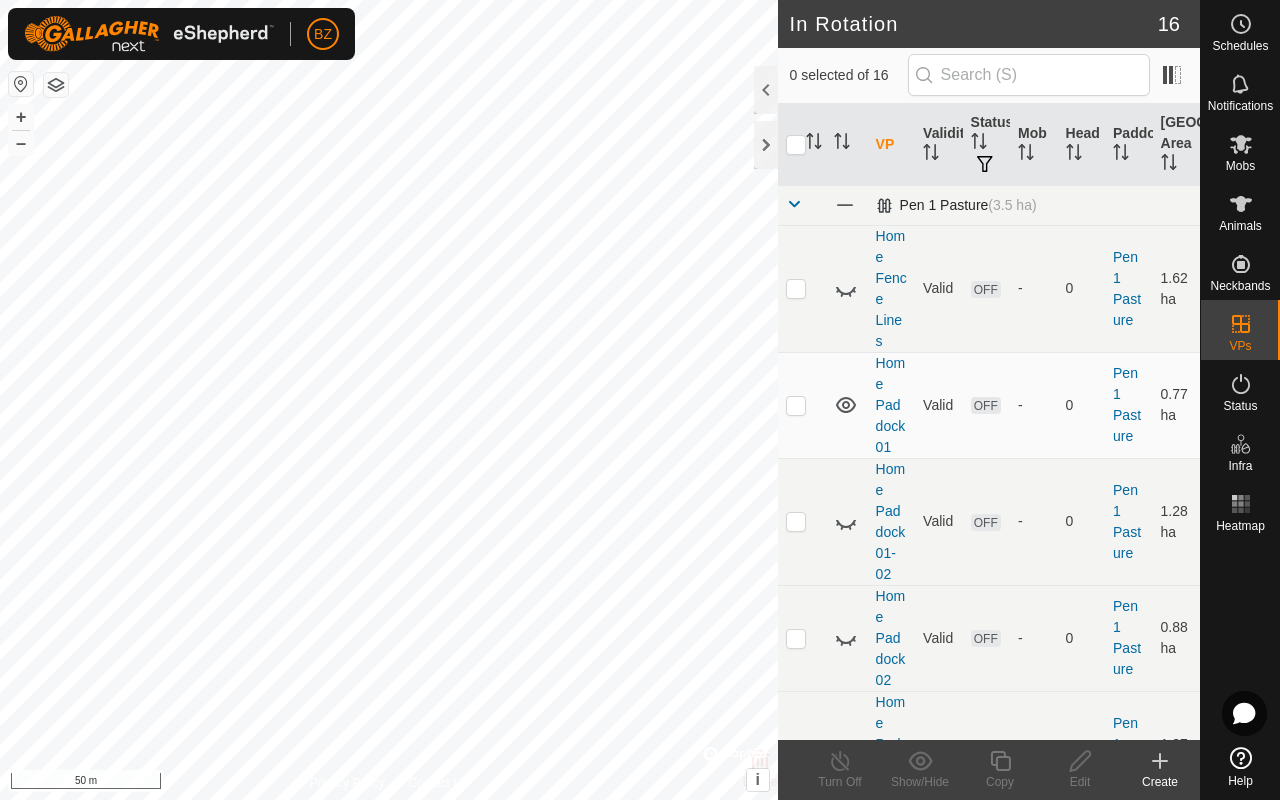
click at [678, 204] on span at bounding box center [794, 204] width 16 height 16
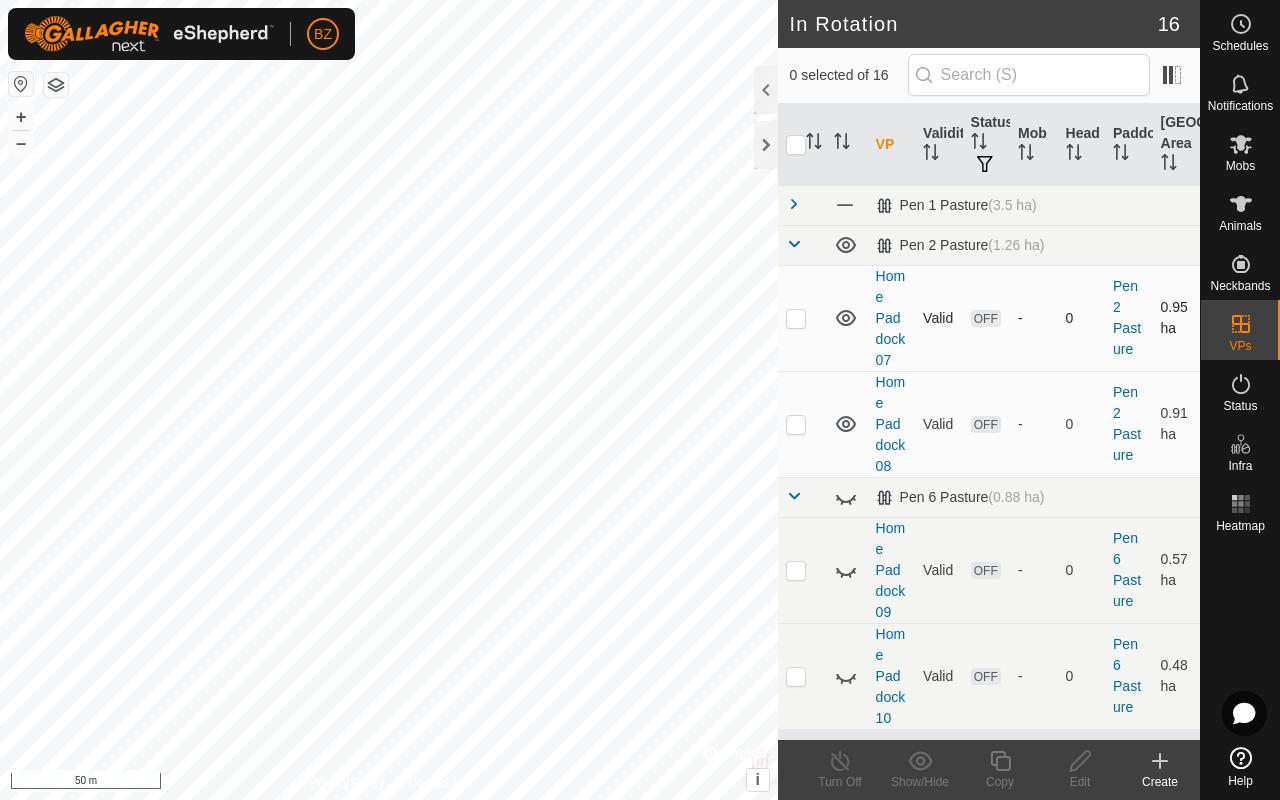
click at [678, 318] on p-checkbox at bounding box center [796, 318] width 20 height 16
checkbox input "true"
click at [678, 636] on icon at bounding box center [1000, 761] width 25 height 24
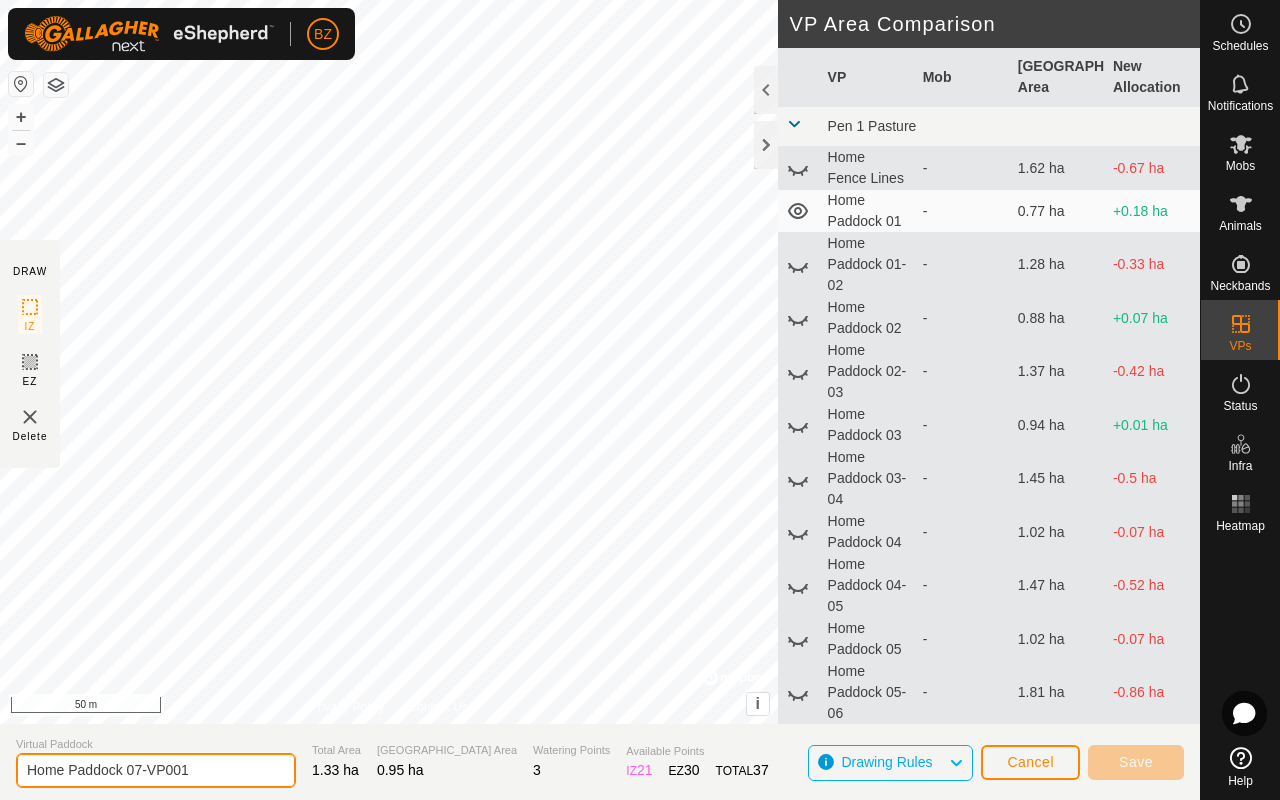
click at [210, 636] on input "Home Paddock 07-VP001" at bounding box center [156, 770] width 280 height 35
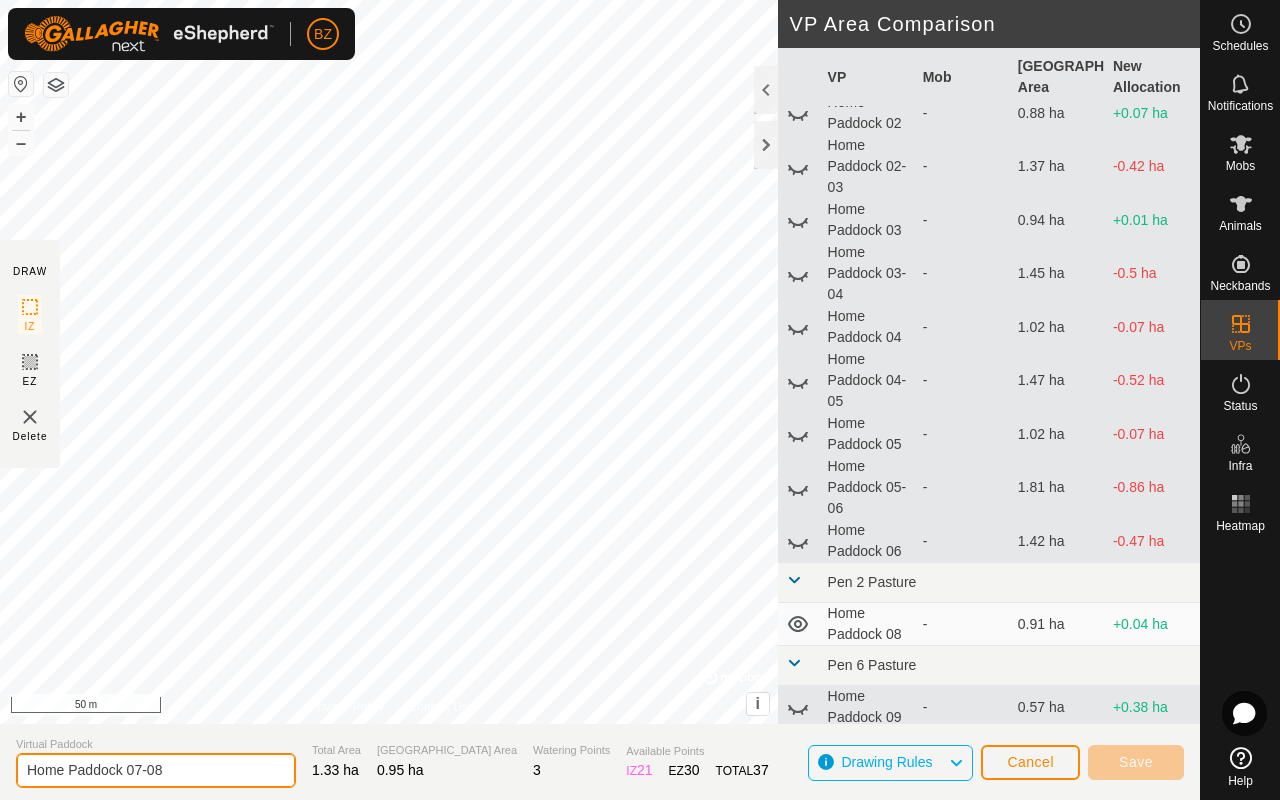
scroll to position [226, 0]
type input "Home Paddock 07-08"
click at [678, 583] on span at bounding box center [794, 580] width 16 height 16
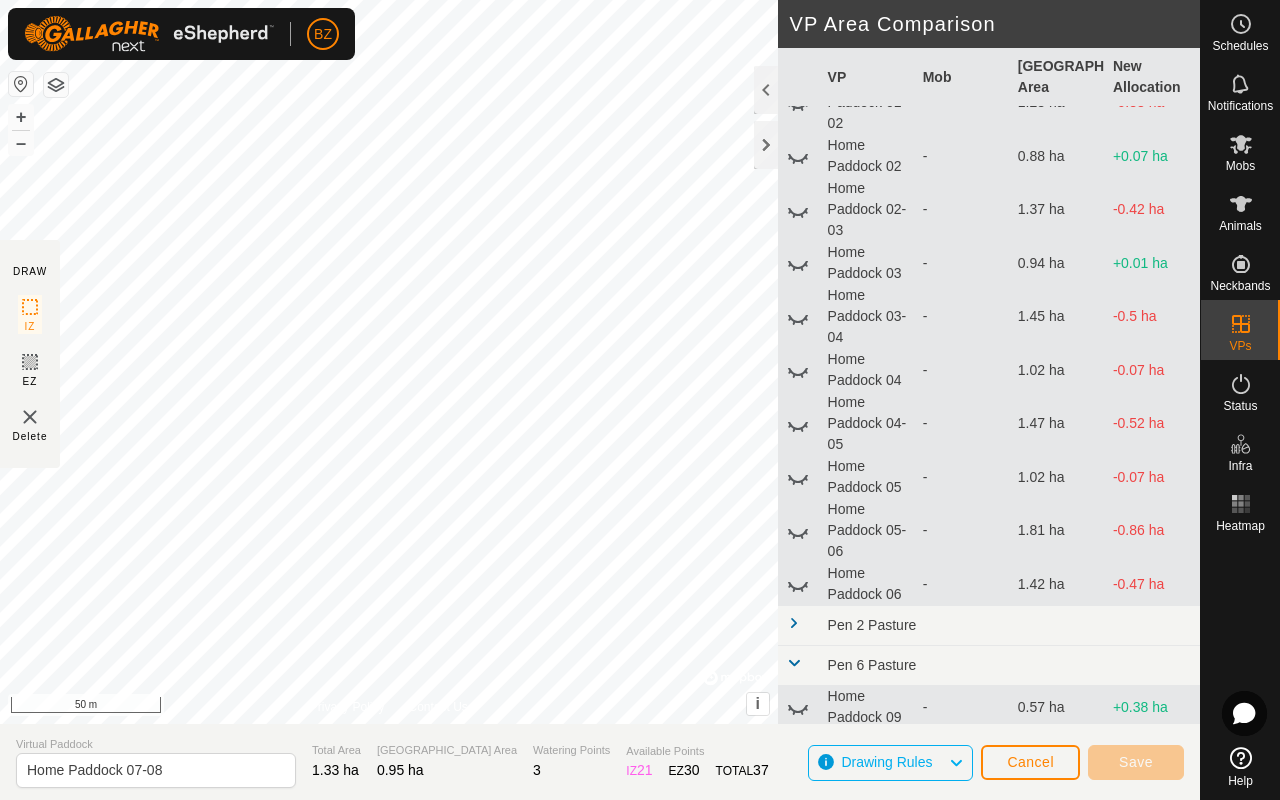
click at [678, 617] on span at bounding box center [794, 623] width 16 height 16
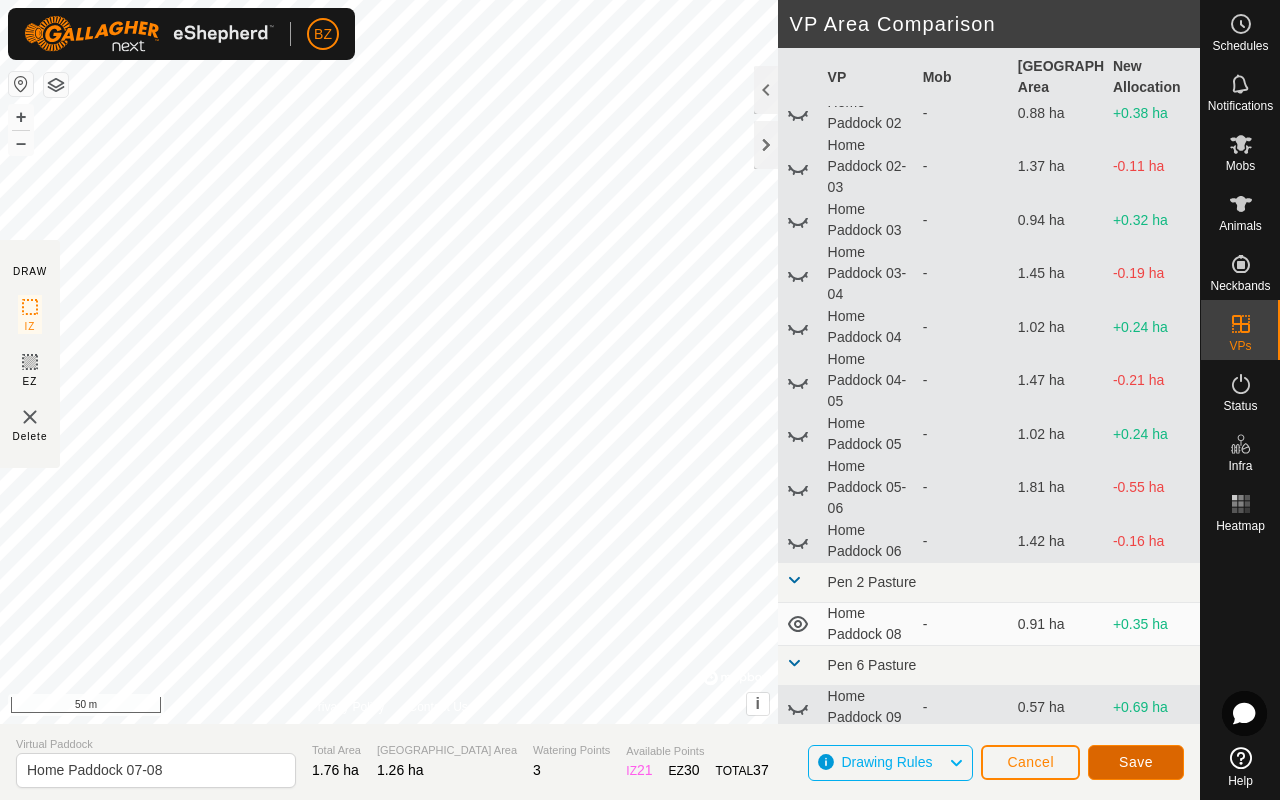
click at [678, 636] on span "Save" at bounding box center [1136, 762] width 34 height 16
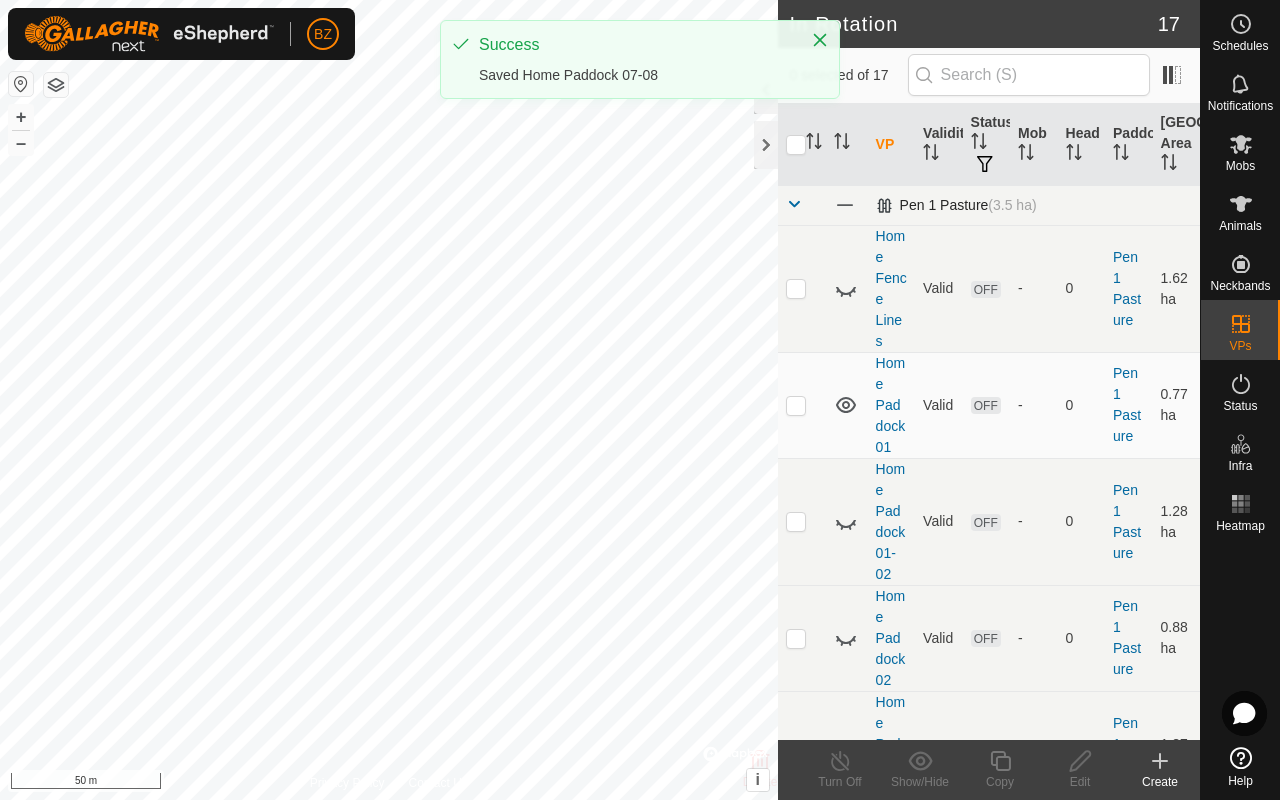
click at [678, 206] on span at bounding box center [794, 204] width 16 height 16
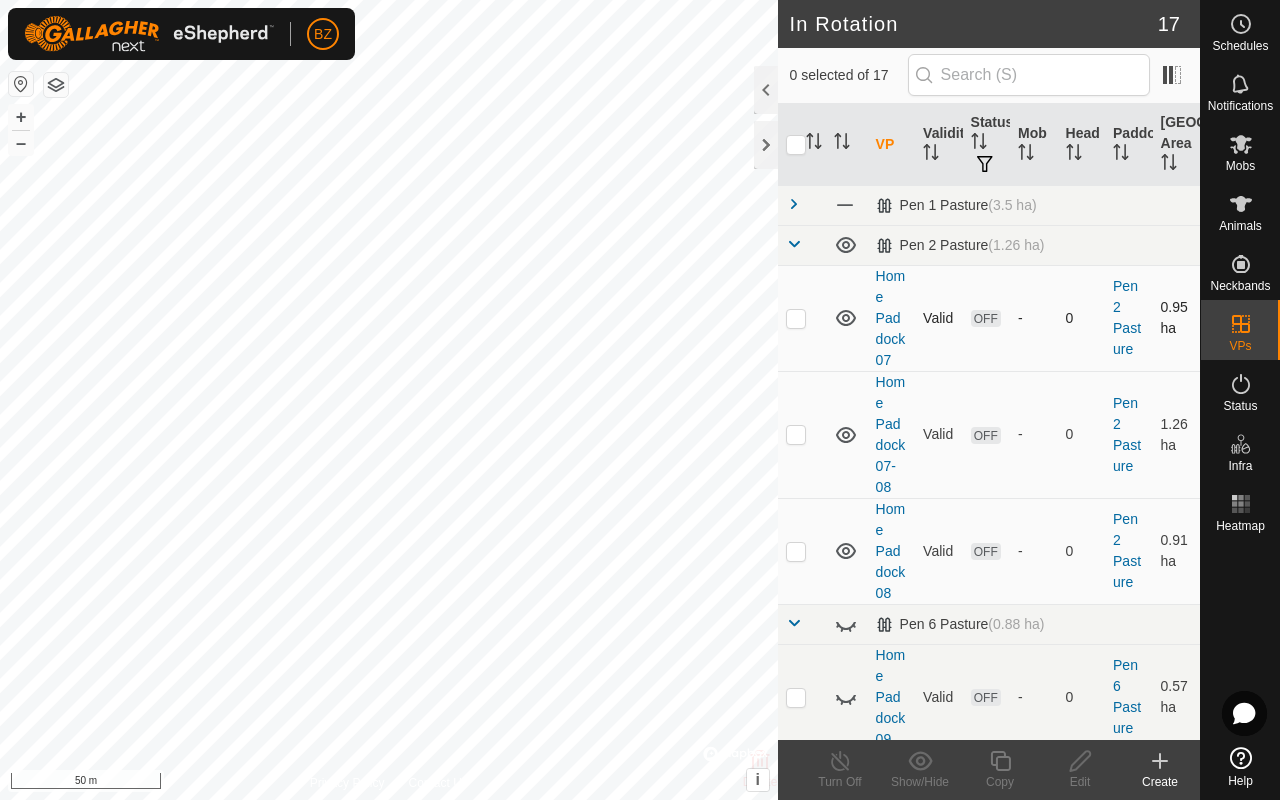
click at [678, 316] on icon at bounding box center [846, 318] width 20 height 16
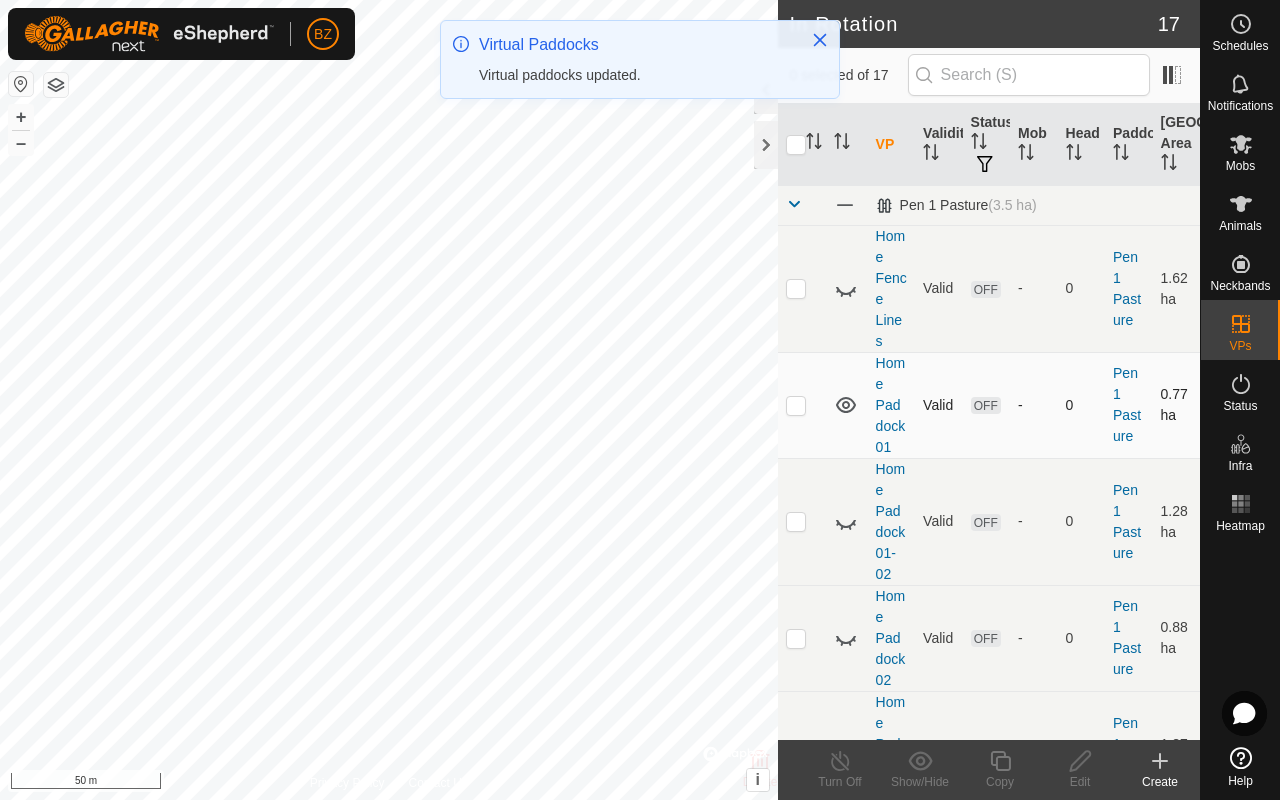
click at [678, 399] on icon at bounding box center [846, 405] width 24 height 24
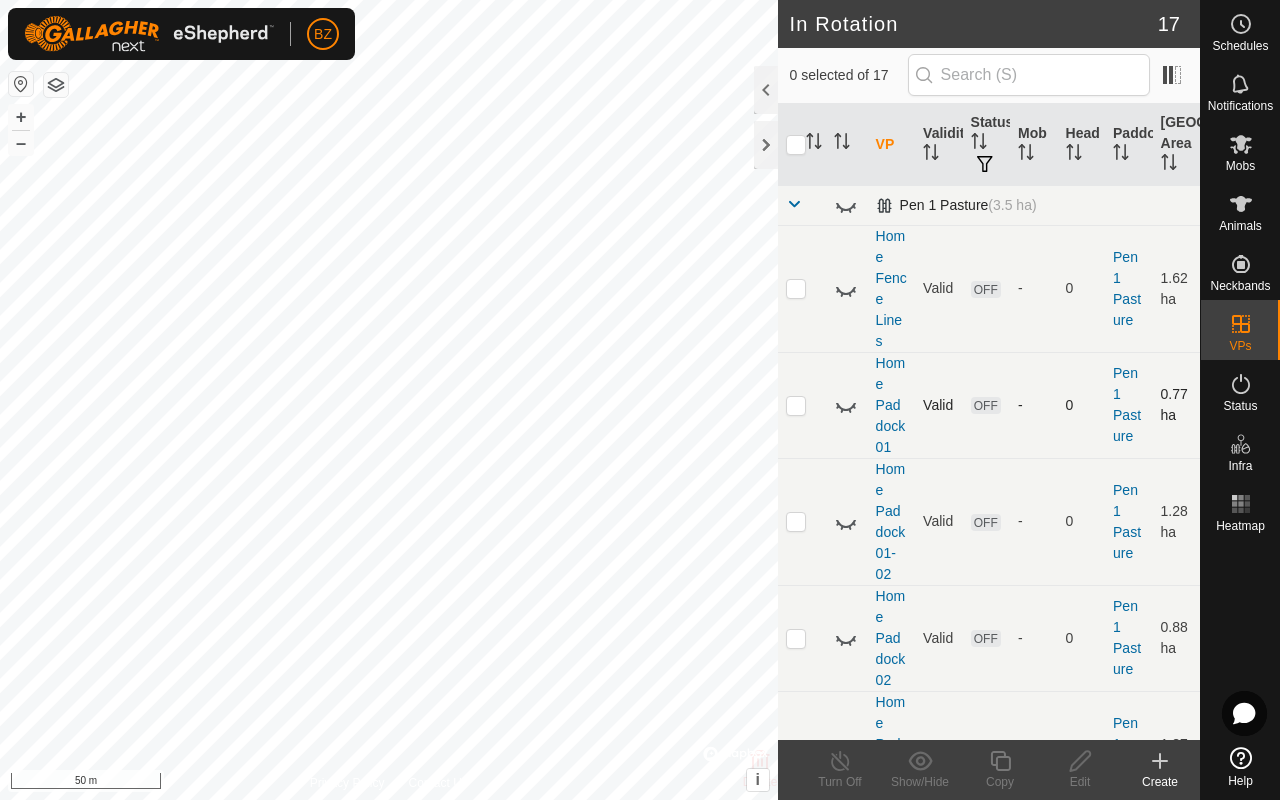
click at [678, 203] on span at bounding box center [794, 204] width 16 height 16
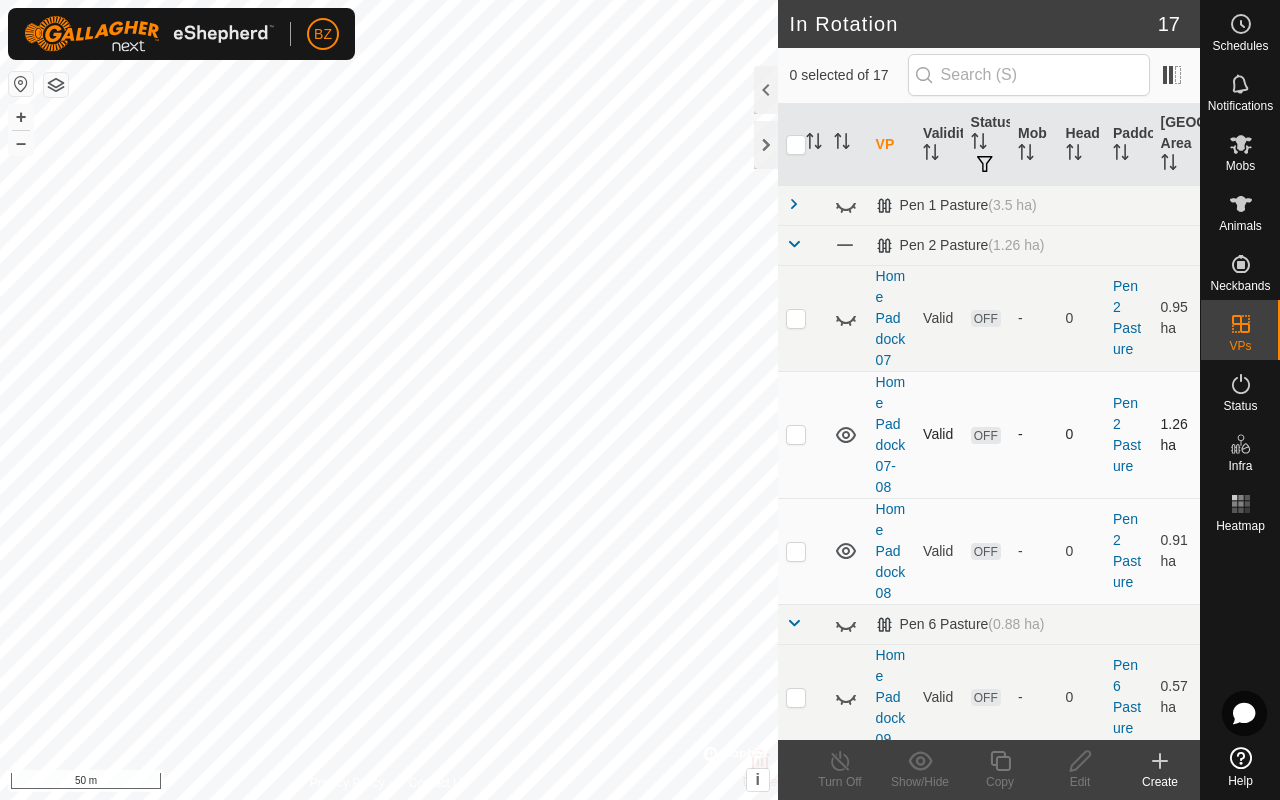
click at [678, 441] on icon at bounding box center [846, 435] width 24 height 24
click at [678, 559] on icon at bounding box center [846, 551] width 20 height 16
click at [678, 320] on icon at bounding box center [846, 318] width 24 height 24
click at [678, 447] on icon at bounding box center [846, 435] width 24 height 24
click at [678, 323] on icon at bounding box center [846, 318] width 24 height 24
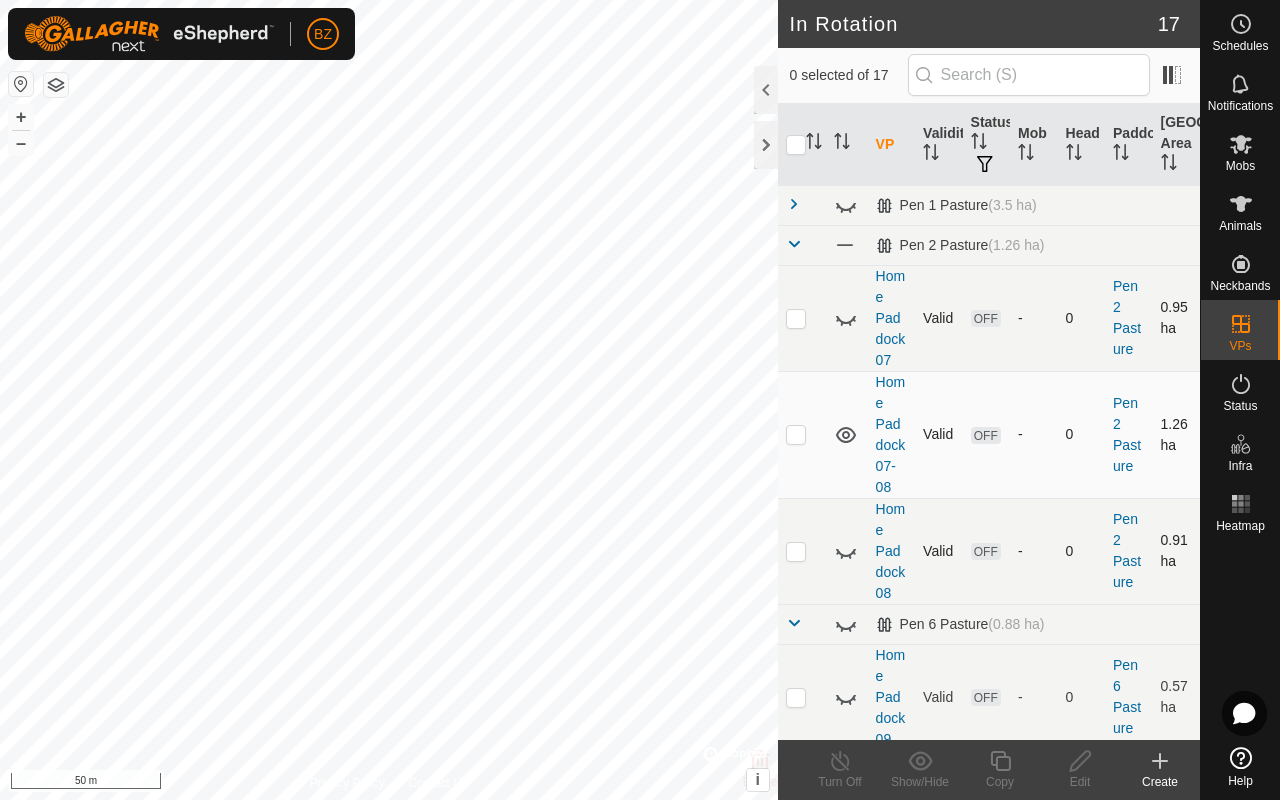
click at [678, 563] on icon at bounding box center [846, 551] width 24 height 24
click at [678, 443] on icon at bounding box center [846, 435] width 24 height 24
click at [678, 563] on icon at bounding box center [846, 551] width 24 height 24
click at [678, 244] on span at bounding box center [794, 244] width 16 height 16
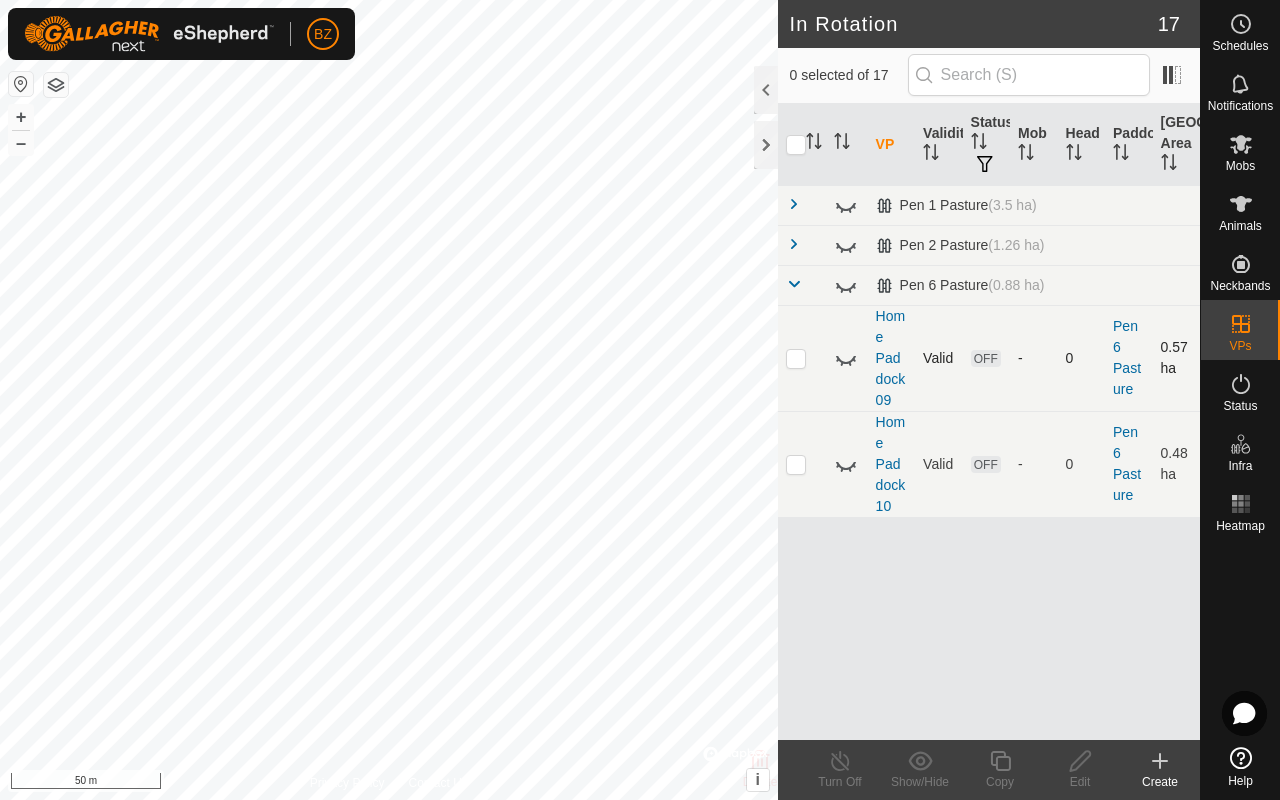
click at [678, 362] on icon at bounding box center [846, 360] width 20 height 8
click at [678, 359] on p-checkbox at bounding box center [796, 358] width 20 height 16
checkbox input "true"
click at [678, 636] on icon at bounding box center [1080, 761] width 25 height 24
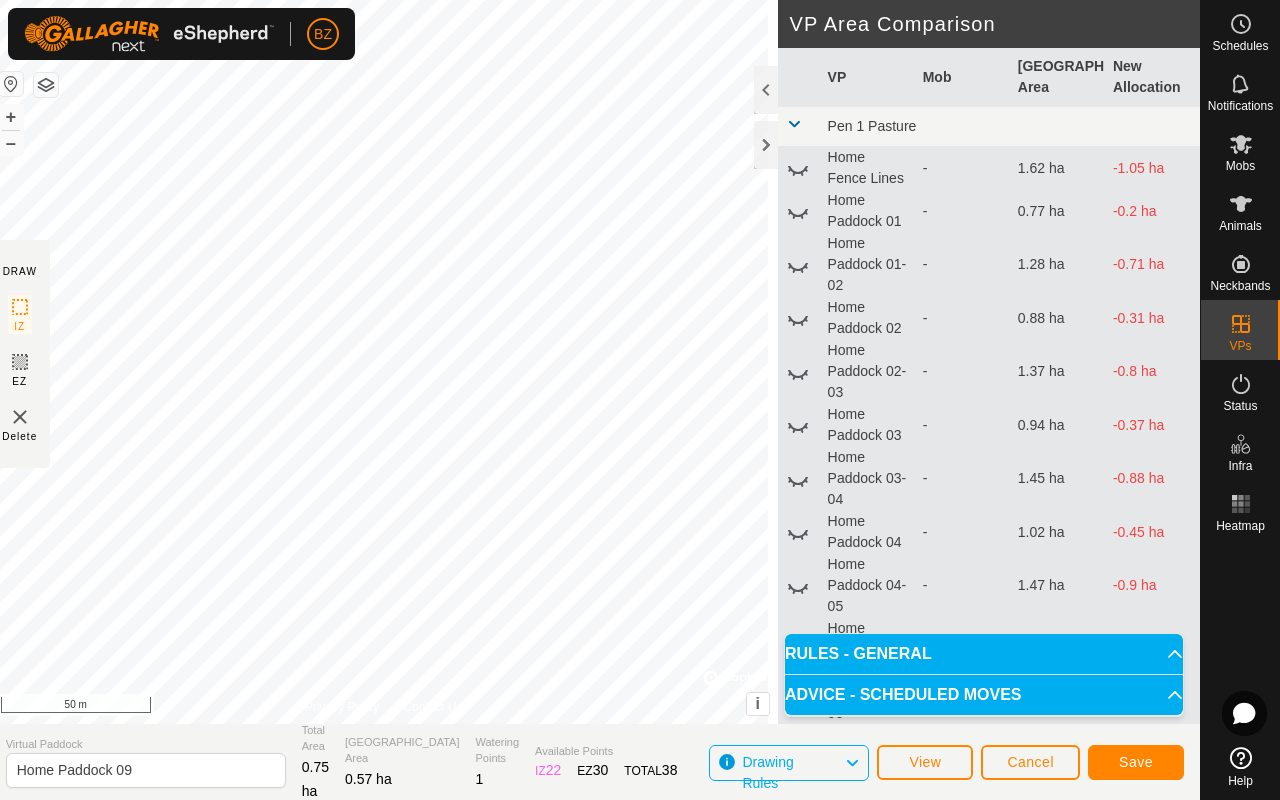
click at [678, 174] on icon at bounding box center [798, 170] width 20 height 8
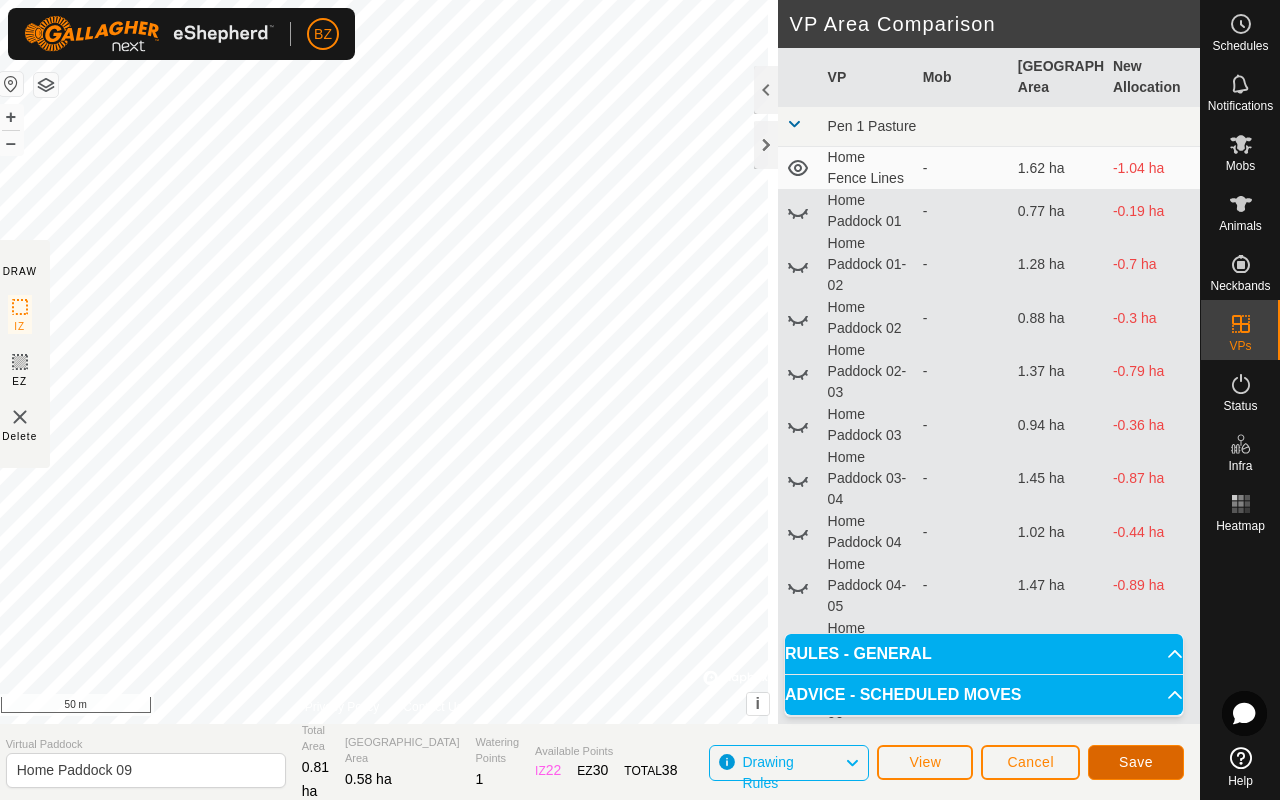
click at [678, 636] on span "Save" at bounding box center [1136, 762] width 34 height 16
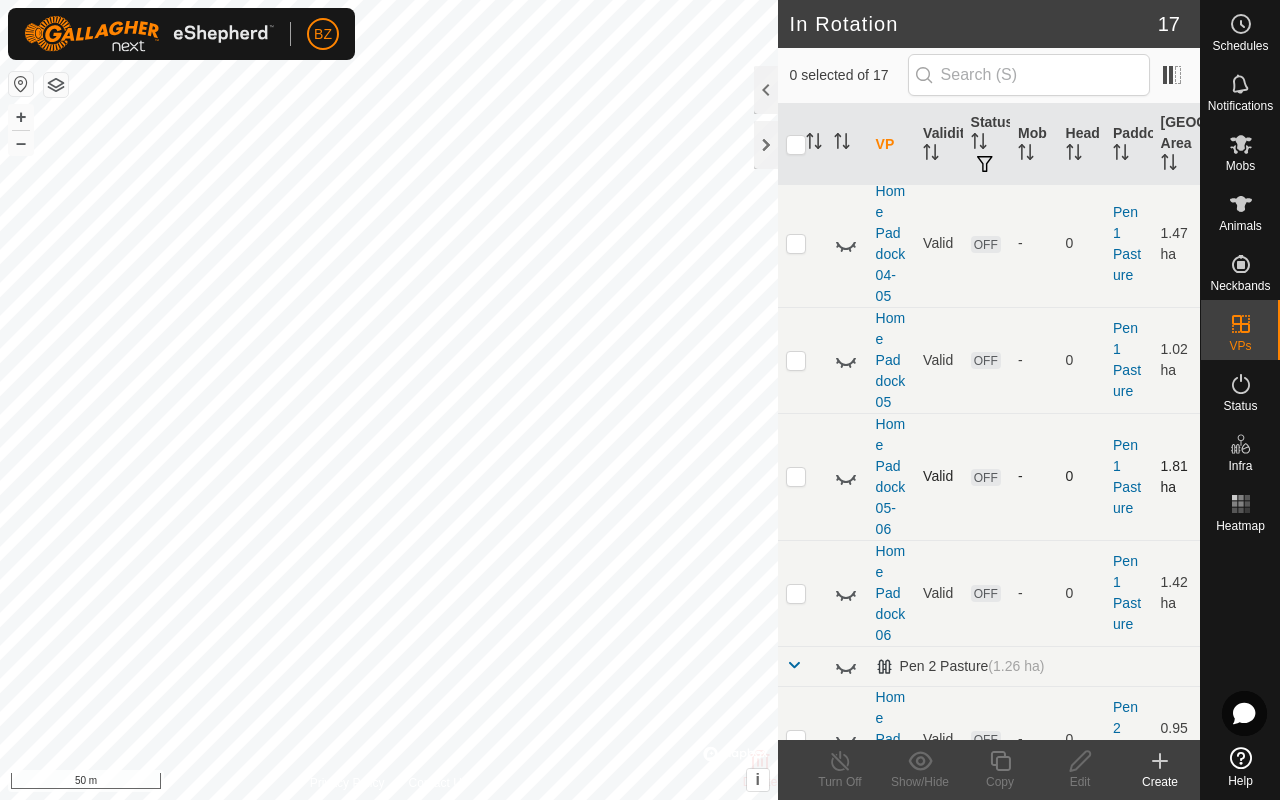
scroll to position [1640, 0]
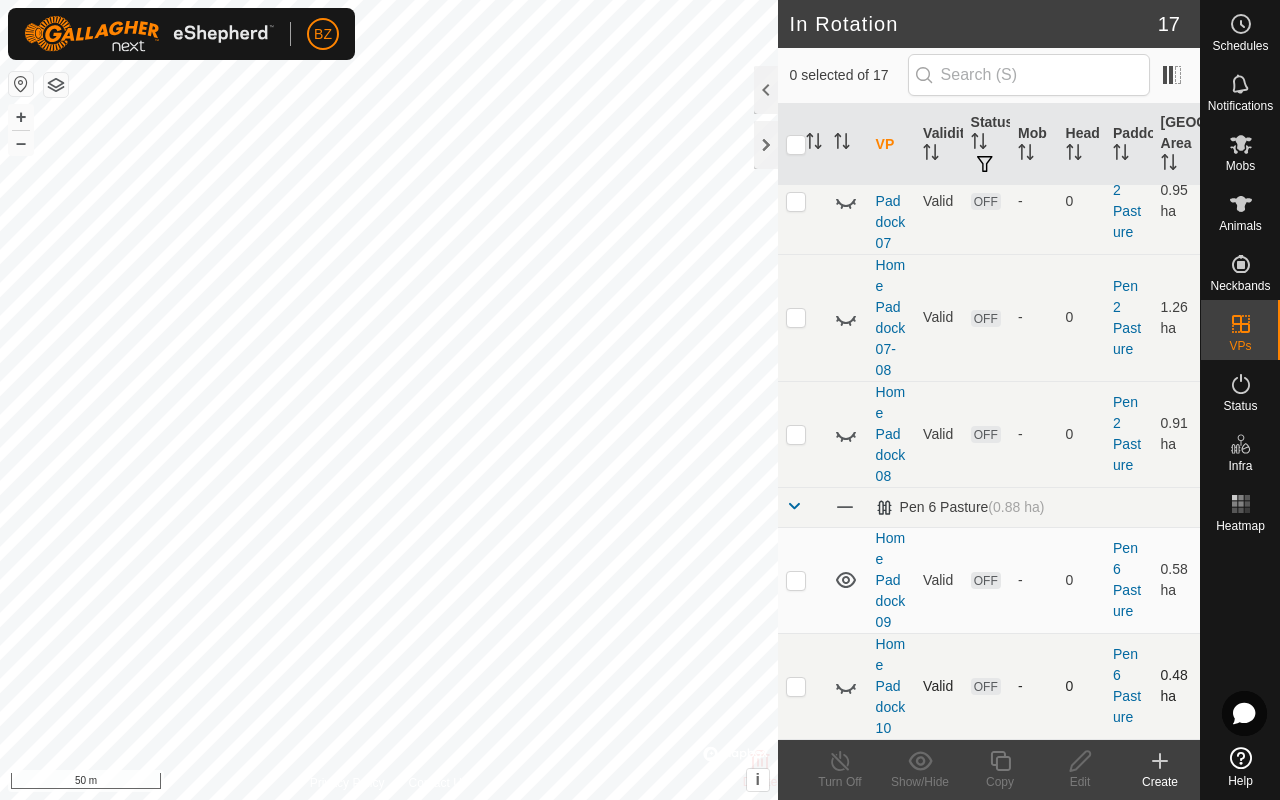
click at [678, 636] on icon at bounding box center [849, 692] width 3 height 4
click at [678, 636] on p-checkbox at bounding box center [796, 686] width 20 height 16
checkbox input "true"
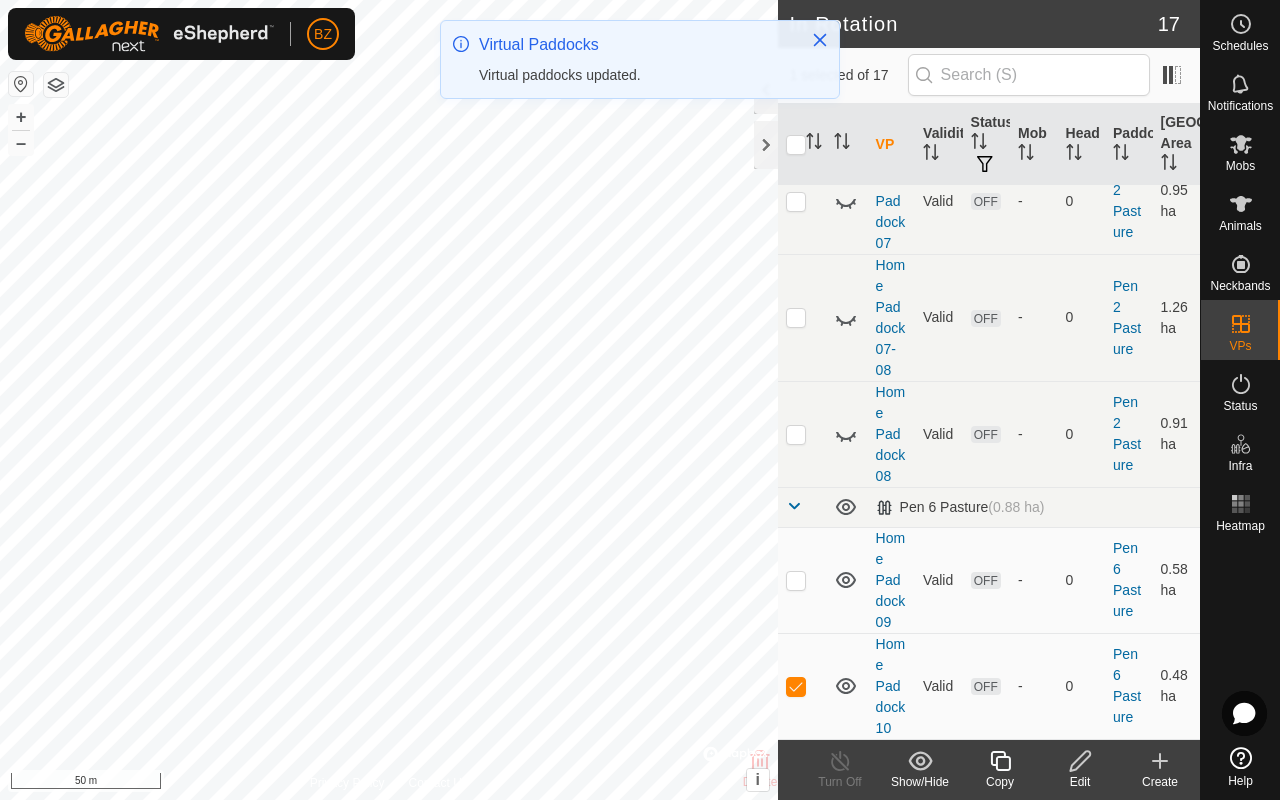
scroll to position [0, 0]
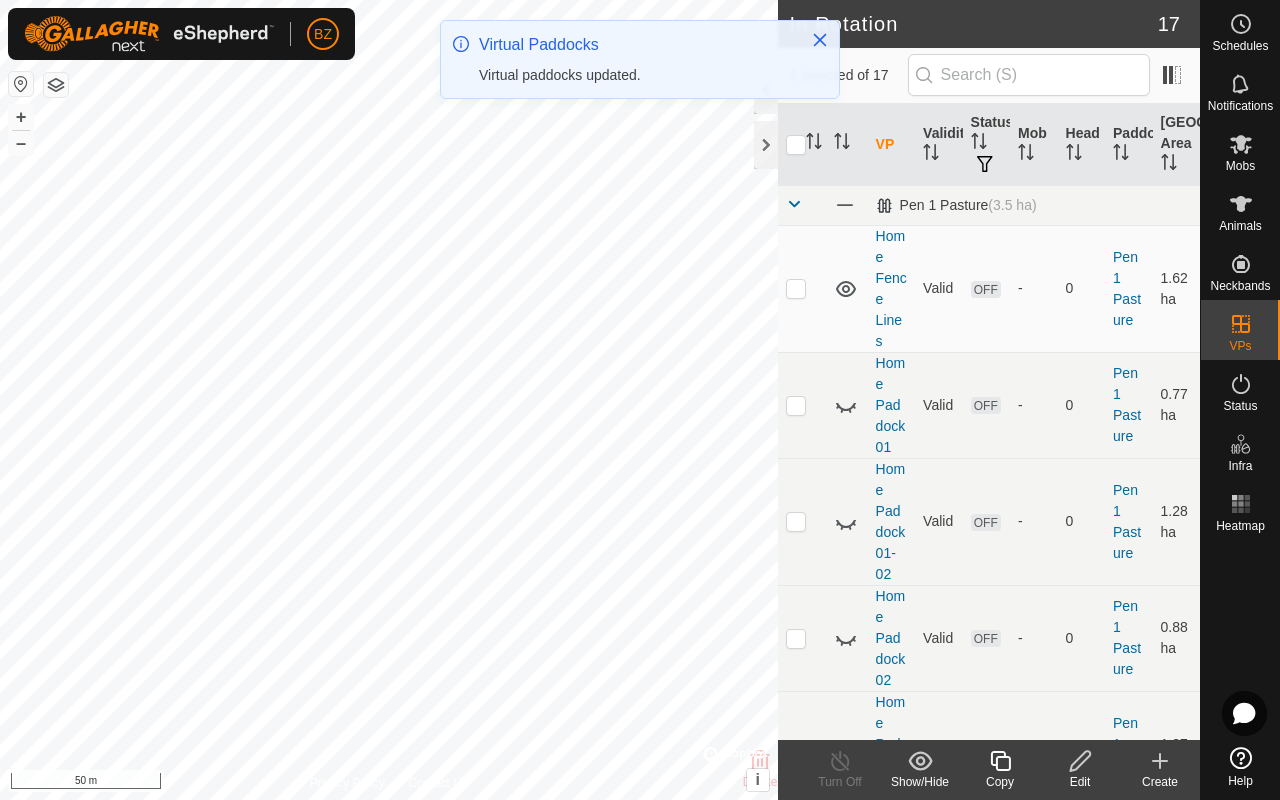
click at [678, 636] on icon at bounding box center [1000, 761] width 25 height 24
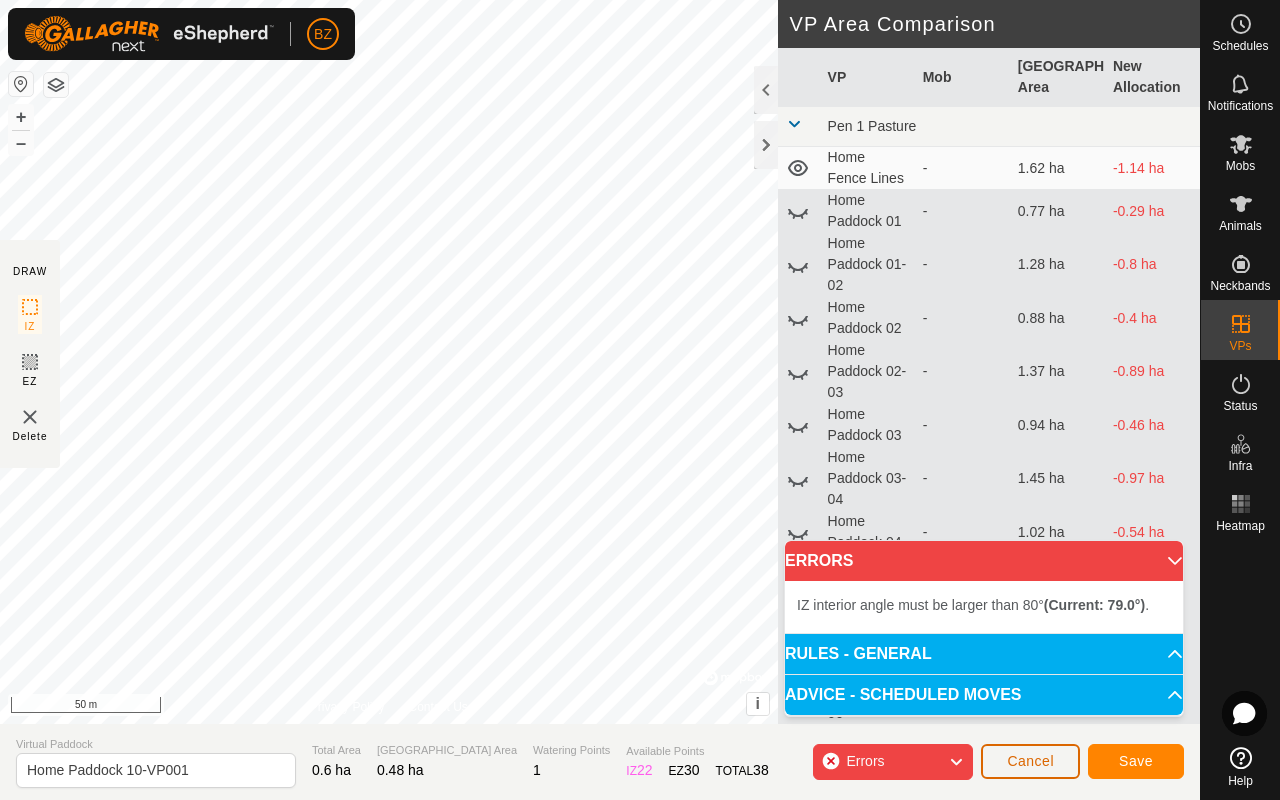
click at [678, 636] on span "Cancel" at bounding box center [1030, 761] width 47 height 16
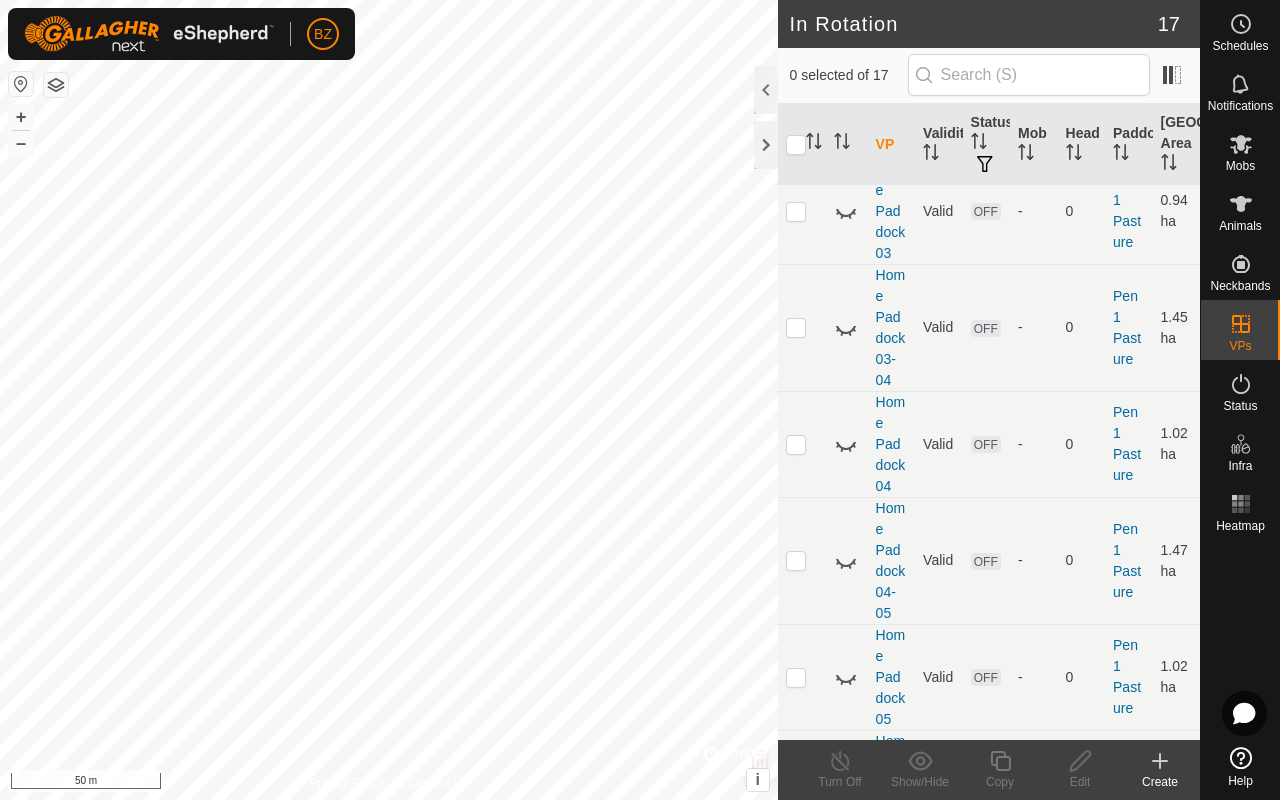
scroll to position [1640, 0]
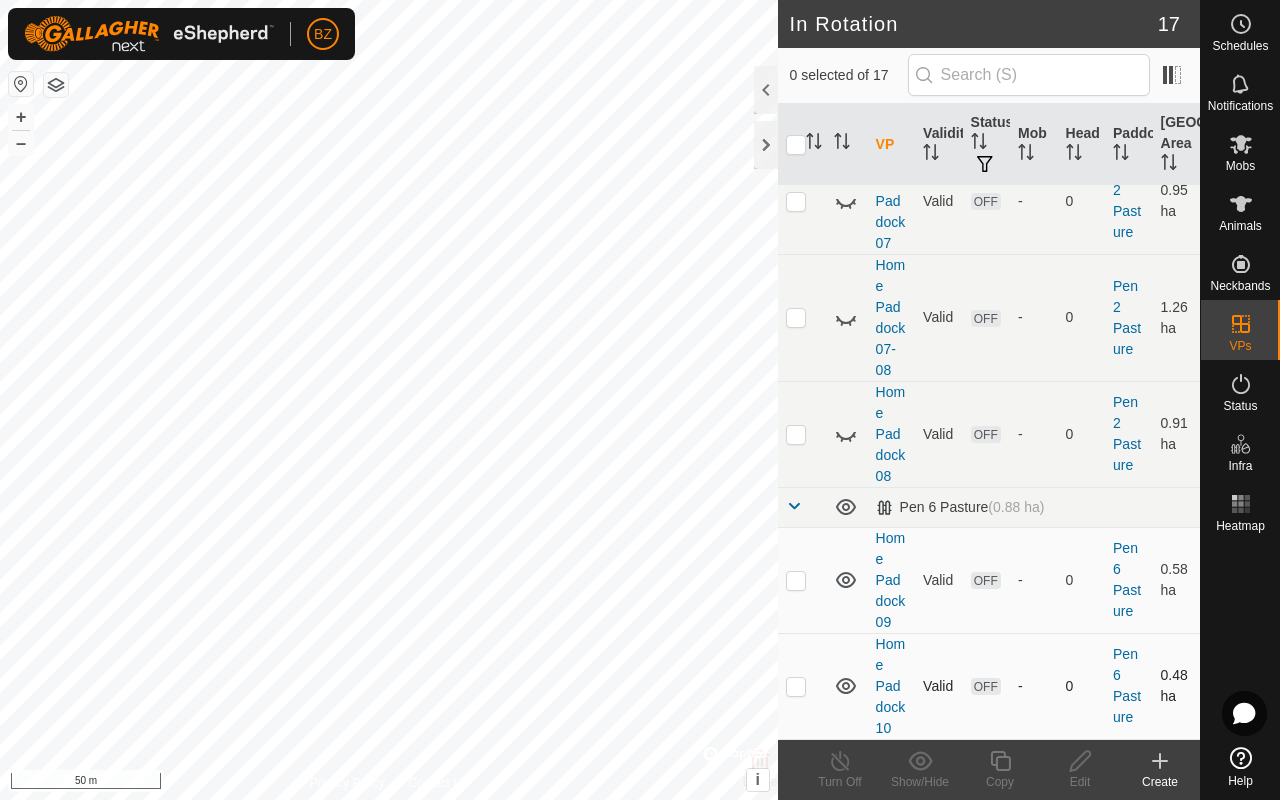
click at [678, 636] on p-checkbox at bounding box center [796, 686] width 20 height 16
checkbox input "true"
click at [678, 636] on icon at bounding box center [1080, 761] width 25 height 24
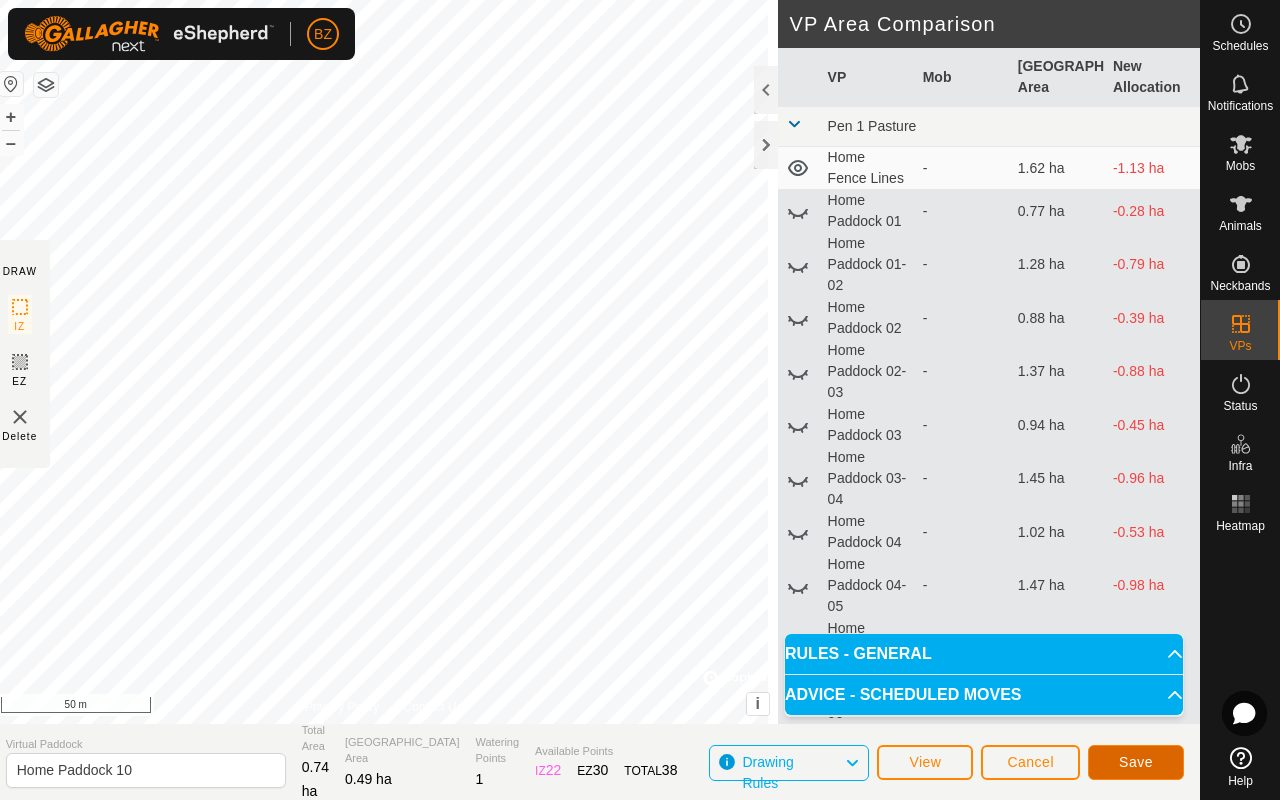
click at [678, 636] on span "Save" at bounding box center [1136, 762] width 34 height 16
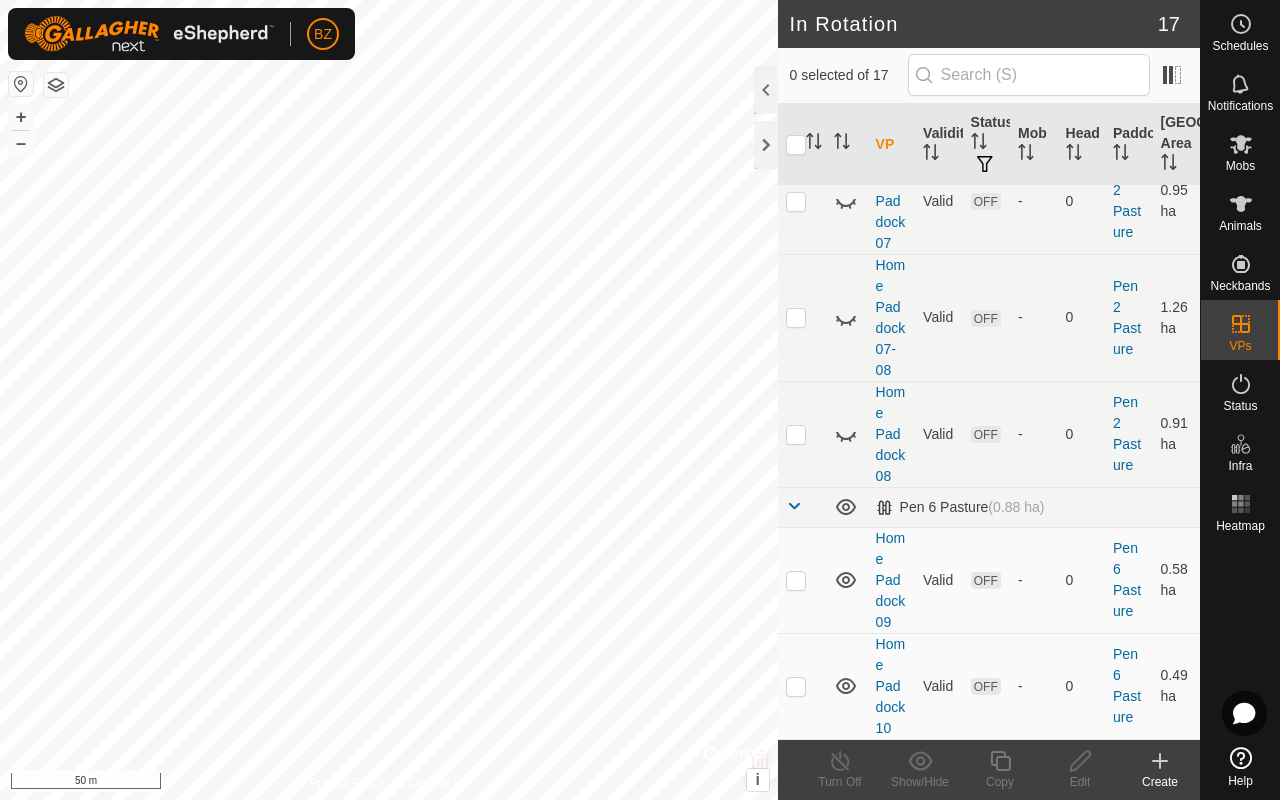
scroll to position [1640, 0]
click at [678, 578] on p-checkbox at bounding box center [796, 580] width 20 height 16
checkbox input "true"
click at [678, 636] on div "Copy" at bounding box center [1000, 782] width 80 height 18
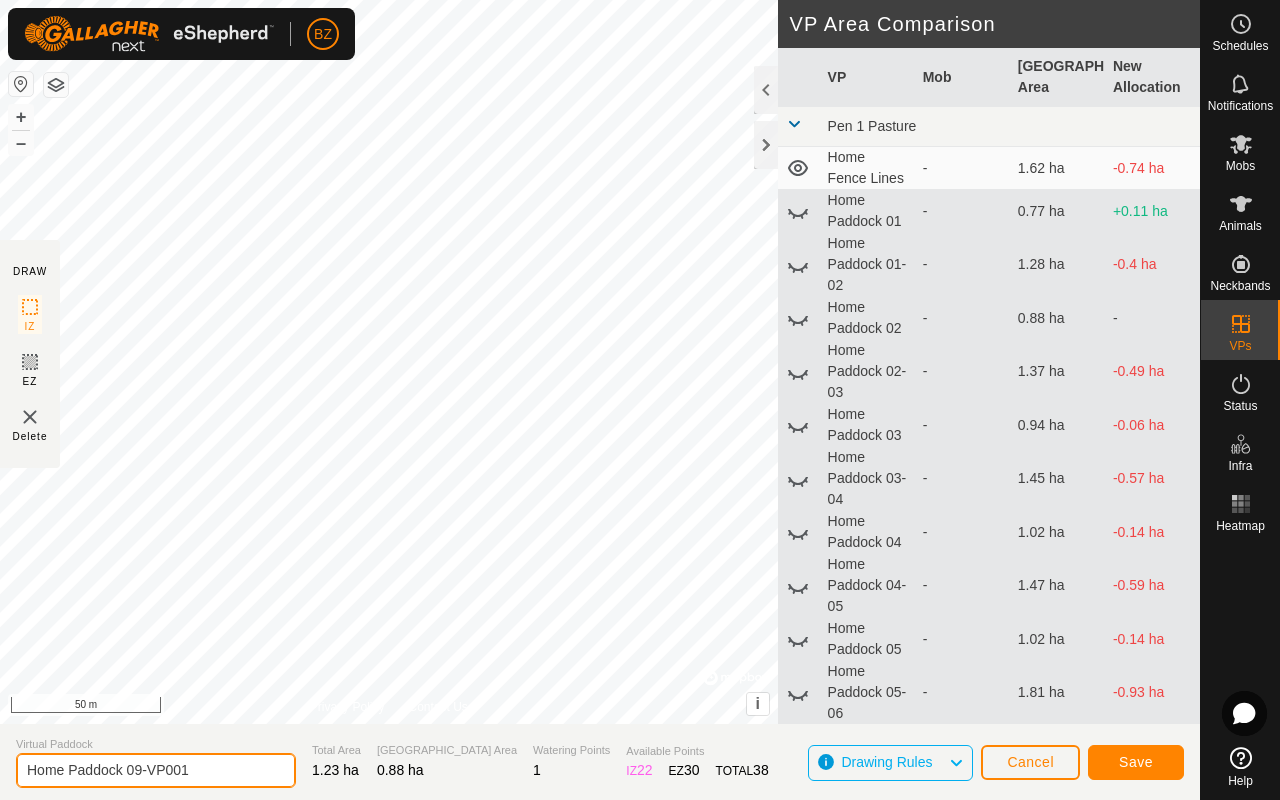
click at [208, 636] on input "Home Paddock 09-VP001" at bounding box center [156, 770] width 280 height 35
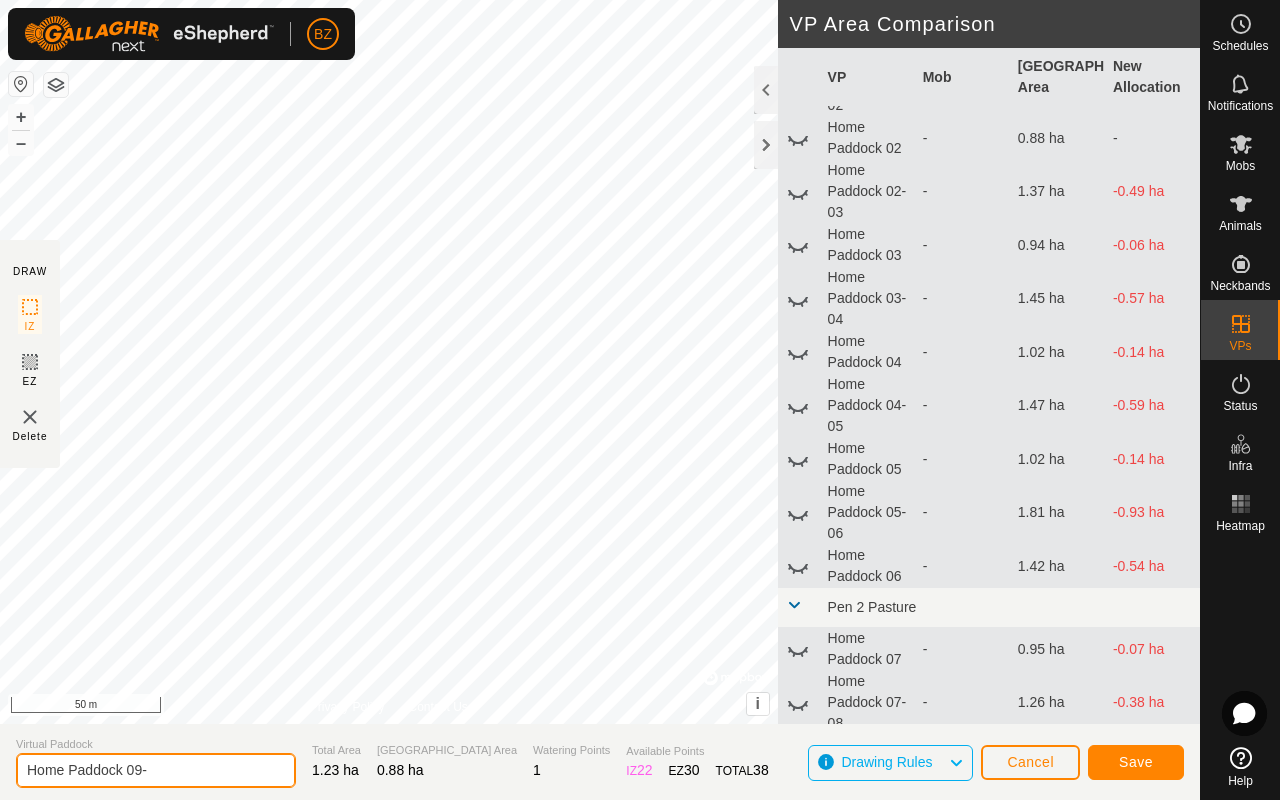
scroll to position [290, 0]
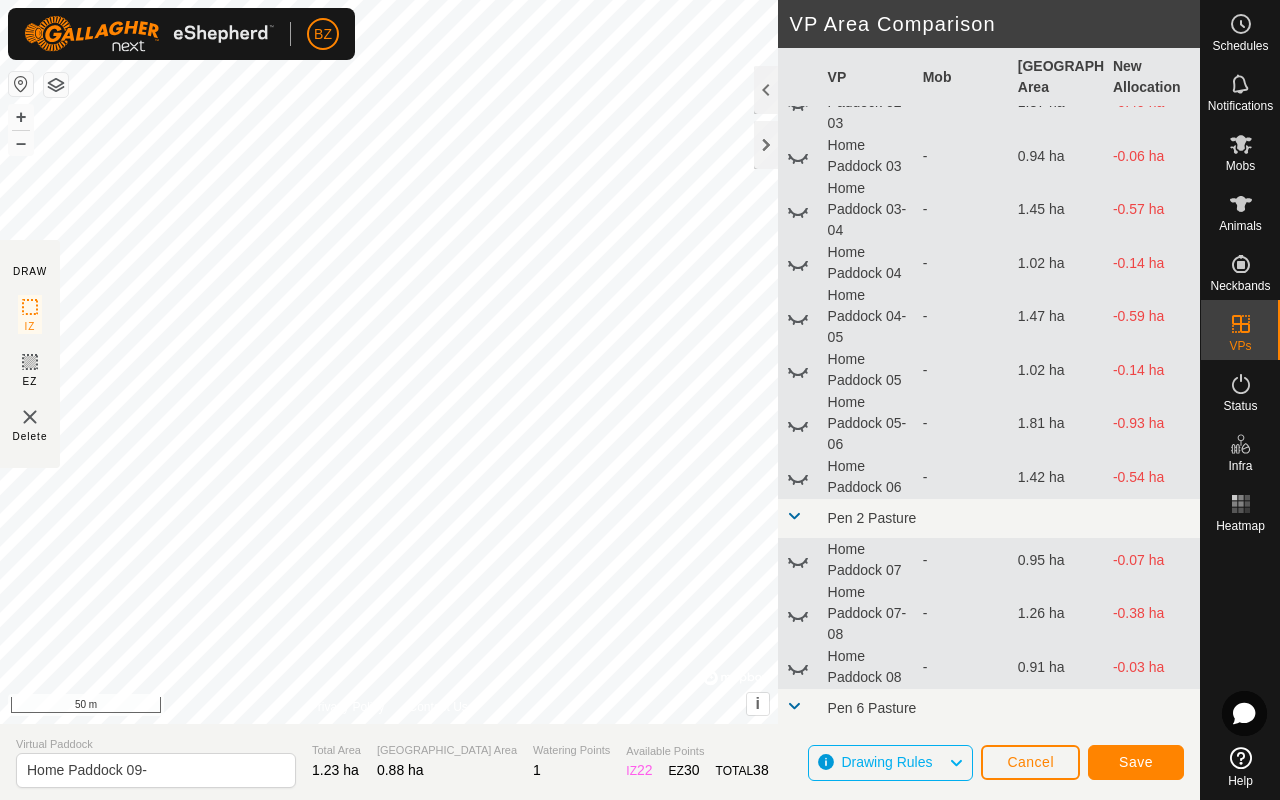
click at [678, 636] on span at bounding box center [794, 706] width 16 height 16
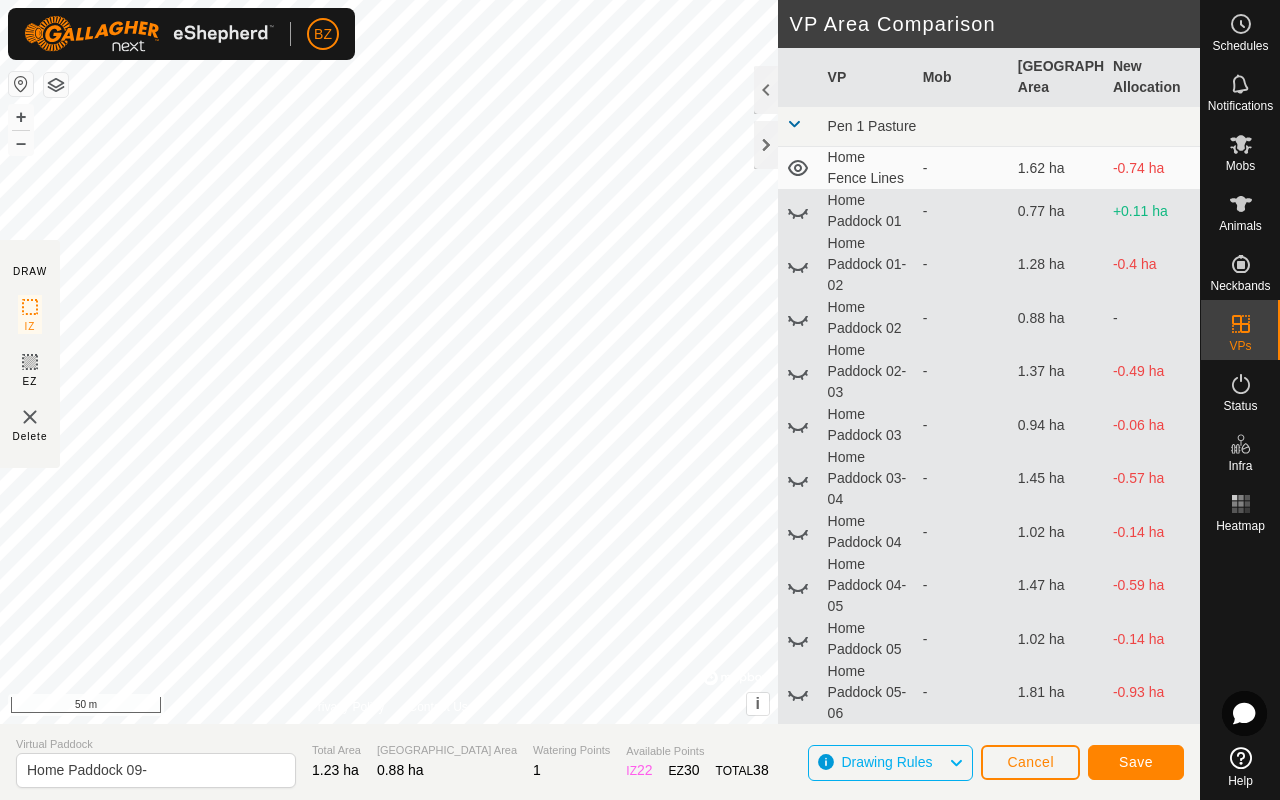
scroll to position [247, 0]
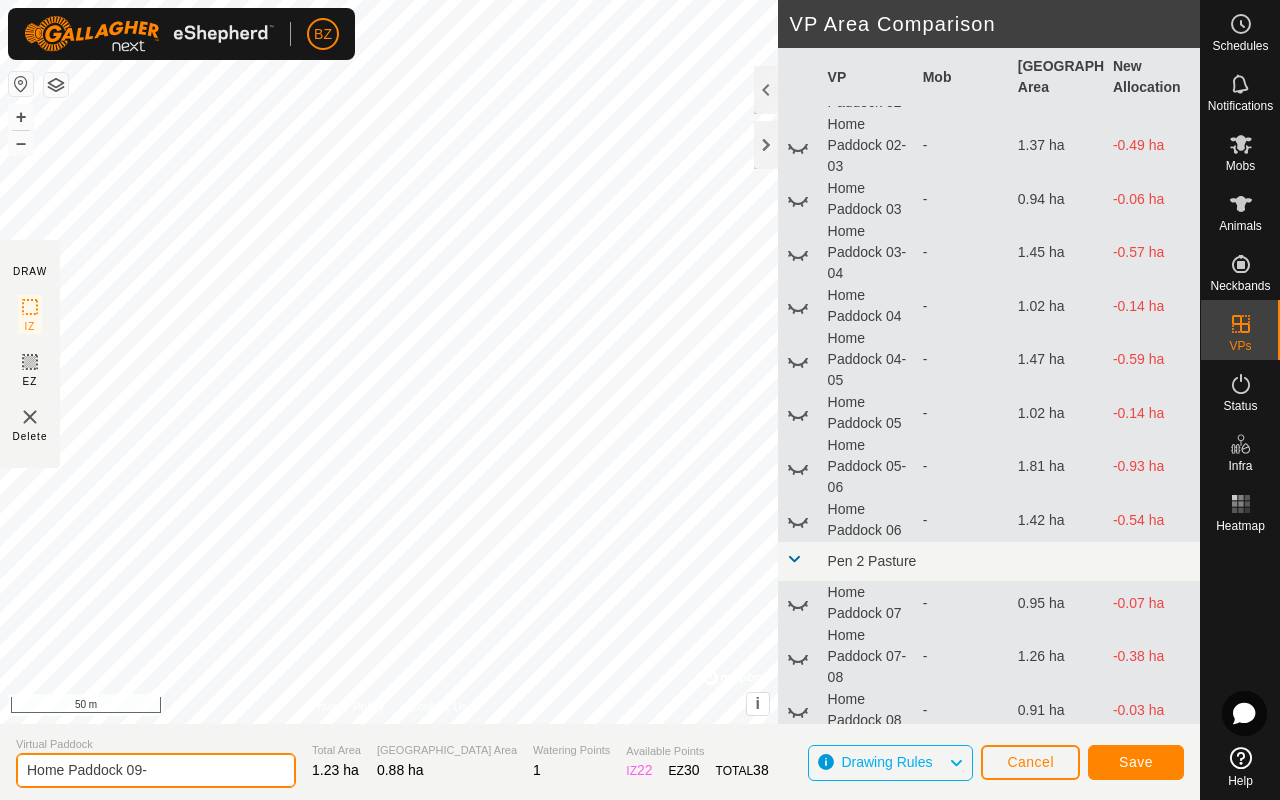
click at [177, 636] on input "Home Paddock 09-" at bounding box center [156, 770] width 280 height 35
type input "Home Paddock 09-10"
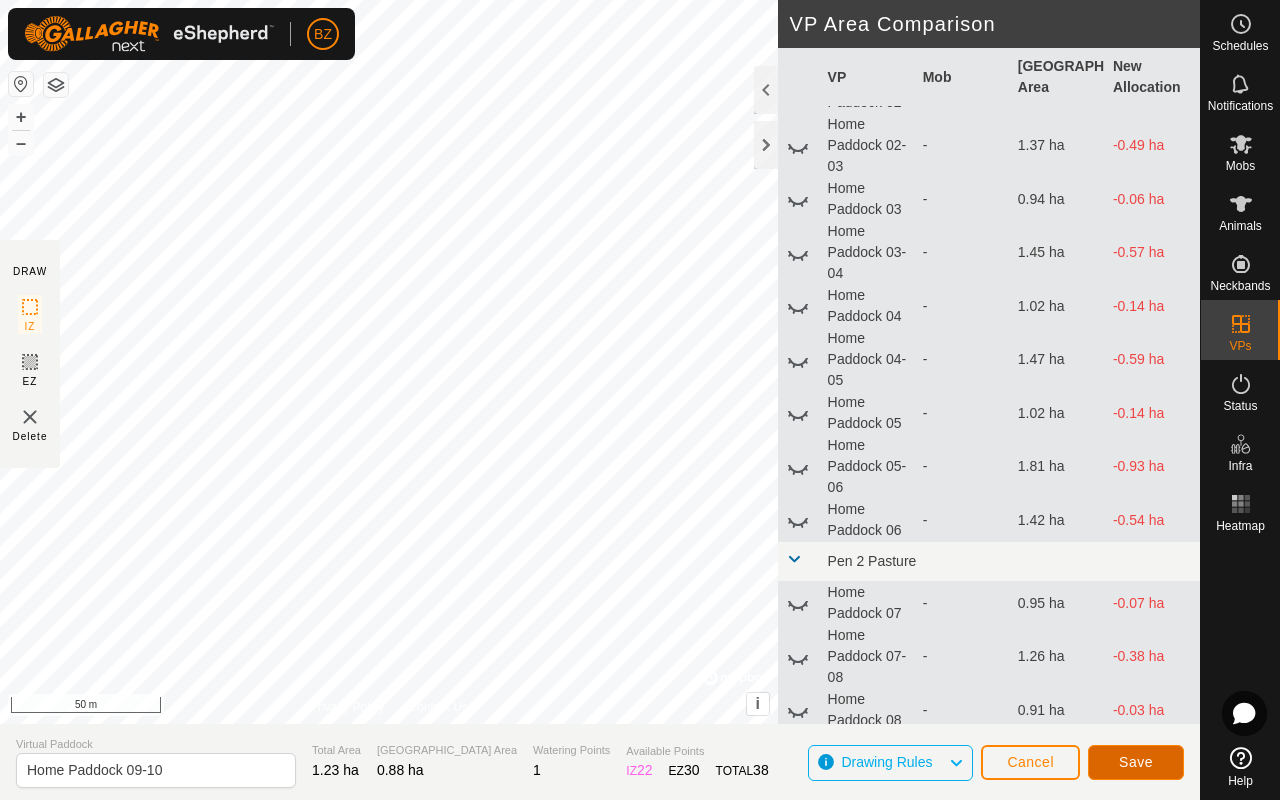
click at [678, 636] on span "Save" at bounding box center [1136, 762] width 34 height 16
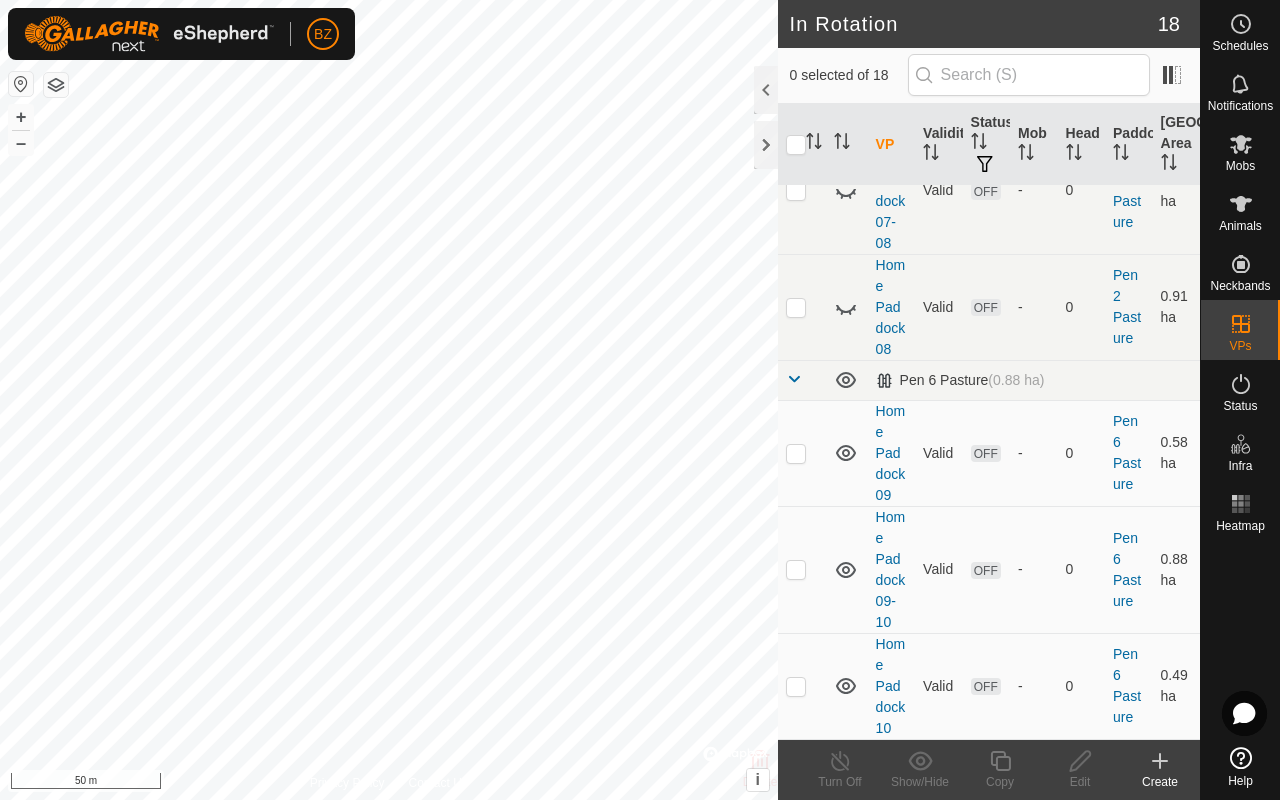
scroll to position [1788, 0]
click at [678, 368] on icon at bounding box center [846, 380] width 24 height 24
click at [678, 371] on span at bounding box center [794, 379] width 16 height 16
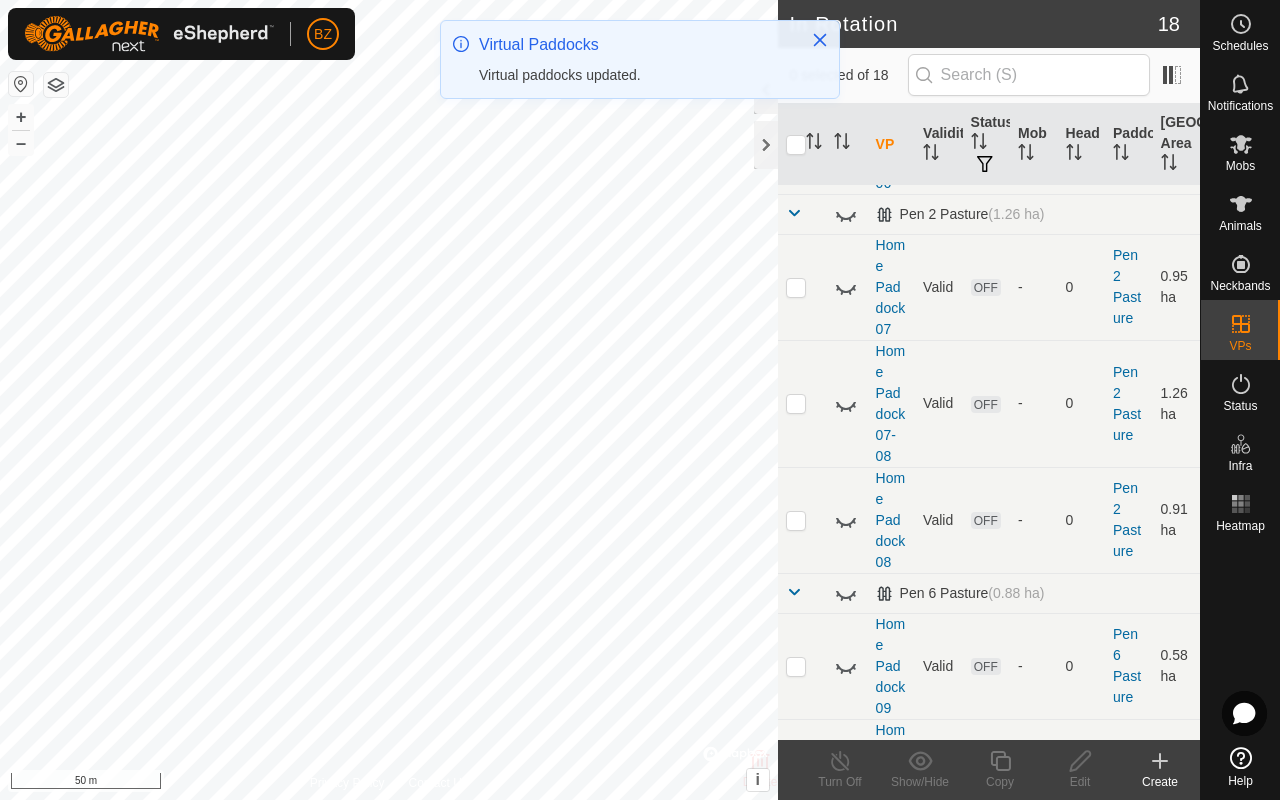
scroll to position [0, 0]
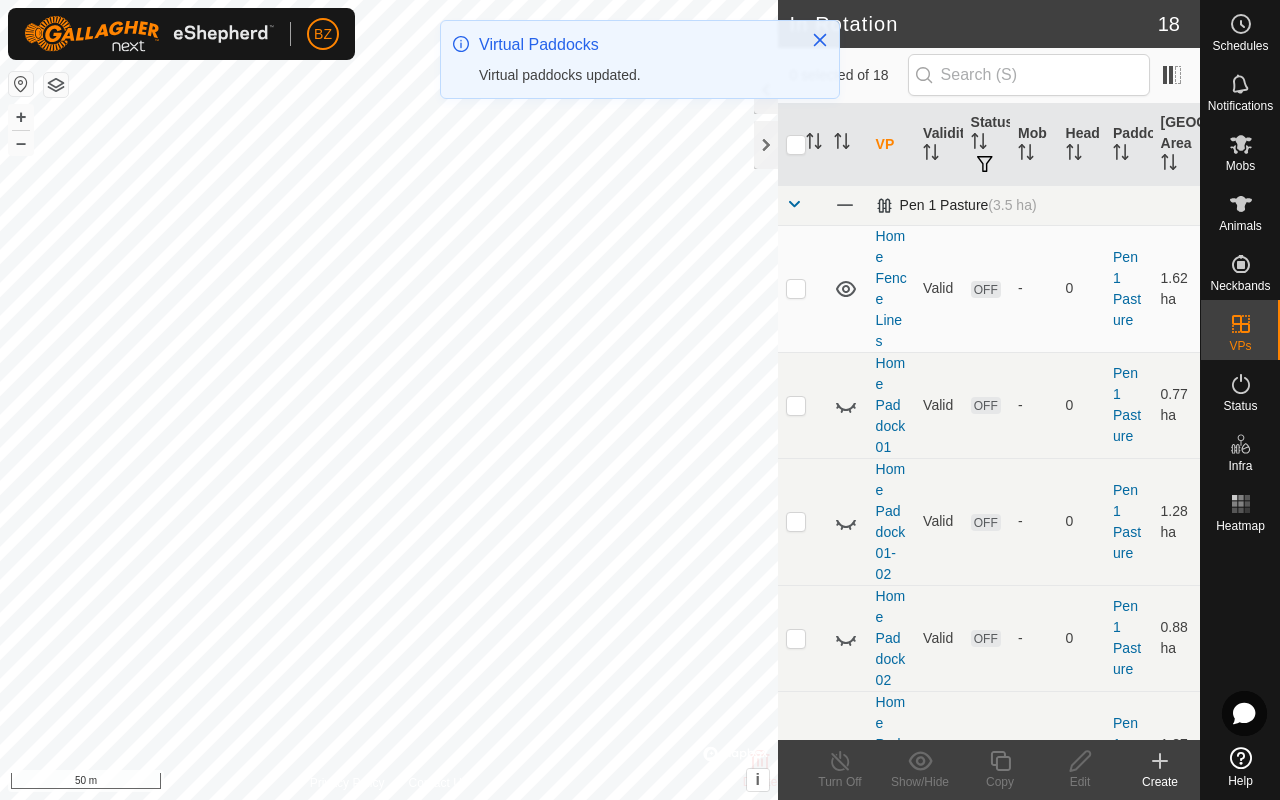
click at [678, 199] on span at bounding box center [794, 204] width 16 height 16
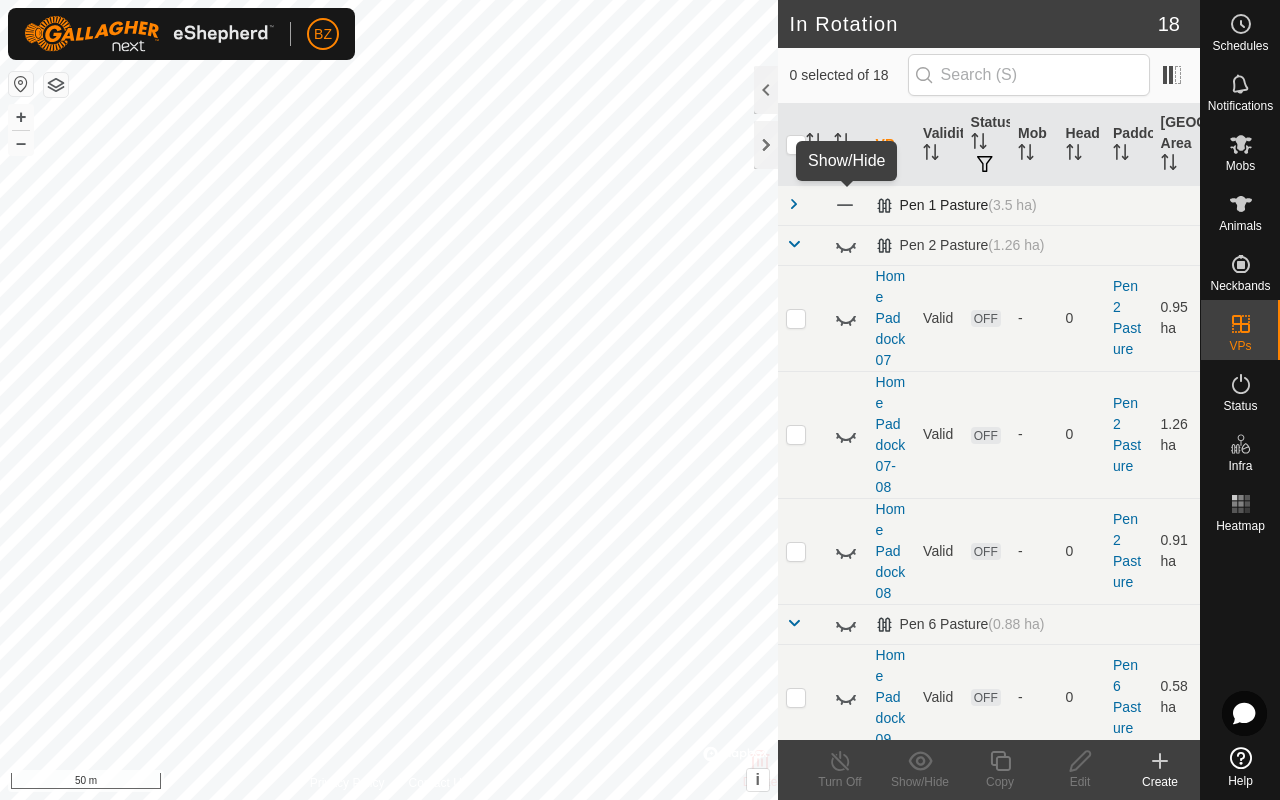
click at [678, 205] on span at bounding box center [845, 205] width 22 height 22
click at [678, 237] on span at bounding box center [794, 244] width 16 height 16
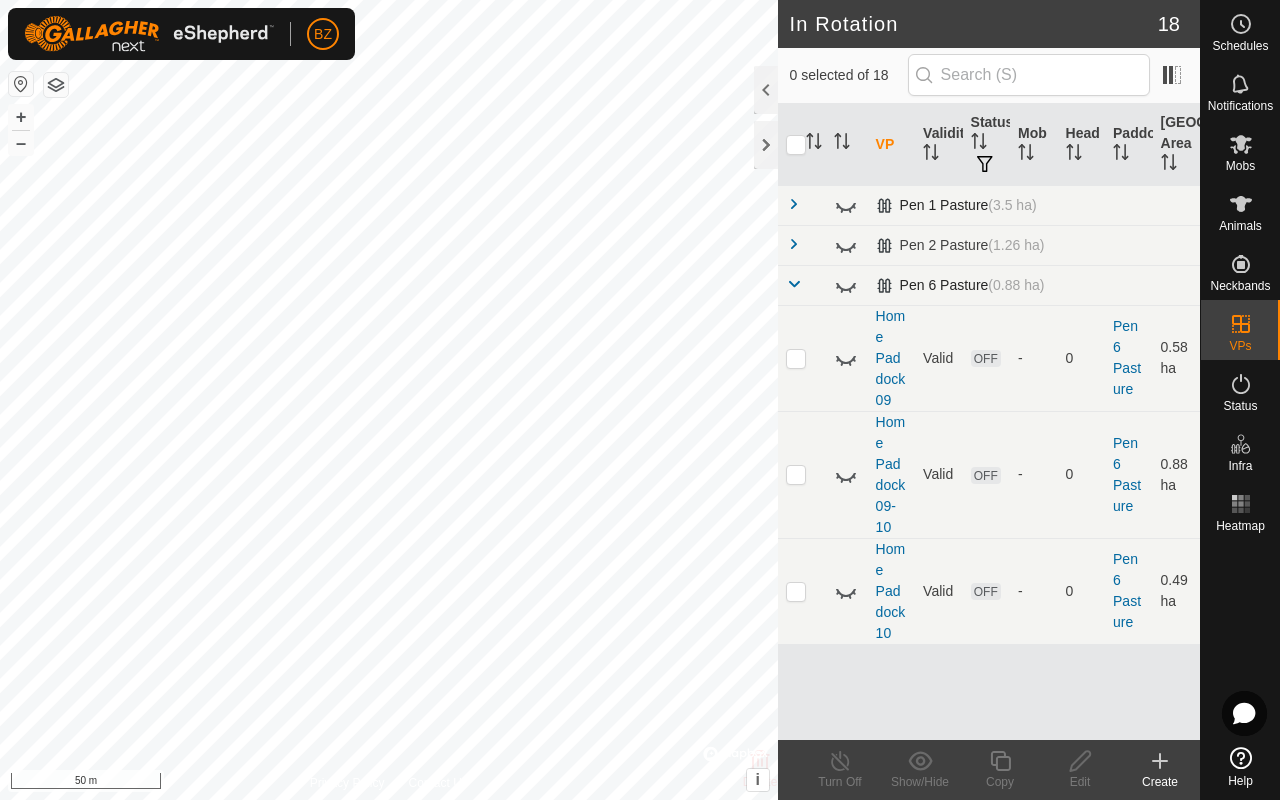
click at [678, 286] on span at bounding box center [794, 284] width 16 height 16
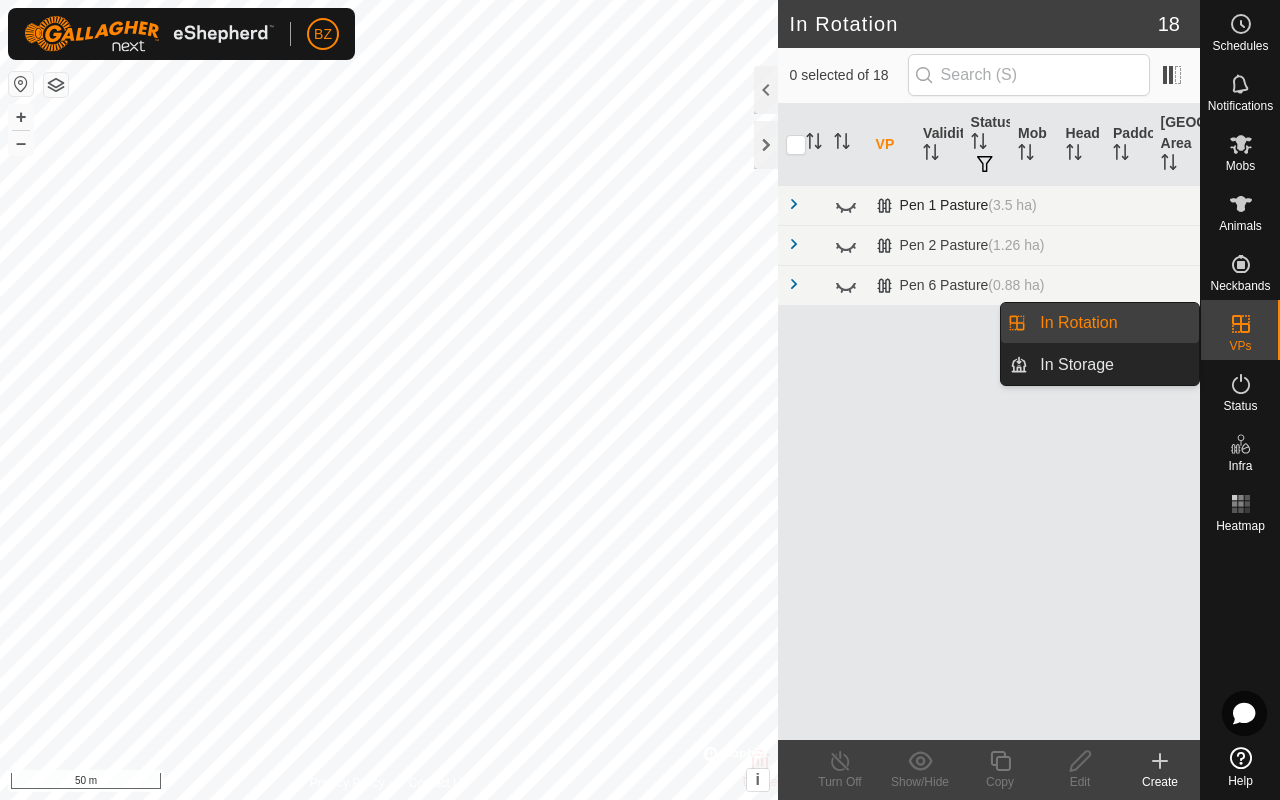
click at [678, 329] on icon at bounding box center [1241, 324] width 24 height 24
click at [678, 361] on link "In Storage" at bounding box center [1113, 365] width 171 height 40
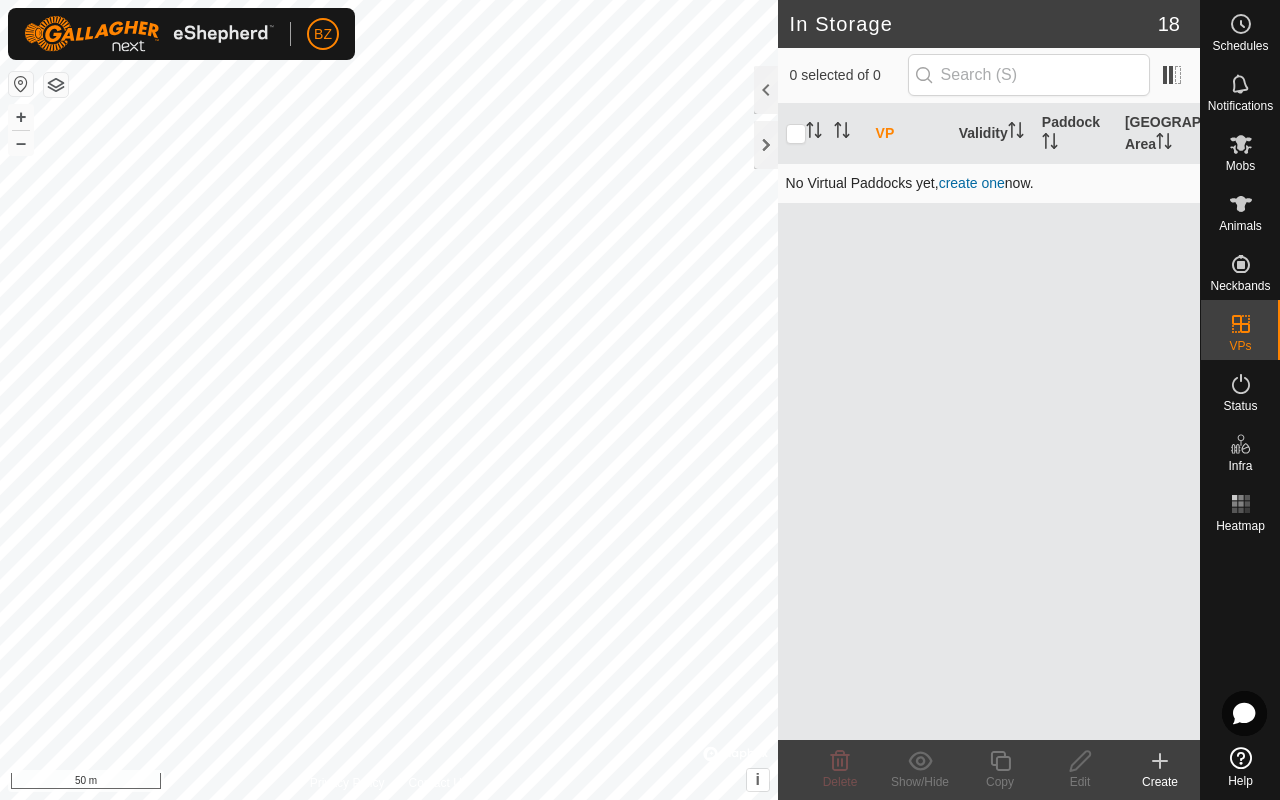
click at [678, 180] on link "create one" at bounding box center [972, 183] width 66 height 16
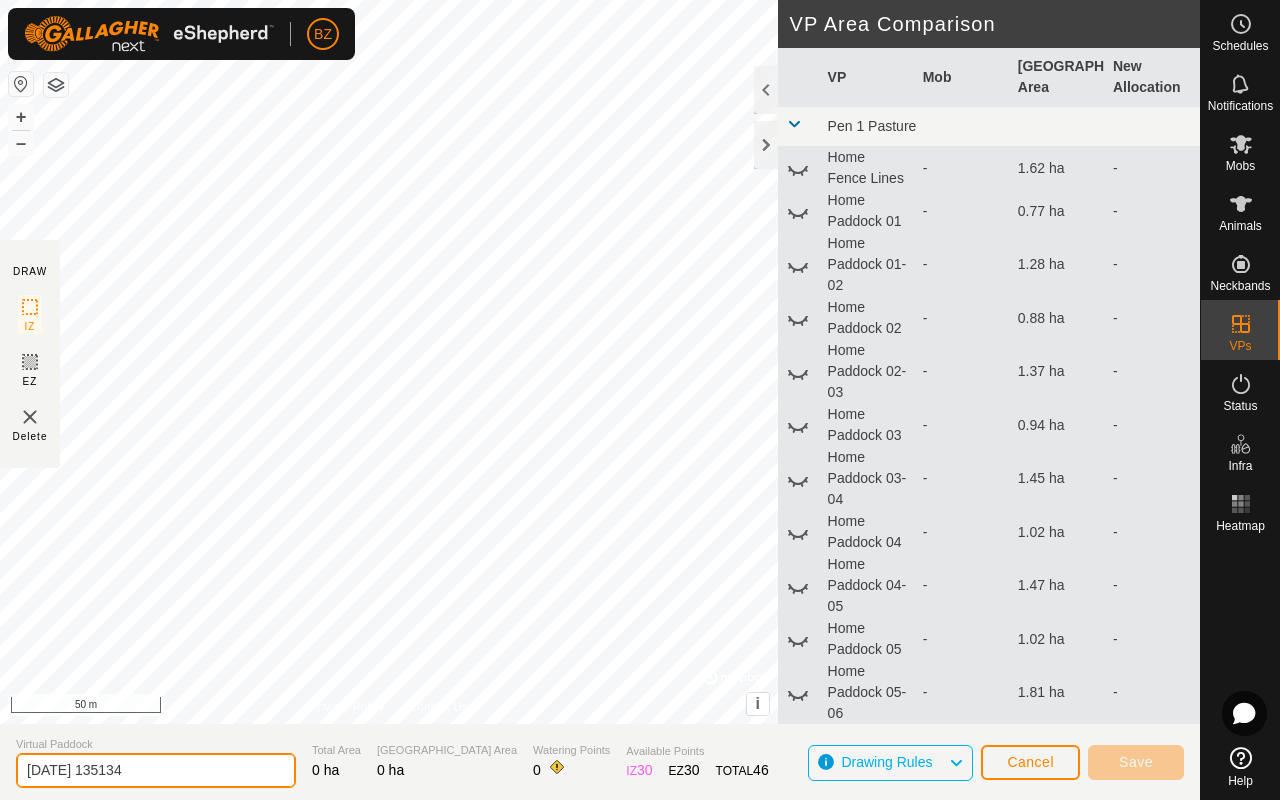
drag, startPoint x: 196, startPoint y: 776, endPoint x: 8, endPoint y: 778, distance: 188.0
click at [8, 636] on section "Virtual Paddock 2025-08-20 135134 Total Area 0 ha Grazing Area 0 ha Watering Po…" at bounding box center [600, 762] width 1200 height 76
type input "Training 1 - Pen 1"
click at [678, 180] on icon at bounding box center [798, 168] width 24 height 24
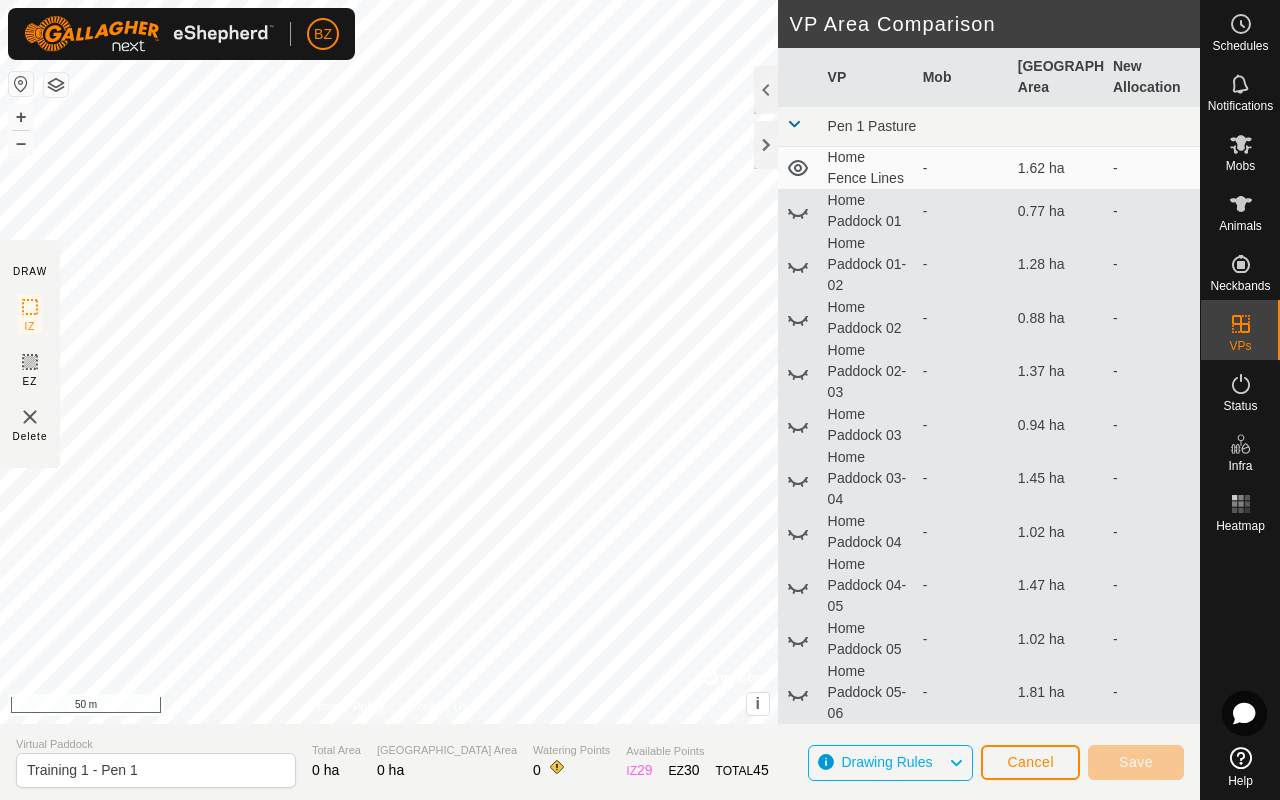
click at [678, 217] on icon at bounding box center [798, 213] width 20 height 8
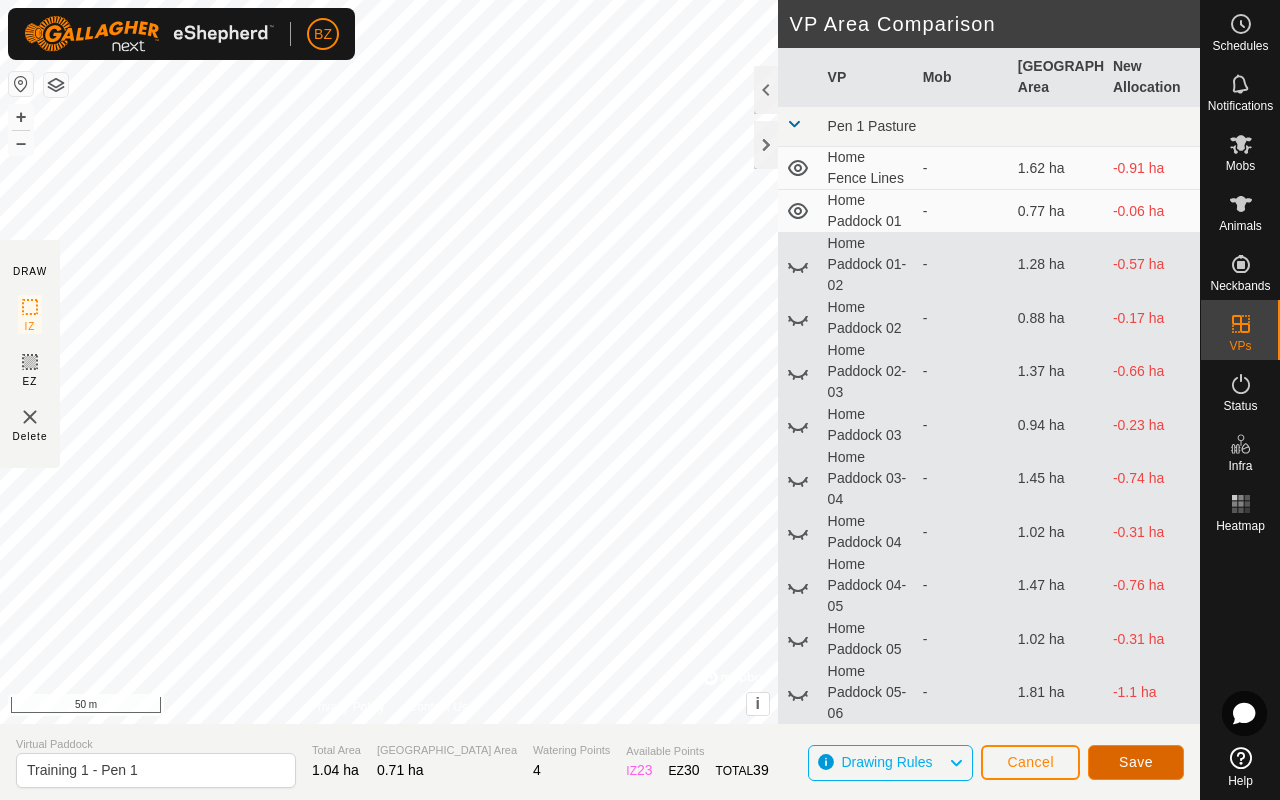
click at [678, 636] on span "Save" at bounding box center [1136, 762] width 34 height 16
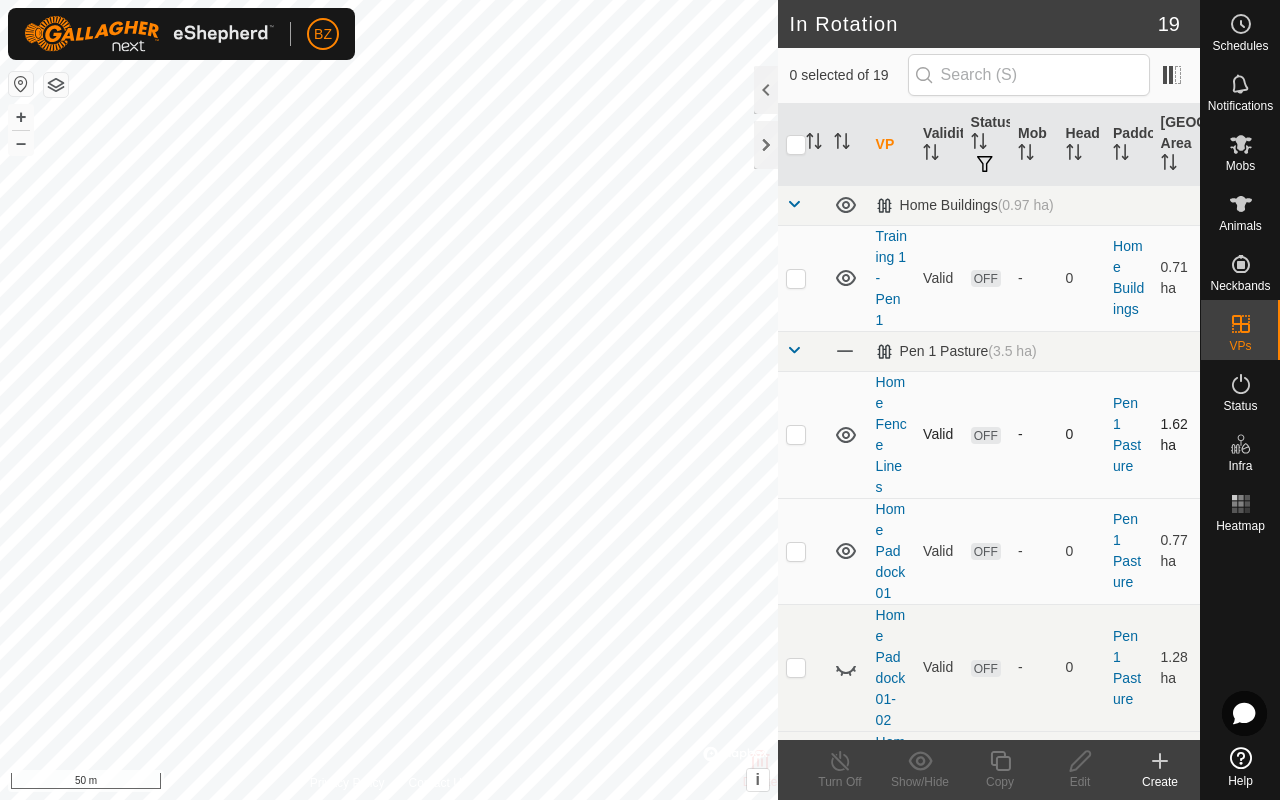
click at [678, 436] on icon at bounding box center [846, 435] width 20 height 16
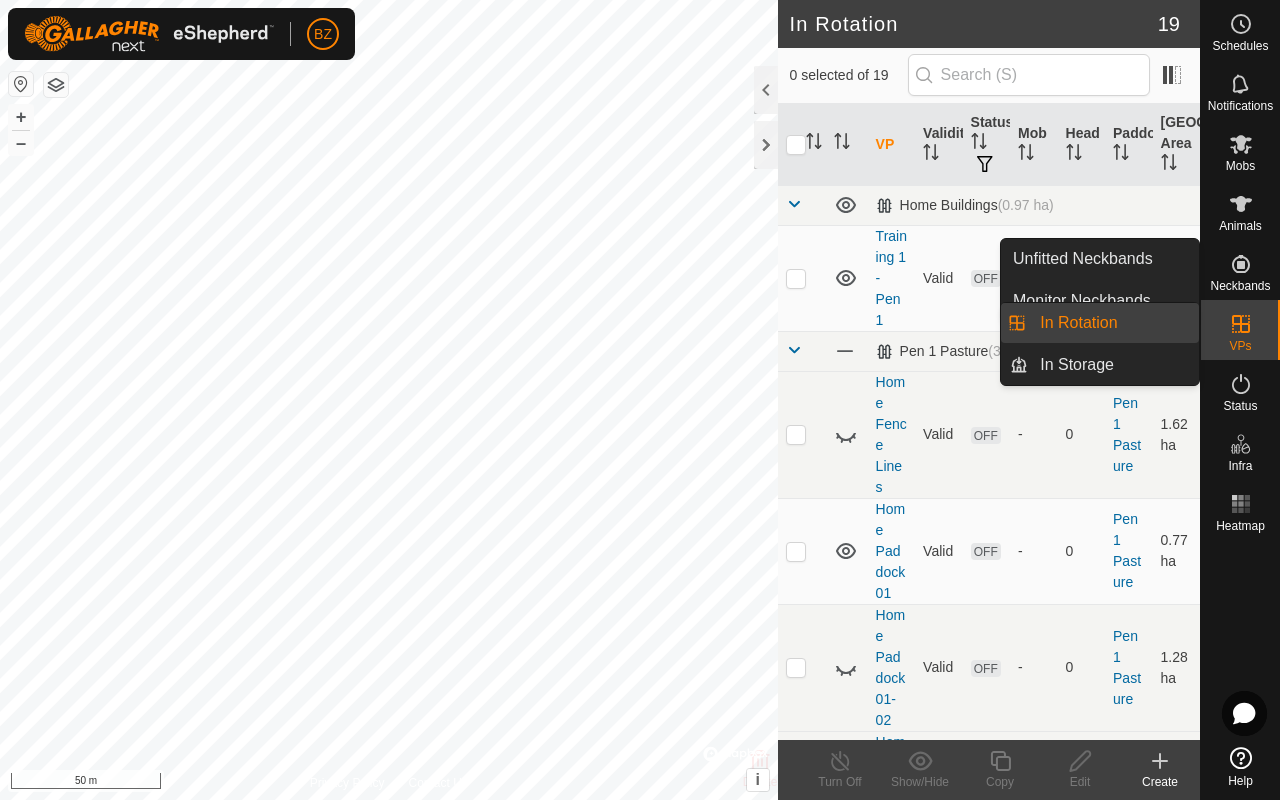
click at [678, 327] on icon at bounding box center [1241, 324] width 24 height 24
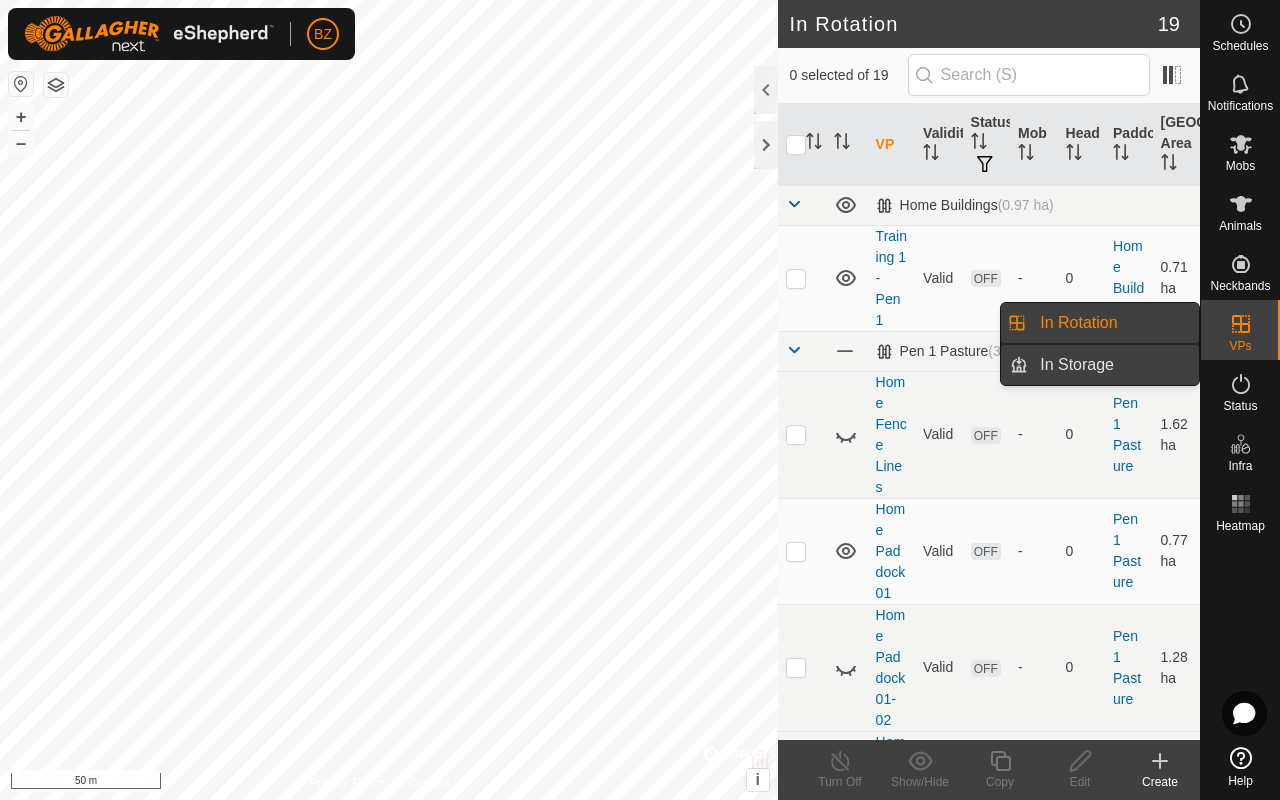
click at [678, 375] on link "In Storage" at bounding box center [1113, 365] width 171 height 40
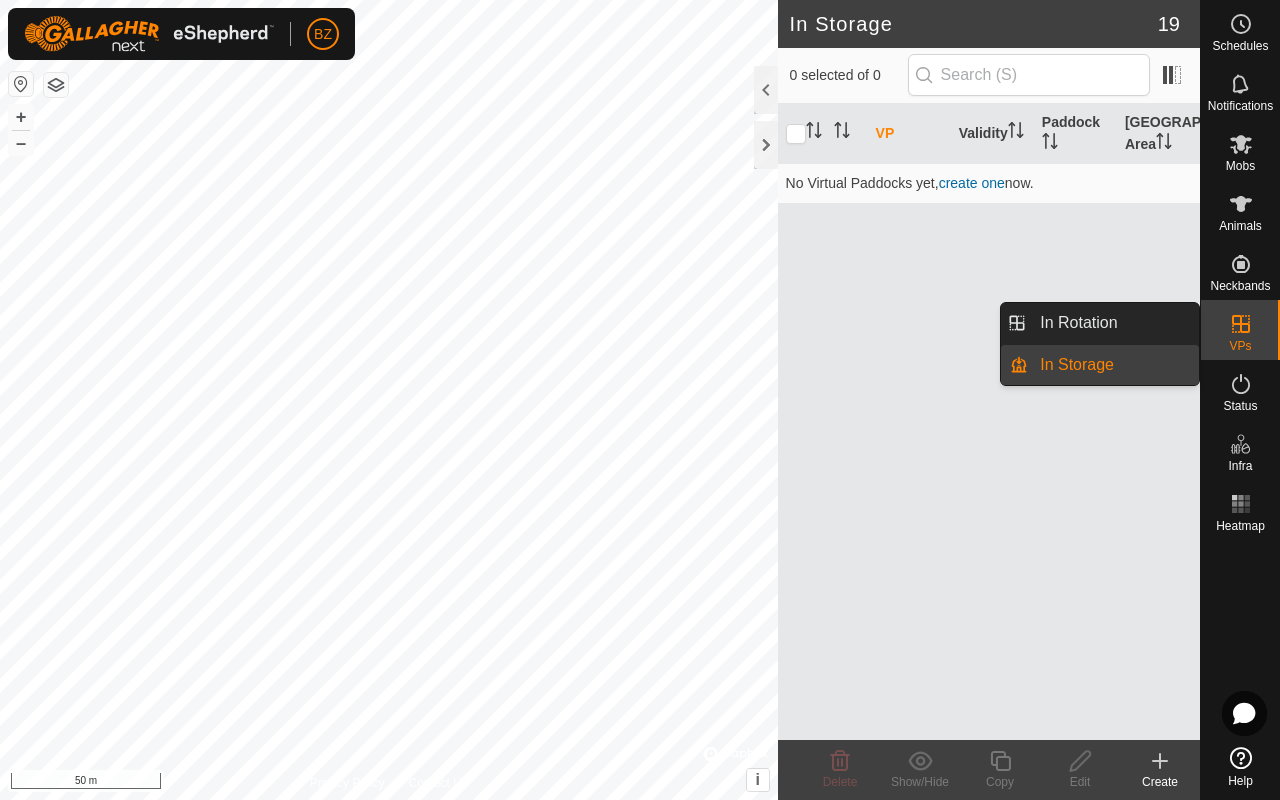
click at [678, 302] on div "VP Validity Paddock Grazing Area No Virtual Paddocks yet, create one now." at bounding box center [989, 422] width 422 height 636
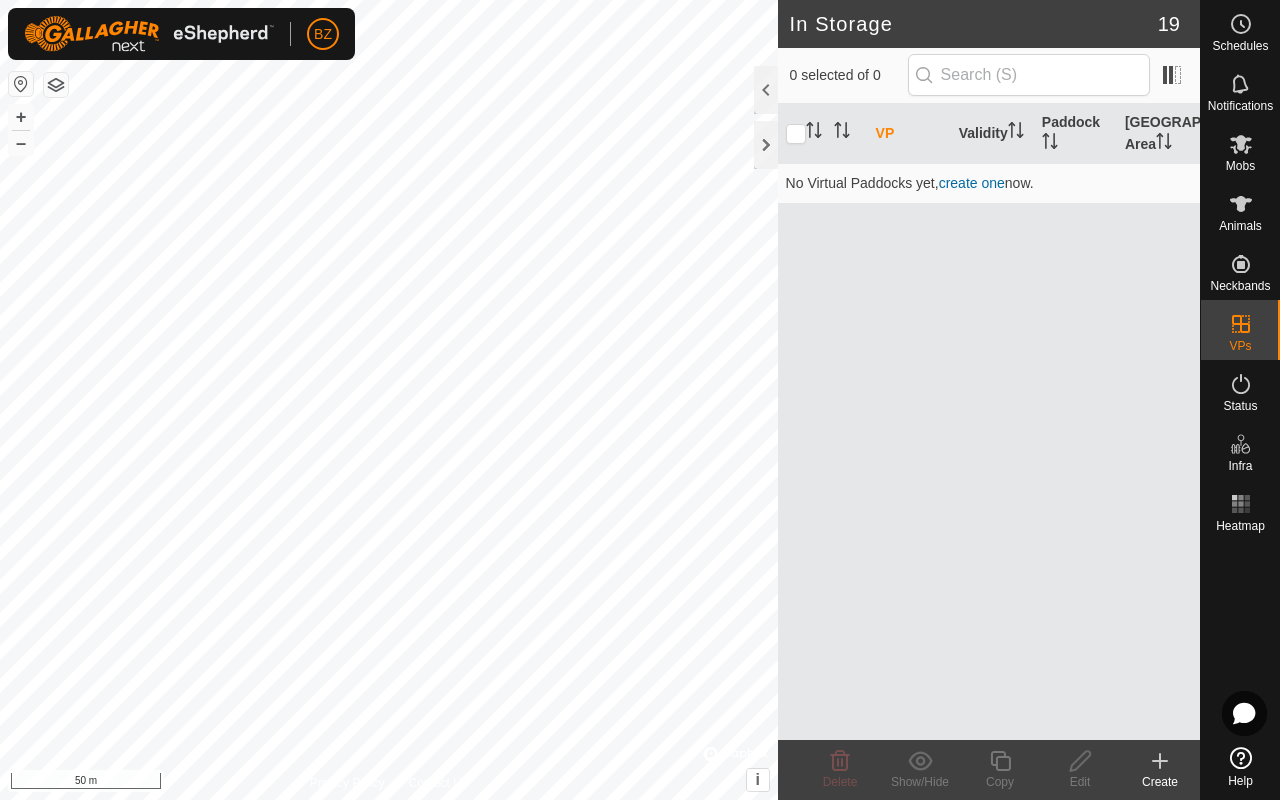
click at [678, 134] on th "VP" at bounding box center [909, 134] width 83 height 60
click at [678, 185] on link "create one" at bounding box center [972, 183] width 66 height 16
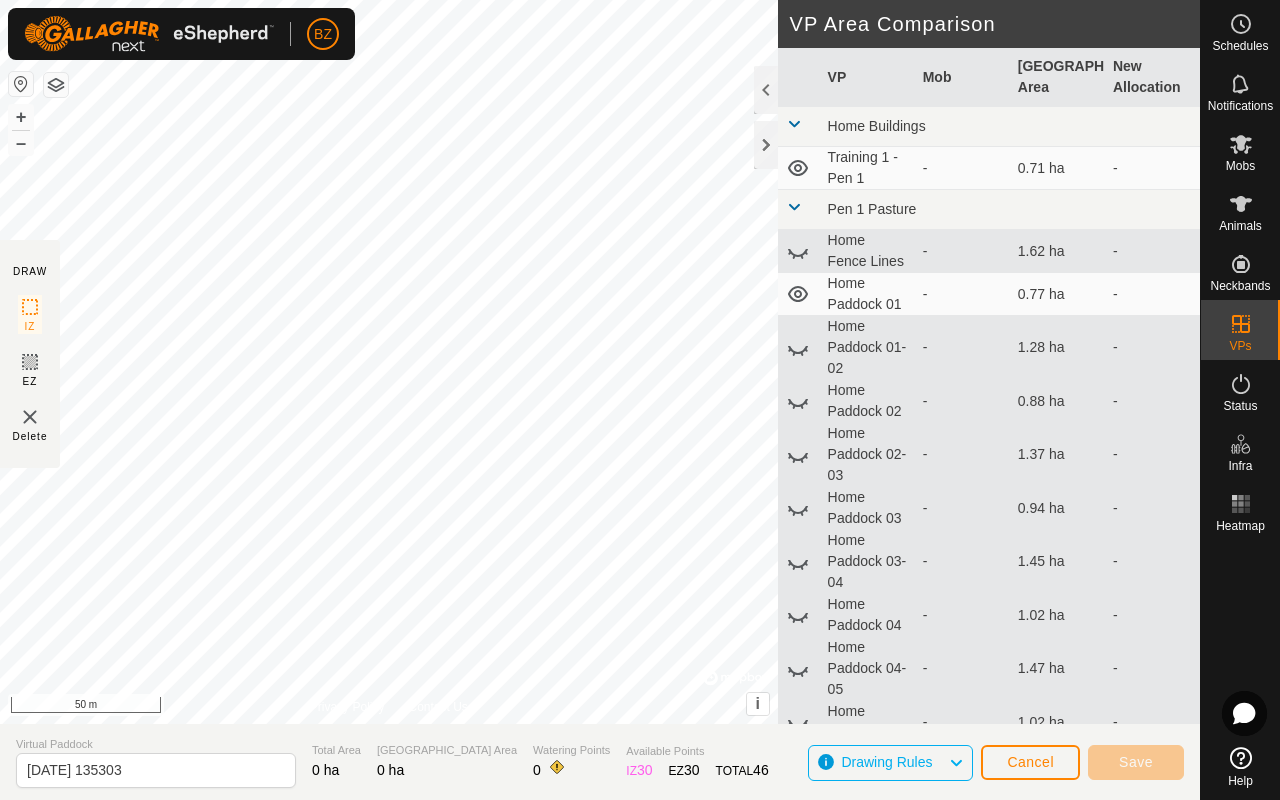
click at [678, 160] on td "Training 1 - Pen 1" at bounding box center [867, 168] width 95 height 43
click at [678, 168] on icon at bounding box center [798, 168] width 20 height 16
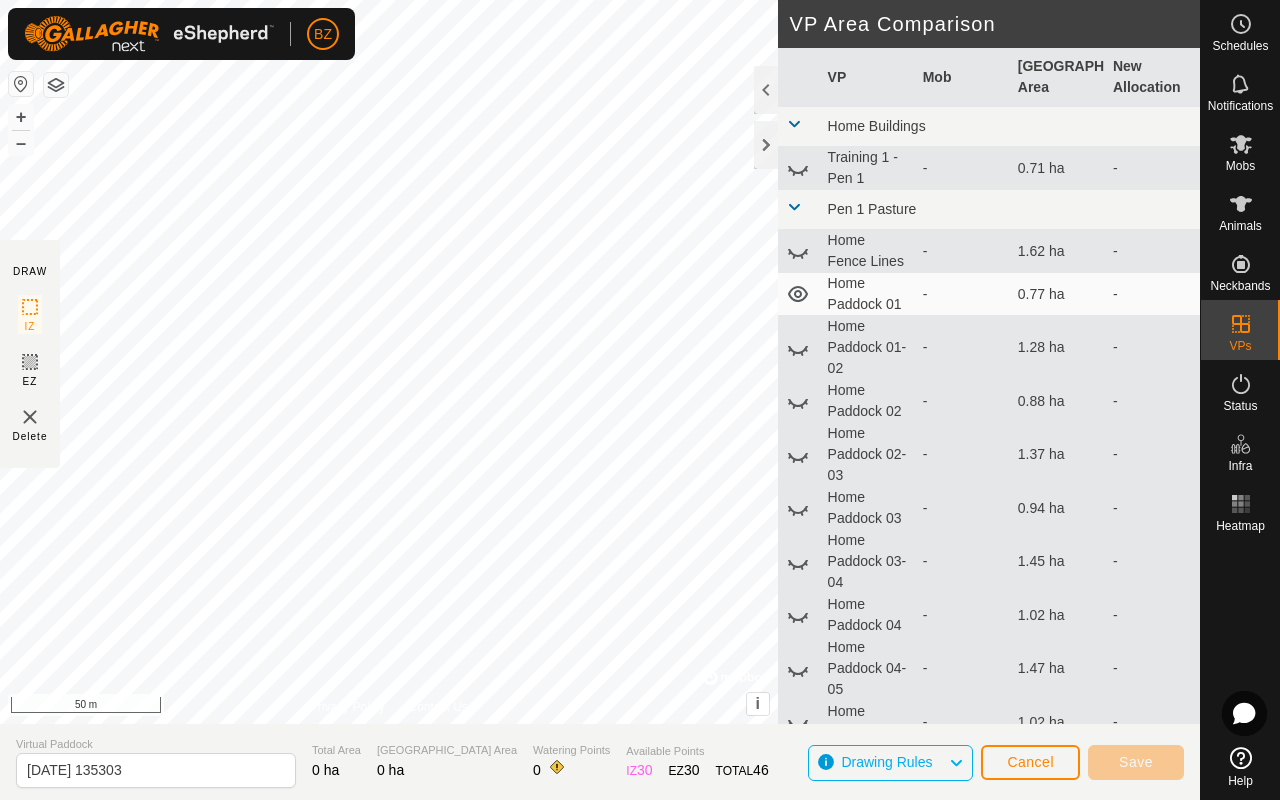
click at [678, 170] on icon at bounding box center [805, 169] width 3 height 3
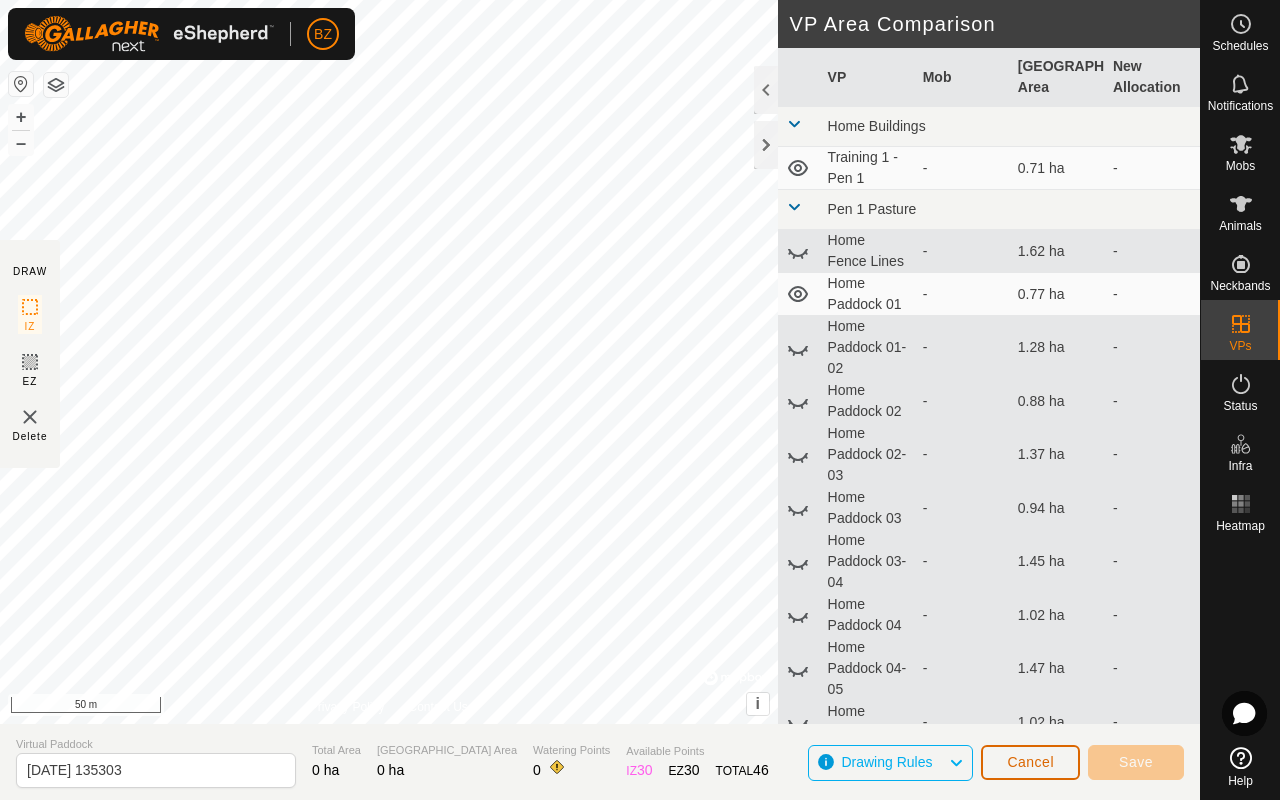
click at [678, 636] on span "Cancel" at bounding box center [1030, 762] width 47 height 16
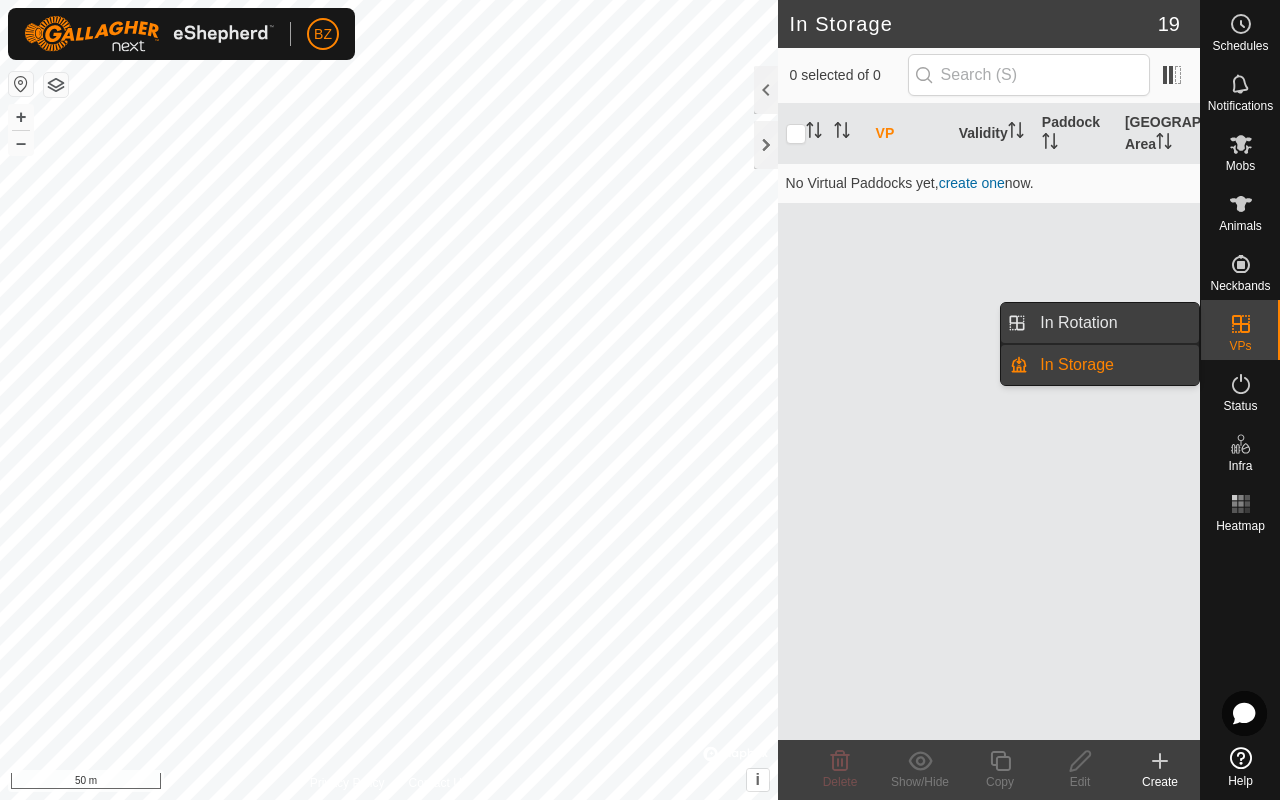
click at [678, 320] on link "In Rotation" at bounding box center [1113, 323] width 171 height 40
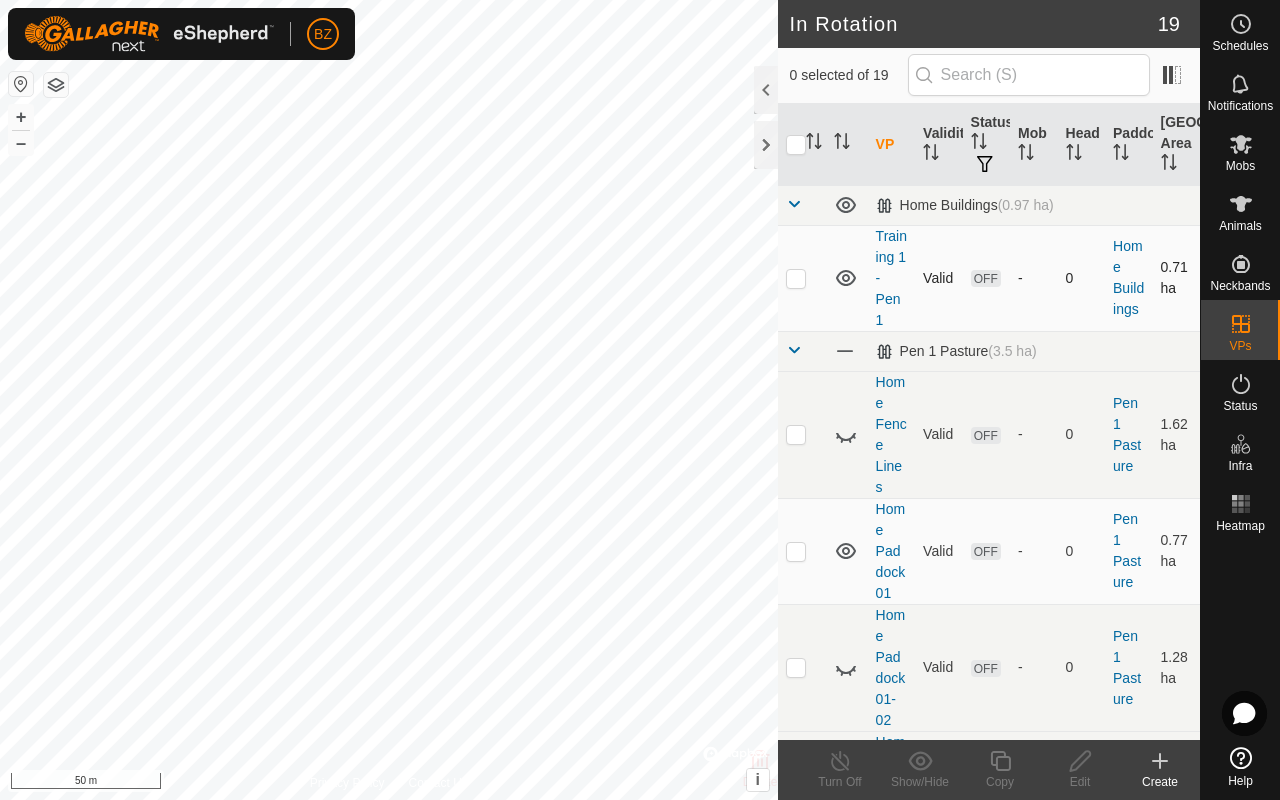
click at [678, 279] on p-checkbox at bounding box center [796, 278] width 20 height 16
checkbox input "true"
click at [678, 636] on icon at bounding box center [1000, 761] width 25 height 24
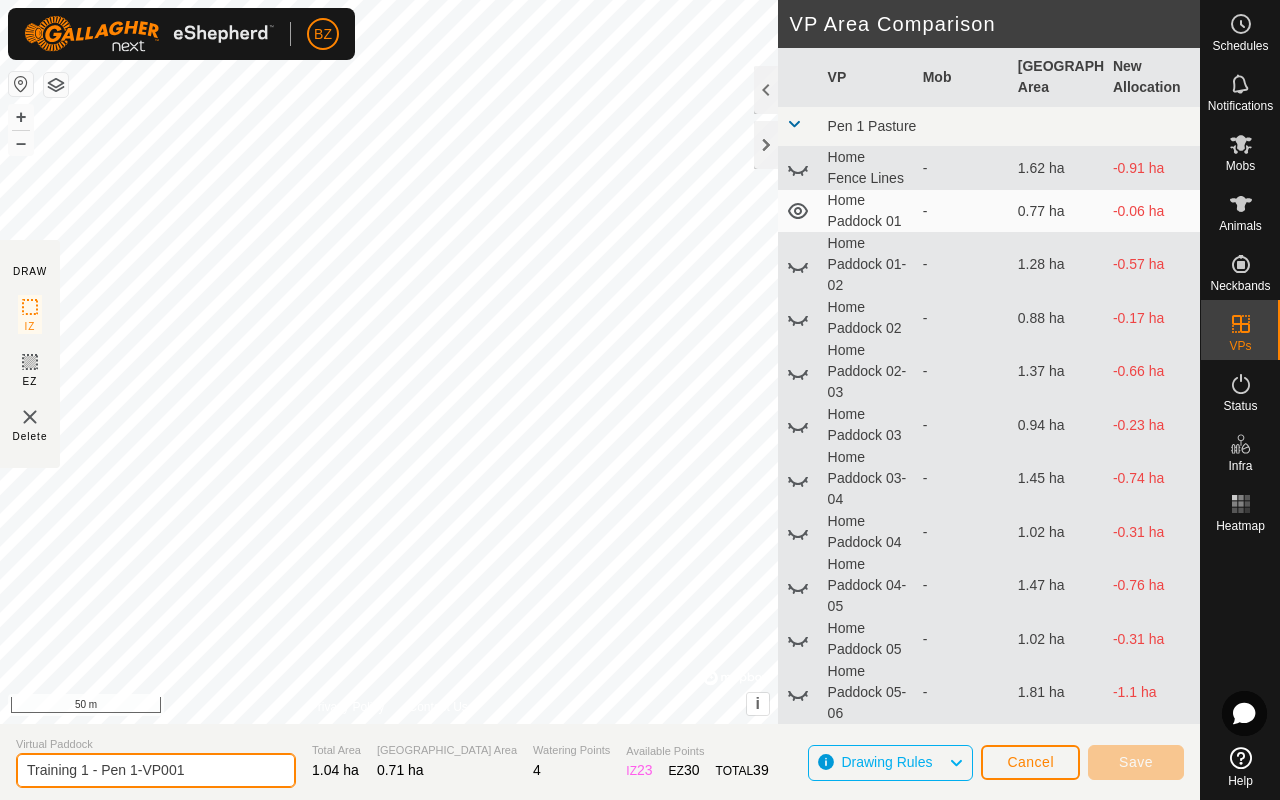
click at [193, 636] on input "Training 1 - Pen 1-VP001" at bounding box center [156, 770] width 280 height 35
type input "Training 2 - Pen 1"
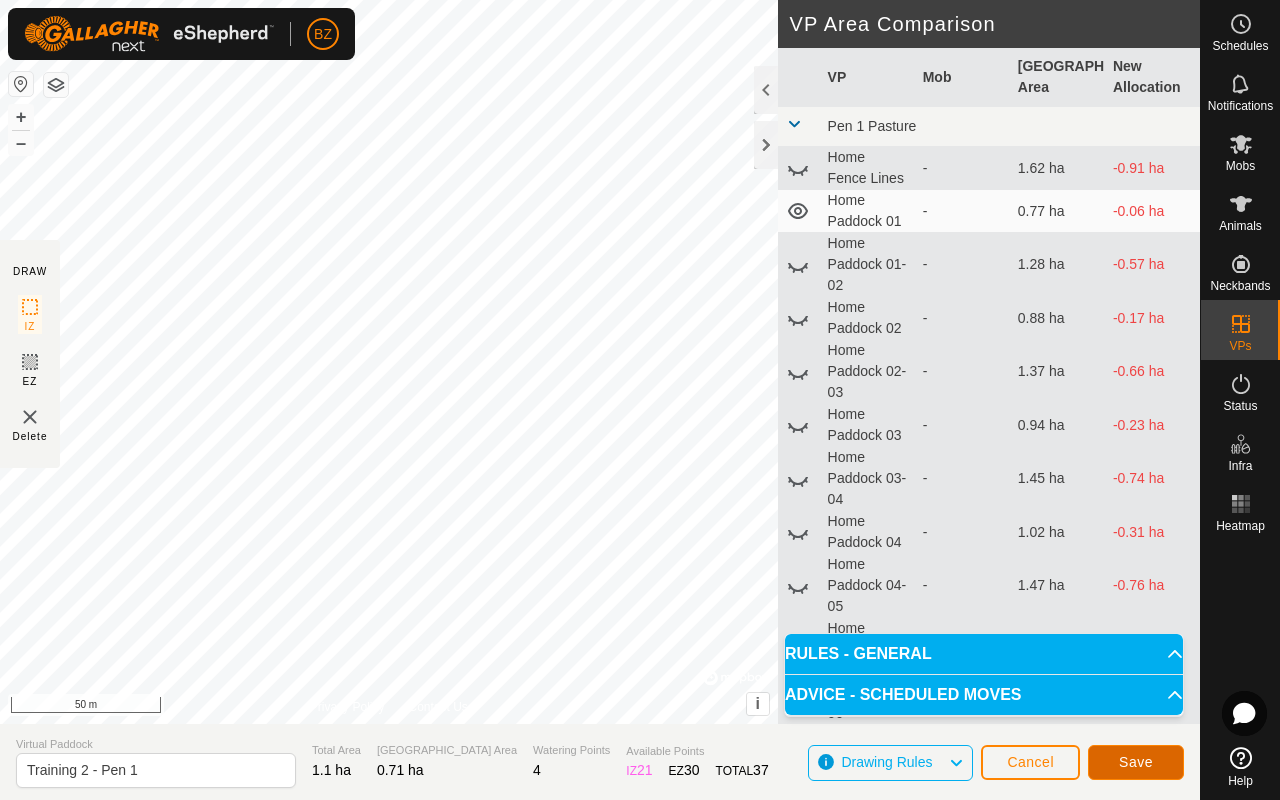
click at [678, 636] on button "Save" at bounding box center [1136, 762] width 96 height 35
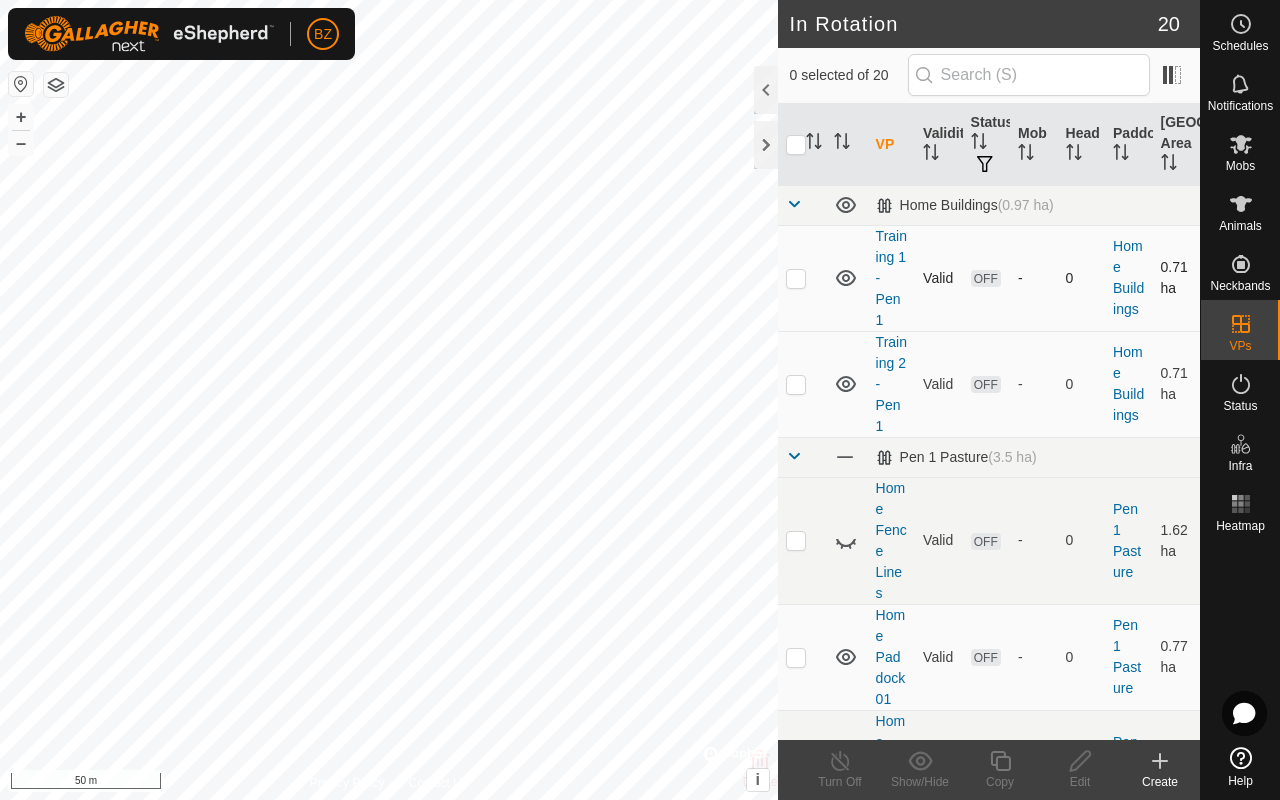
click at [678, 271] on p-checkbox at bounding box center [796, 278] width 20 height 16
checkbox input "true"
click at [678, 636] on icon at bounding box center [1080, 761] width 25 height 24
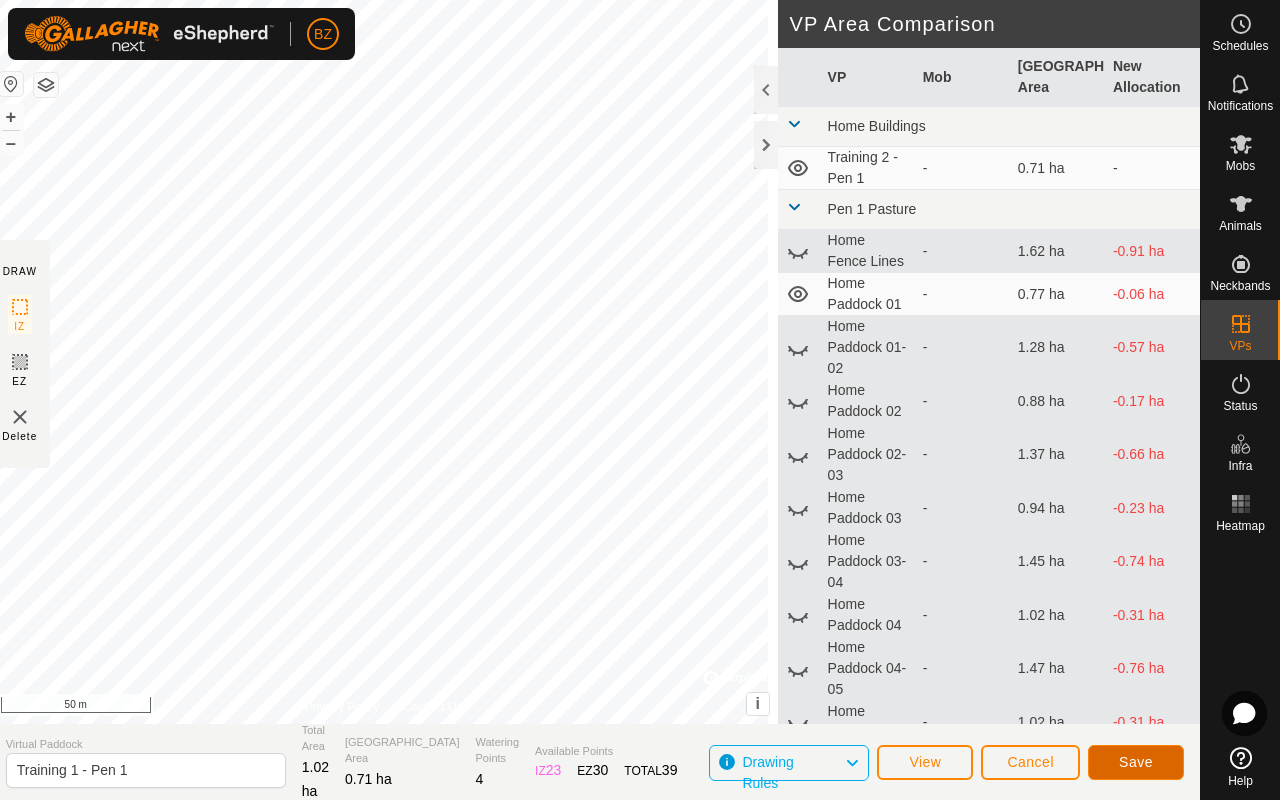
click at [678, 636] on span "Save" at bounding box center [1136, 762] width 34 height 16
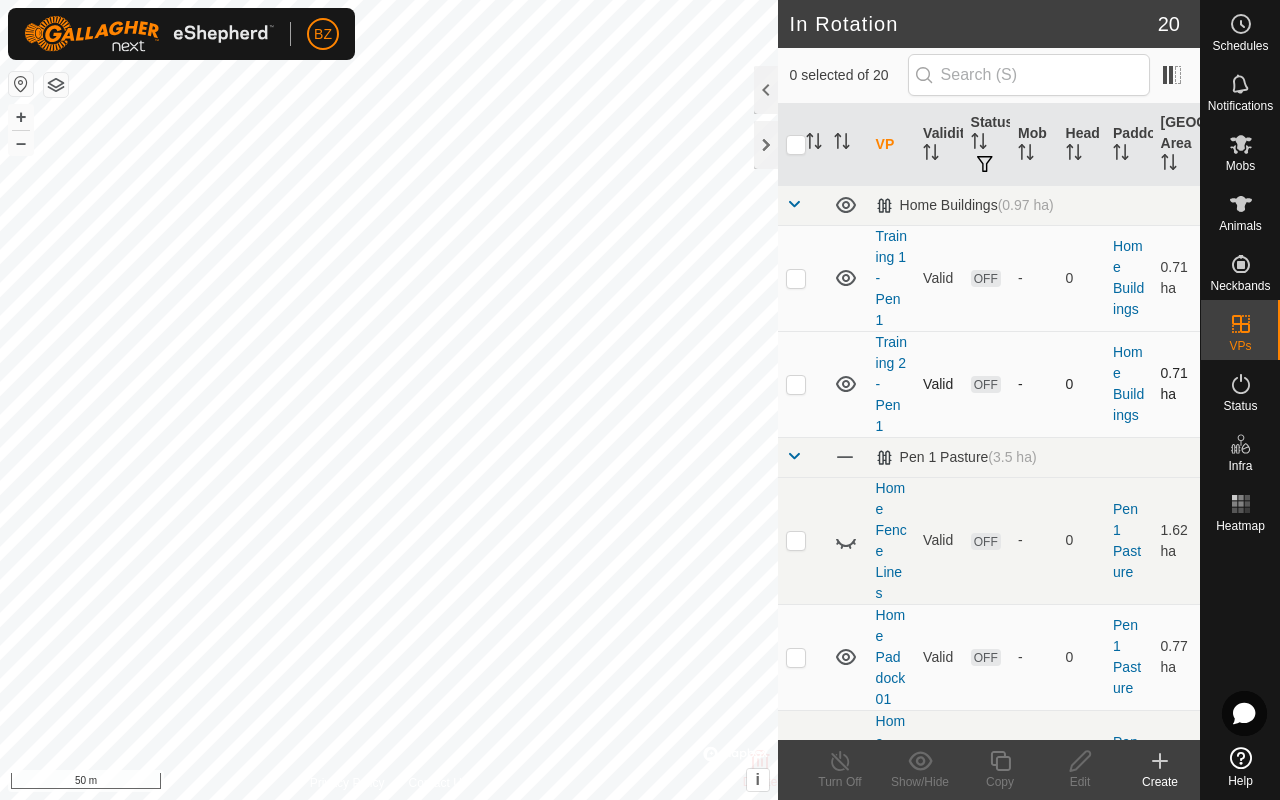
click at [678, 385] on p-checkbox at bounding box center [796, 384] width 20 height 16
checkbox input "true"
click at [678, 636] on icon at bounding box center [1080, 761] width 25 height 24
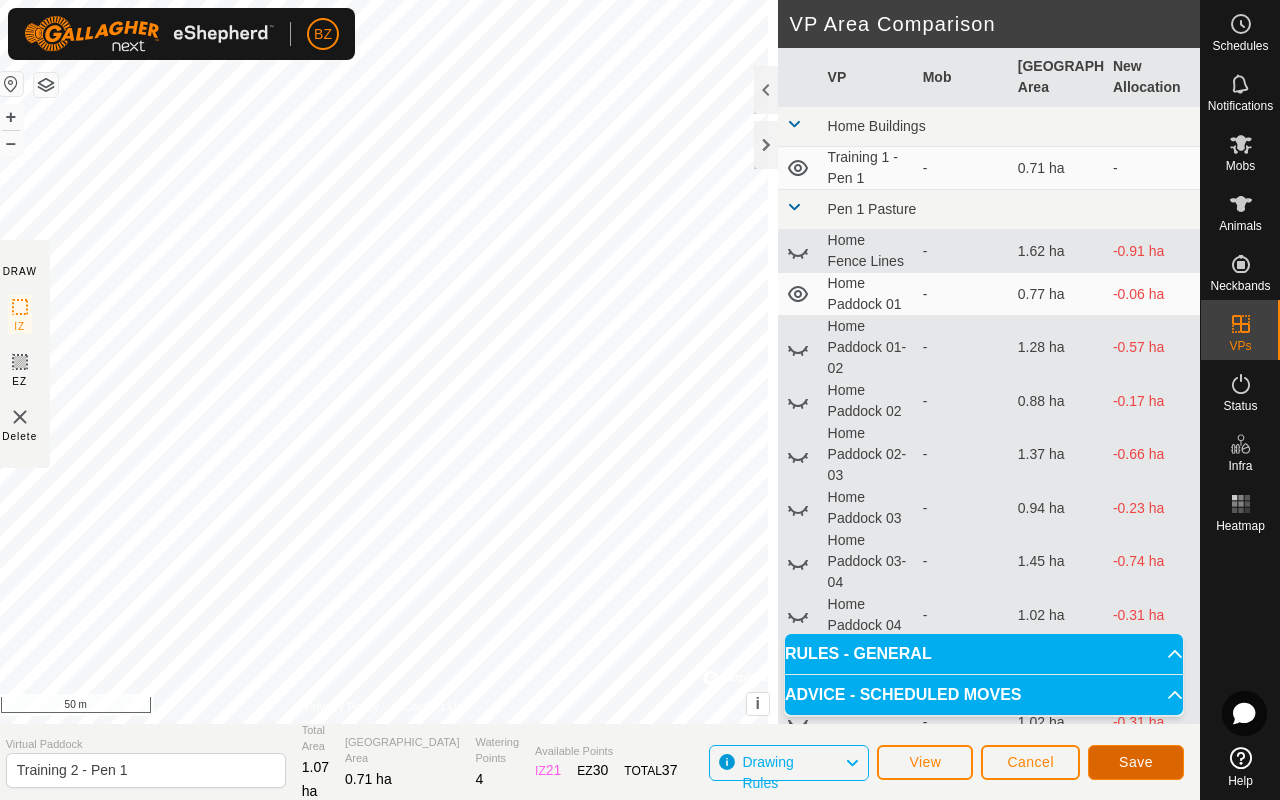
click at [678, 636] on span "Save" at bounding box center [1136, 762] width 34 height 16
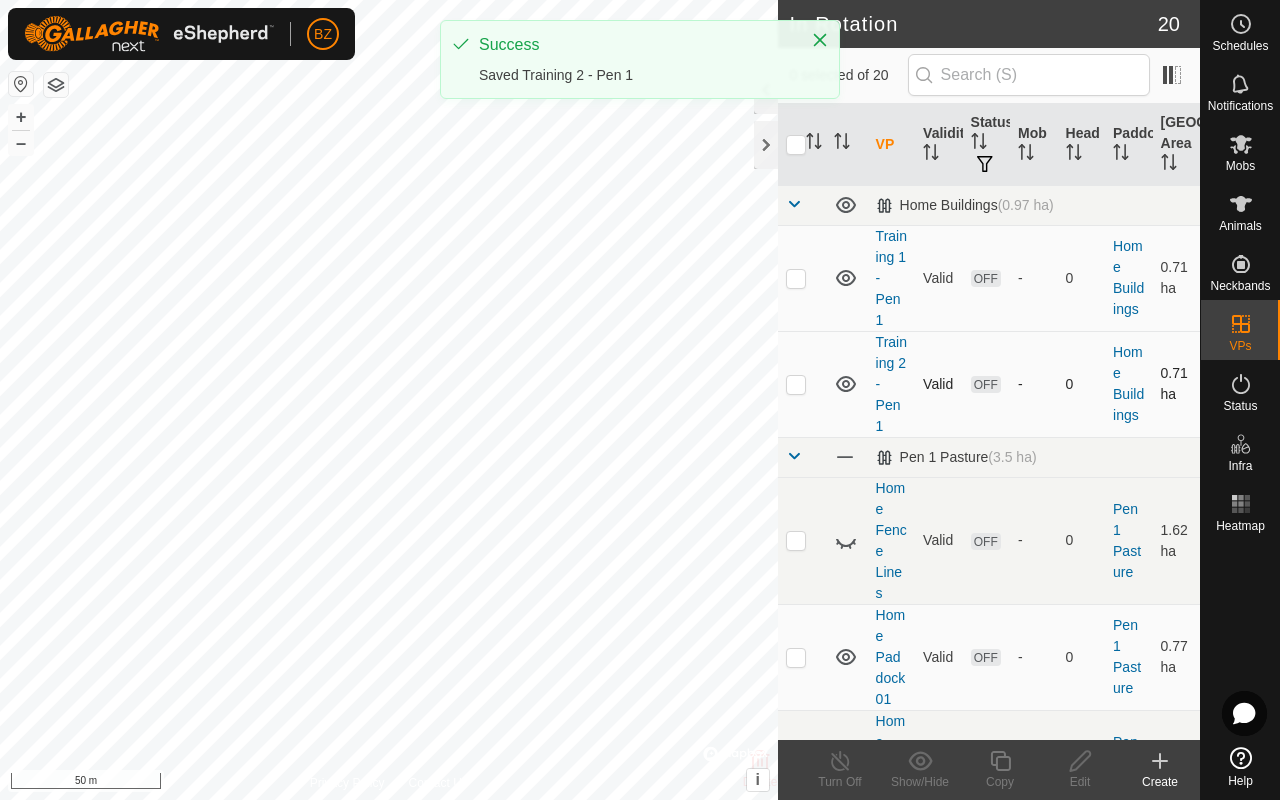
click at [678, 387] on p-checkbox at bounding box center [796, 384] width 20 height 16
checkbox input "true"
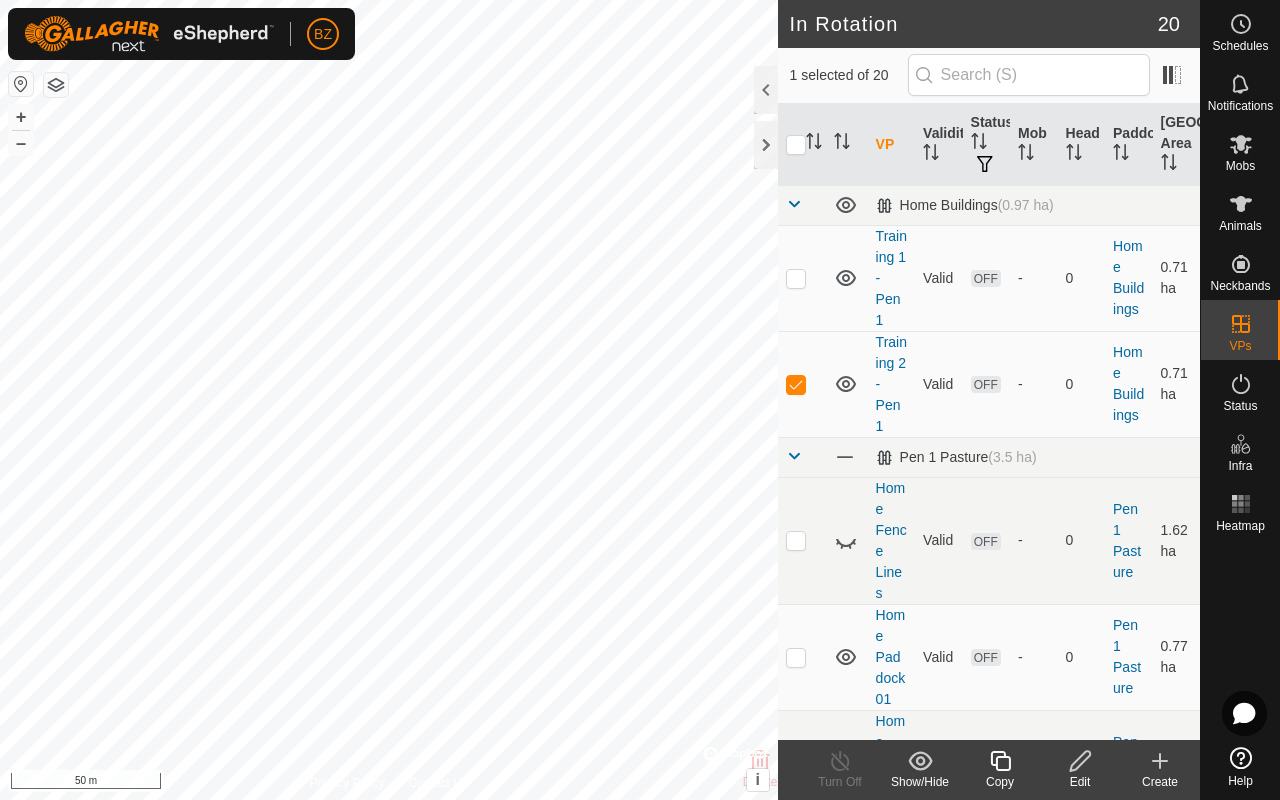
click at [678, 636] on icon at bounding box center [1000, 761] width 25 height 24
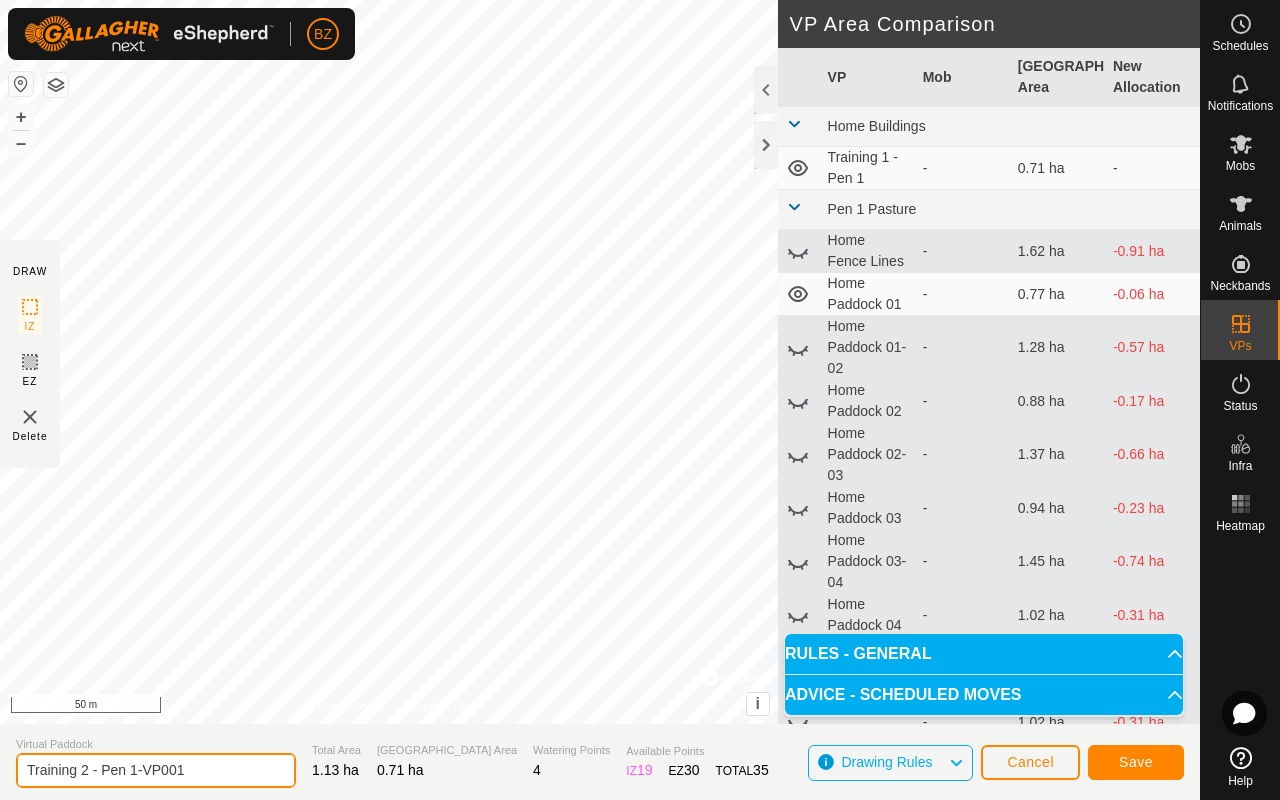
drag, startPoint x: 199, startPoint y: 764, endPoint x: 146, endPoint y: 770, distance: 53.3
click at [146, 636] on input "Training 2 - Pen 1-VP001" at bounding box center [156, 770] width 280 height 35
type input "Training 3 - Pen 1"
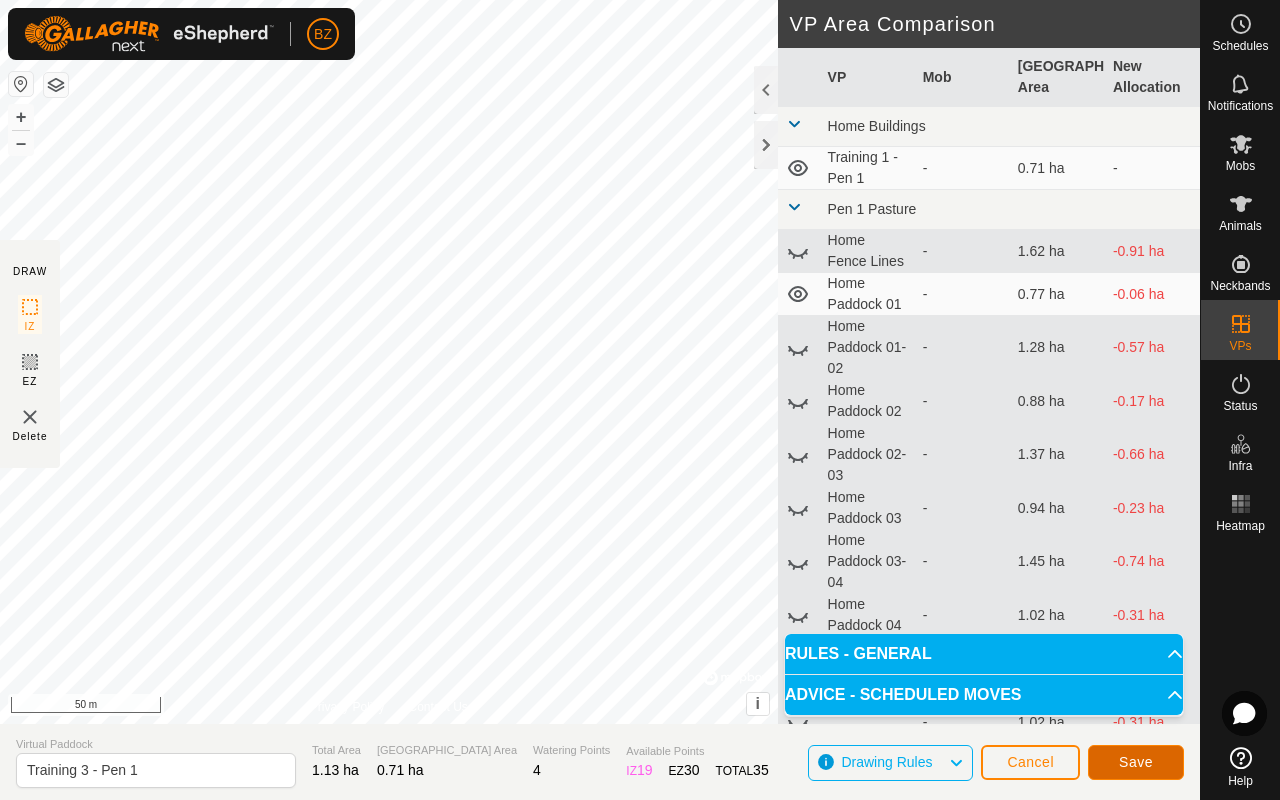
click at [678, 636] on button "Save" at bounding box center [1136, 762] width 96 height 35
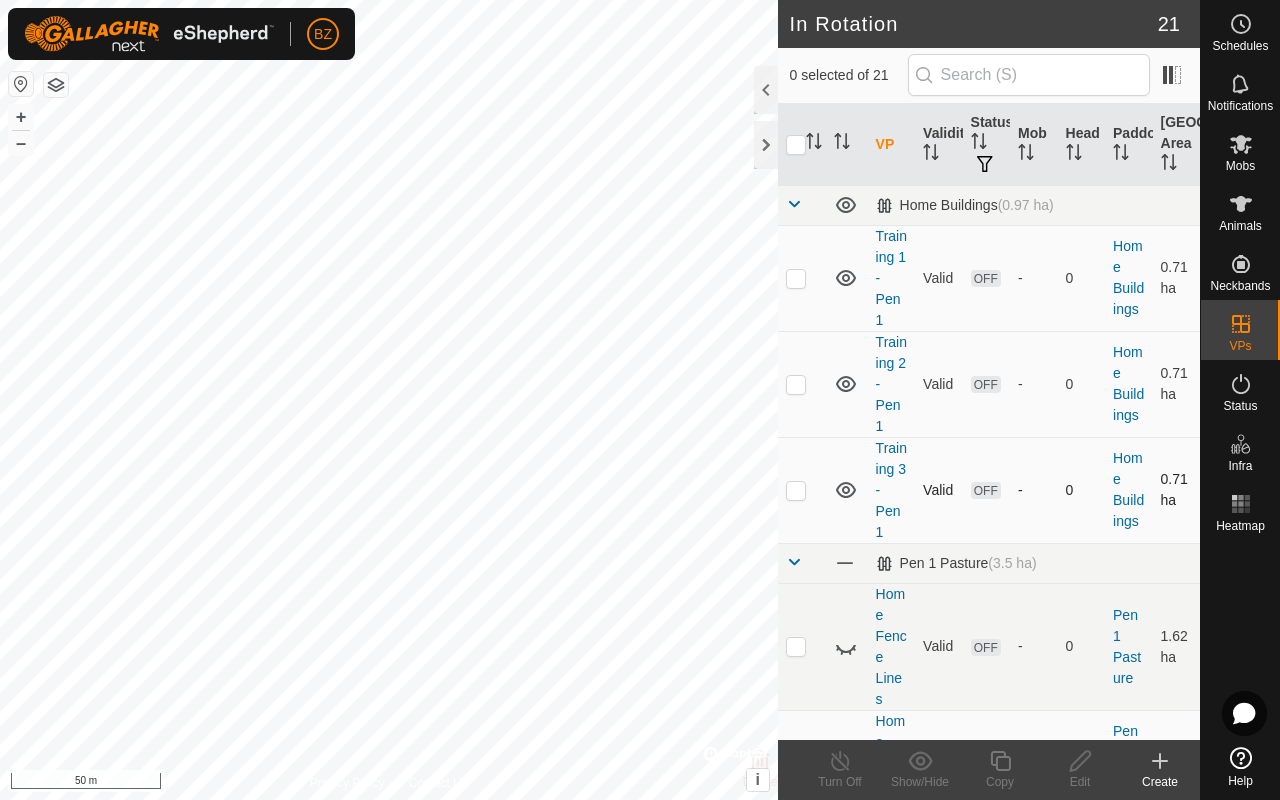
click at [678, 488] on p-checkbox at bounding box center [796, 490] width 20 height 16
checkbox input "true"
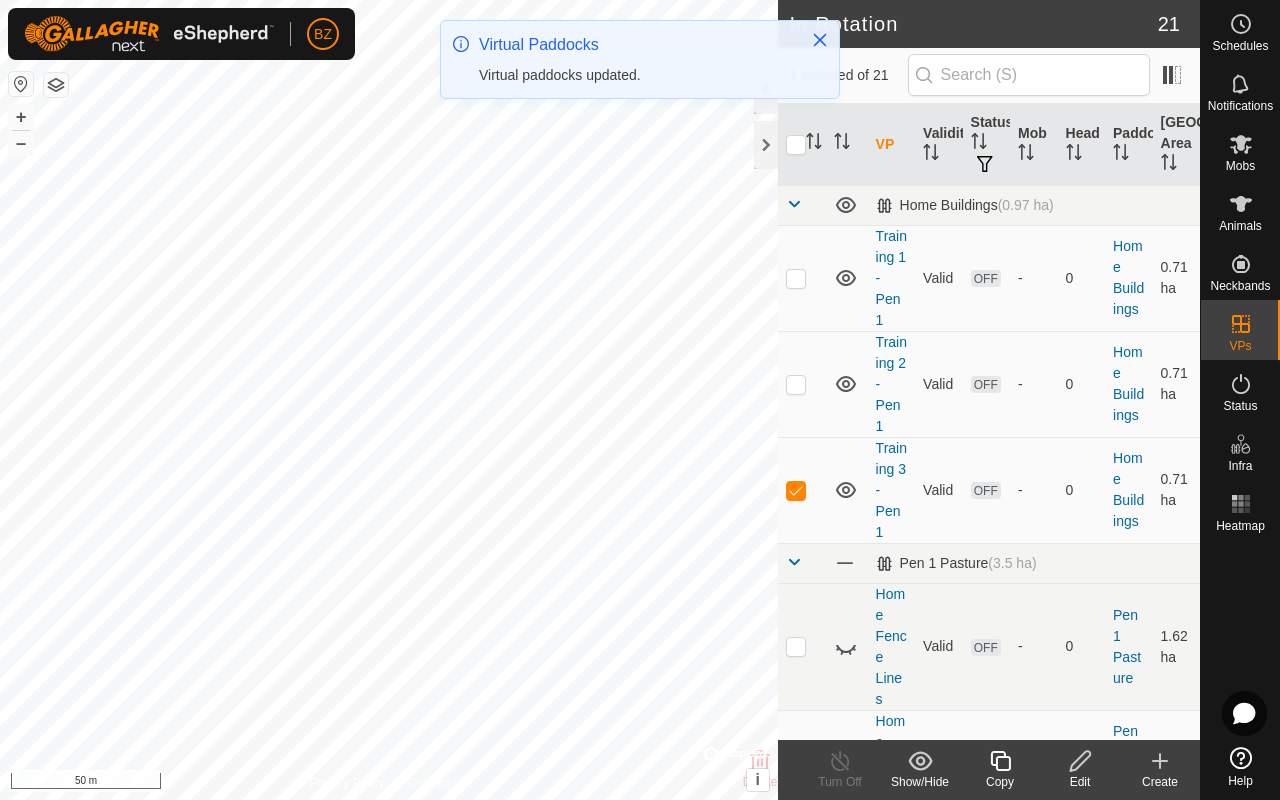
click at [678, 636] on icon at bounding box center [1000, 761] width 20 height 20
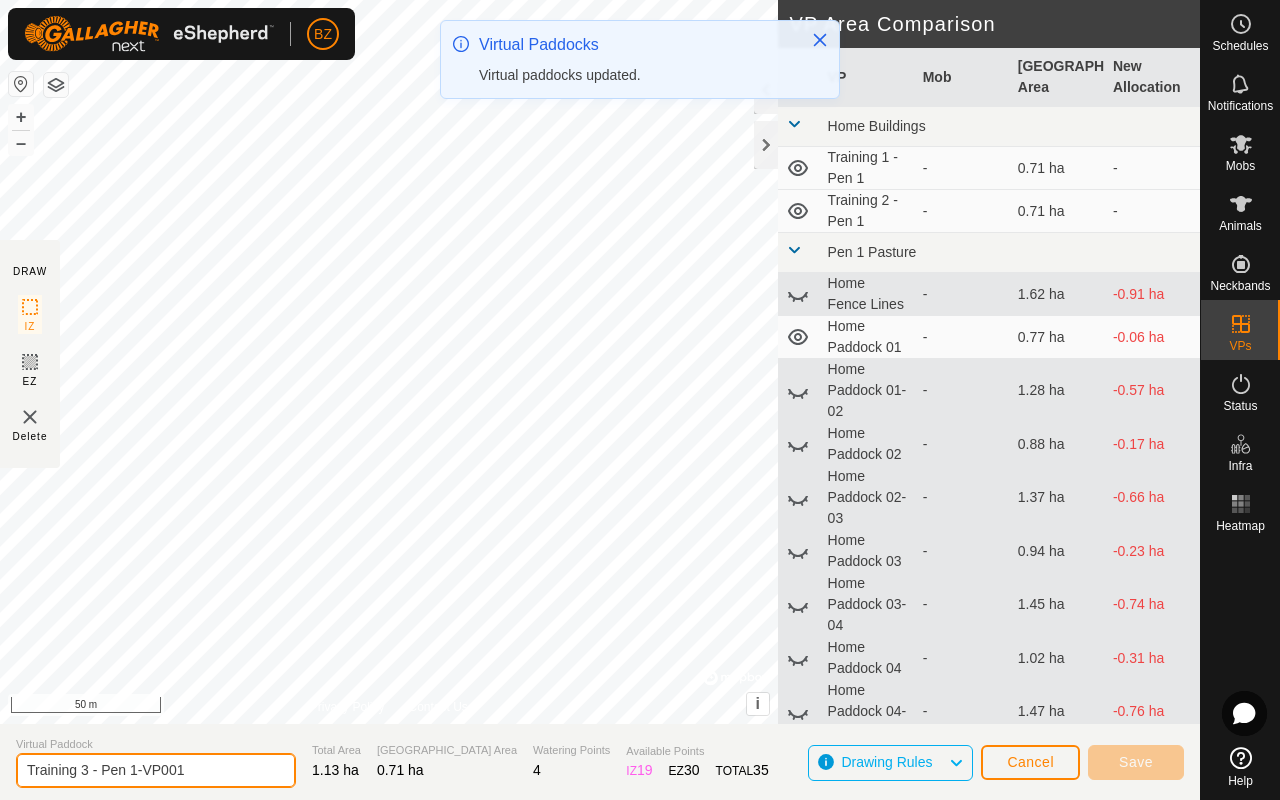
click at [223, 636] on input "Training 3 - Pen 1-VP001" at bounding box center [156, 770] width 280 height 35
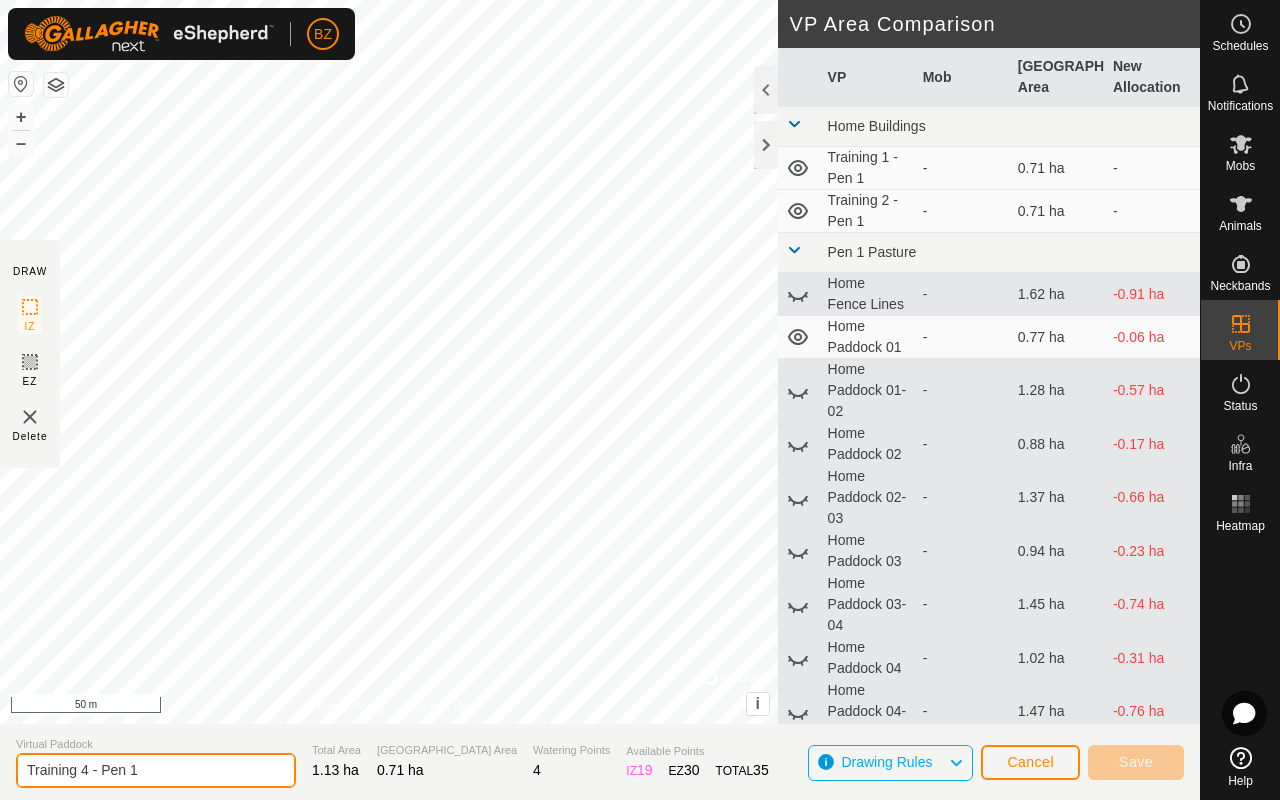
type input "Training 4 - Pen 1"
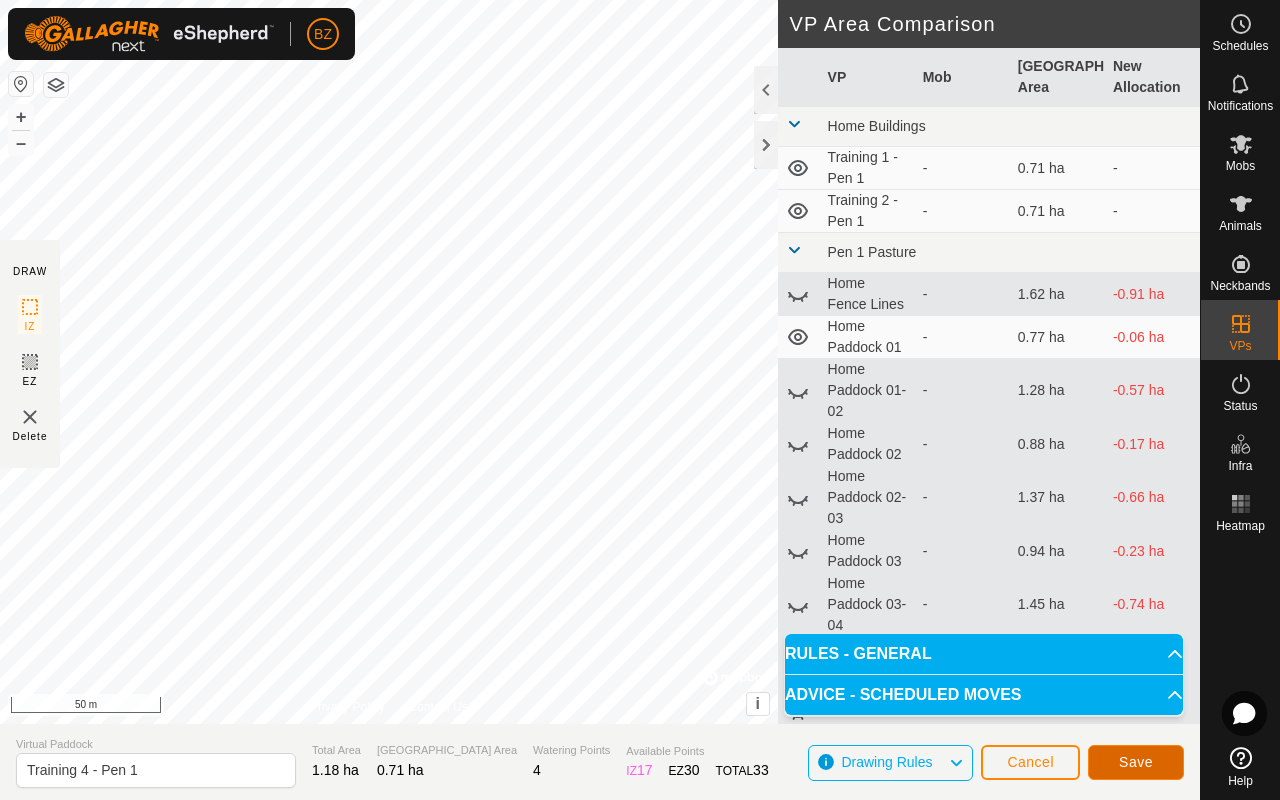
click at [678, 636] on span "Save" at bounding box center [1136, 762] width 34 height 16
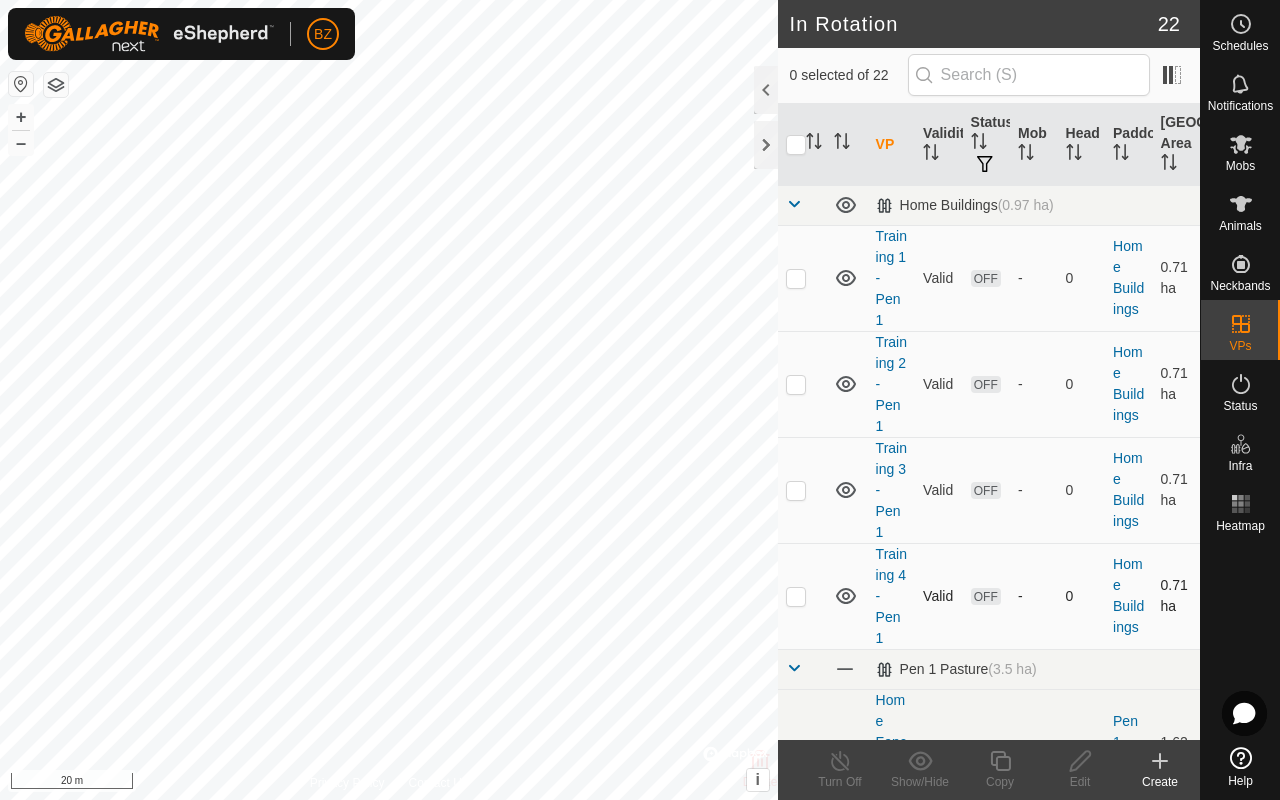
click at [678, 594] on p-checkbox at bounding box center [796, 596] width 20 height 16
checkbox input "true"
click at [678, 636] on icon at bounding box center [1000, 761] width 20 height 20
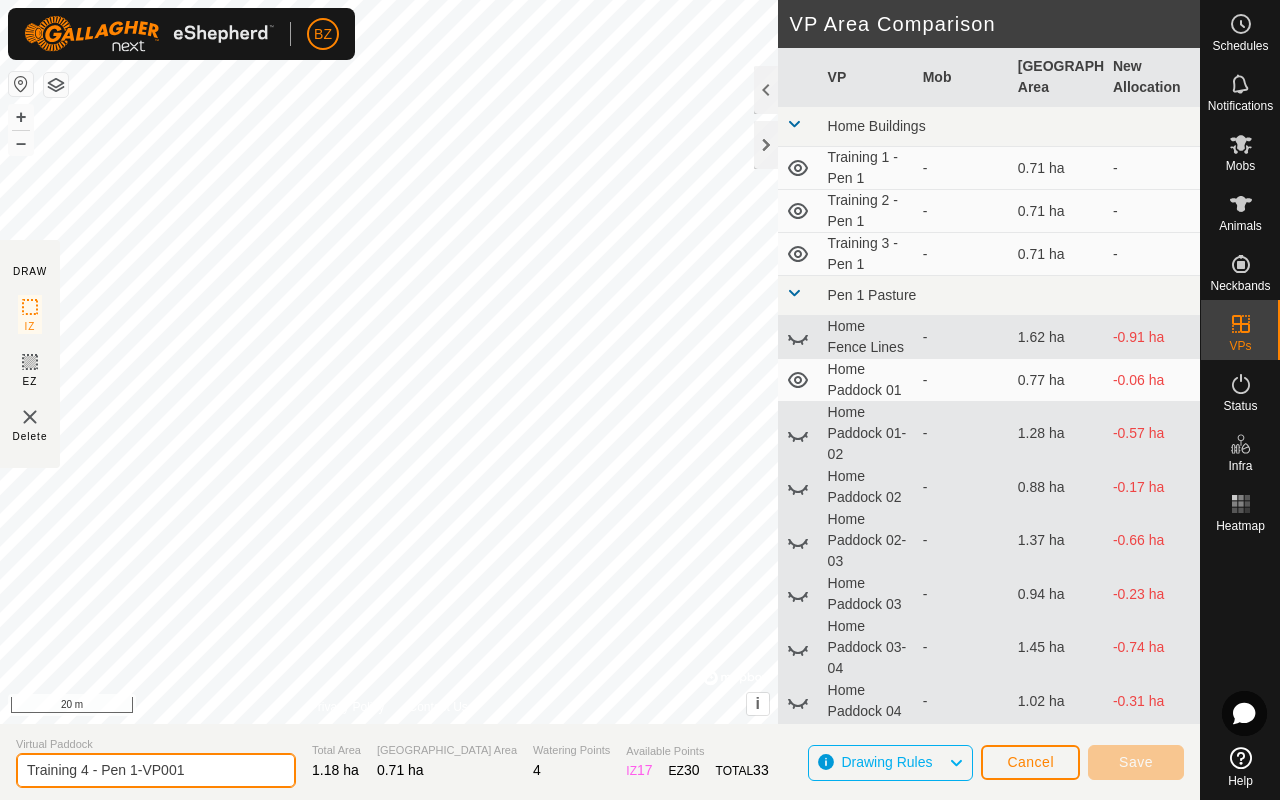
click at [215, 636] on input "Training 4 - Pen 1-VP001" at bounding box center [156, 770] width 280 height 35
type input "Training 5 - Pen 1"
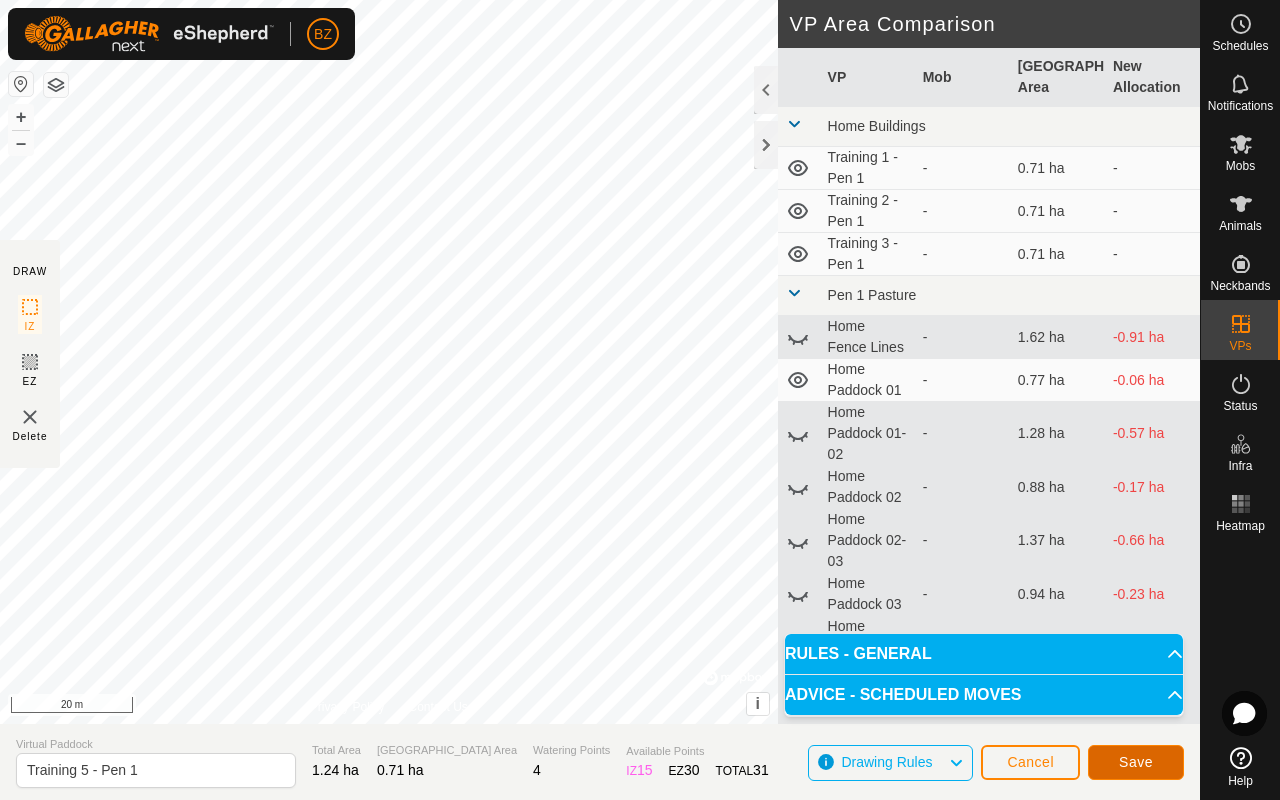
click at [678, 636] on span "Save" at bounding box center [1136, 762] width 34 height 16
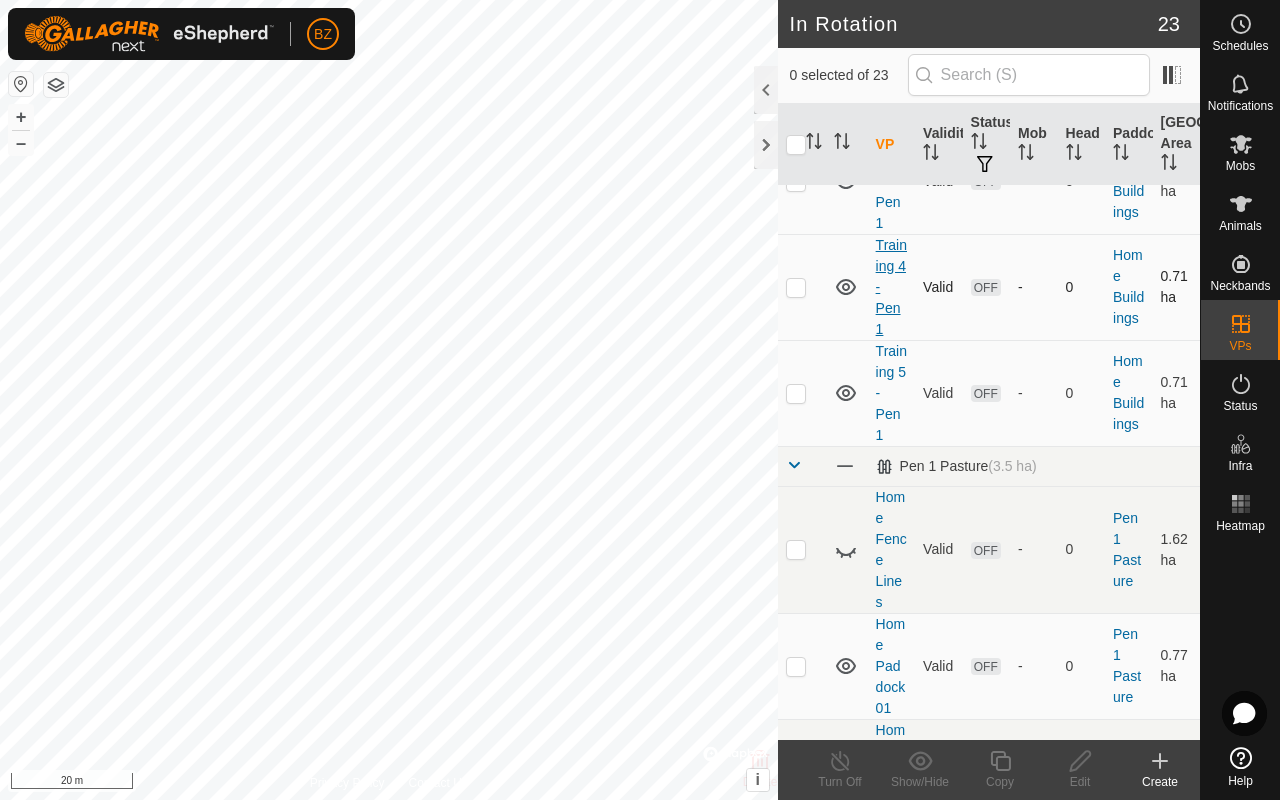
scroll to position [329, 0]
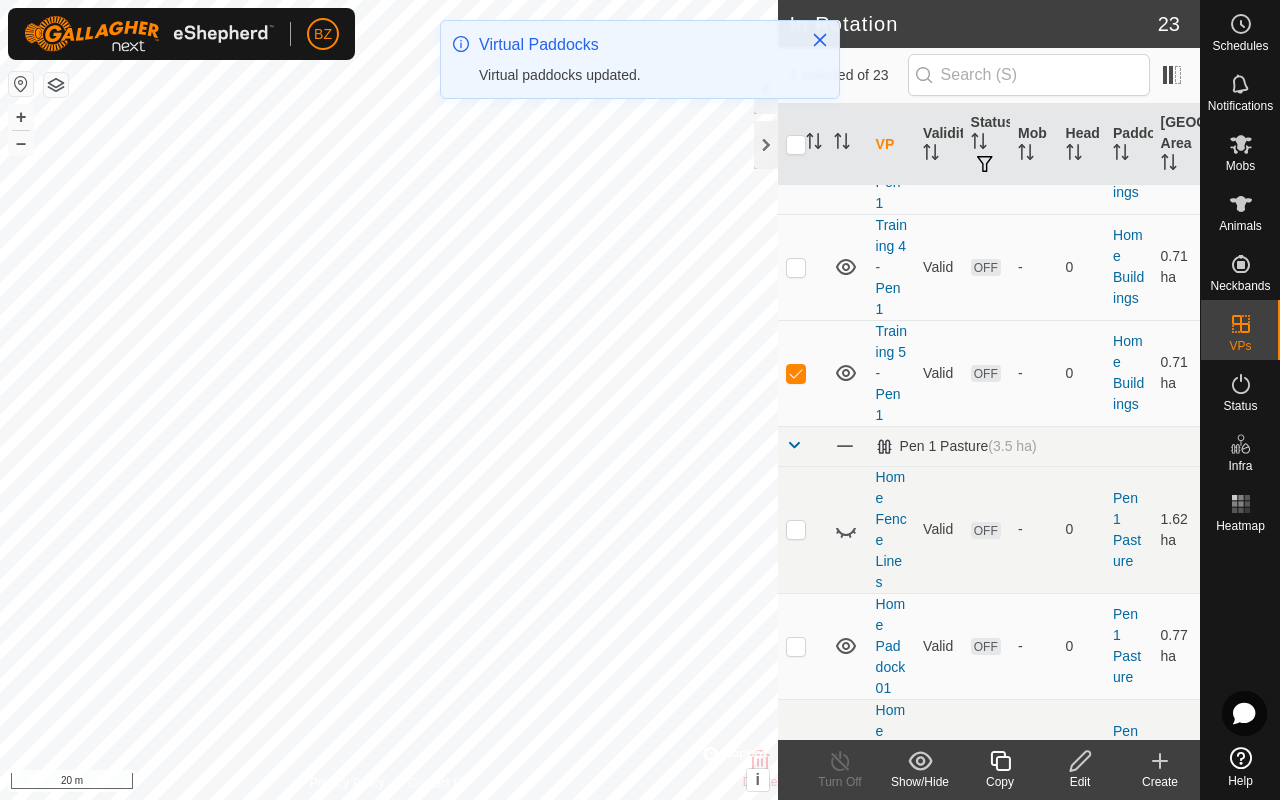
click at [678, 636] on copy-svg-icon at bounding box center [1000, 761] width 80 height 24
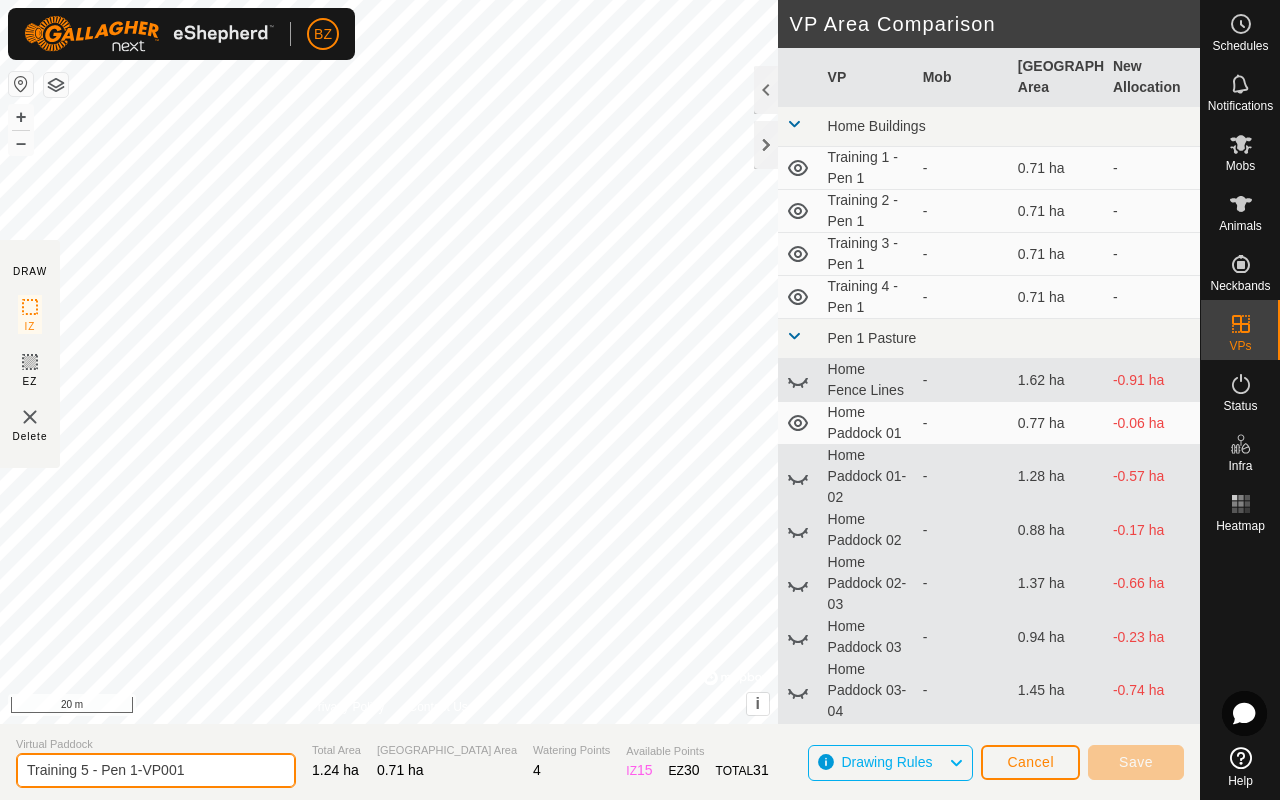
click at [89, 636] on input "Training 5 - Pen 1-VP001" at bounding box center [156, 770] width 280 height 35
type input "Training 6 - Pen 1"
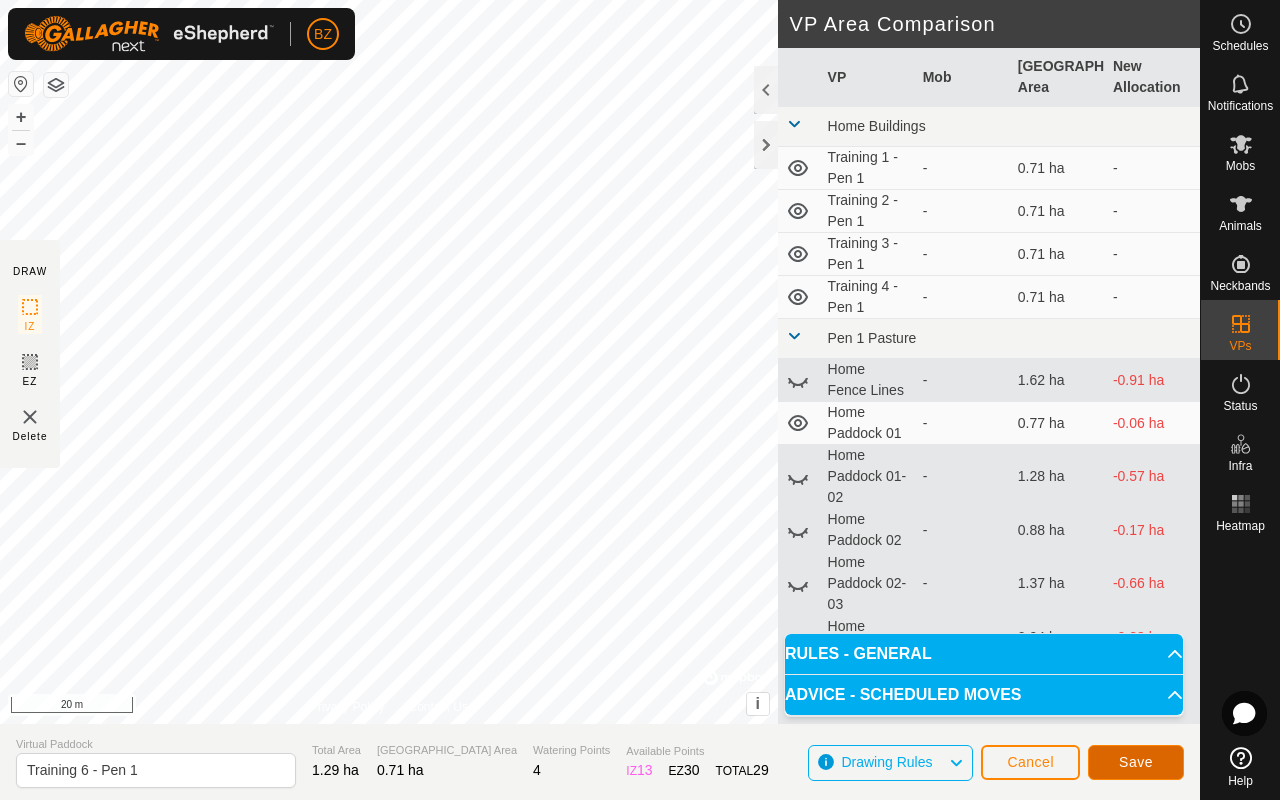
click at [678, 636] on span "Save" at bounding box center [1136, 762] width 34 height 16
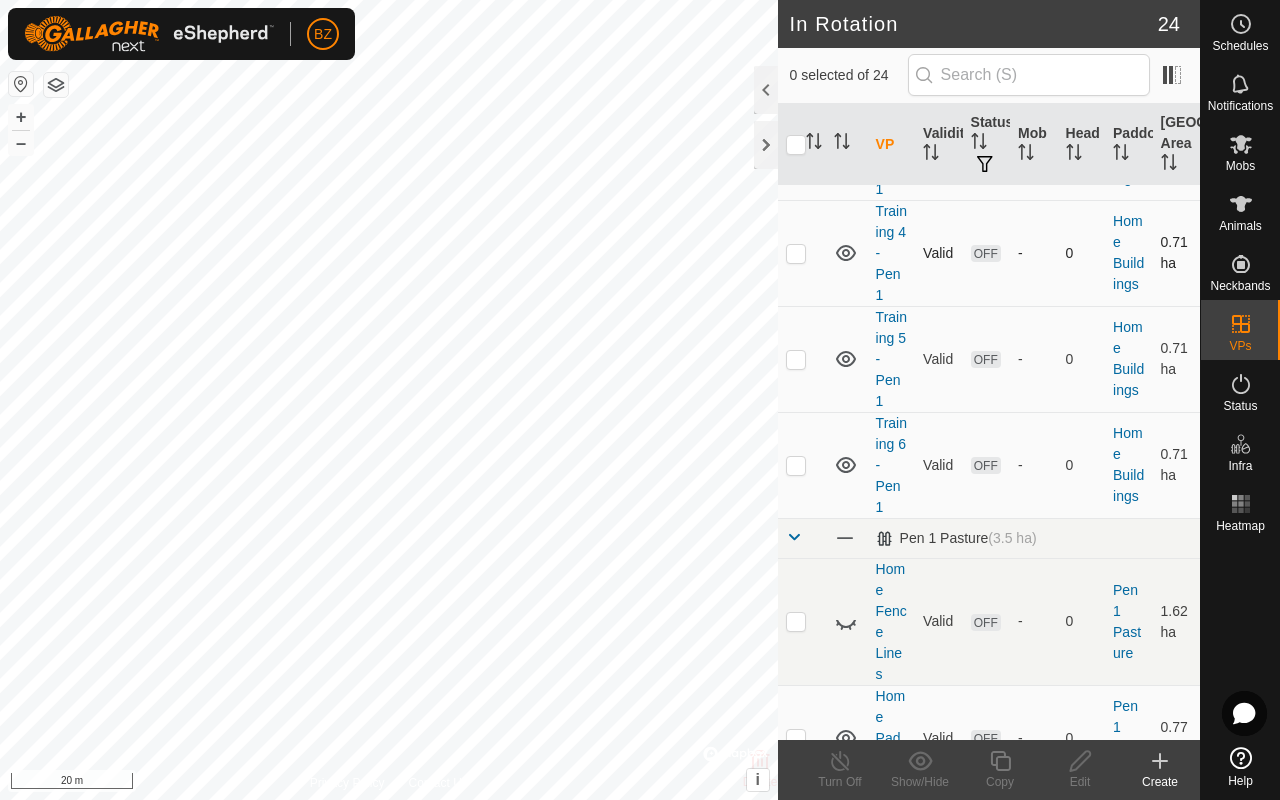
scroll to position [351, 0]
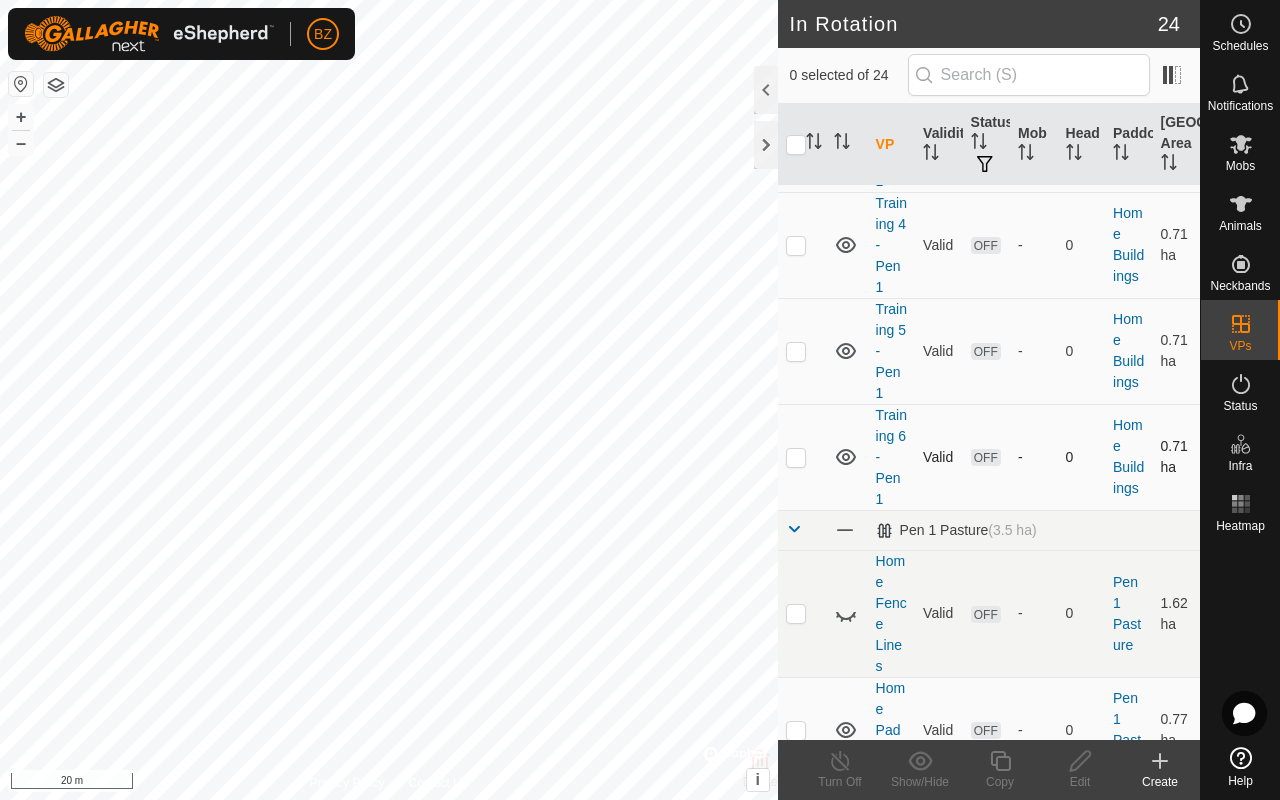
click at [678, 461] on p-checkbox at bounding box center [796, 457] width 20 height 16
checkbox input "true"
click at [678, 636] on icon at bounding box center [1000, 761] width 25 height 24
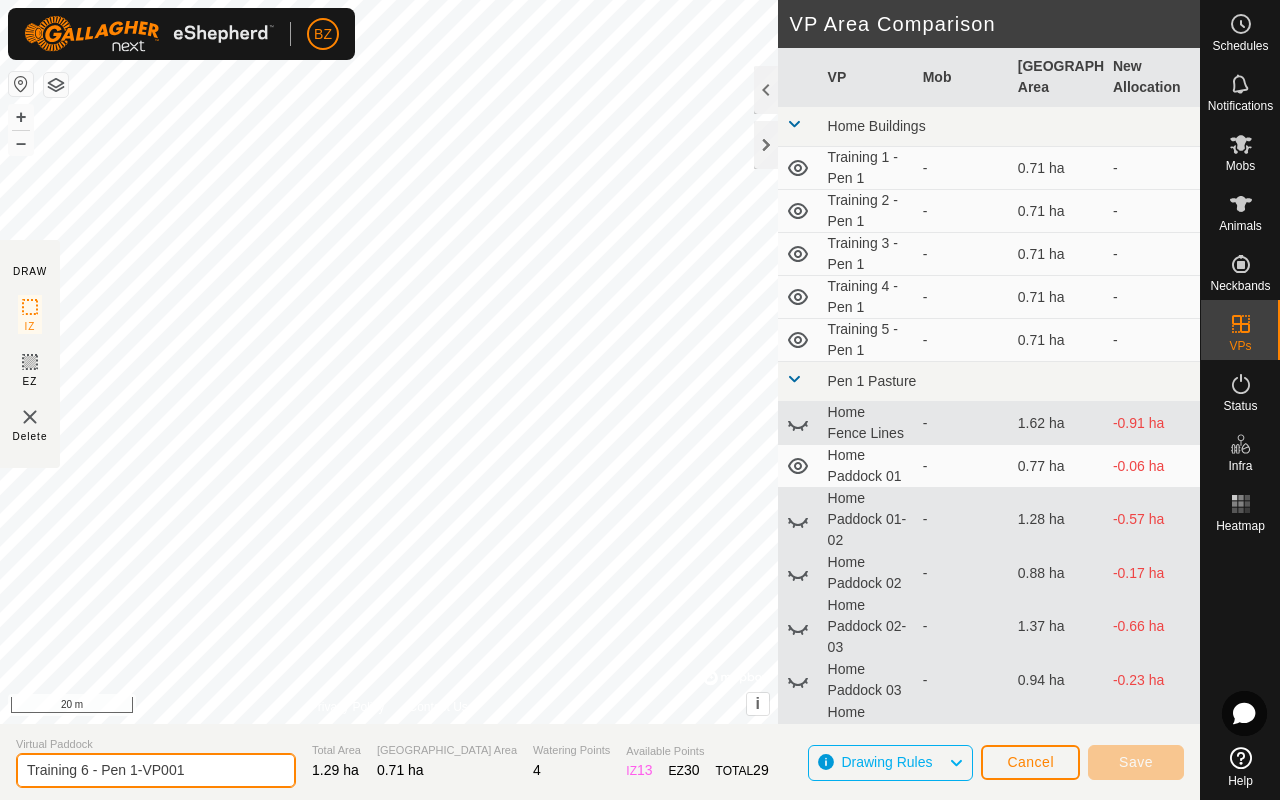
click at [204, 636] on input "Training 6 - Pen 1-VP001" at bounding box center [156, 770] width 280 height 35
type input "Training 7 - Pen 1"
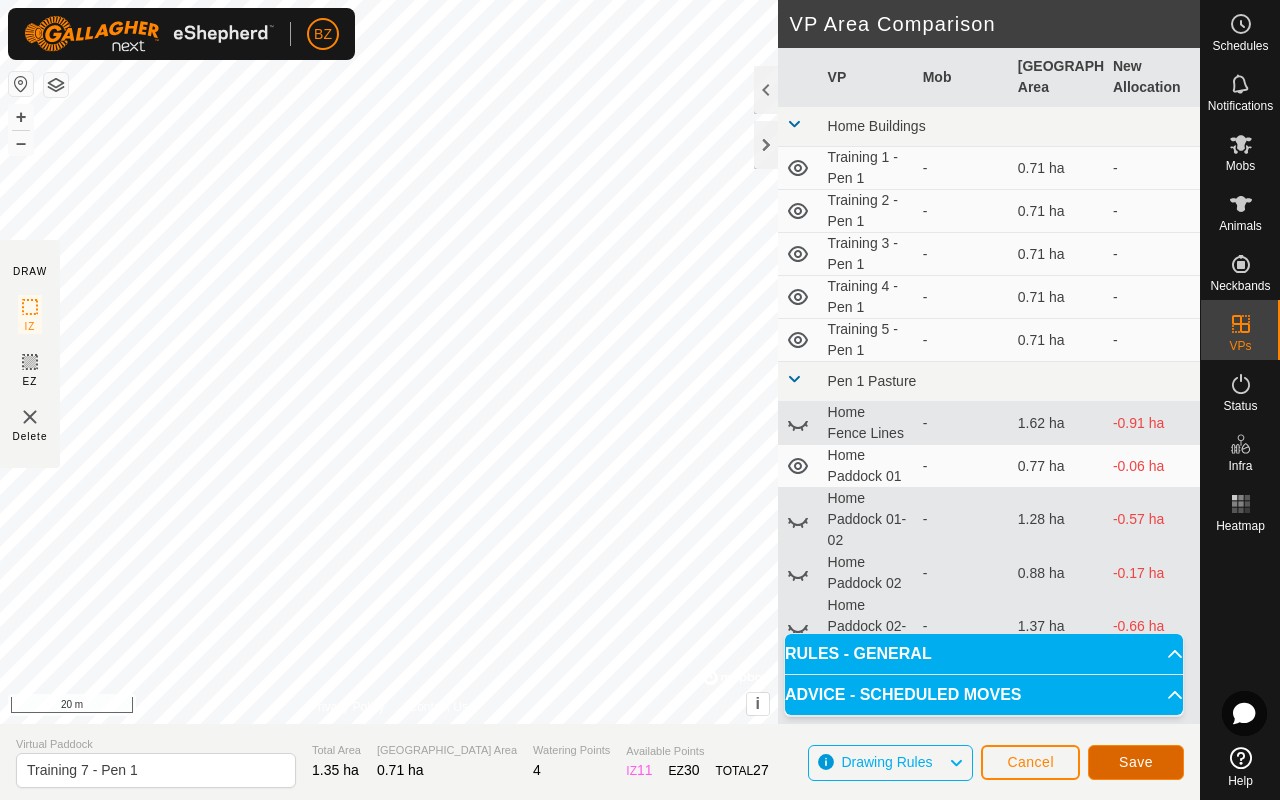
click at [678, 636] on span "Save" at bounding box center [1136, 762] width 34 height 16
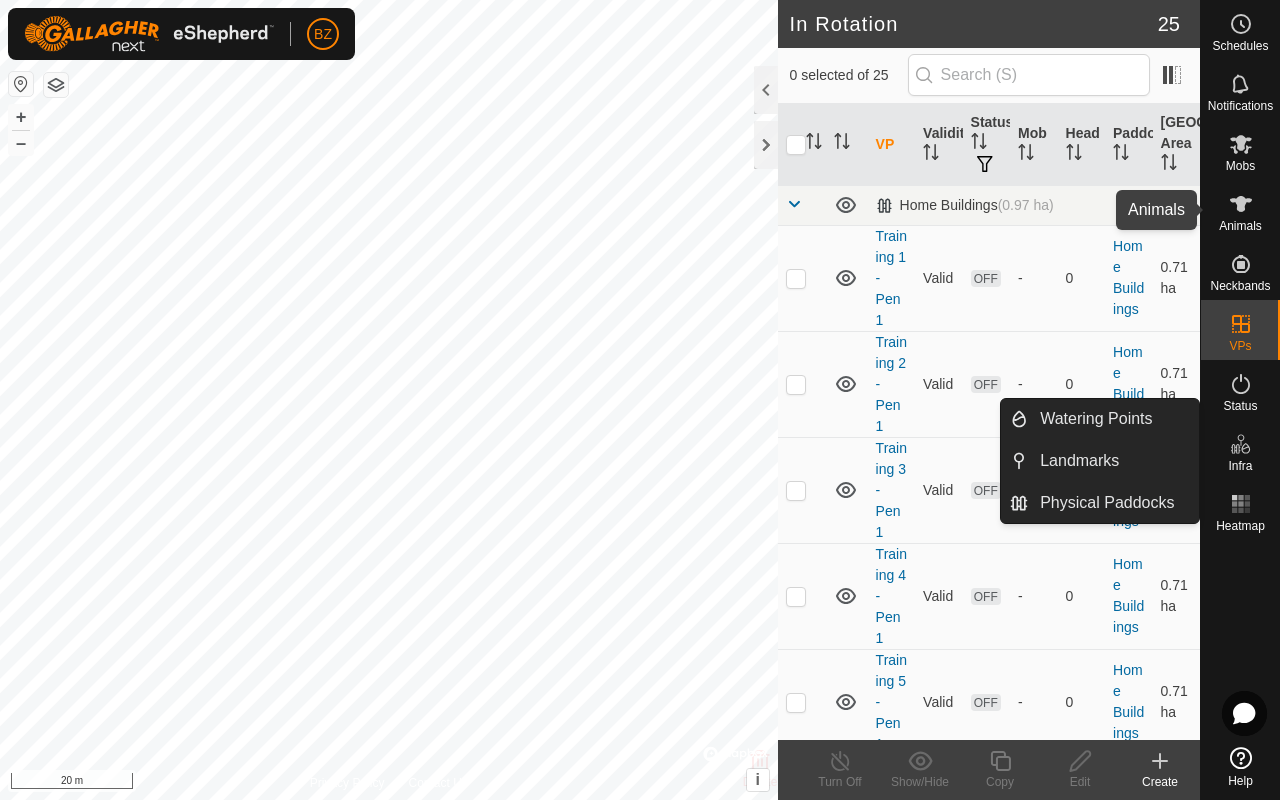
click at [678, 222] on span "Animals" at bounding box center [1240, 226] width 43 height 12
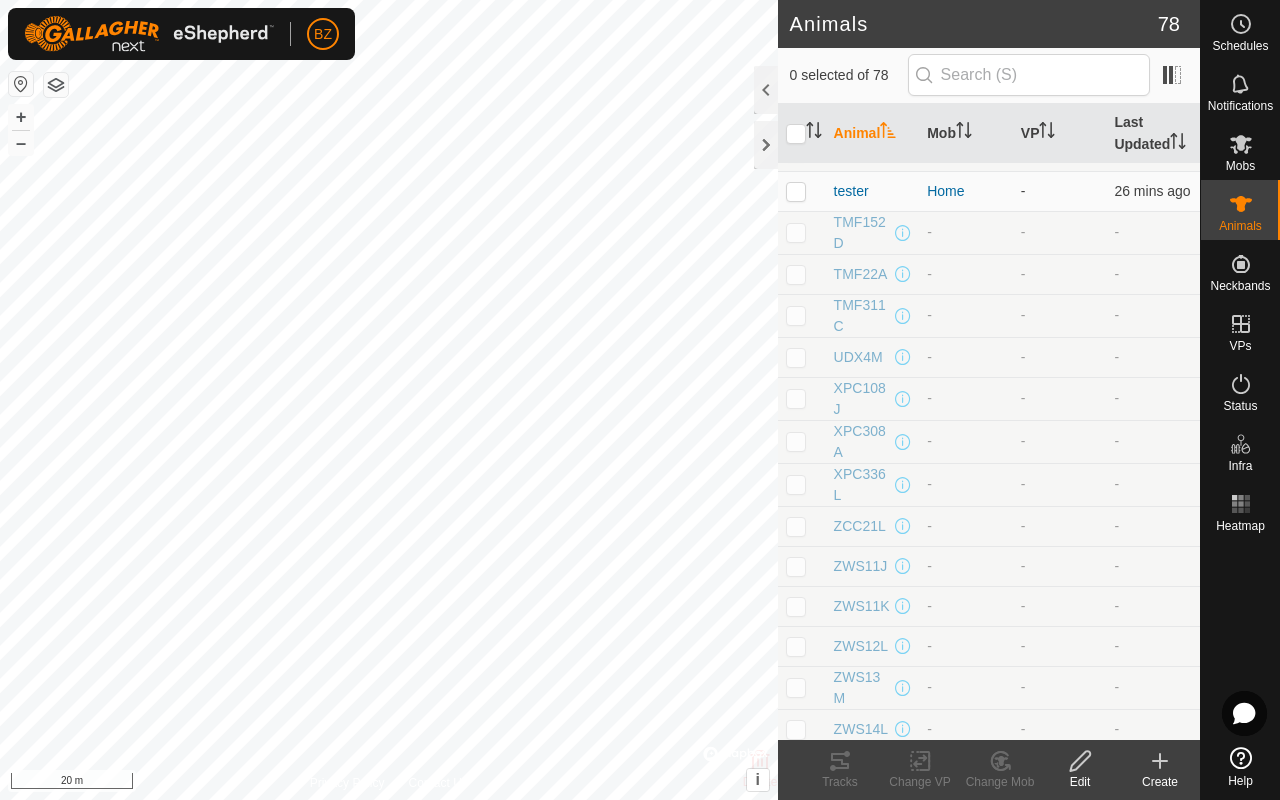
scroll to position [625, 0]
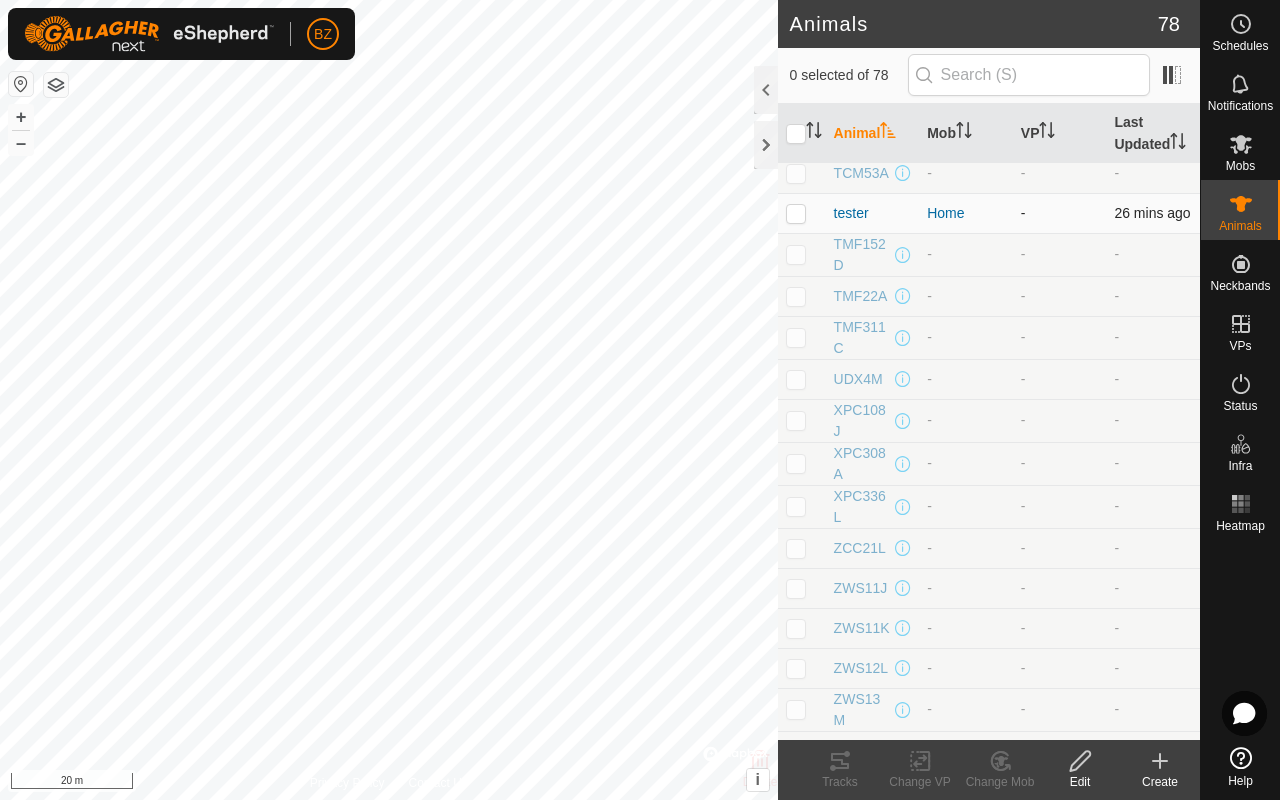
click at [678, 221] on p-checkbox at bounding box center [796, 213] width 20 height 16
checkbox input "true"
click at [678, 152] on icon at bounding box center [1241, 144] width 22 height 19
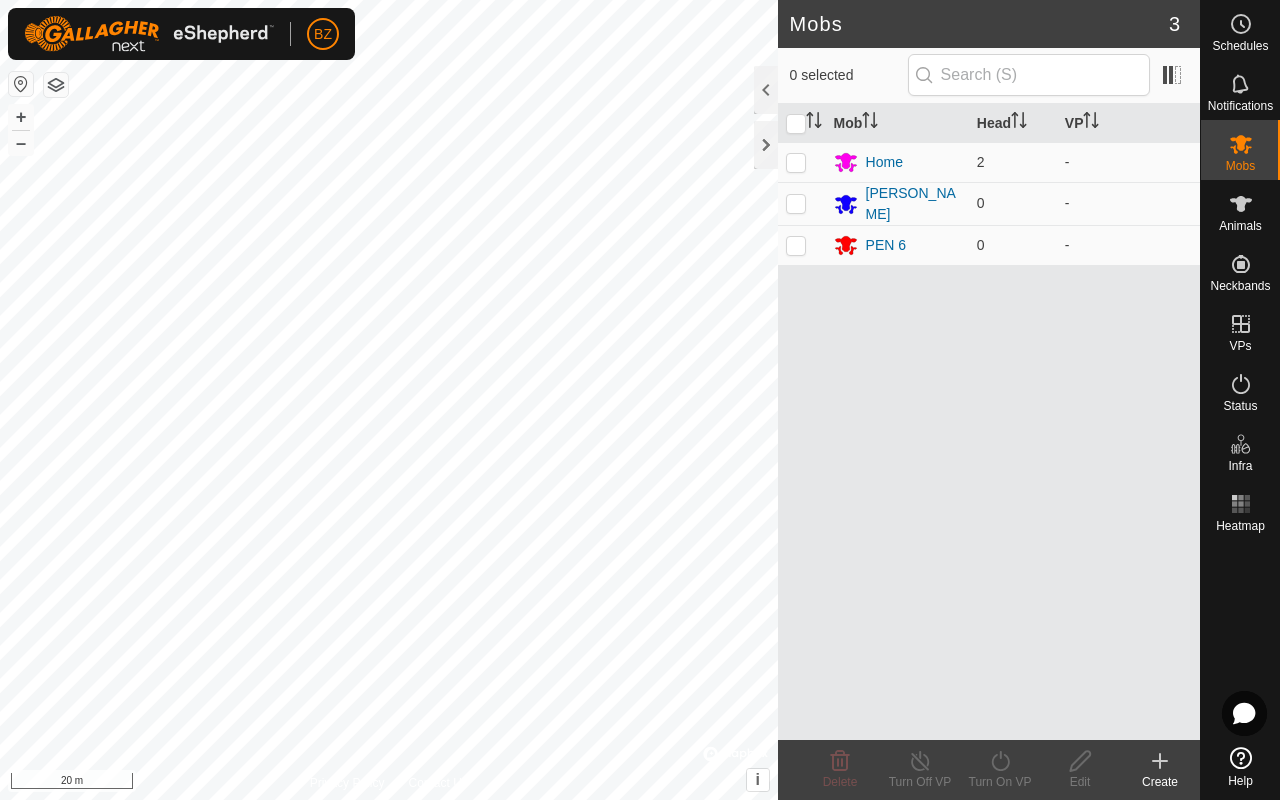
click at [678, 636] on icon at bounding box center [1160, 761] width 24 height 24
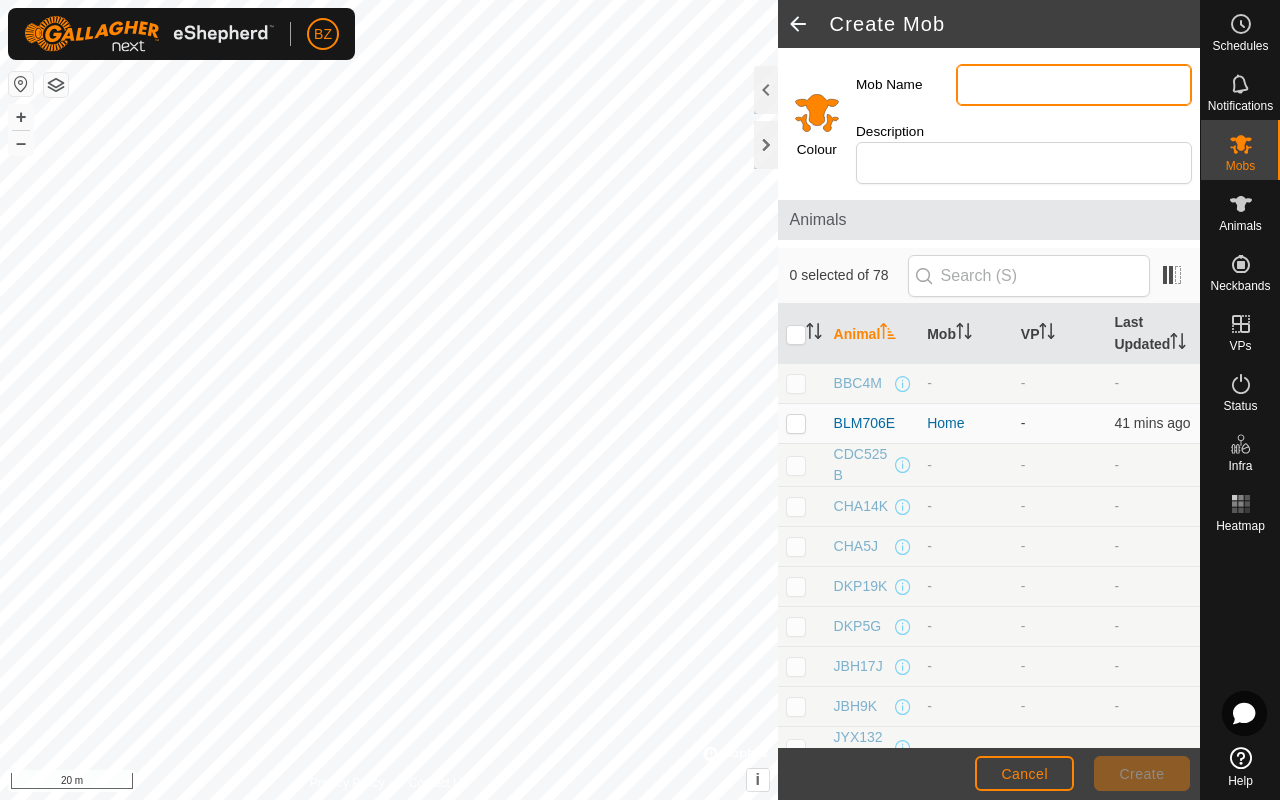
click at [678, 79] on input "Mob Name" at bounding box center [1074, 85] width 236 height 42
type input "Training"
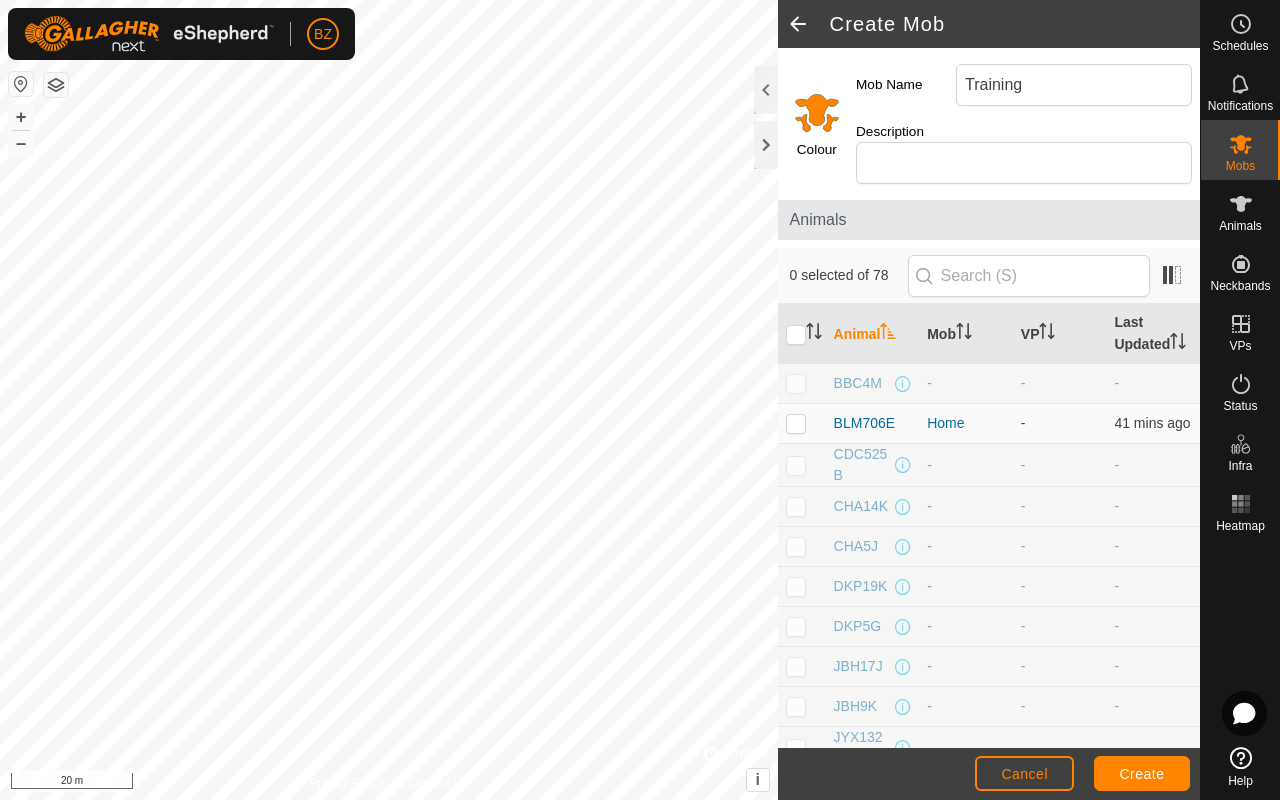
click at [678, 112] on input "Select a color" at bounding box center [817, 112] width 48 height 48
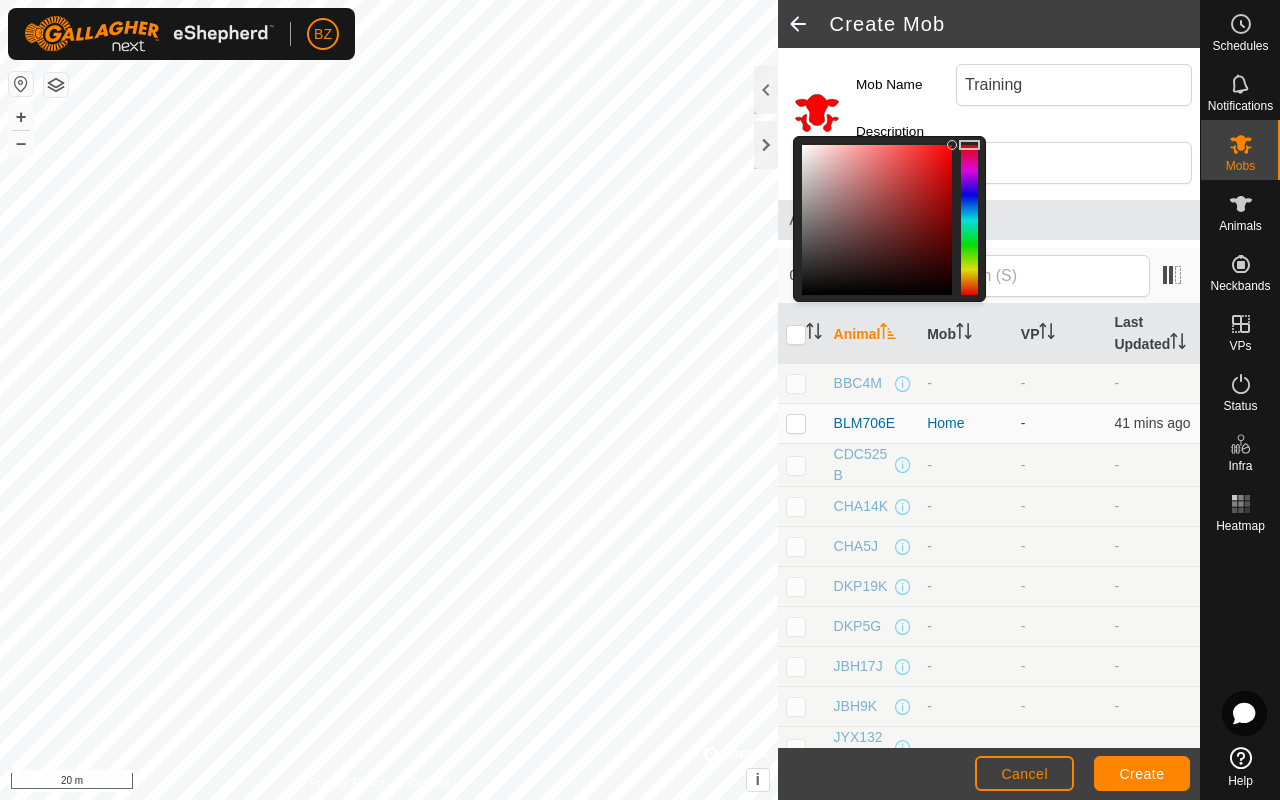
drag, startPoint x: 970, startPoint y: 153, endPoint x: 972, endPoint y: 142, distance: 11.2
click at [678, 145] on div at bounding box center [969, 220] width 17 height 150
click at [678, 636] on span "Create" at bounding box center [1142, 774] width 45 height 16
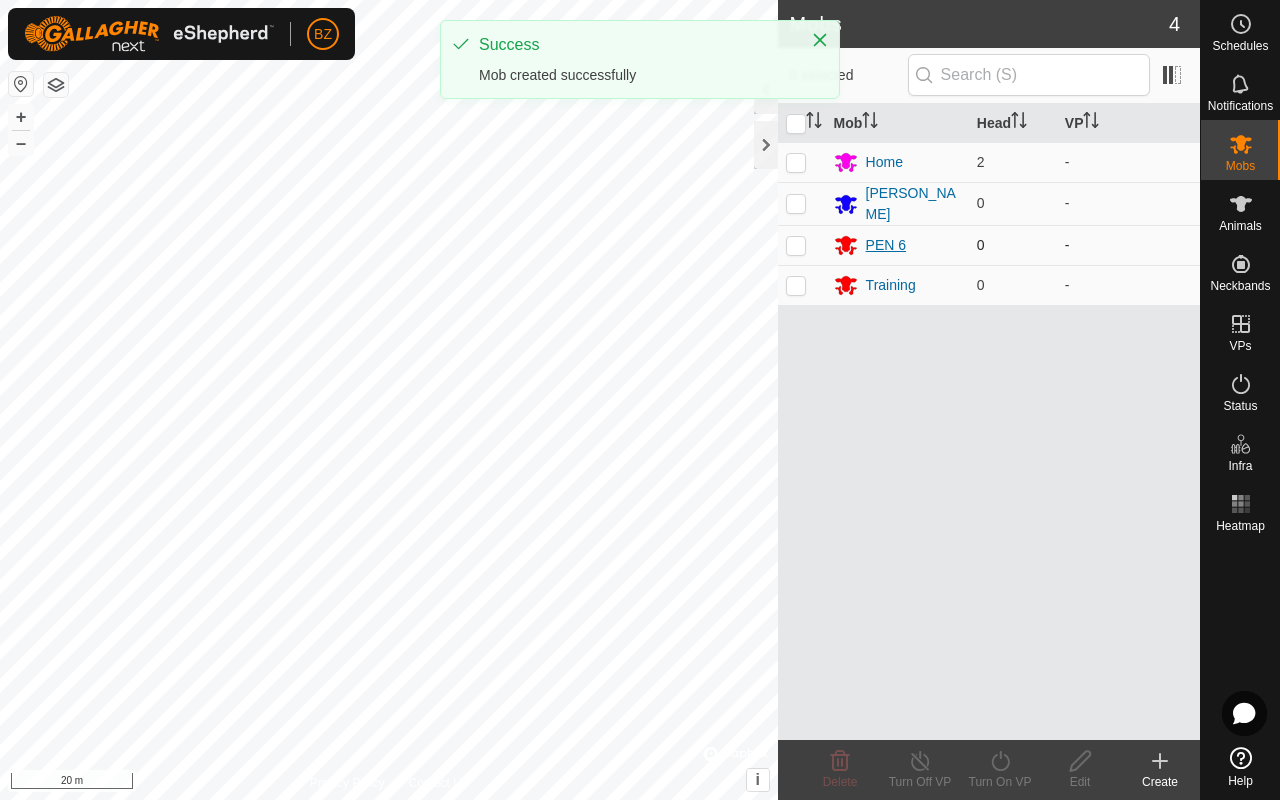
click at [678, 244] on div "PEN 6" at bounding box center [886, 245] width 40 height 21
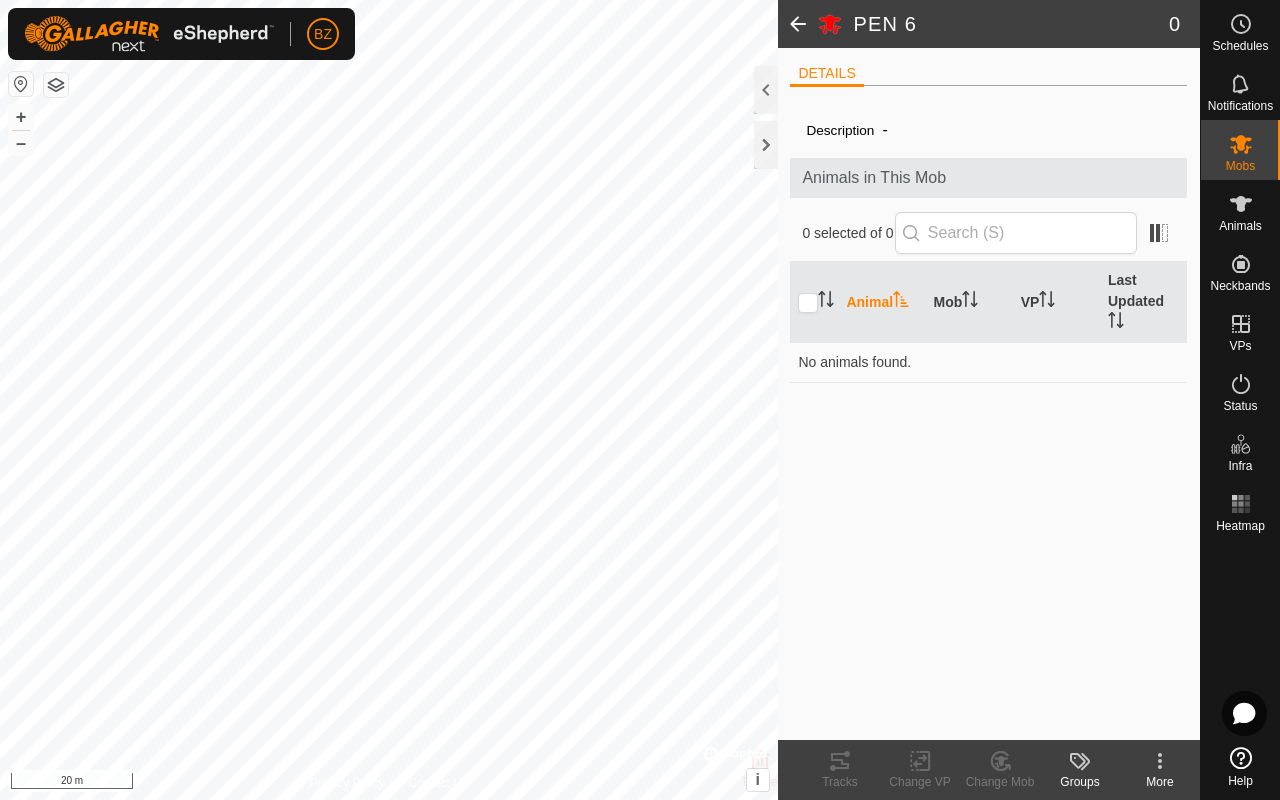
click at [678, 636] on icon at bounding box center [1160, 761] width 24 height 24
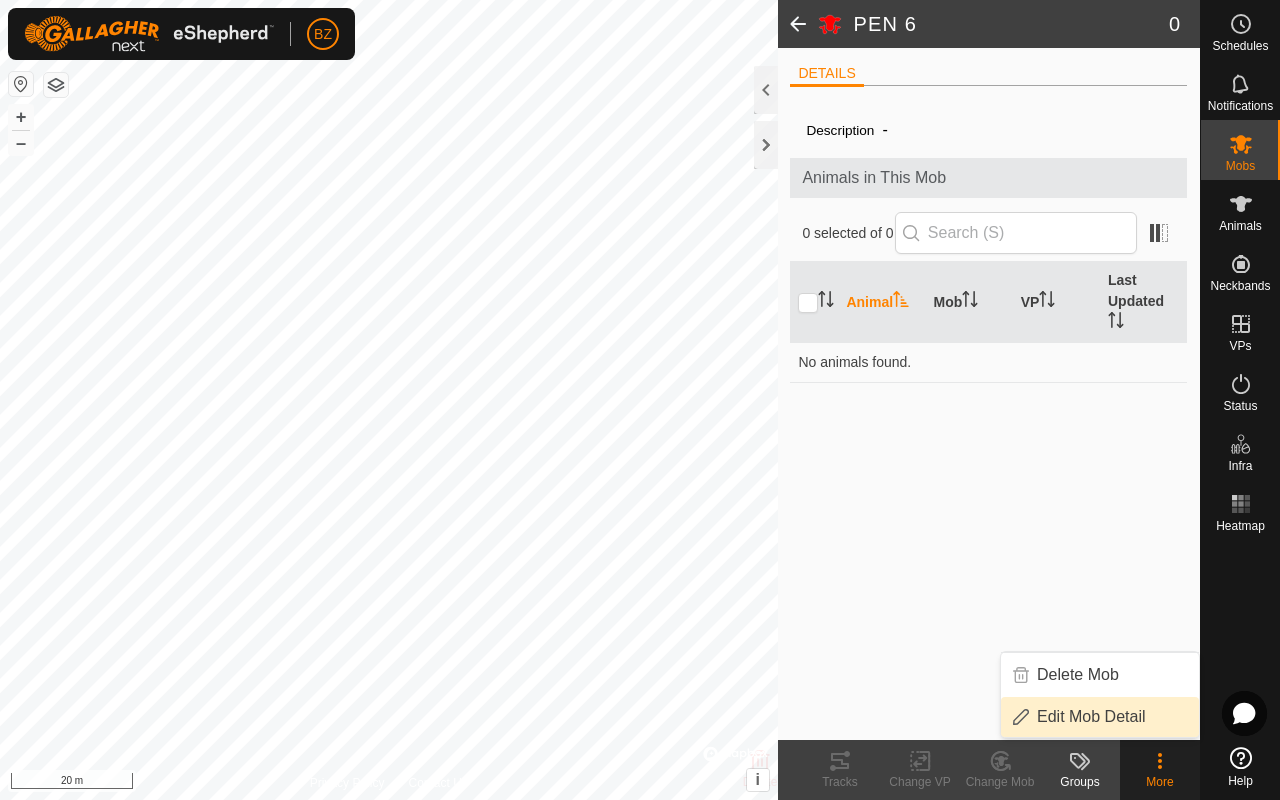
click at [678, 636] on link "Edit Mob Detail" at bounding box center [1100, 717] width 198 height 40
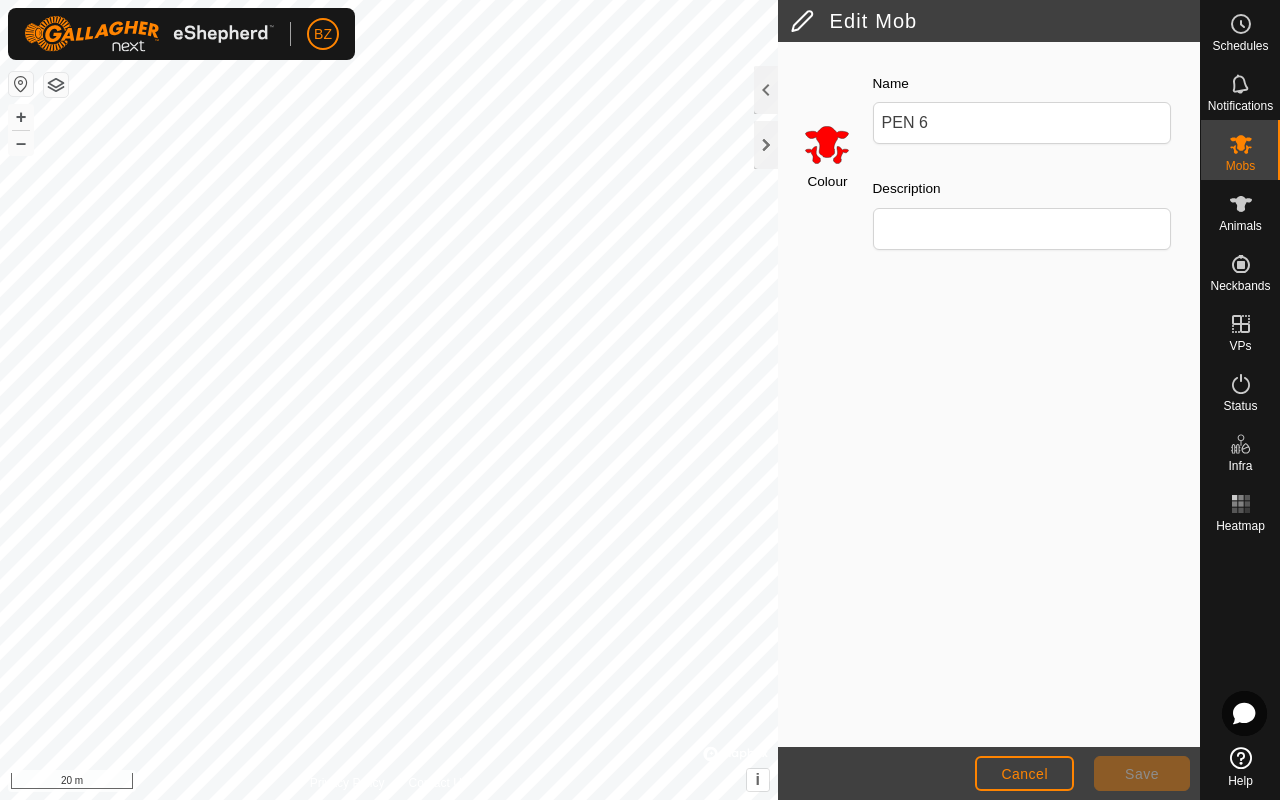
click at [678, 153] on input "Select a color" at bounding box center [827, 144] width 48 height 48
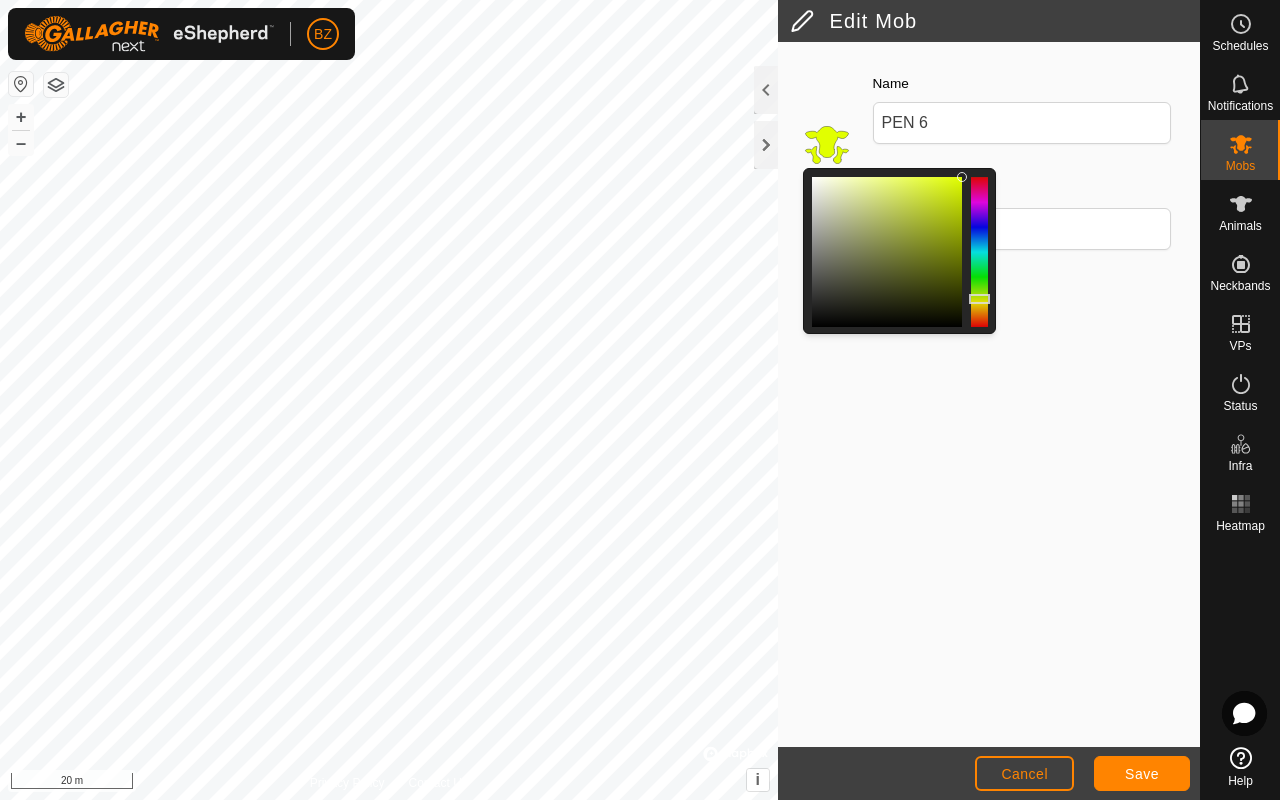
click at [678, 299] on div at bounding box center [979, 252] width 17 height 150
click at [678, 636] on span "Save" at bounding box center [1142, 774] width 34 height 16
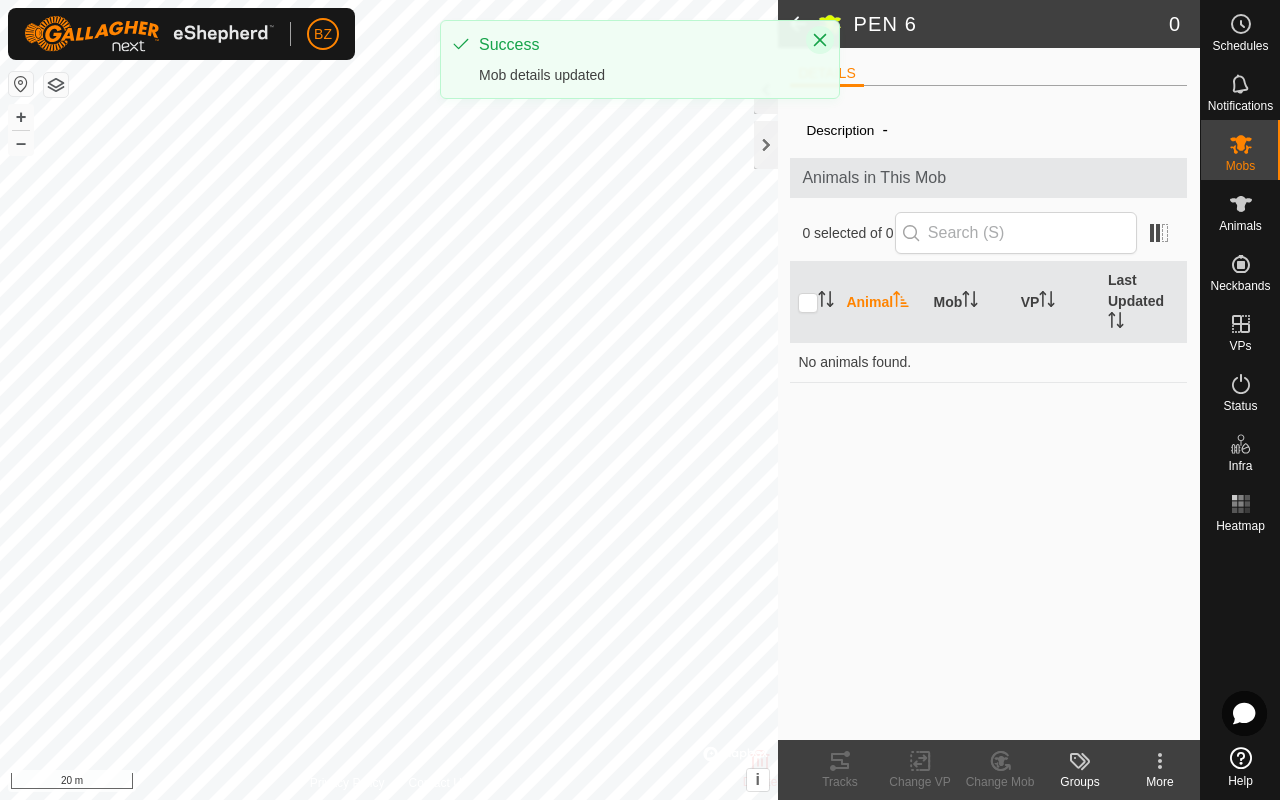
click at [678, 36] on icon "Close" at bounding box center [820, 40] width 13 height 13
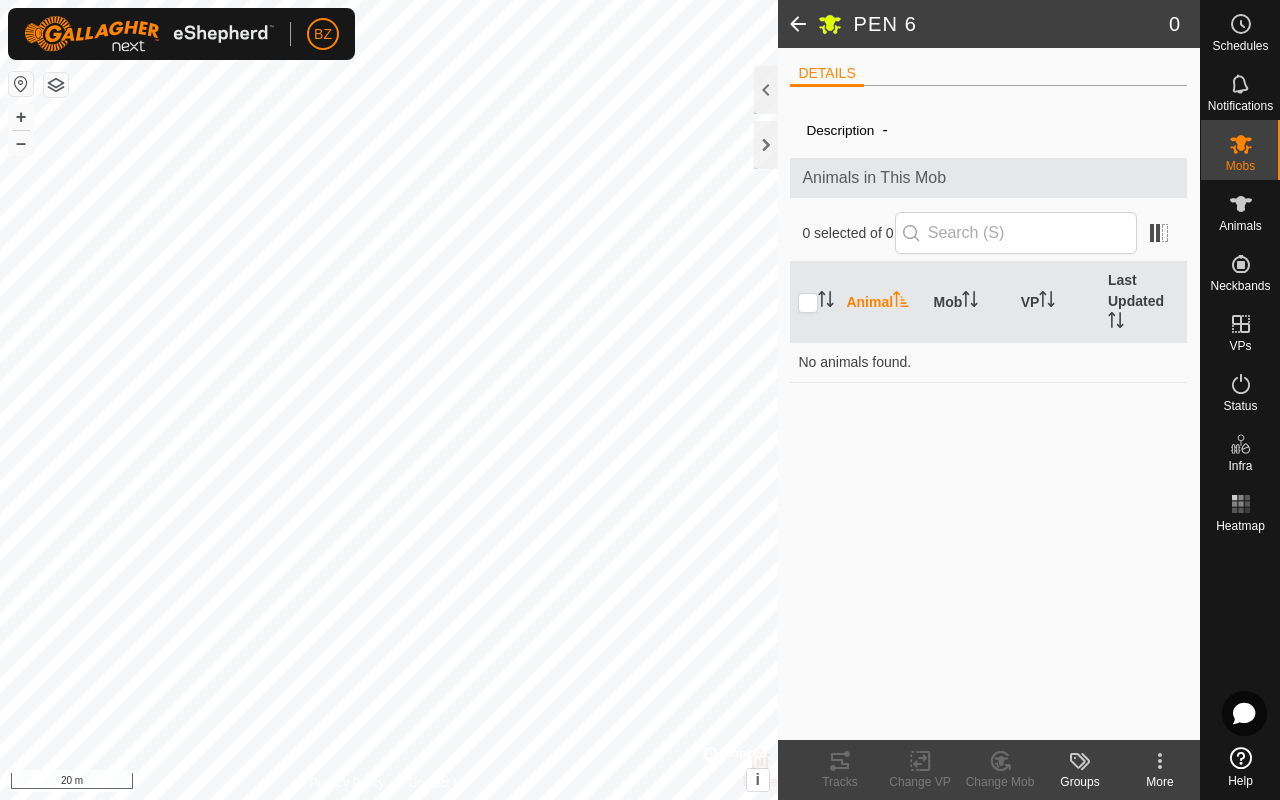
click at [678, 24] on span at bounding box center [798, 24] width 40 height 48
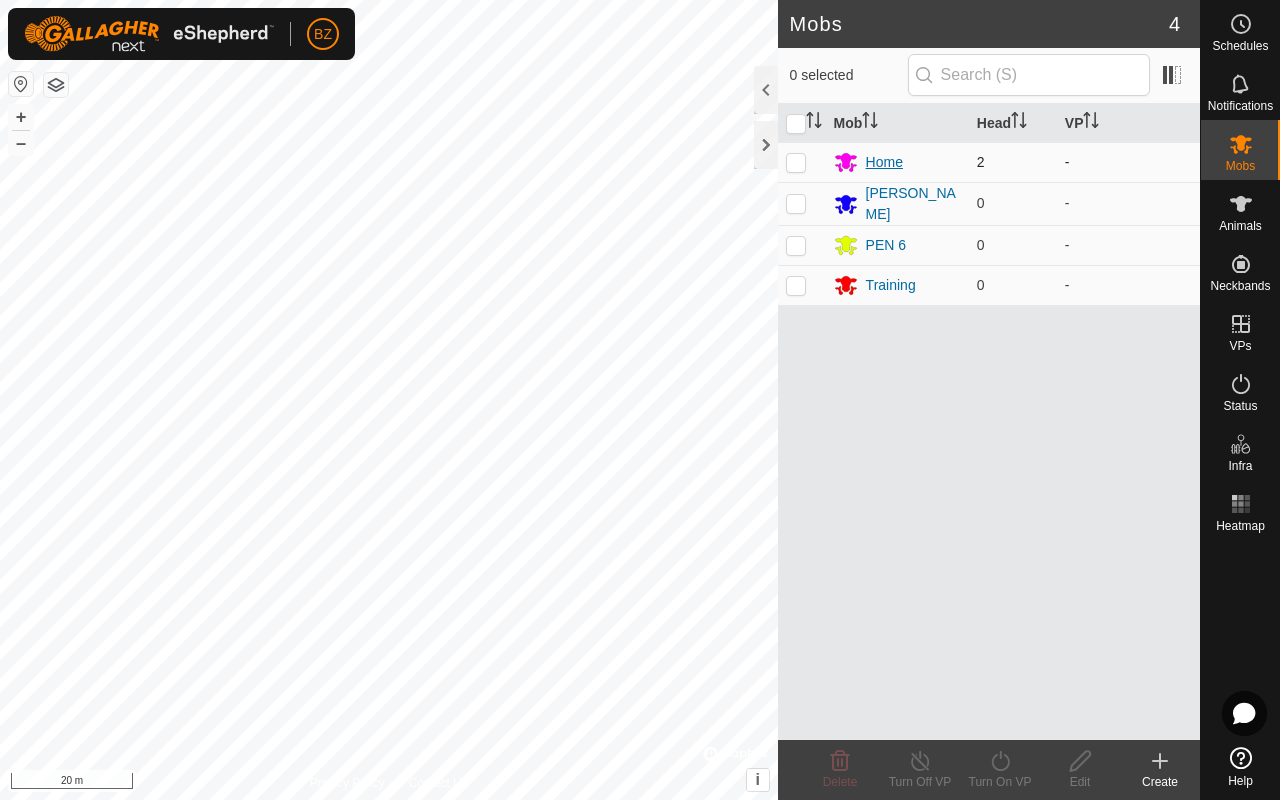
click at [678, 162] on div "Home" at bounding box center [884, 162] width 37 height 21
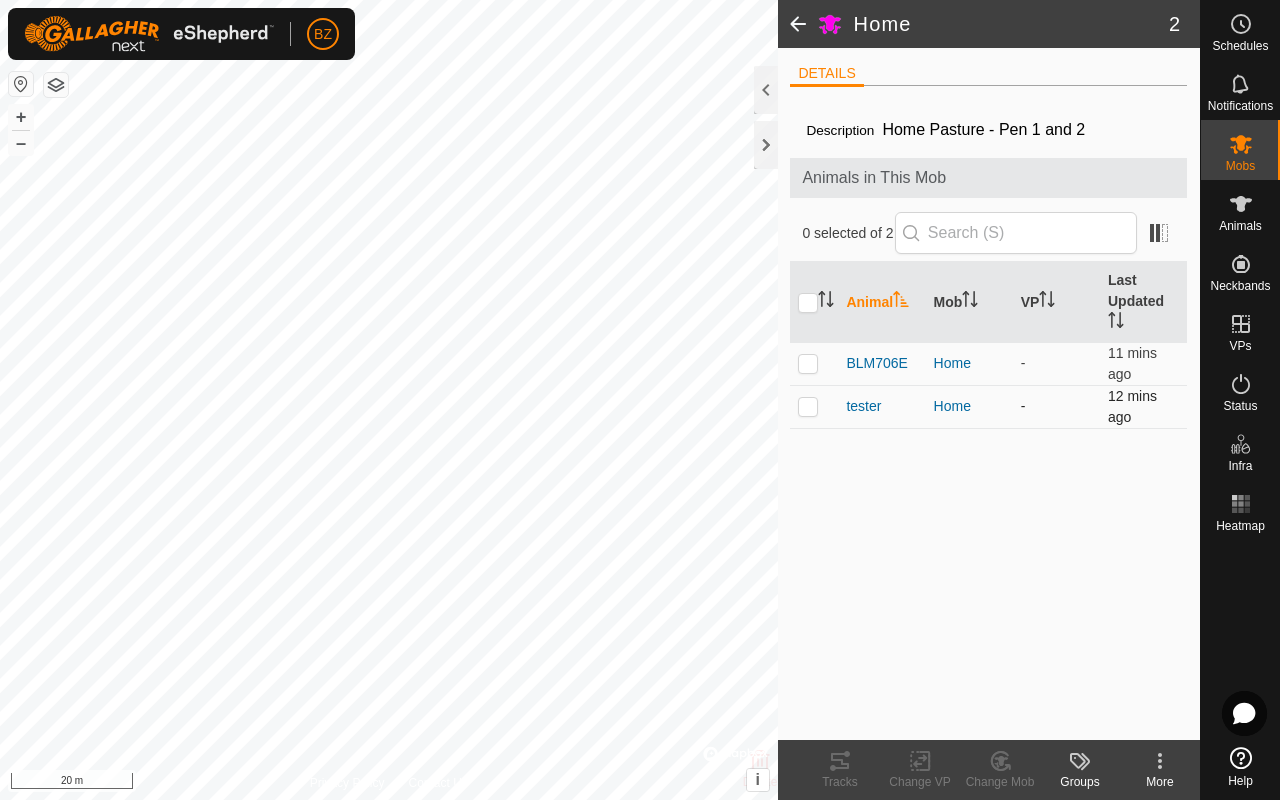
drag, startPoint x: 813, startPoint y: 407, endPoint x: 830, endPoint y: 394, distance: 21.4
click at [678, 407] on p-checkbox at bounding box center [808, 406] width 20 height 16
click at [678, 636] on icon at bounding box center [1000, 761] width 25 height 24
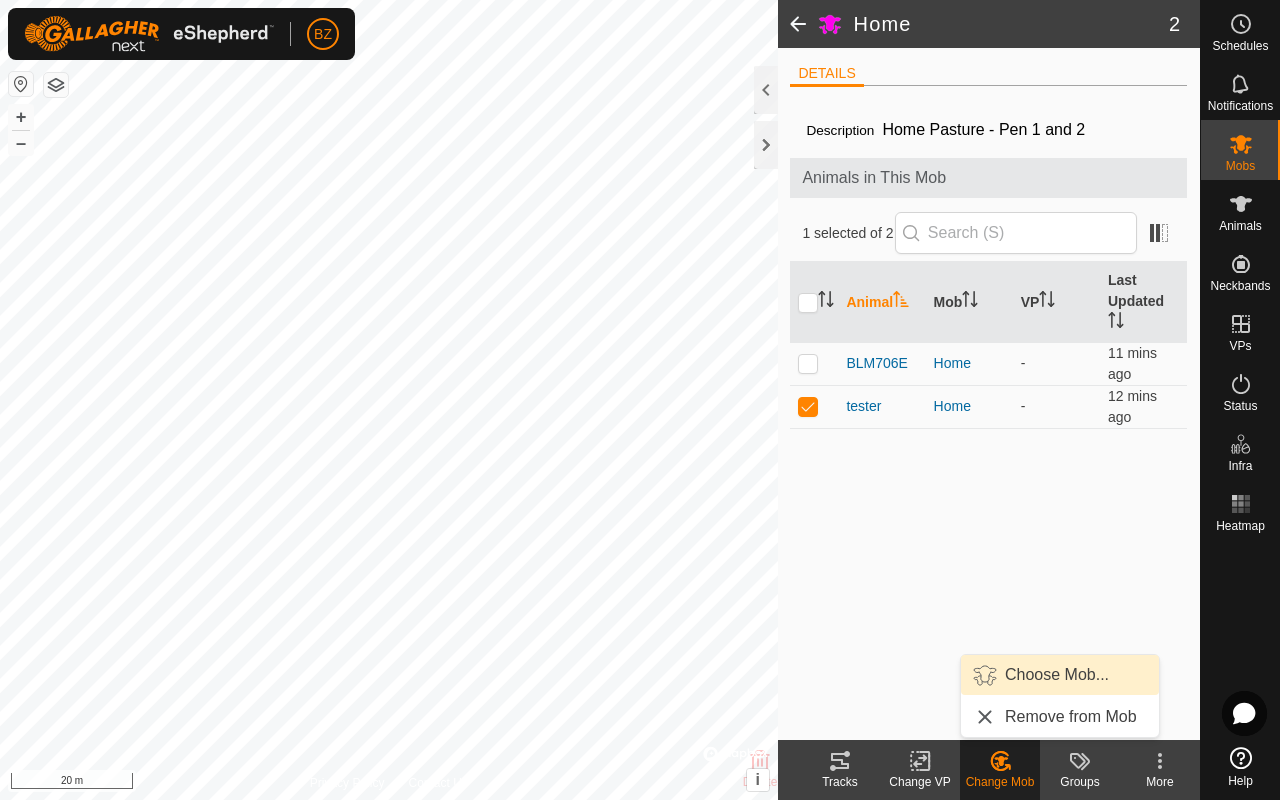
click at [678, 636] on link "Choose Mob..." at bounding box center [1060, 675] width 198 height 40
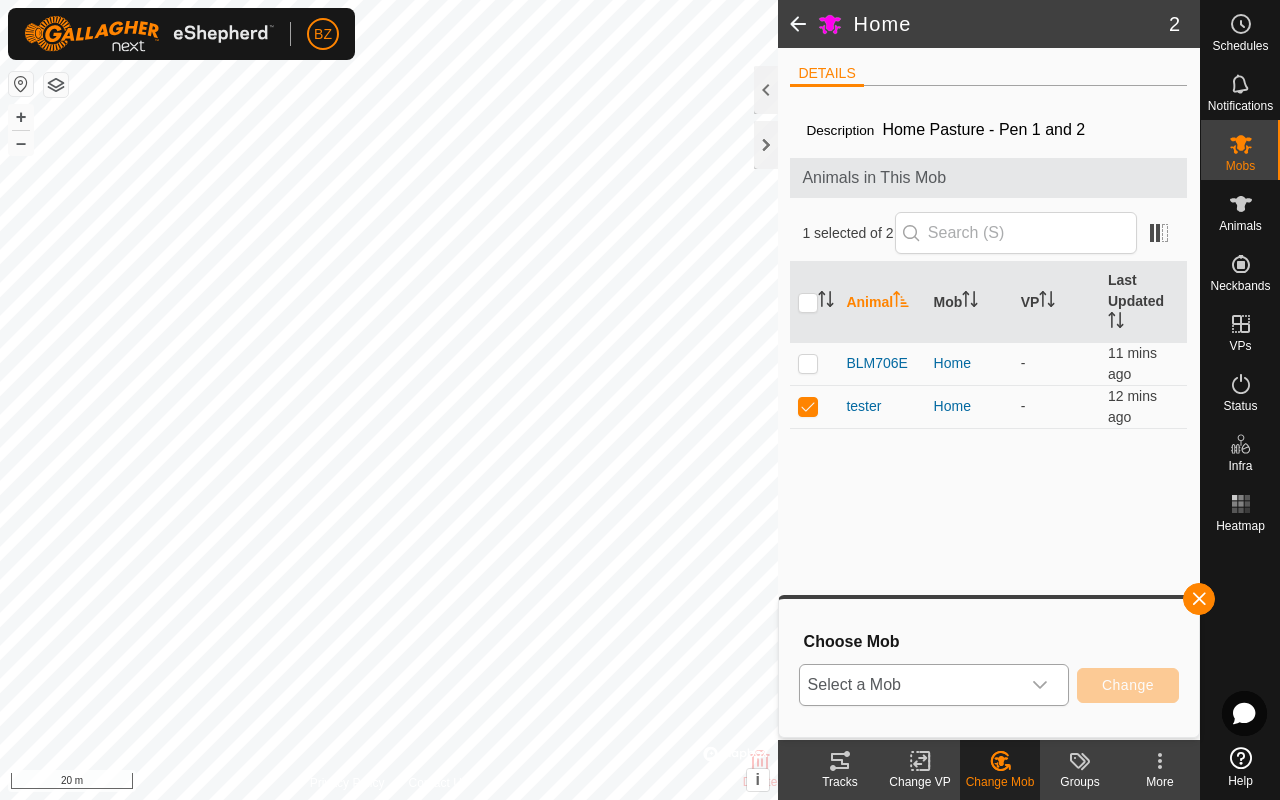
click at [678, 636] on span "Select a Mob" at bounding box center [910, 685] width 220 height 40
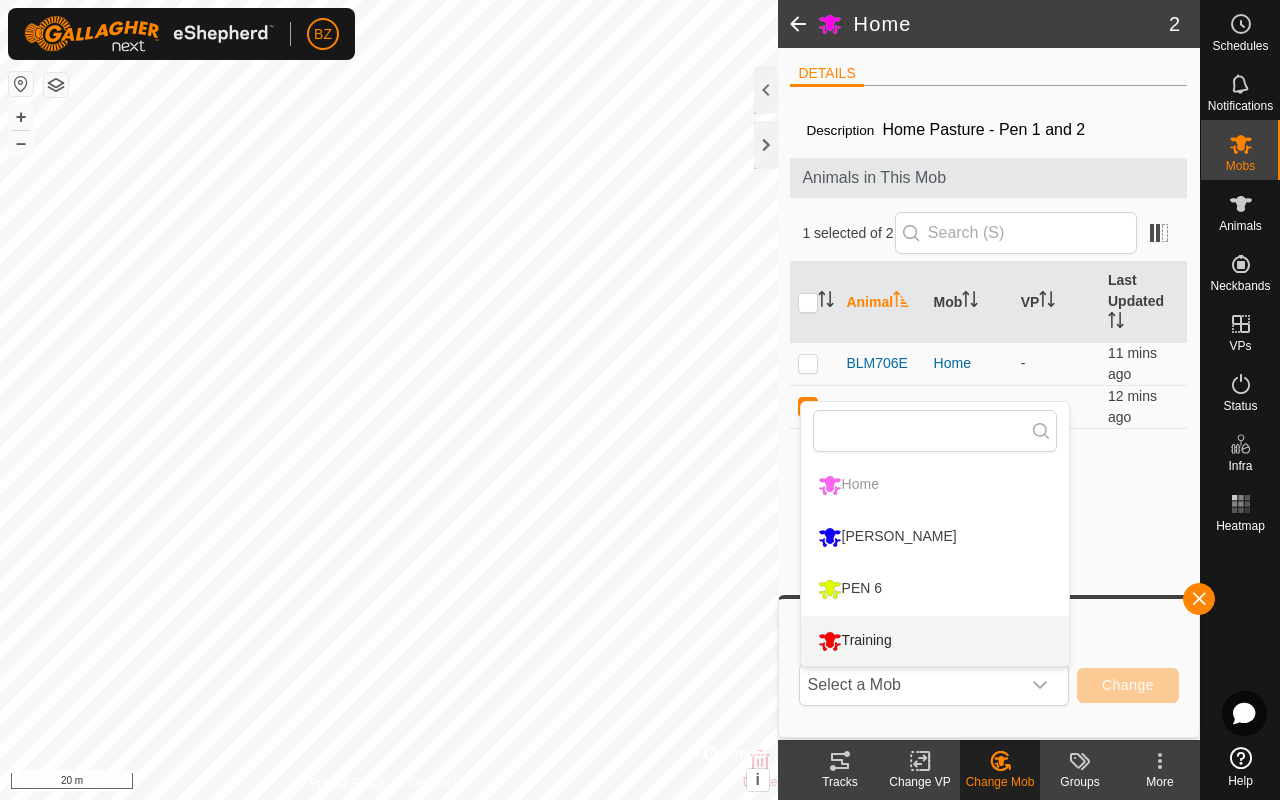
click at [678, 636] on div "Training" at bounding box center [855, 641] width 84 height 34
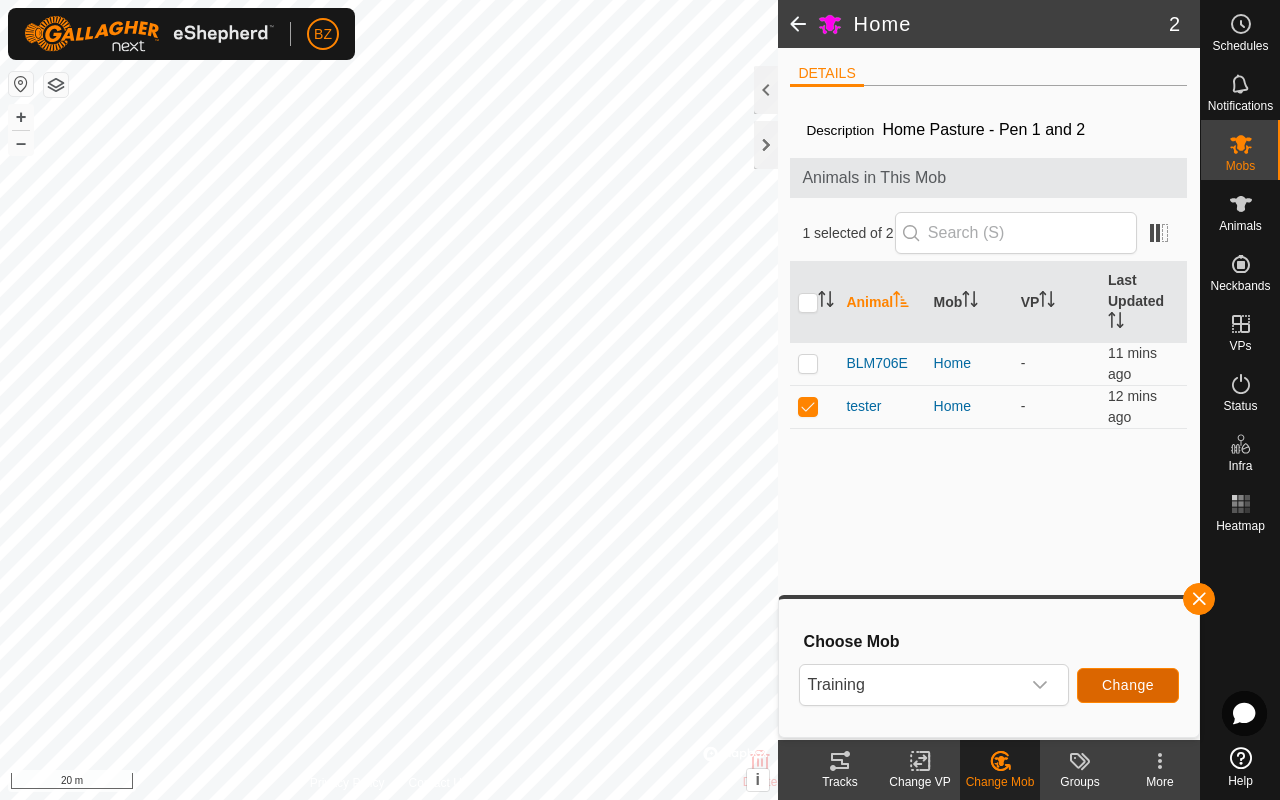
click at [678, 636] on span "Change" at bounding box center [1128, 685] width 52 height 16
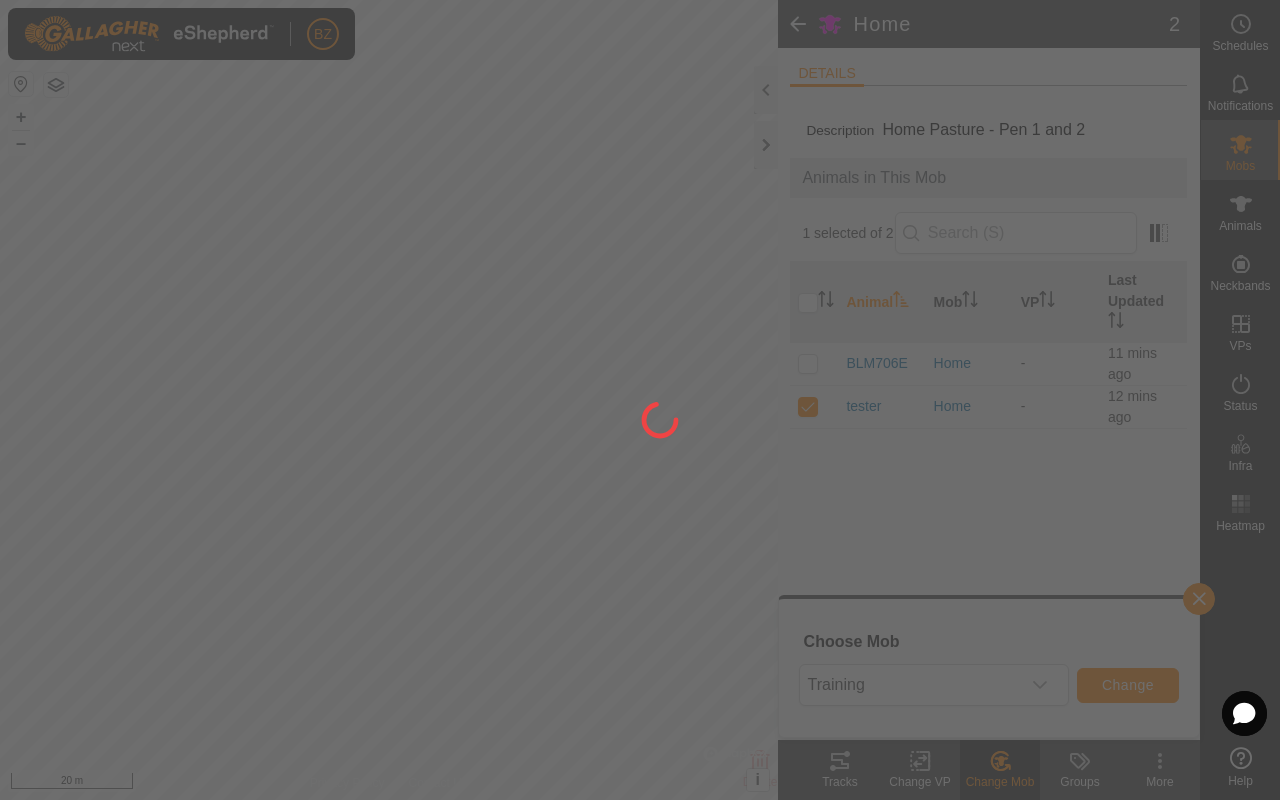
checkbox input "false"
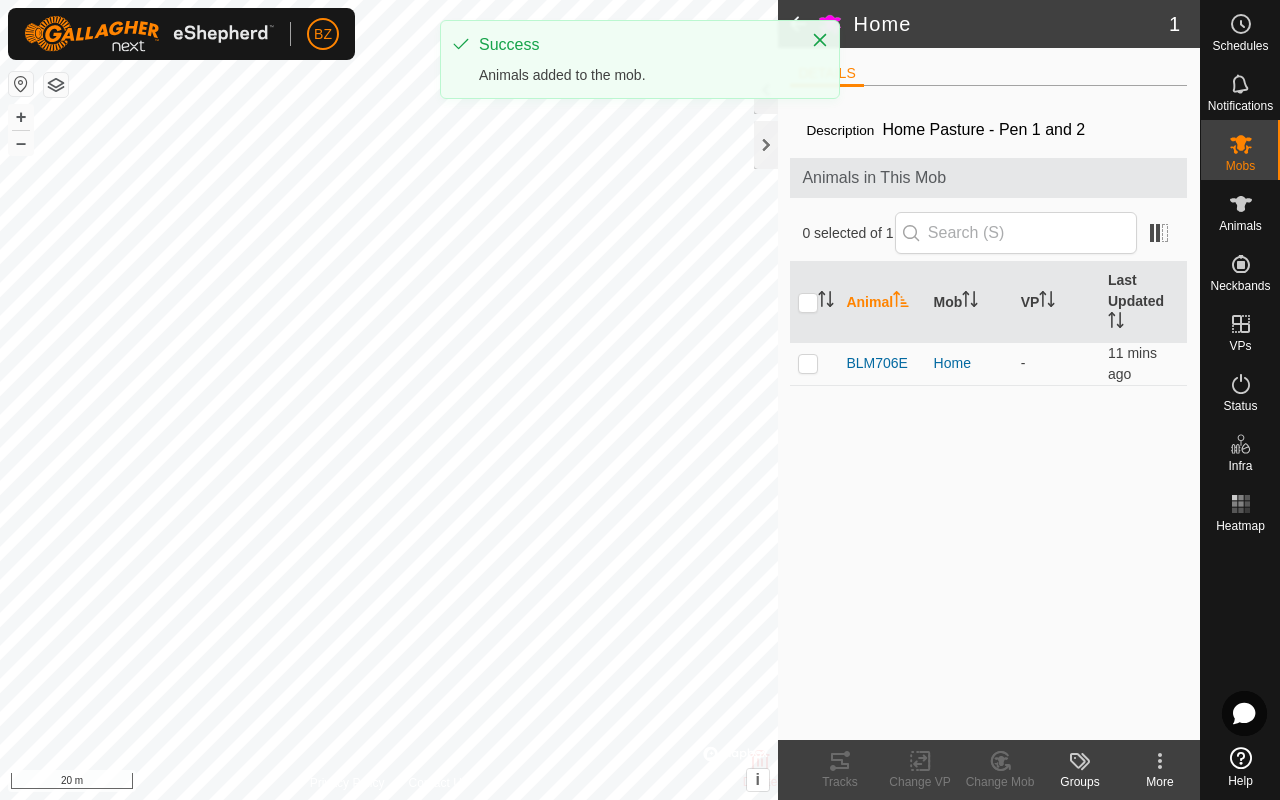
click at [678, 296] on div "Home 1 DETAILS Description Home Pasture - Pen 1 and 2 Animals in This Mob 0 sel…" at bounding box center [600, 400] width 1200 height 800
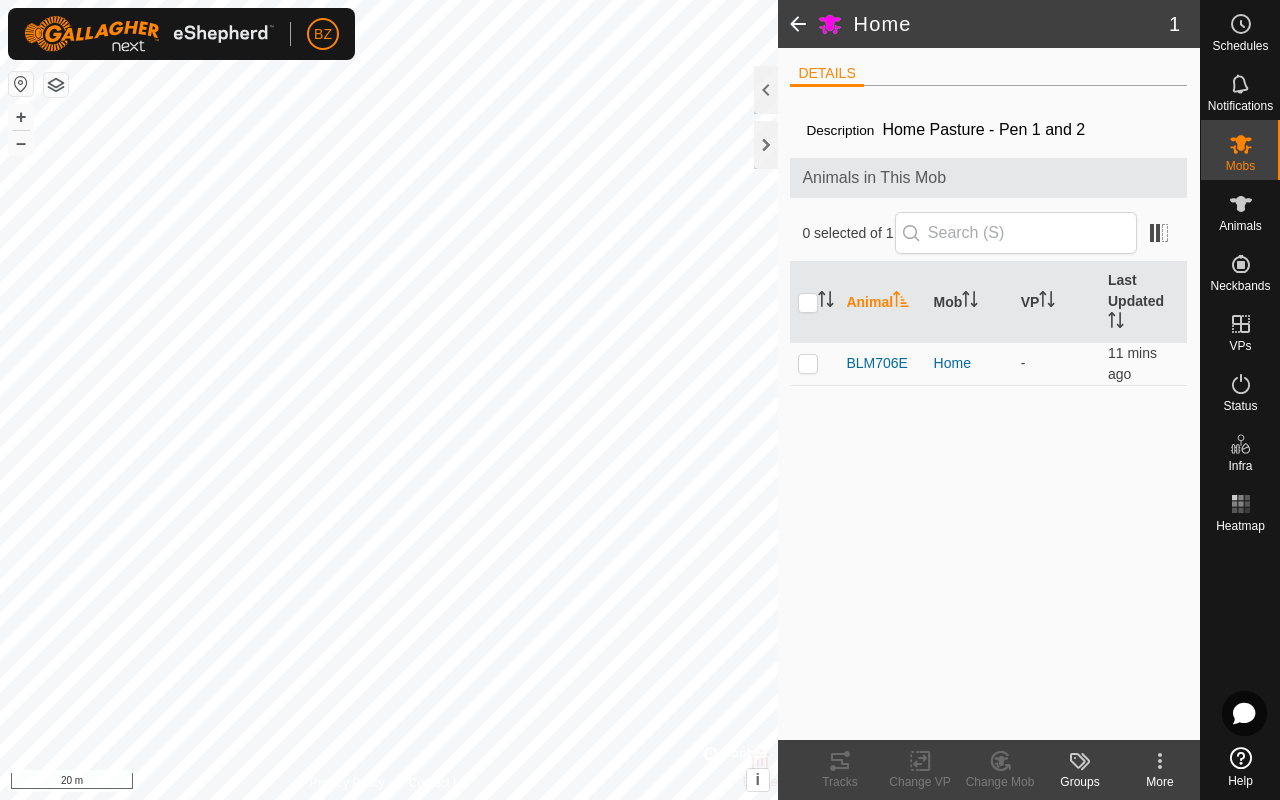
click at [678, 19] on span at bounding box center [798, 24] width 40 height 48
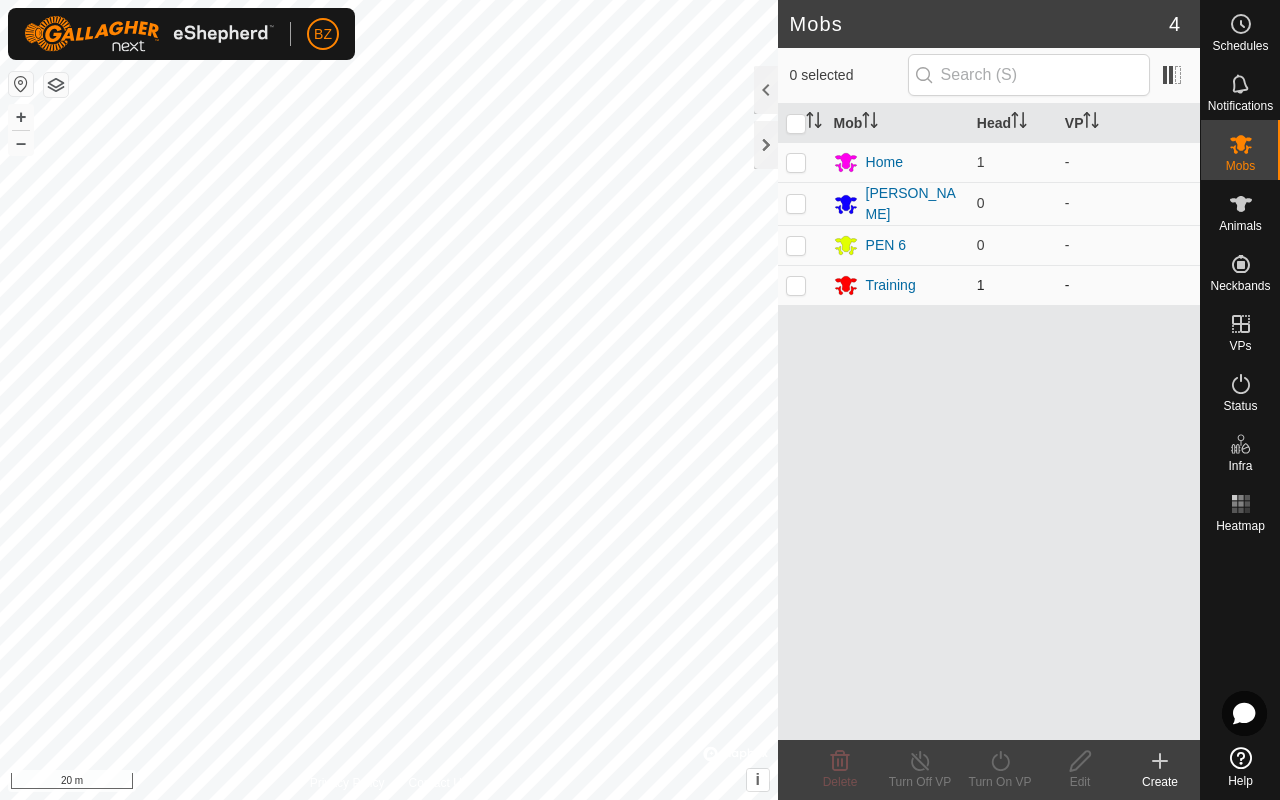
click at [678, 286] on p-checkbox at bounding box center [796, 285] width 20 height 16
checkbox input "true"
click at [678, 636] on icon at bounding box center [1000, 761] width 25 height 24
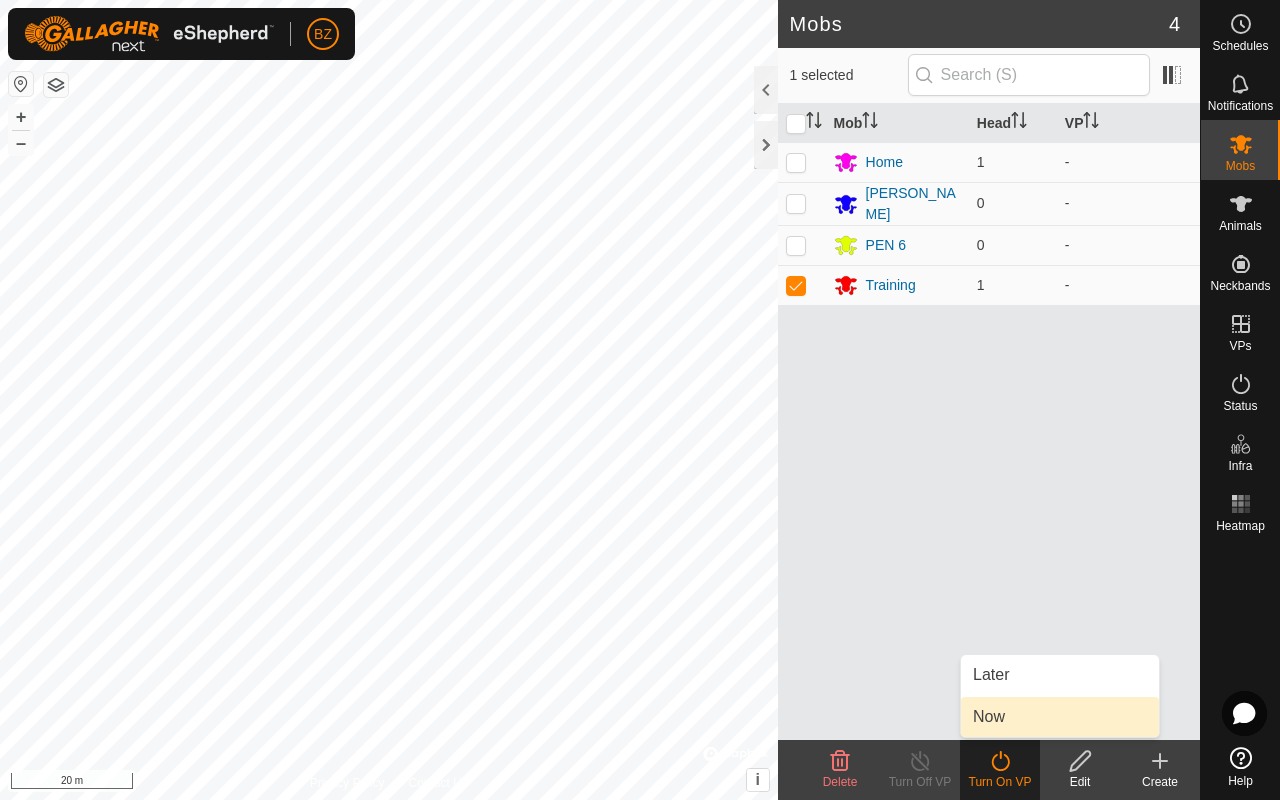
click at [678, 636] on link "Now" at bounding box center [1060, 717] width 198 height 40
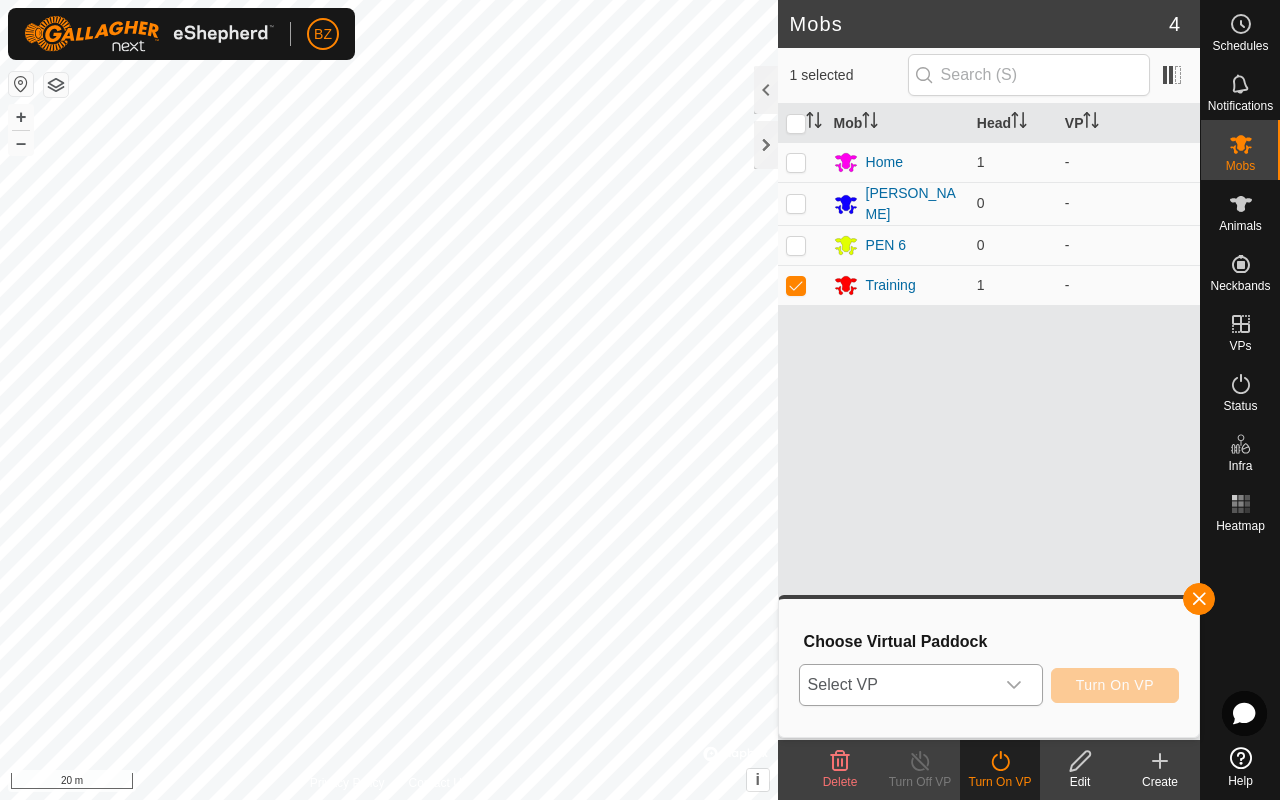
click at [678, 636] on span "Select VP" at bounding box center [897, 685] width 194 height 40
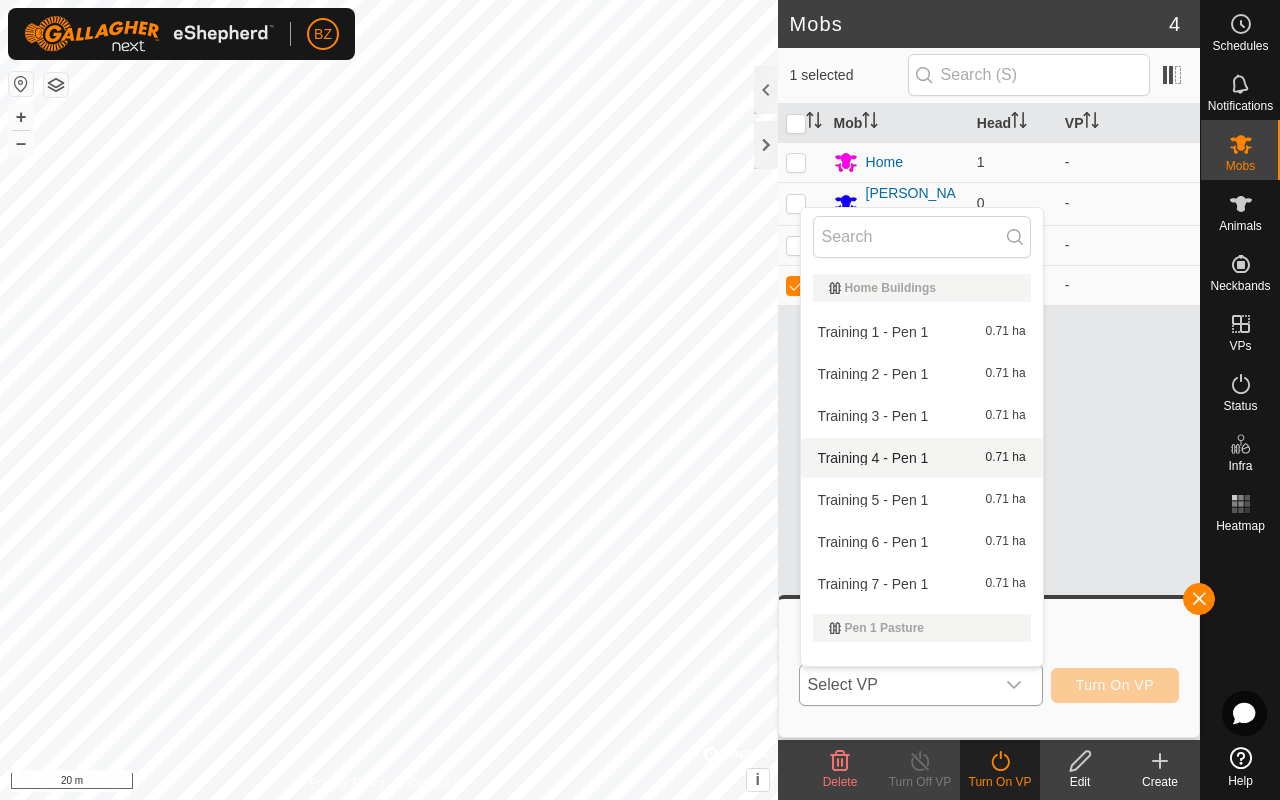
scroll to position [26, 0]
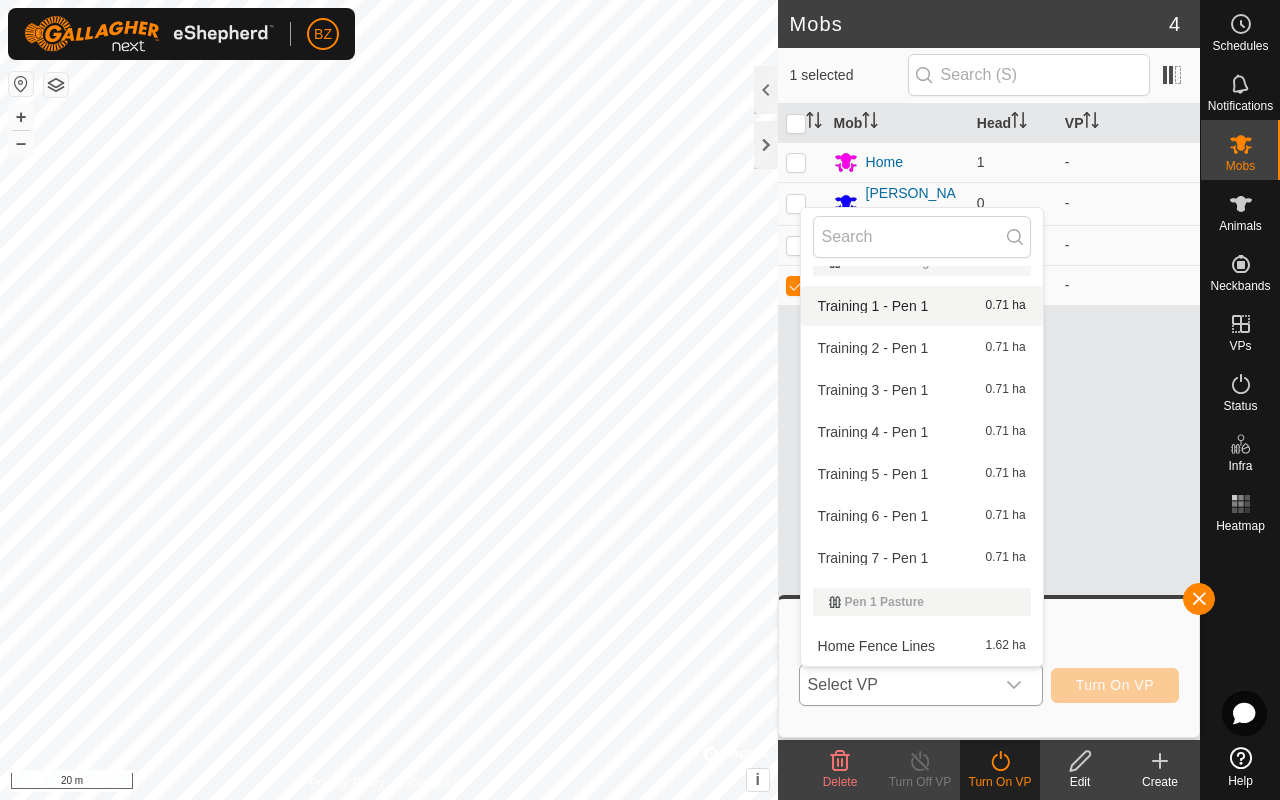
click at [678, 302] on li "Training 1 - Pen 1 0.71 ha" at bounding box center [922, 306] width 242 height 40
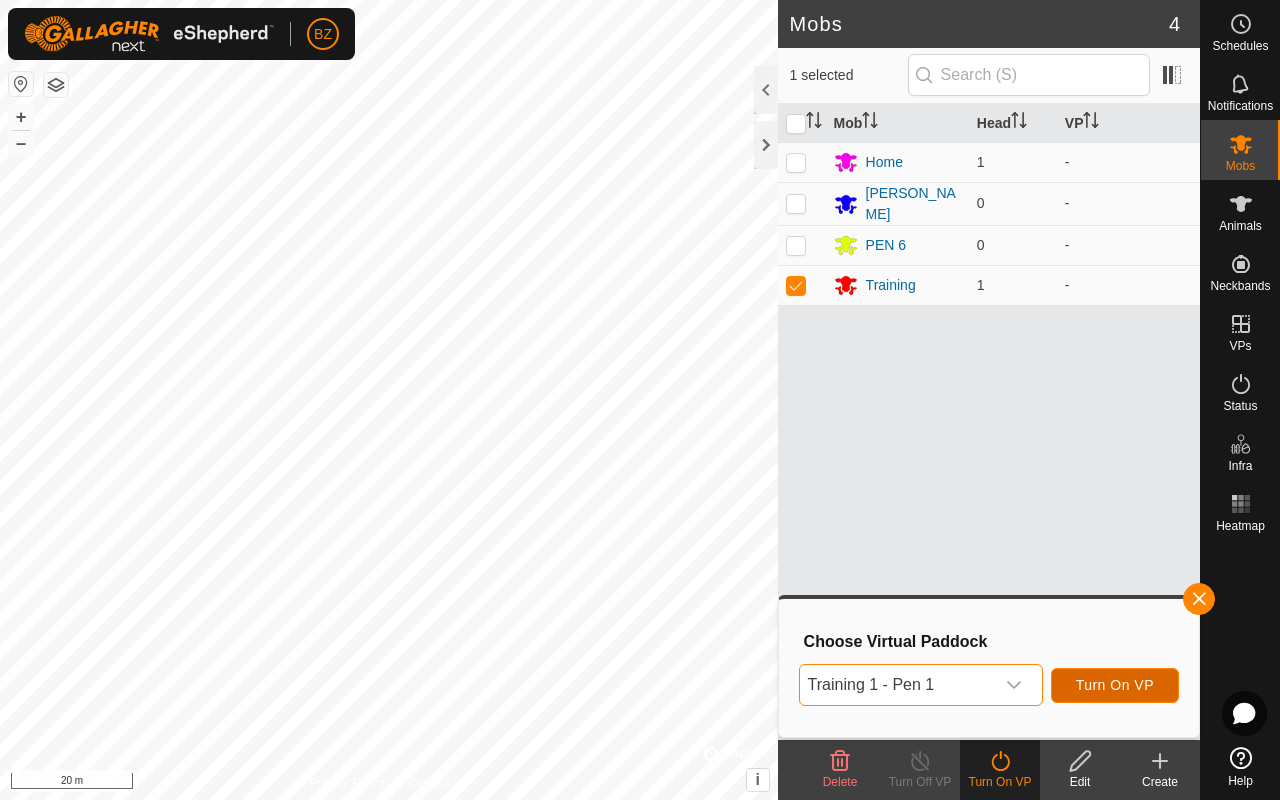
click at [678, 636] on span "Turn On VP" at bounding box center [1115, 685] width 78 height 16
